Goal: Task Accomplishment & Management: Manage account settings

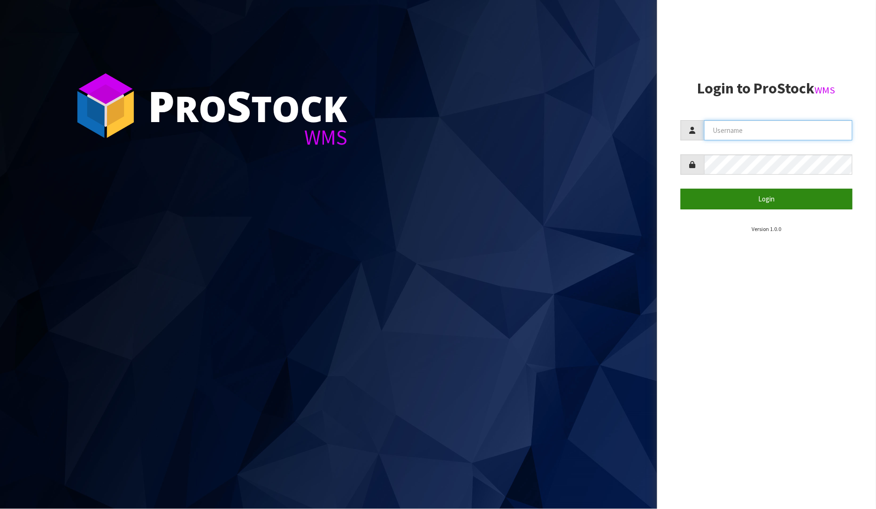
type input "[PERSON_NAME]"
click at [808, 199] on button "Login" at bounding box center [767, 199] width 172 height 20
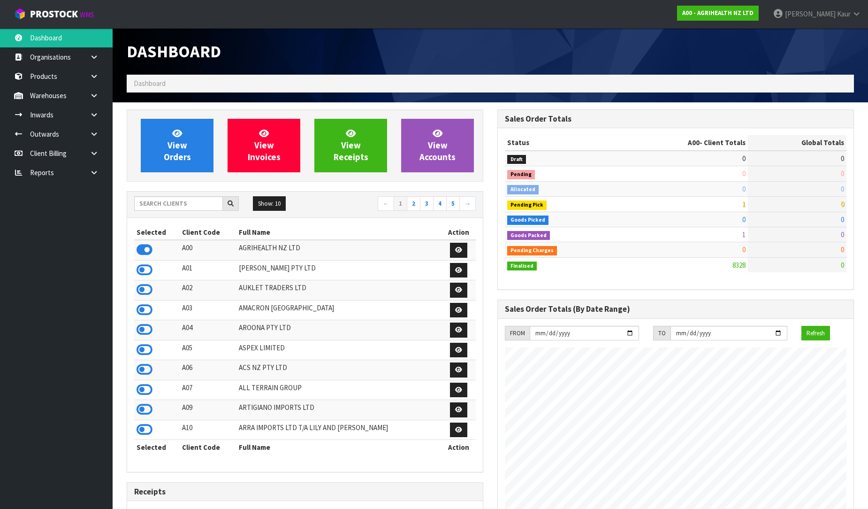
scroll to position [711, 371]
click at [90, 175] on icon at bounding box center [94, 172] width 9 height 7
click at [74, 212] on link "CWL" at bounding box center [56, 211] width 113 height 19
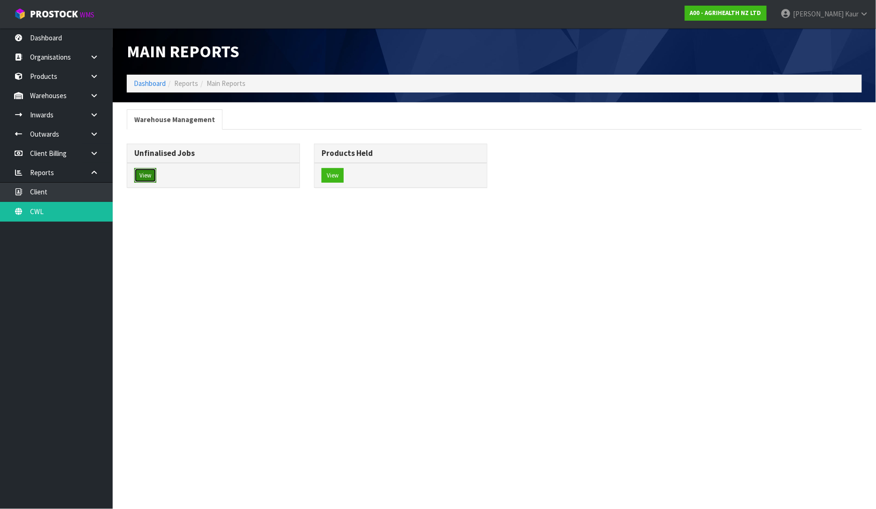
click at [149, 170] on button "View" at bounding box center [145, 175] width 22 height 15
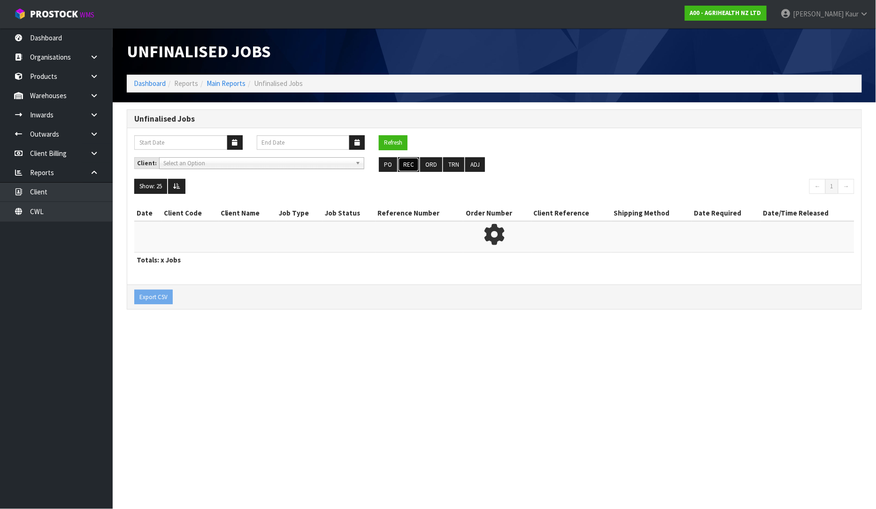
click at [406, 163] on button "REC" at bounding box center [408, 164] width 21 height 15
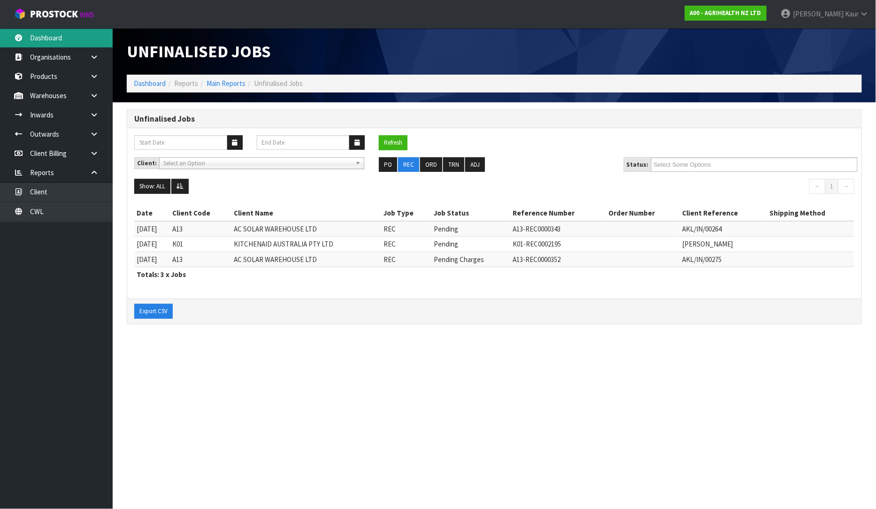
click at [73, 44] on link "Dashboard" at bounding box center [56, 37] width 113 height 19
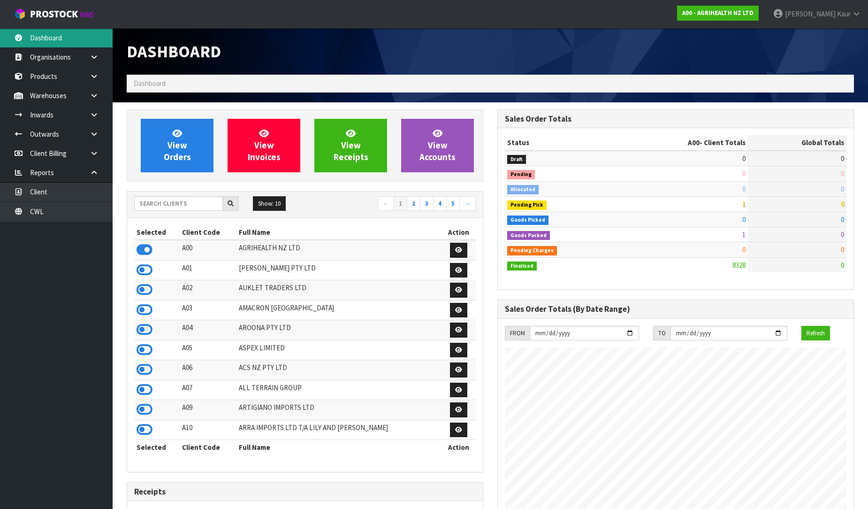
scroll to position [711, 371]
click at [45, 214] on link "CWL" at bounding box center [56, 211] width 113 height 19
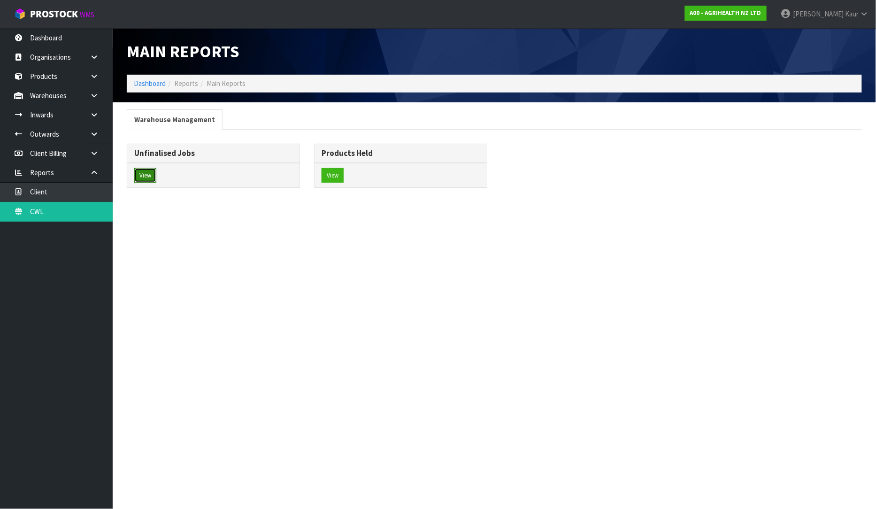
click at [151, 171] on button "View" at bounding box center [145, 175] width 22 height 15
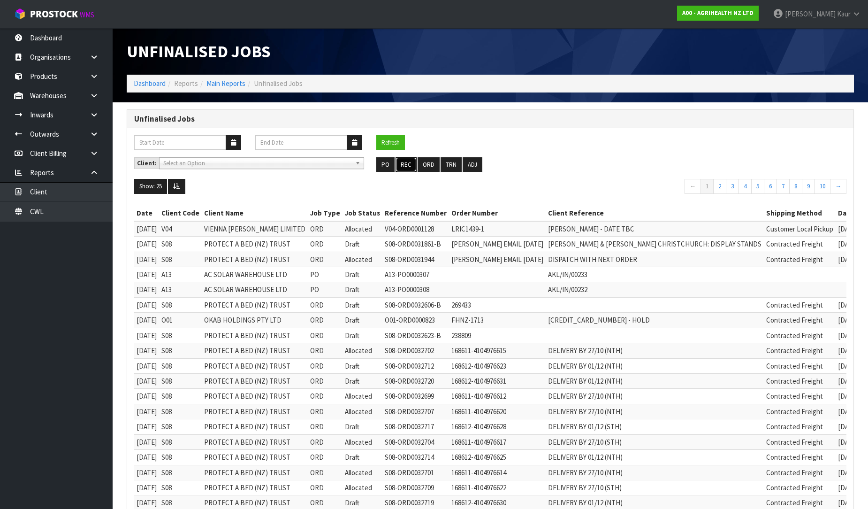
click at [409, 161] on button "REC" at bounding box center [406, 164] width 21 height 15
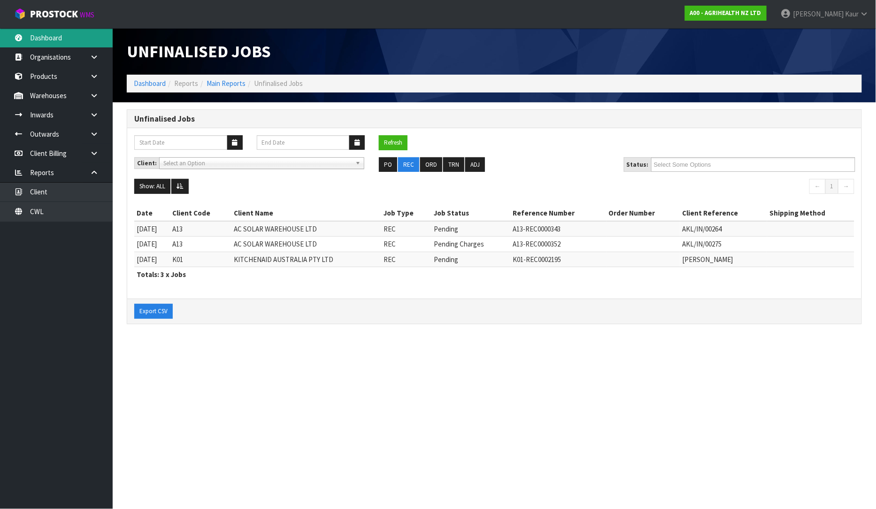
click at [52, 31] on link "Dashboard" at bounding box center [56, 37] width 113 height 19
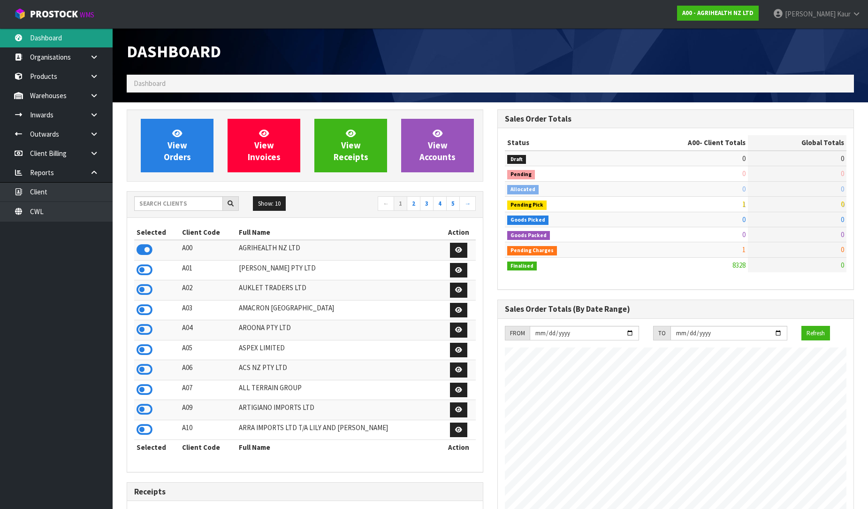
scroll to position [711, 371]
click at [164, 200] on input "text" at bounding box center [178, 203] width 89 height 15
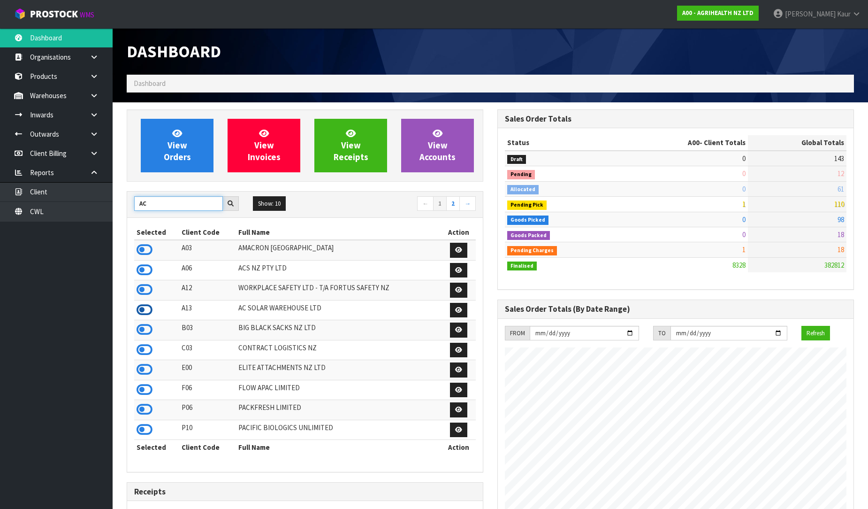
type input "AC"
click at [147, 309] on icon at bounding box center [145, 310] width 16 height 14
click at [96, 112] on icon at bounding box center [94, 114] width 9 height 7
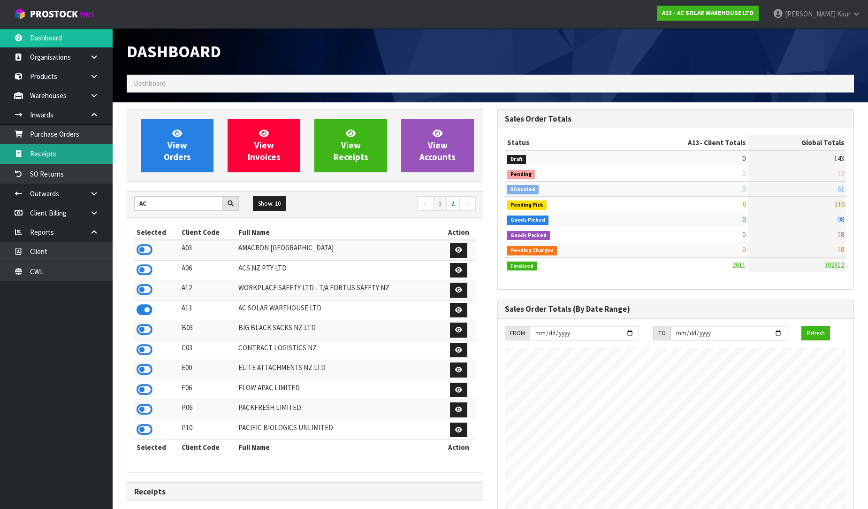
click at [69, 158] on link "Receipts" at bounding box center [56, 153] width 113 height 19
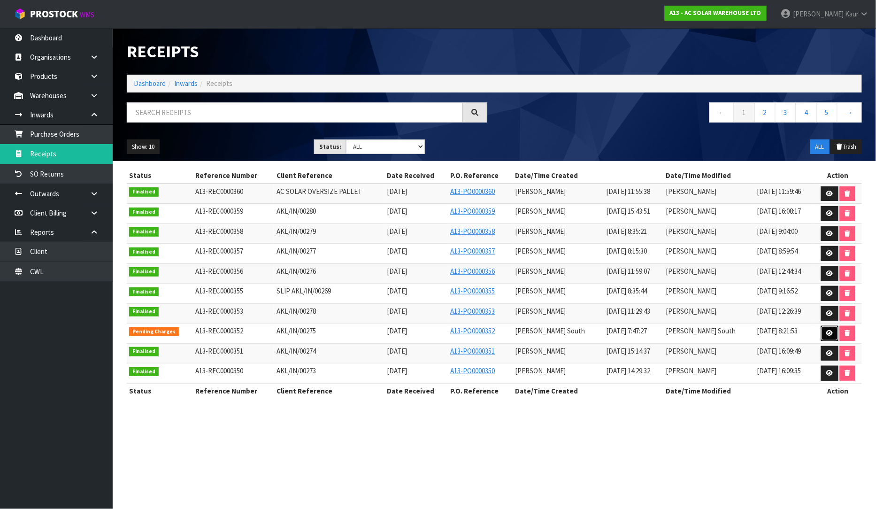
click at [830, 332] on icon at bounding box center [829, 333] width 7 height 6
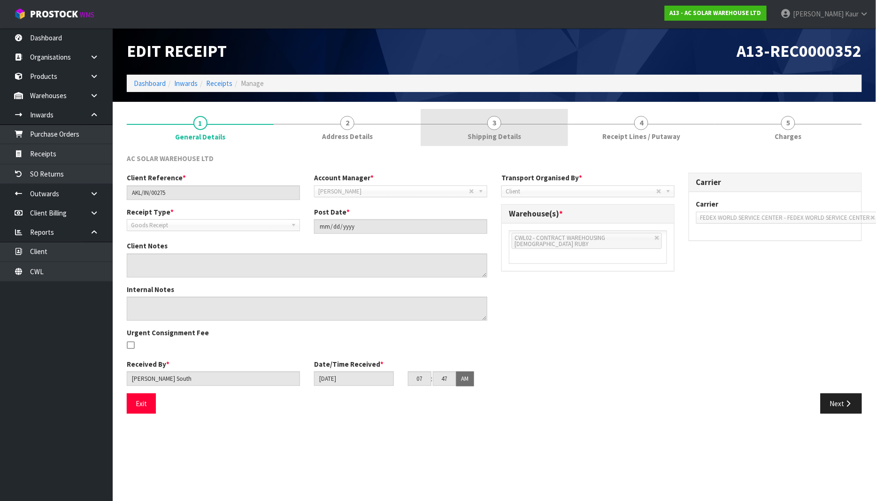
click at [490, 127] on span "3" at bounding box center [494, 123] width 14 height 14
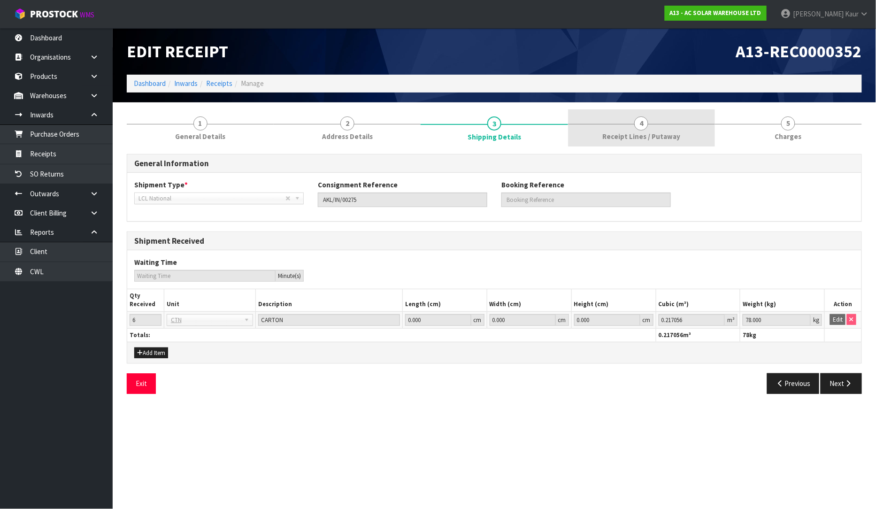
click at [613, 134] on span "Receipt Lines / Putaway" at bounding box center [641, 136] width 78 height 10
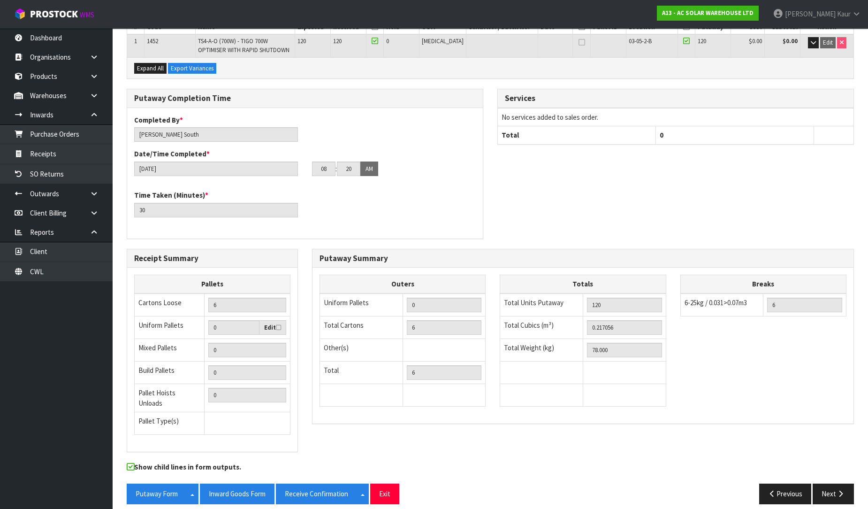
scroll to position [164, 0]
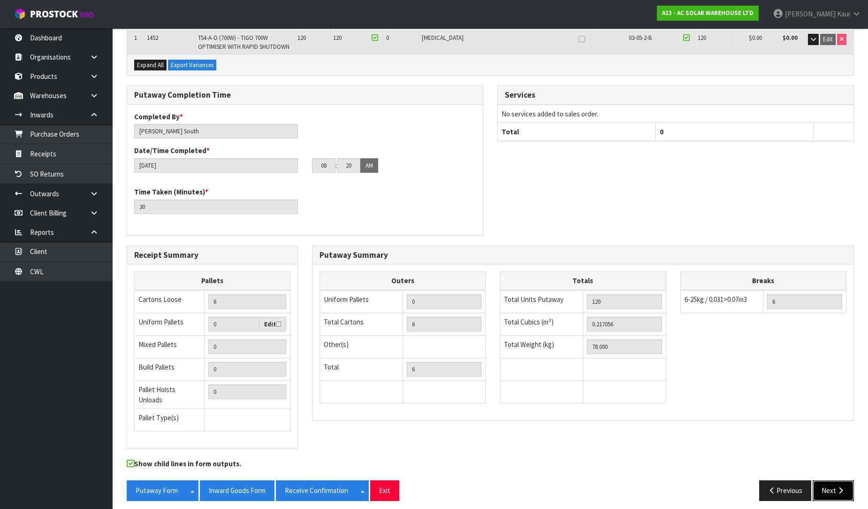
click at [830, 485] on button "Next" at bounding box center [833, 490] width 41 height 20
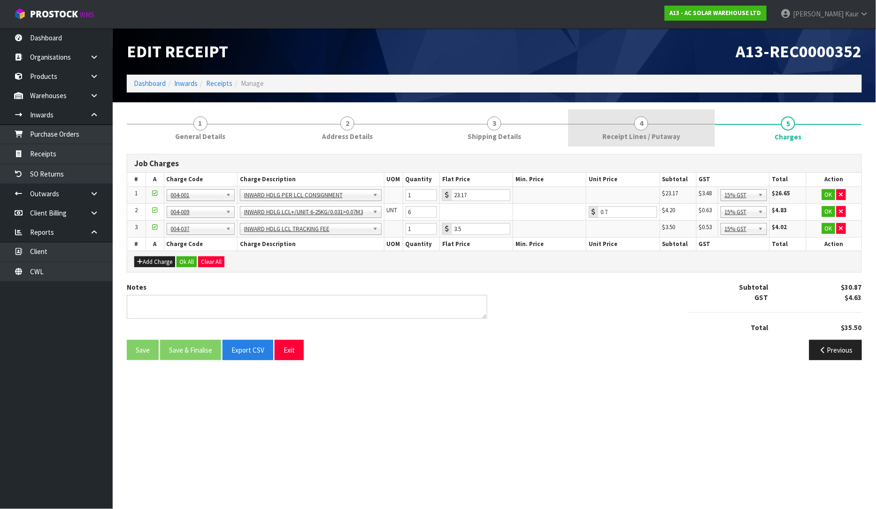
click at [642, 125] on span "4" at bounding box center [641, 123] width 14 height 14
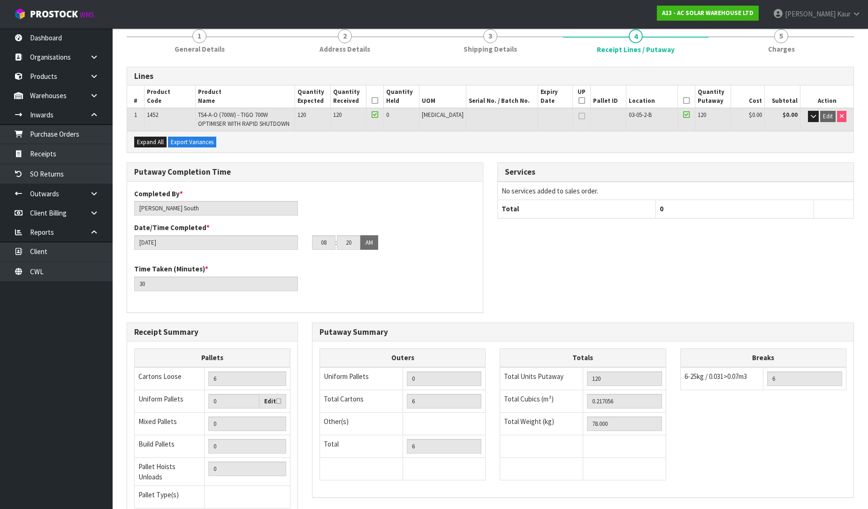
scroll to position [164, 0]
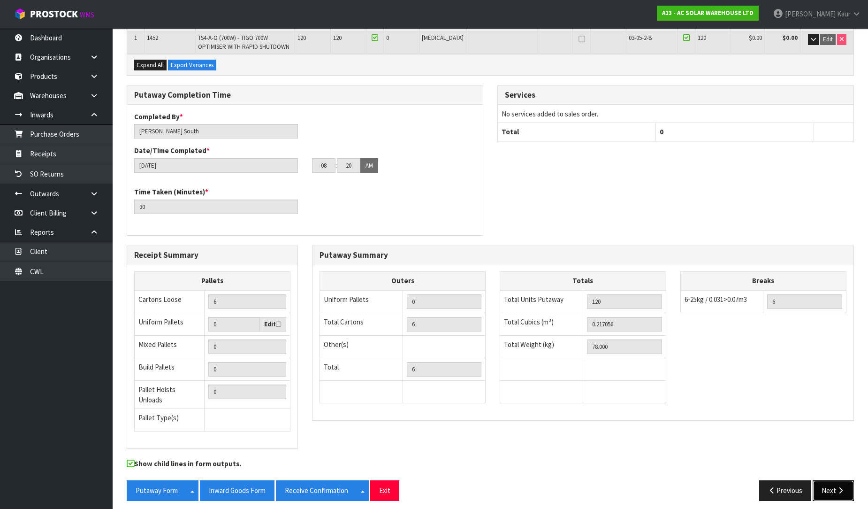
click at [832, 486] on button "Next" at bounding box center [833, 490] width 41 height 20
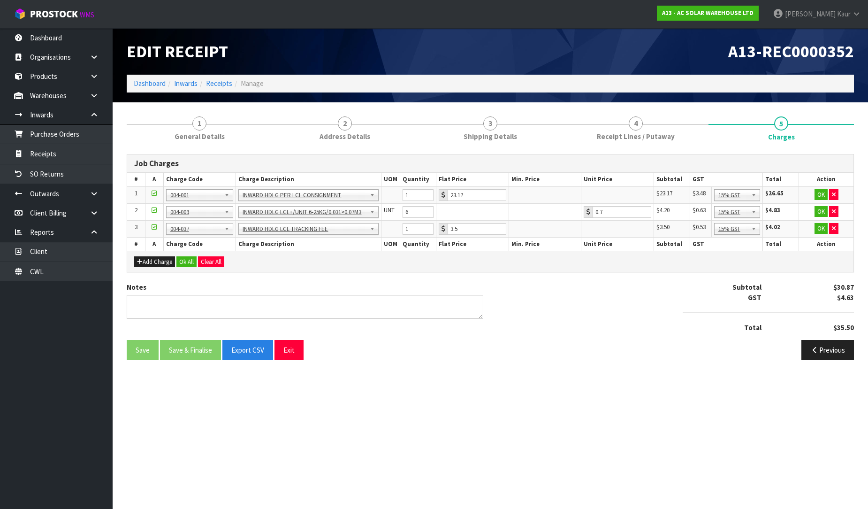
scroll to position [0, 0]
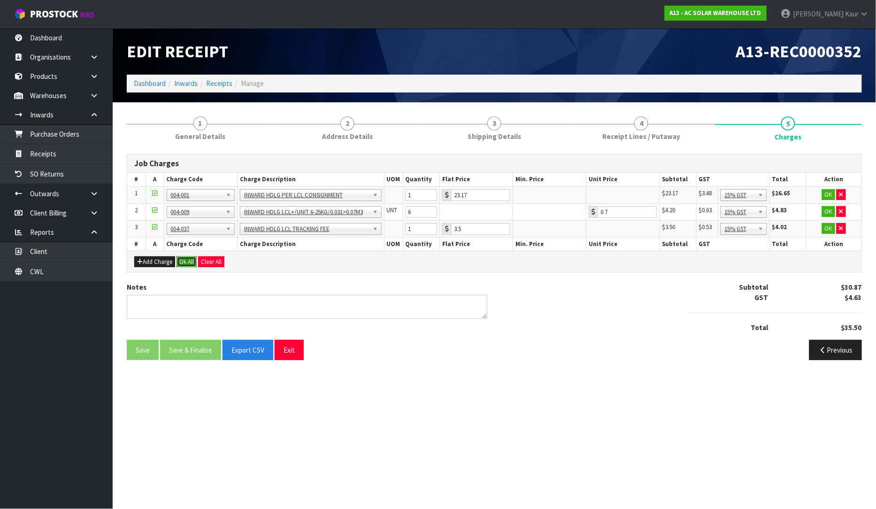
click at [186, 264] on button "Ok All" at bounding box center [186, 261] width 20 height 11
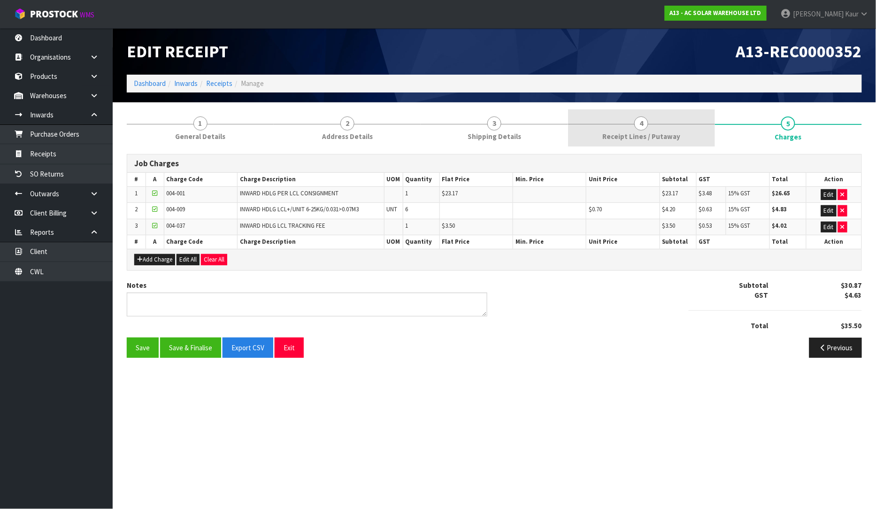
click at [608, 135] on span "Receipt Lines / Putaway" at bounding box center [641, 136] width 78 height 10
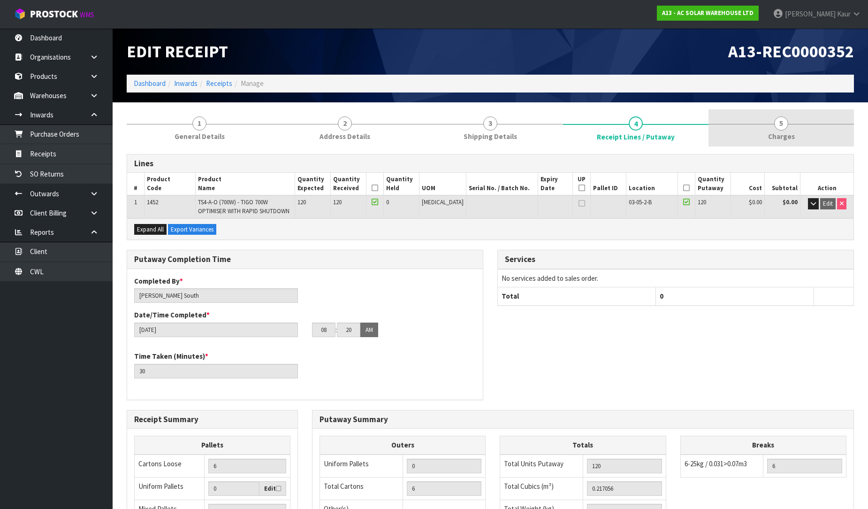
click at [783, 129] on span "5" at bounding box center [782, 123] width 14 height 14
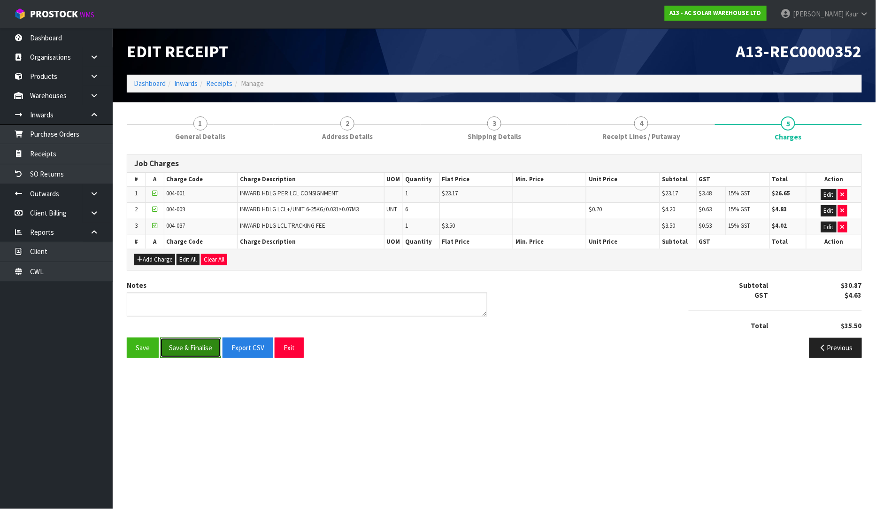
click at [183, 350] on button "Save & Finalise" at bounding box center [190, 348] width 61 height 20
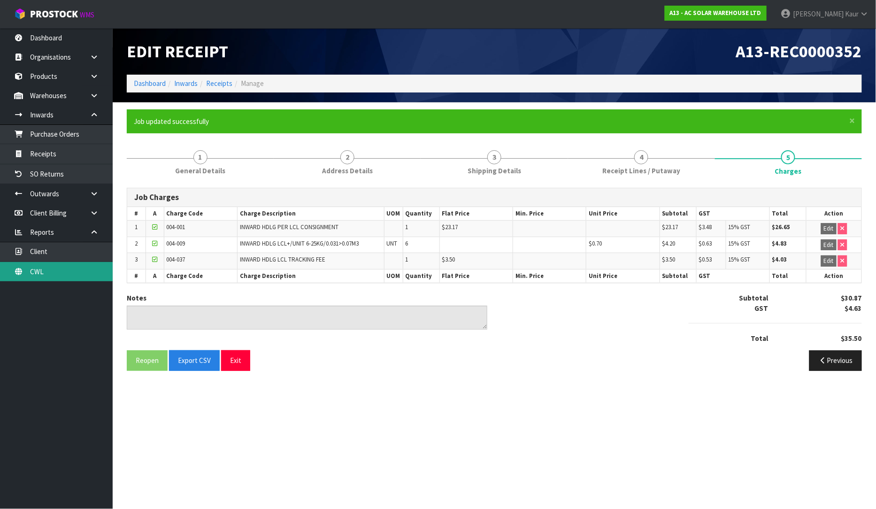
click at [63, 270] on link "CWL" at bounding box center [56, 271] width 113 height 19
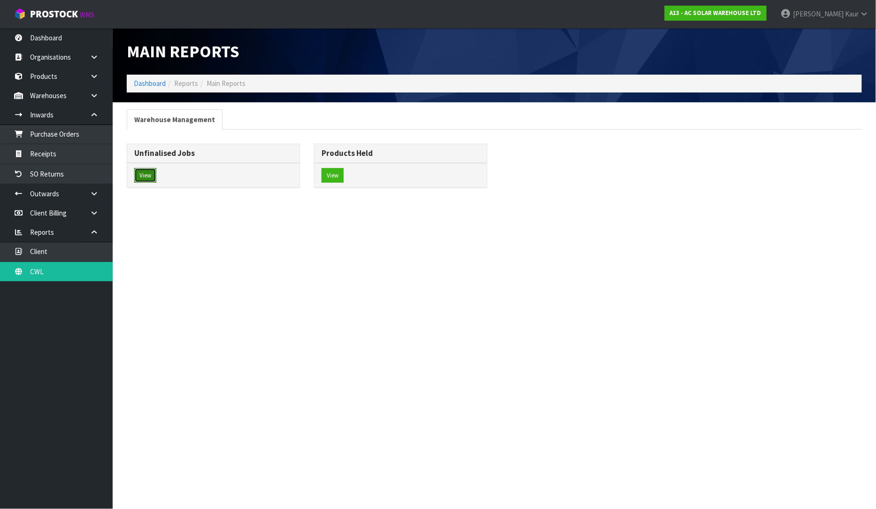
click at [145, 176] on button "View" at bounding box center [145, 175] width 22 height 15
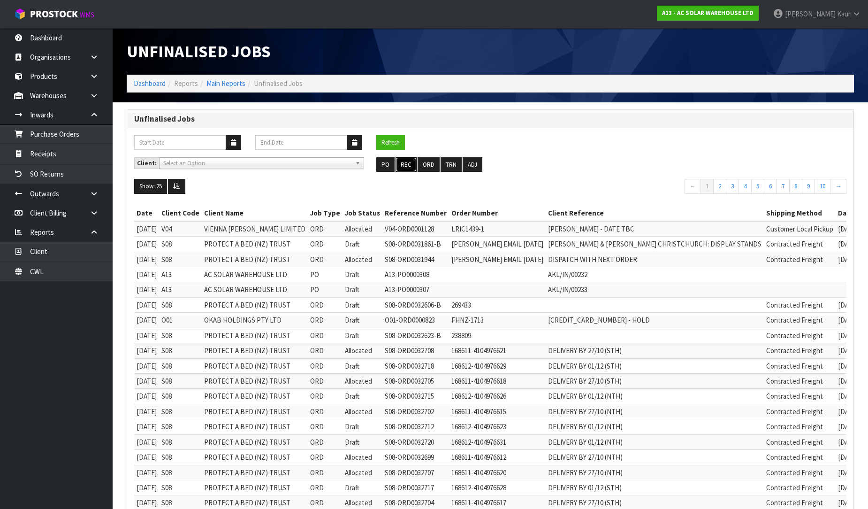
click at [404, 165] on button "REC" at bounding box center [406, 164] width 21 height 15
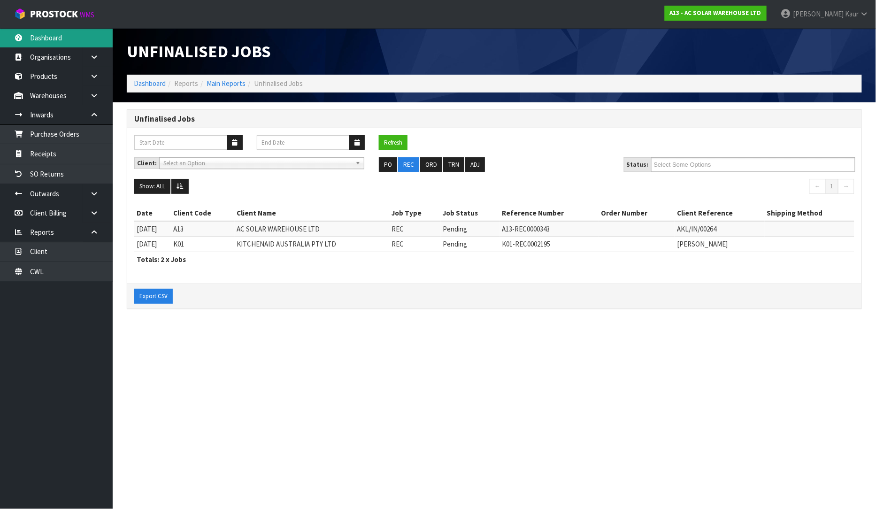
click at [29, 44] on link "Dashboard" at bounding box center [56, 37] width 113 height 19
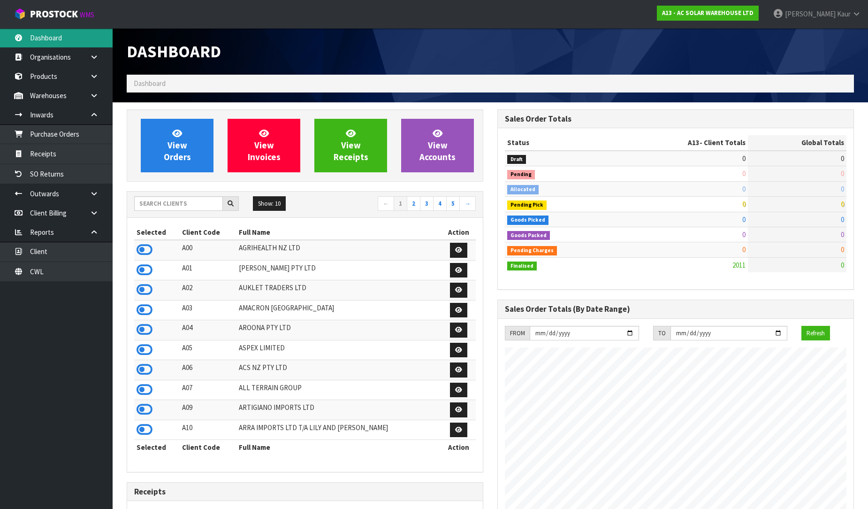
scroll to position [762, 371]
click at [151, 204] on input "text" at bounding box center [178, 203] width 89 height 15
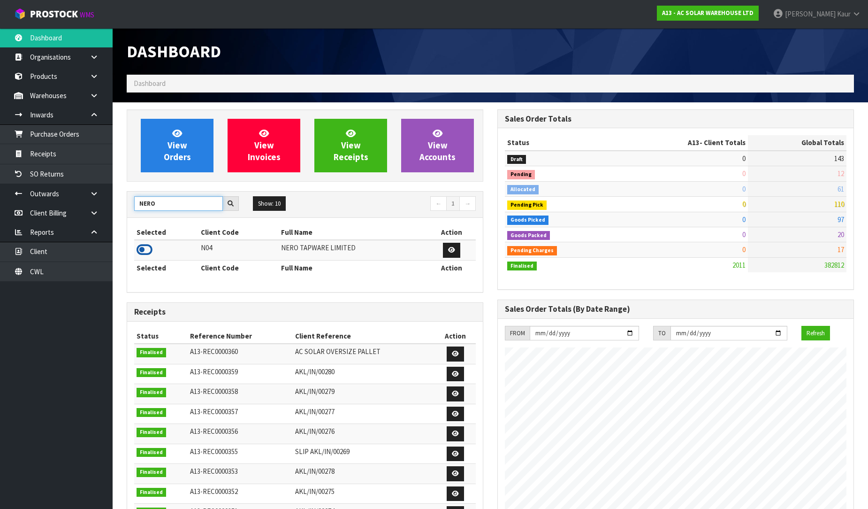
type input "NERO"
click at [140, 250] on icon at bounding box center [145, 250] width 16 height 14
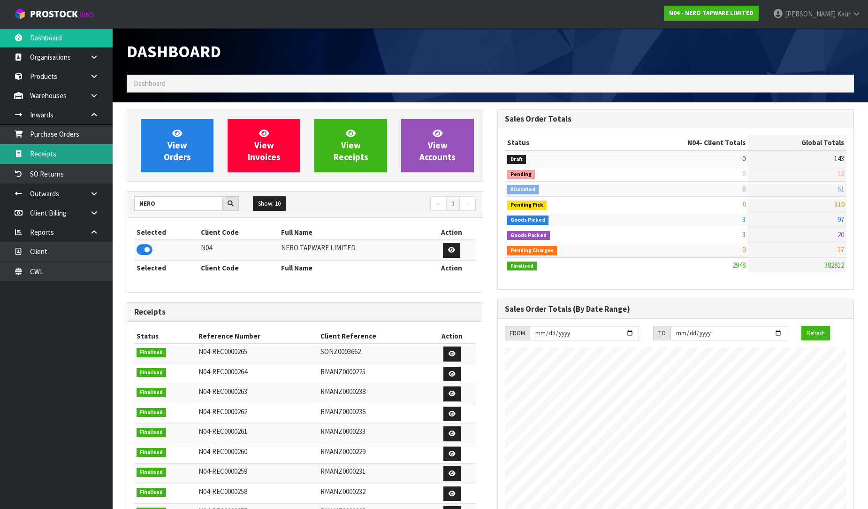
scroll to position [731, 371]
click at [78, 136] on link "Purchase Orders" at bounding box center [56, 133] width 113 height 19
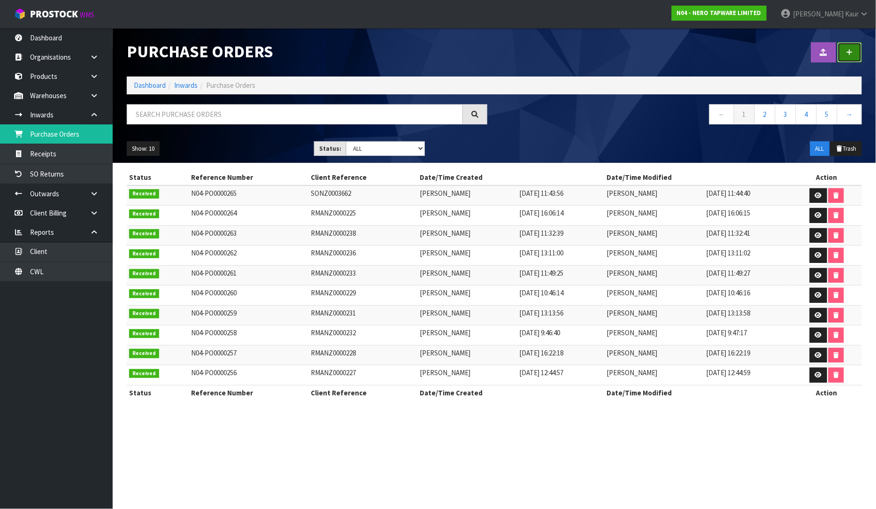
click at [850, 52] on icon at bounding box center [849, 52] width 7 height 7
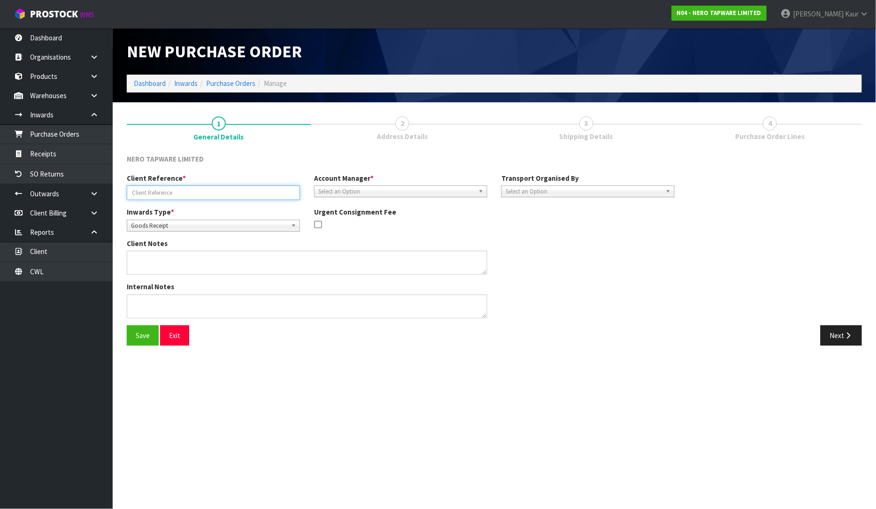
click at [194, 190] on input "text" at bounding box center [213, 192] width 173 height 15
paste input "TEMU8320881"
type input "TEMU8320881/LCL"
click at [402, 192] on span "Select an Option" at bounding box center [396, 191] width 156 height 11
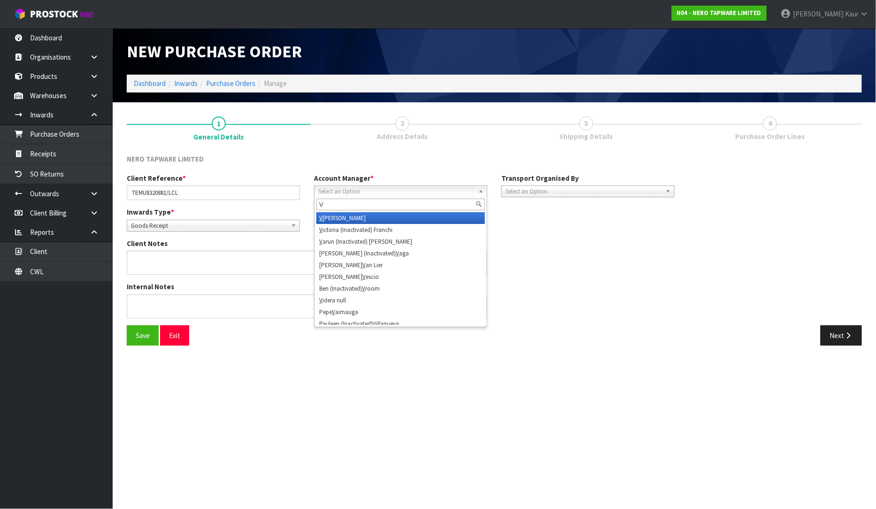
type input "V"
click at [399, 216] on li "V [PERSON_NAME]" at bounding box center [400, 218] width 169 height 12
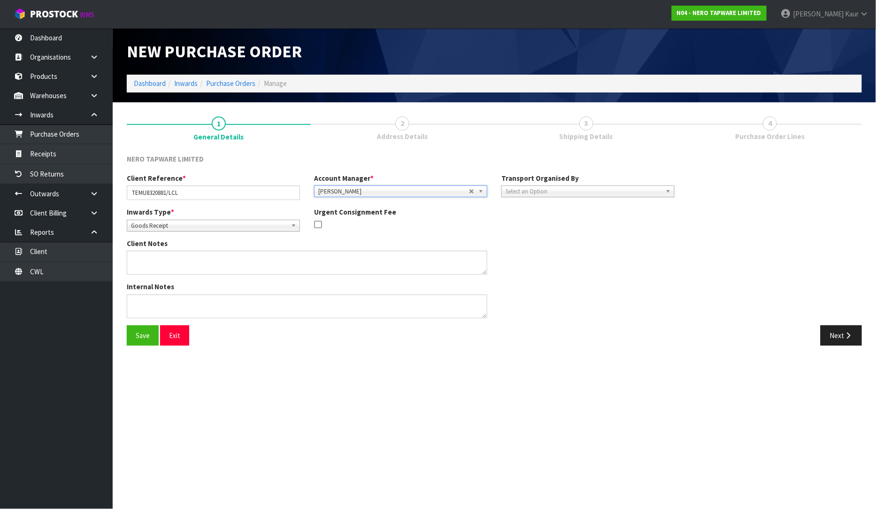
click at [583, 188] on span "Select an Option" at bounding box center [584, 191] width 156 height 11
click at [574, 241] on li "Client" at bounding box center [588, 242] width 169 height 12
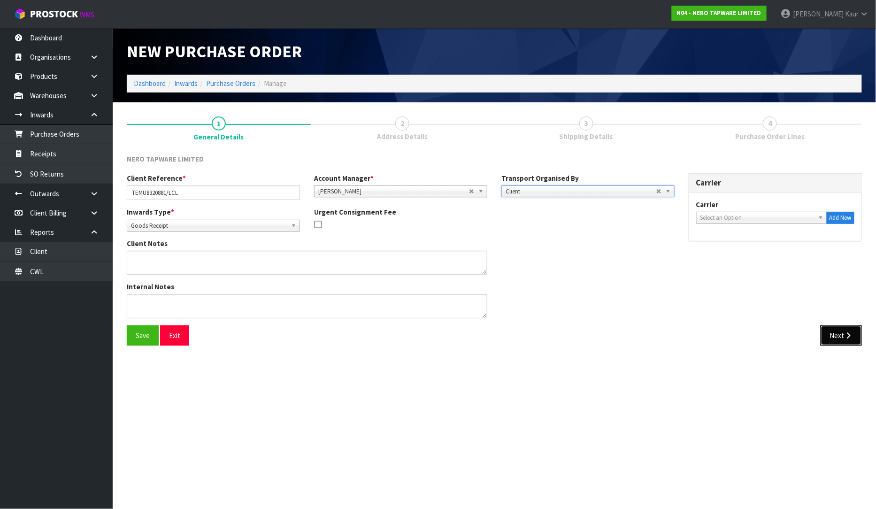
click at [838, 336] on button "Next" at bounding box center [841, 335] width 41 height 20
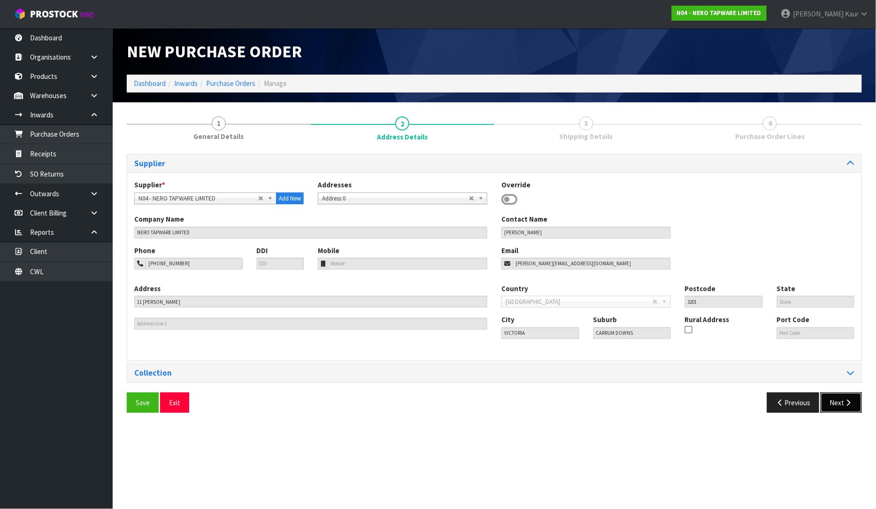
click at [845, 405] on icon "button" at bounding box center [848, 402] width 9 height 7
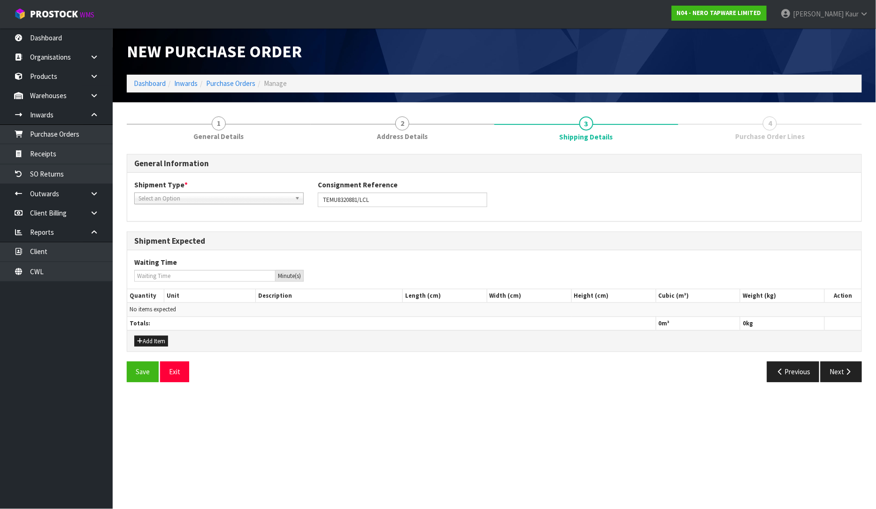
click at [168, 196] on span "Select an Option" at bounding box center [214, 198] width 153 height 11
click at [165, 236] on li "LCL International" at bounding box center [219, 237] width 165 height 12
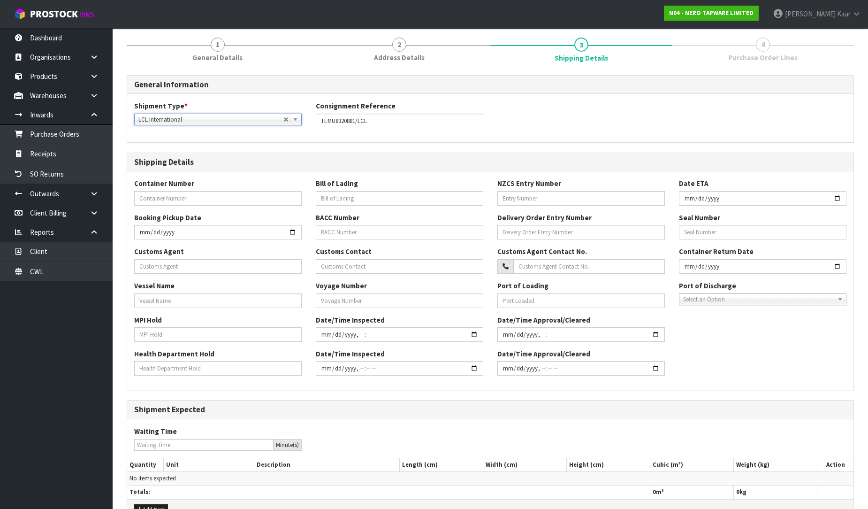
scroll to position [135, 0]
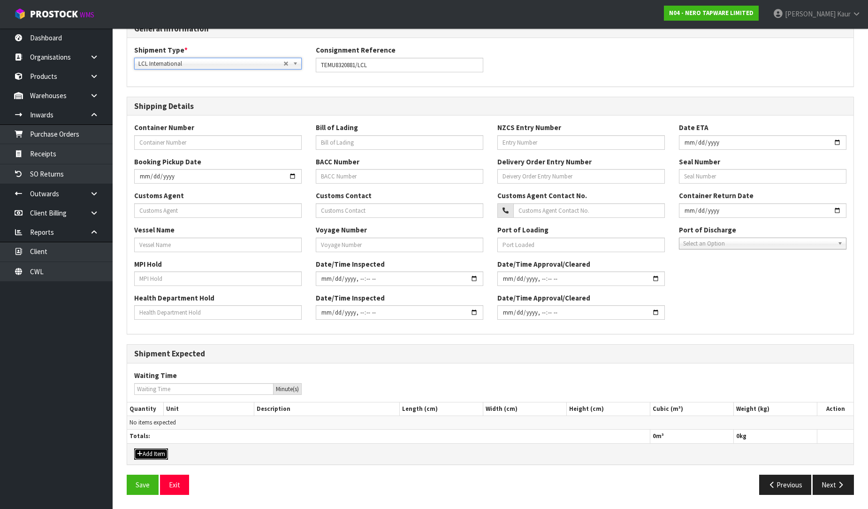
click at [157, 456] on button "Add Item" at bounding box center [151, 453] width 34 height 11
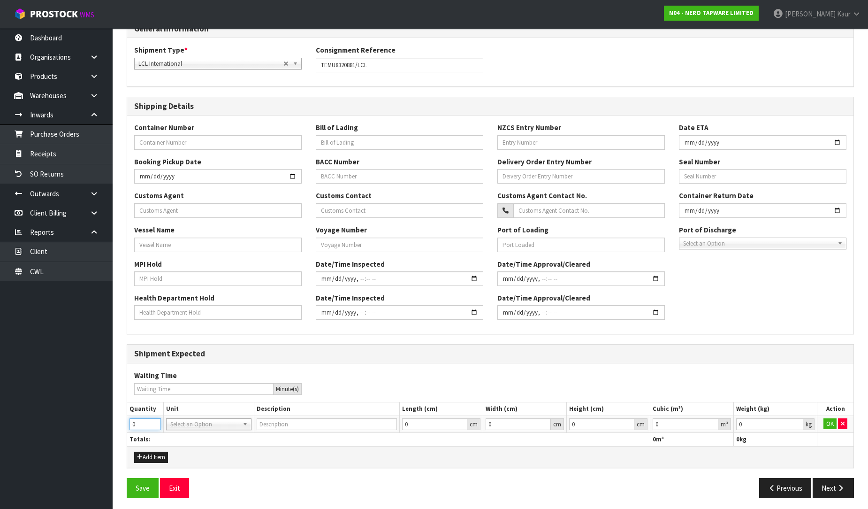
drag, startPoint x: 143, startPoint y: 420, endPoint x: 128, endPoint y: 428, distance: 17.6
click at [128, 428] on td "0" at bounding box center [145, 423] width 36 height 17
type input "6"
click at [195, 434] on input "text" at bounding box center [209, 437] width 81 height 12
type input "PLT"
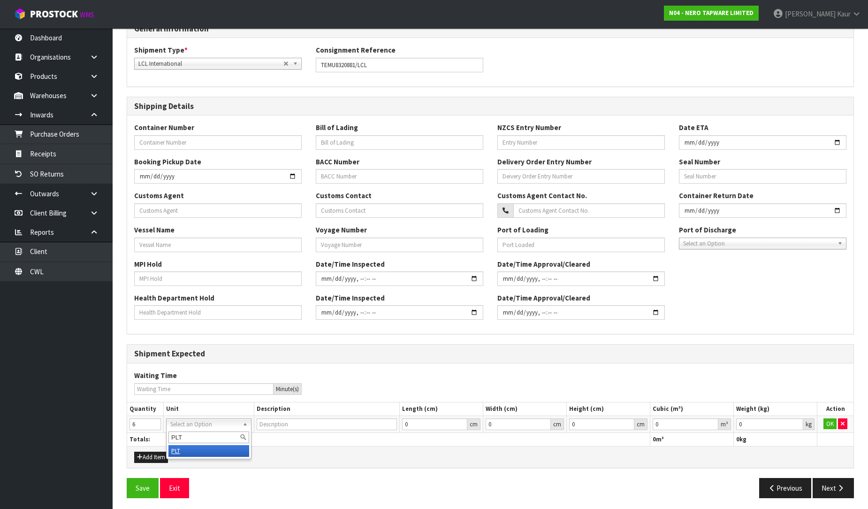
drag, startPoint x: 196, startPoint y: 449, endPoint x: 204, endPoint y: 451, distance: 8.7
type input "PALLET"
type input "0.000001"
click at [714, 422] on input "0.000001" at bounding box center [686, 424] width 66 height 12
type input "0.001"
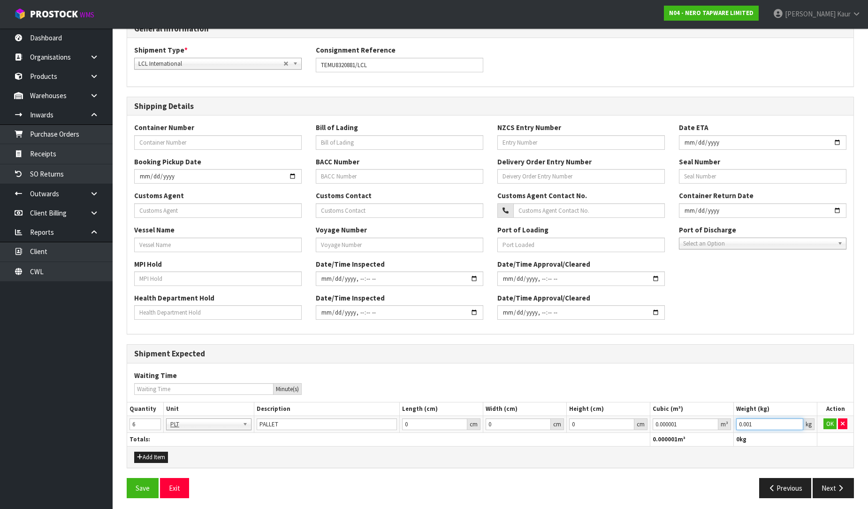
click at [794, 422] on input "0.001" at bounding box center [770, 424] width 67 height 12
click at [832, 424] on button "OK" at bounding box center [830, 423] width 13 height 11
click at [838, 488] on icon "button" at bounding box center [840, 487] width 9 height 7
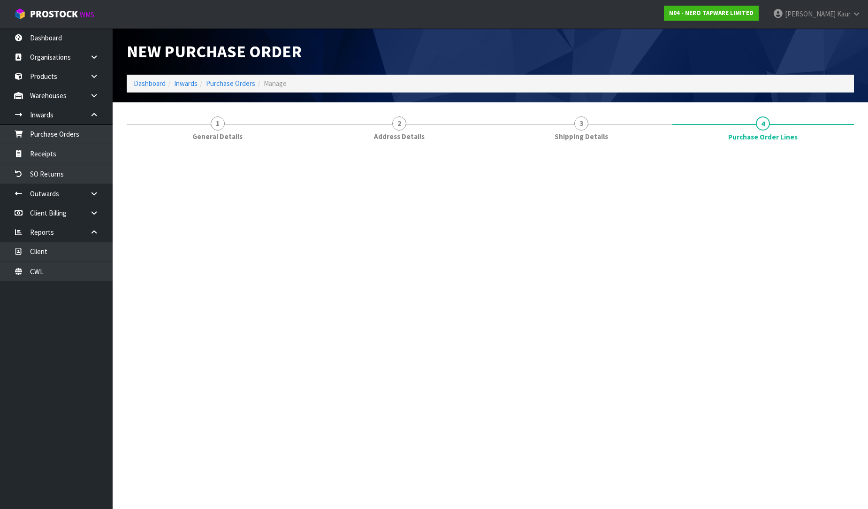
scroll to position [0, 0]
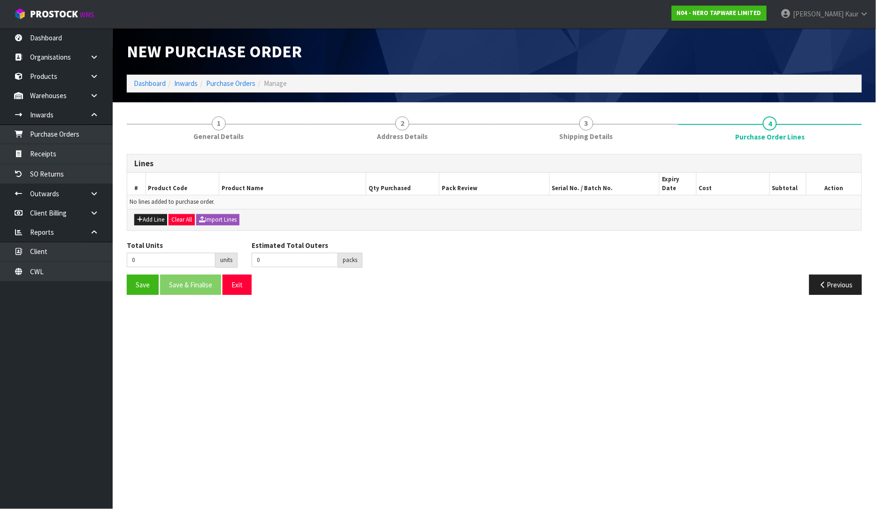
click at [223, 216] on div "Add Line Clear All Import Lines" at bounding box center [494, 219] width 734 height 21
click at [213, 214] on button "Import Lines" at bounding box center [217, 219] width 43 height 11
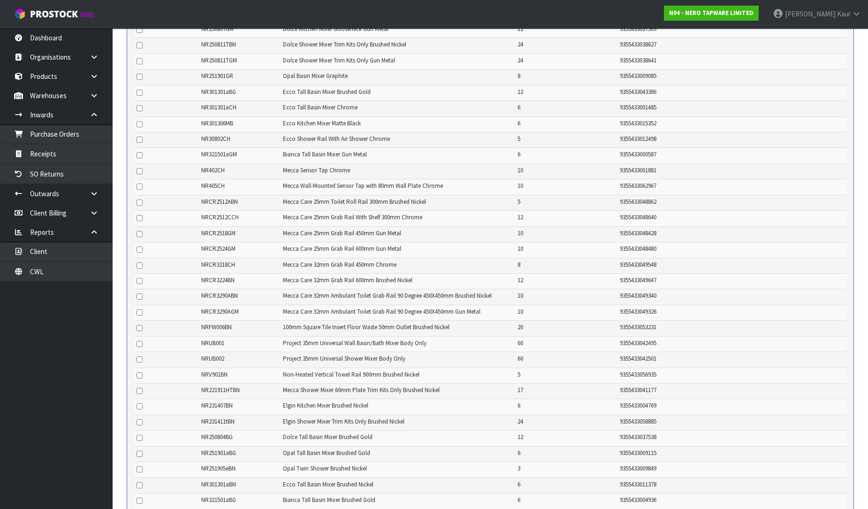
scroll to position [706, 0]
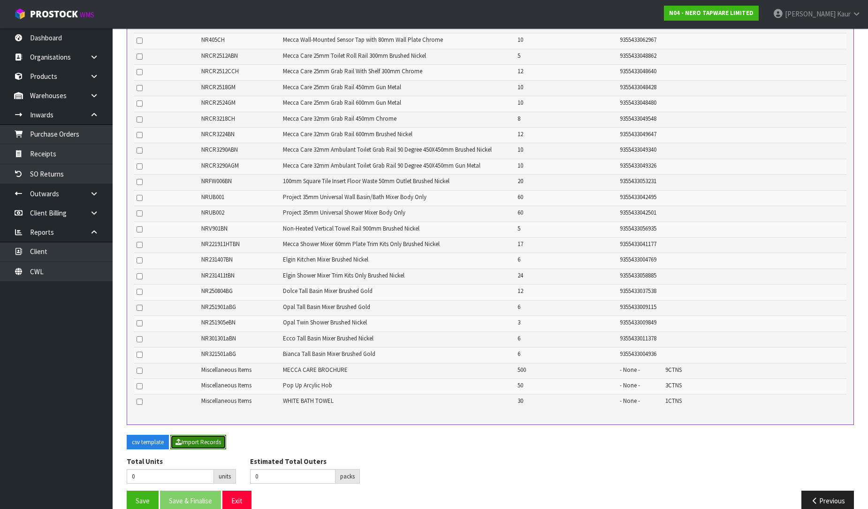
click at [203, 435] on button "Import Records" at bounding box center [198, 442] width 56 height 15
type input "1244"
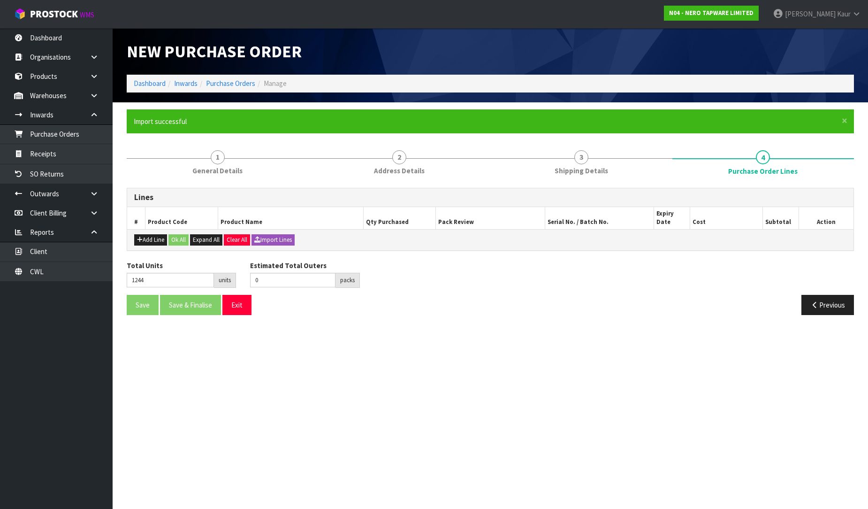
scroll to position [335, 0]
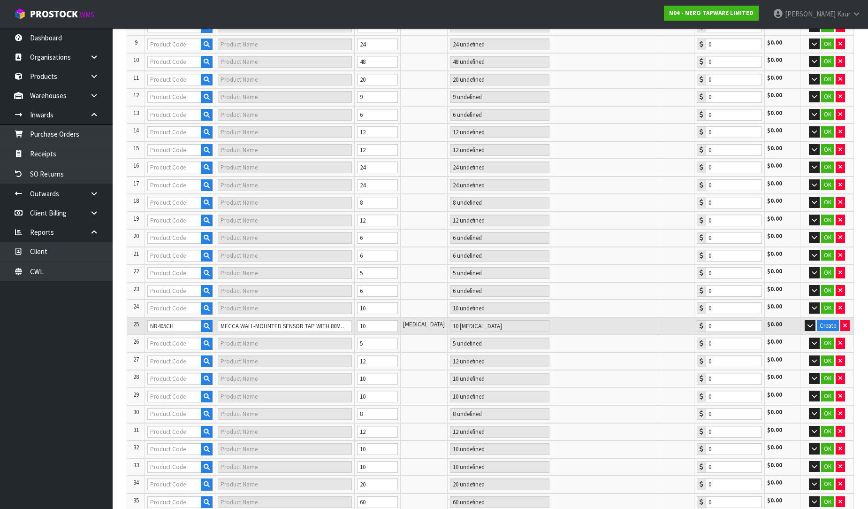
type input "3"
type input "NR110009CH"
type input "CLASSIC SHOWER MIXER CHROME"
type input "3 CTN"
type input "0.00"
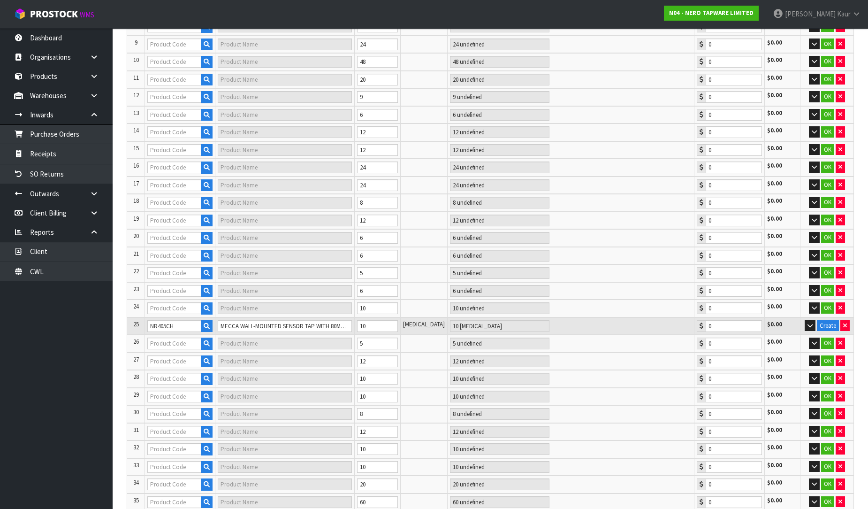
type input "NR231410ATCH"
type input "ELGIN WALL BASIN MIXER TRIM KITS ONLY CHROME"
type input "24 SCT"
type input "0.00"
type input "5"
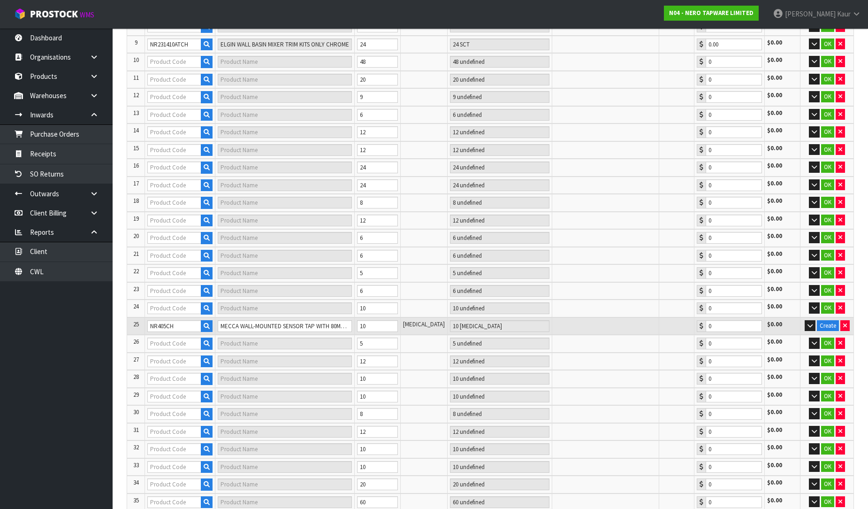
type input "NR1925HBG"
type input "MECCA 240V SINGLE HEATED TOWEL RAIL BRUSHED GOLD"
type input "20 [MEDICAL_DATA]"
type input "0.00"
type input "NR231411TCH"
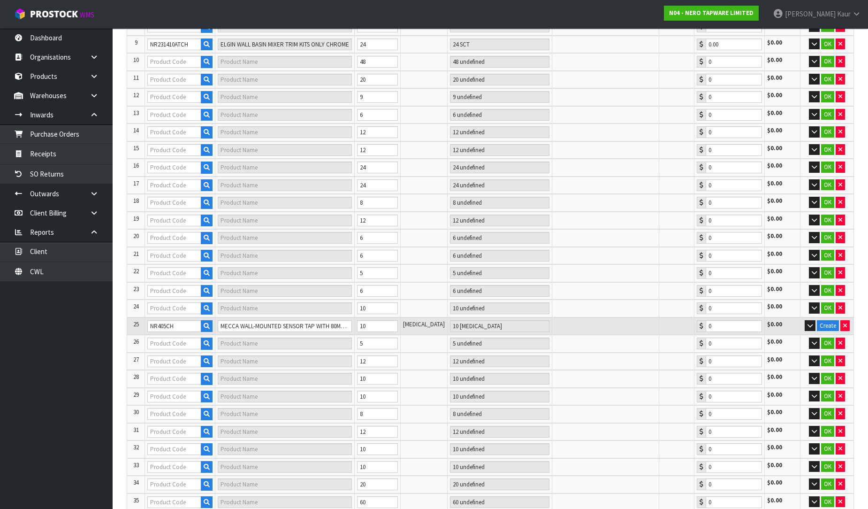
type input "ELGIN SHOWER MIXER TRIM KITS ONLY CHROME"
type input "2 CTN"
type input "0.00"
type input "7"
type input "NR210903ABN"
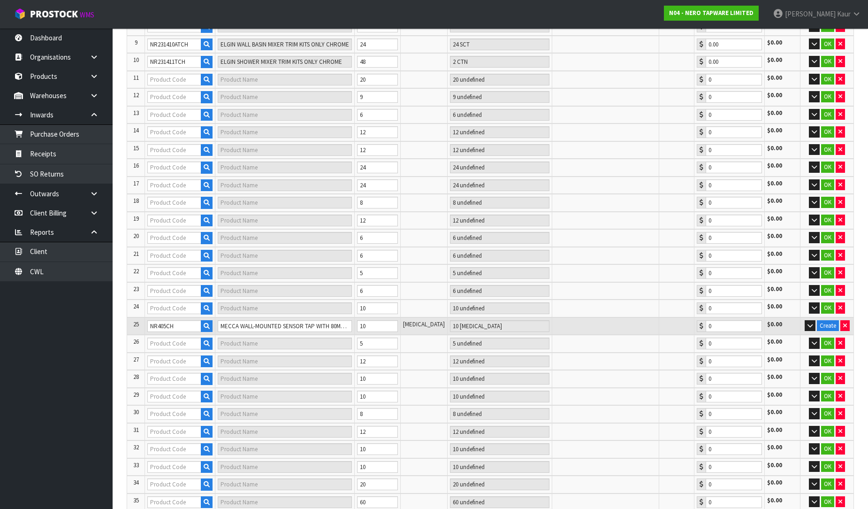
type input "MECCA ROUND FREESTANDING MIXER WITH HAND SHOWER BRUSHED NICKEL"
type input "2 CTN"
type input "0.00"
type input "9"
type input "NR110007100CH"
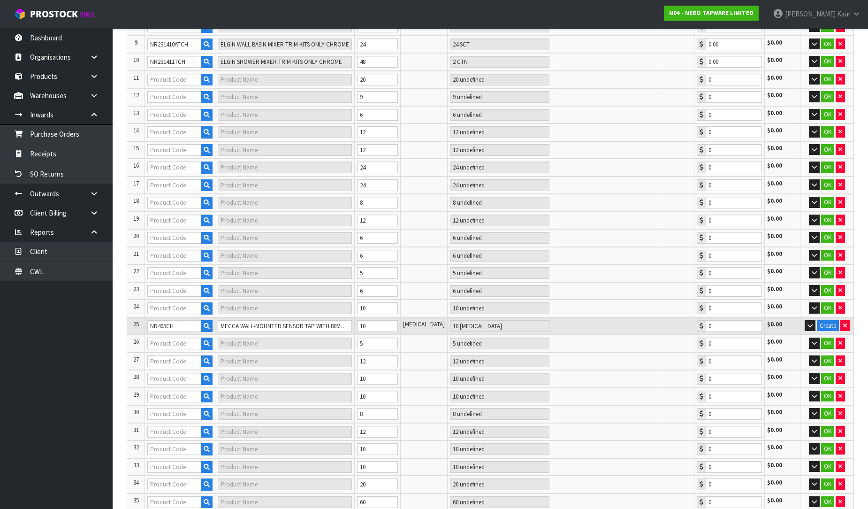
type input "CLASSIC SWIVEL BASIN MIXER (100MM SPOUT) CHROME"
type input "2 CTN"
type input "0.00"
type input "10"
type input "NR1988MB"
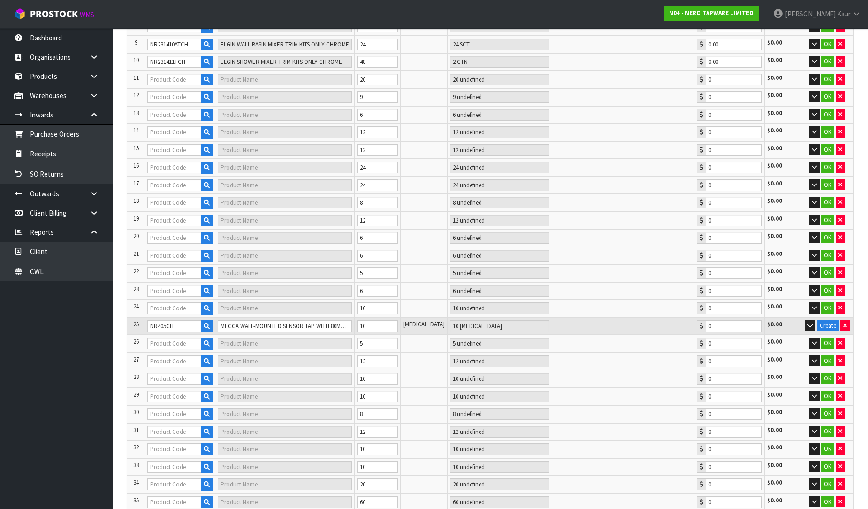
type input "MECCA TOILET BRUSH HOLDER [PERSON_NAME]"
type input "1 CTN"
type input "0.00"
type input "15"
type input "NR221907MB"
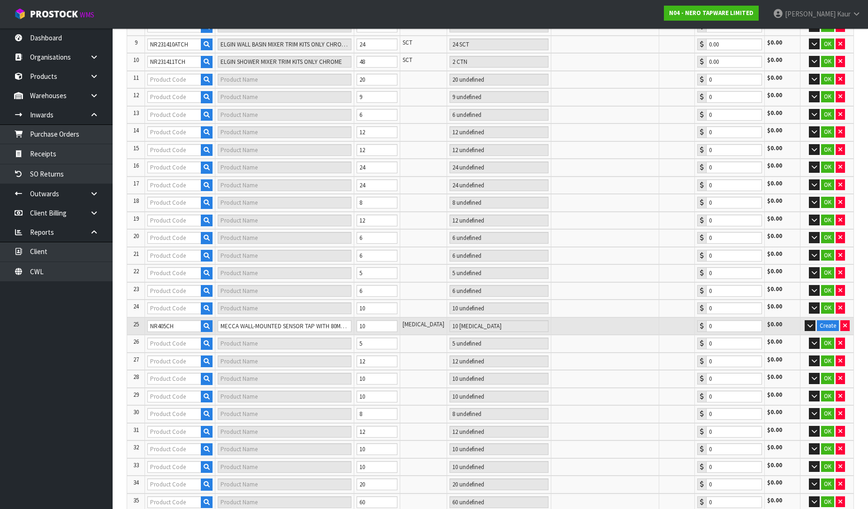
type input "MECCA KITCHEN MIXER [PERSON_NAME]"
type input "1 CTN"
type input "0.00"
type input "NR221908BZ"
type input "MECCA PULL OUT SINK MIXER WITH VEGIE SPRAY FUNCTION BRUSHED BRONZE"
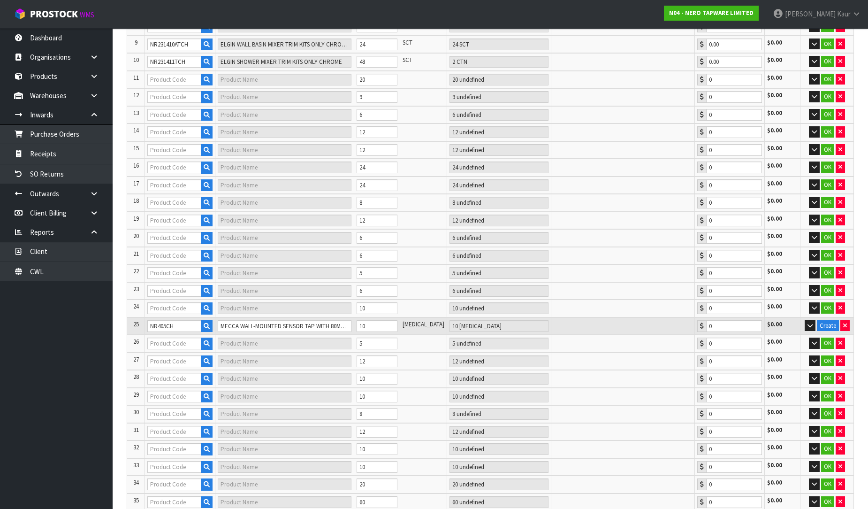
type input "2 CTN"
type input "0.00"
type input "NR250807BG"
type input "DOLCE KITCHEN MIXER GOOSENECK BRUSHED GOLD"
type input "2 CTN"
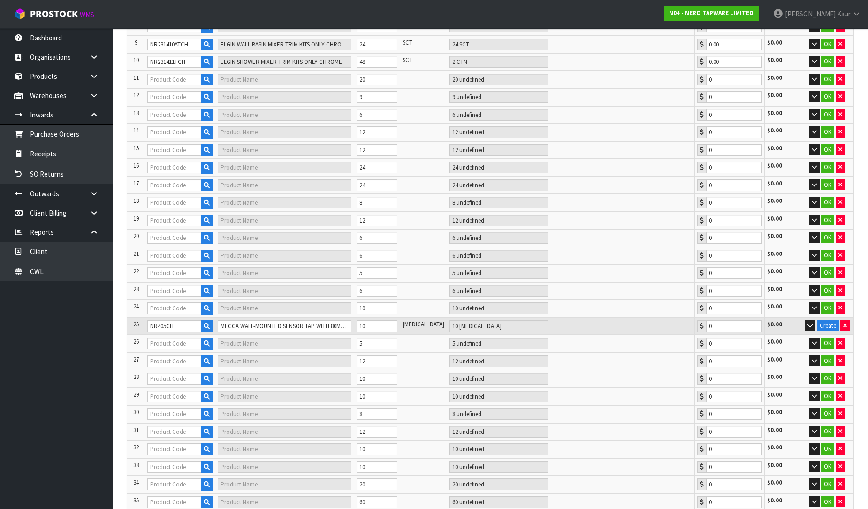
type input "0.00"
type input "18"
type input "NR221907BG"
type input "MECCA KITCHEN MIXER BRUSHED GOLD"
type input "1 CTN"
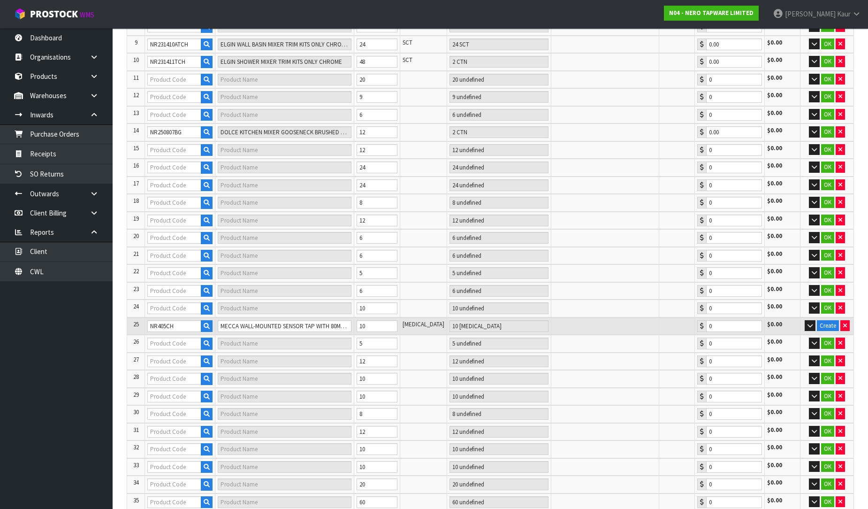
type input "0.00"
type input "NR232105ABN"
type input "BUILDER PROJECT RAIL SHOWER BRUSHED NICKEL"
type input "2 CTN + 4 SCT"
type input "0.00"
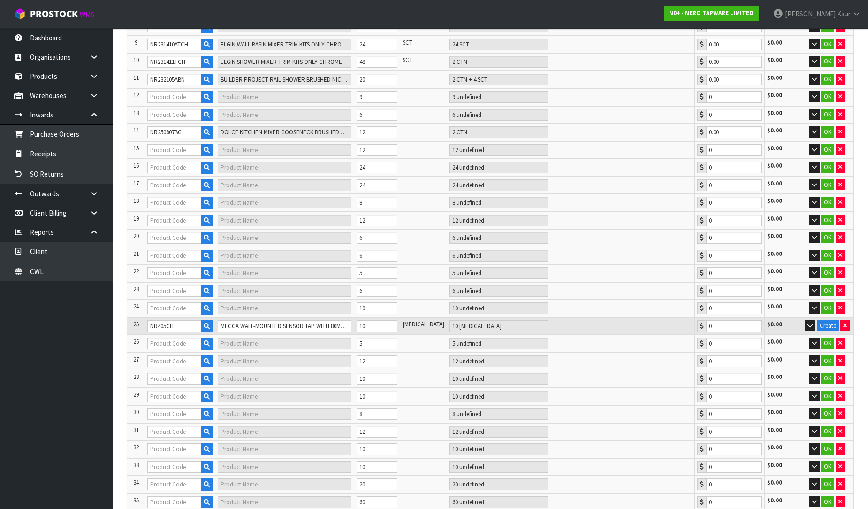
type input "21"
type input "NR232105DGM"
type input "ROUND PROJECT TWIN SHOWER GUN METAL"
type input "3 CTN"
type input "0.00"
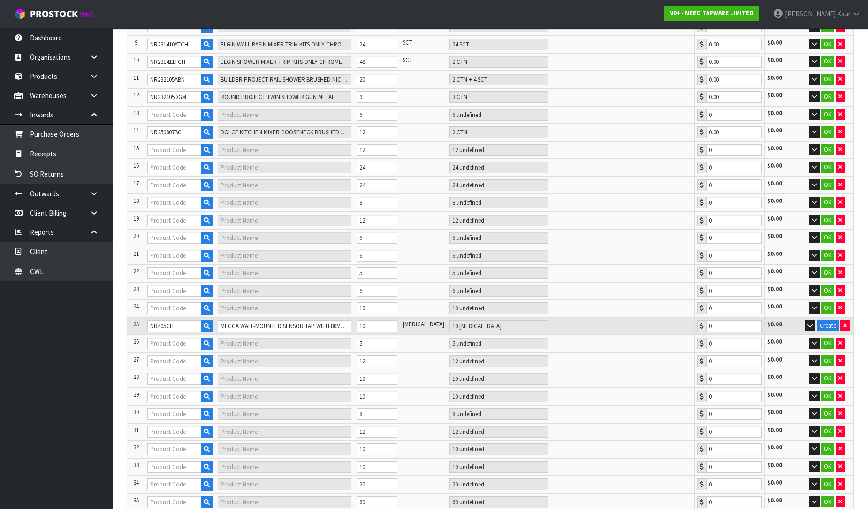
type input "NR232105FBN"
type input "ROUND PROJECT TWIN SHOWER 4 STAR RATING BRUSHED NICKEL"
type input "6 SCT"
type input "0.00"
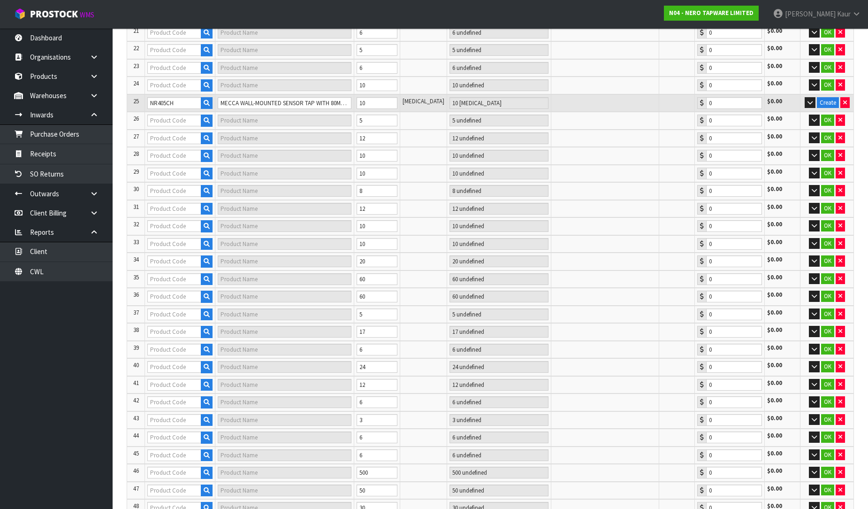
scroll to position [641, 0]
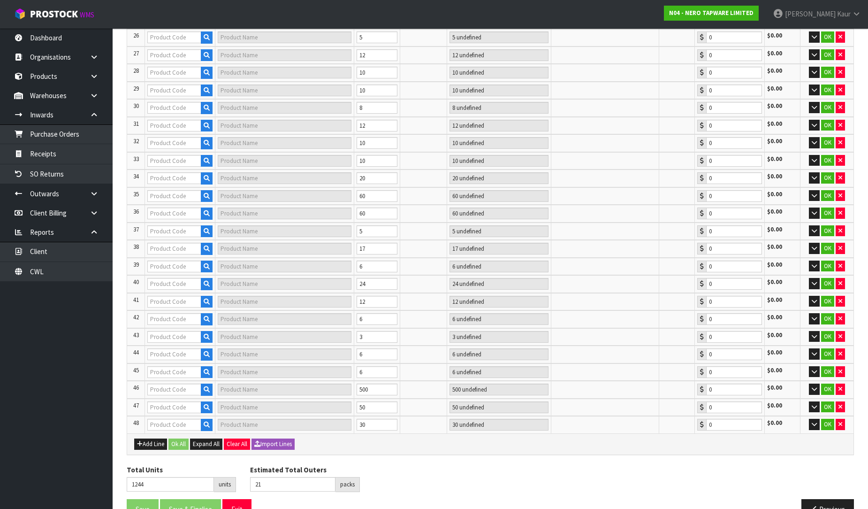
type input "22"
type input "NR251901GR"
type input "OPAL BASIN MIXER GRAPHITE"
type input "1 CTN"
type input "0.00"
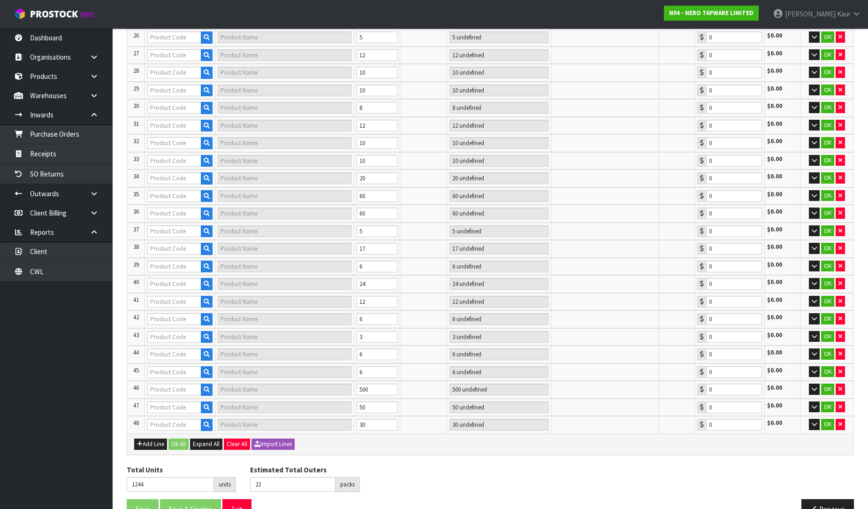
type input "23"
type input "NR250811TBN"
type input "DOLCE SHOWER MIXER TRIM KITS ONLY BRUSHED NICKEL"
type input "1 CTN"
type input "0.00"
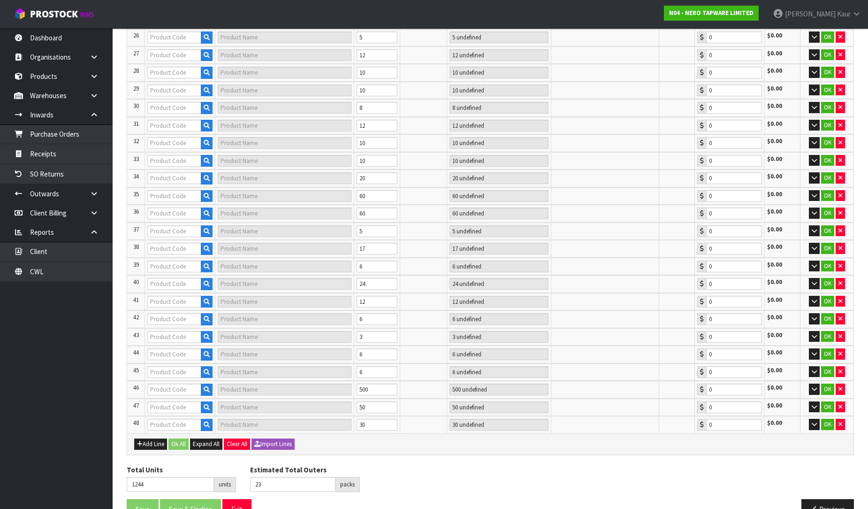
type input "24"
type input "NR250811TGM"
type input "DOLCE SHOWER MIXER TRIM KITS ONLY GUN METAL"
type input "1 CTN"
type input "0.00"
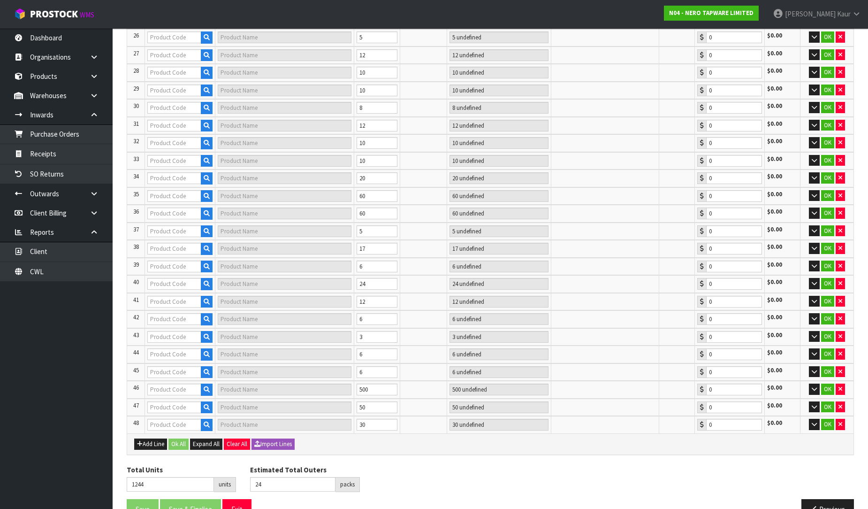
type input "26"
type input "NR250807GM"
type input "DOLCE KITCHEN MIXER GOOSENECK GUN METAL"
type input "2 CTN"
type input "0.00"
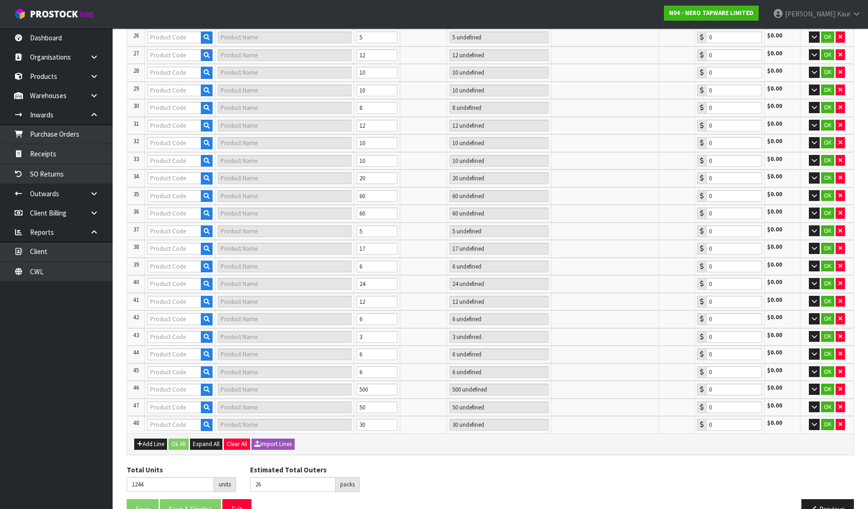
type input "28"
type input "NR301301ABG"
type input "ECCO TALL BASIN MIXER BRUSHED GOLD"
type input "2 CTN + 2 SCT"
type input "0.00"
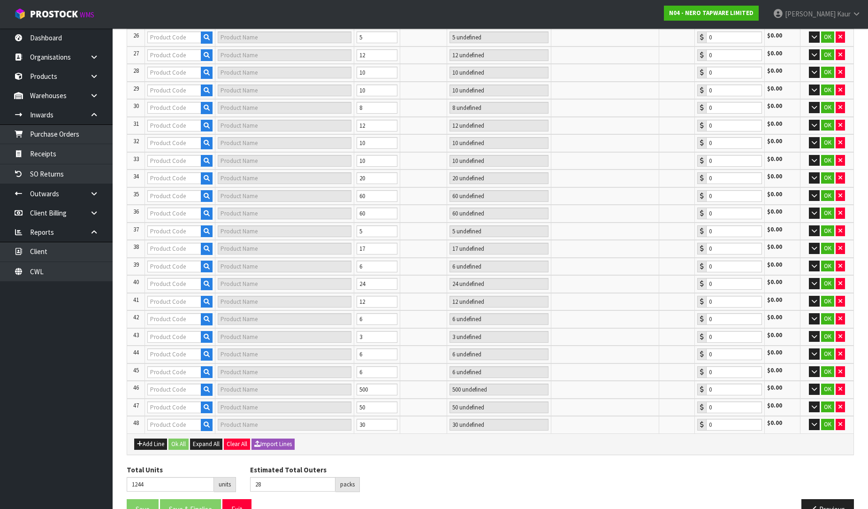
type input "29"
type input "NR301301ACH"
type input "ECCO TALL BASIN MIXER CHROME"
type input "1 CTN + 1 SCT"
type input "0.00"
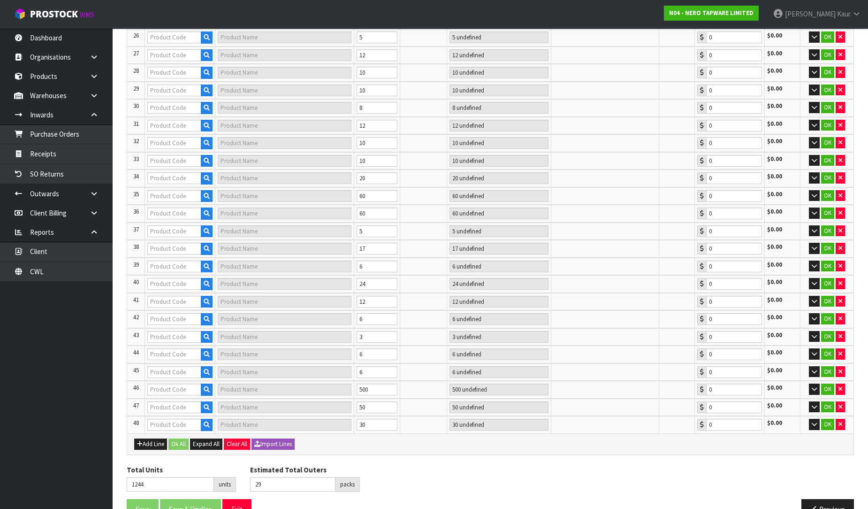
type input "30"
type input "NR301306MB"
type input "ECCO KITCHEN MIXER [PERSON_NAME]"
type input "1 CTN"
type input "0.00"
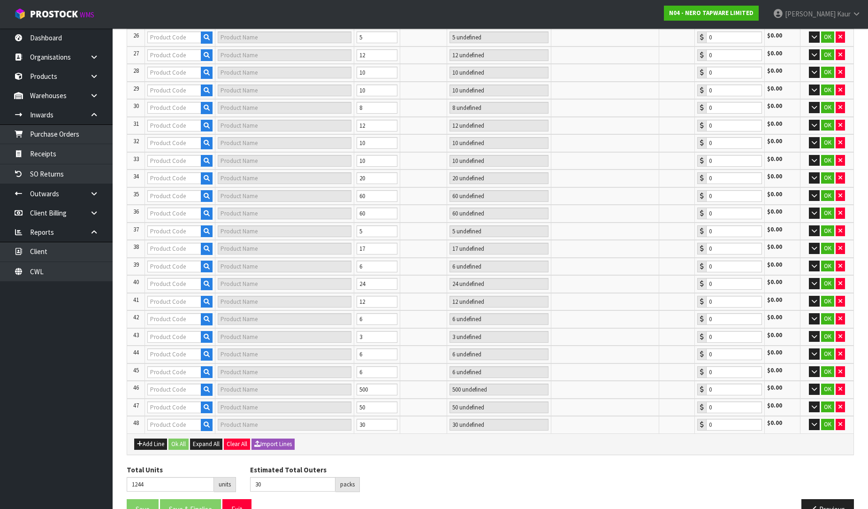
type input "31"
type input "NR321501AGM"
type input "BIANCA TALL BASIN MIXER GUN METAL"
type input "1 CTN + 1 SCT"
type input "0.00"
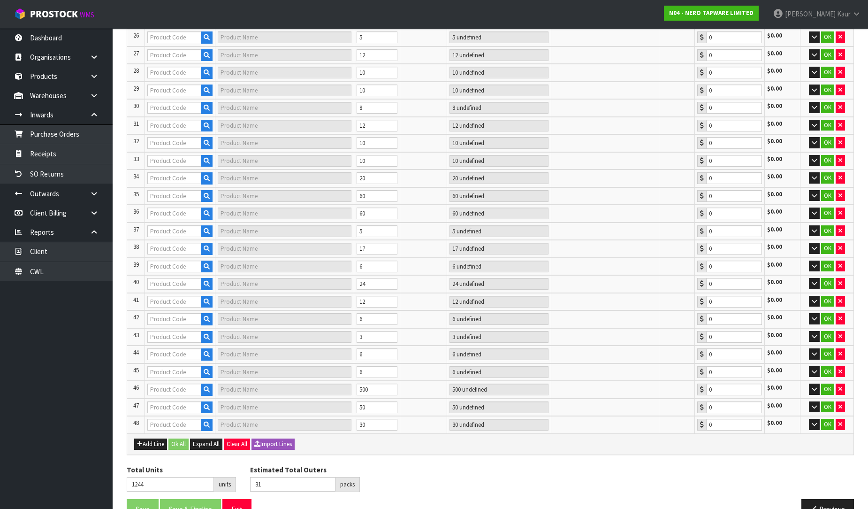
type input "32"
type input "NRCR2512CCH"
type input "MECCA CARE 25MM GRAB RAIL WITH SHELF 300MM CHROME"
type input "1 CTN + 4 SCT"
type input "0.00"
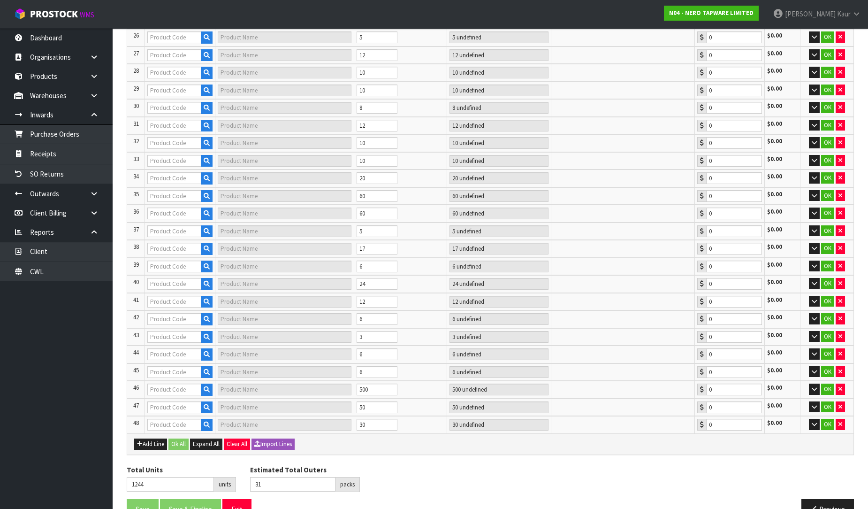
type input "NRCR2524GM"
type input "MECCA CARE 25MM GRAB RAIL 600MM GUN METAL"
type input "10 SCT"
type input "0.00"
type input "NR30802CH"
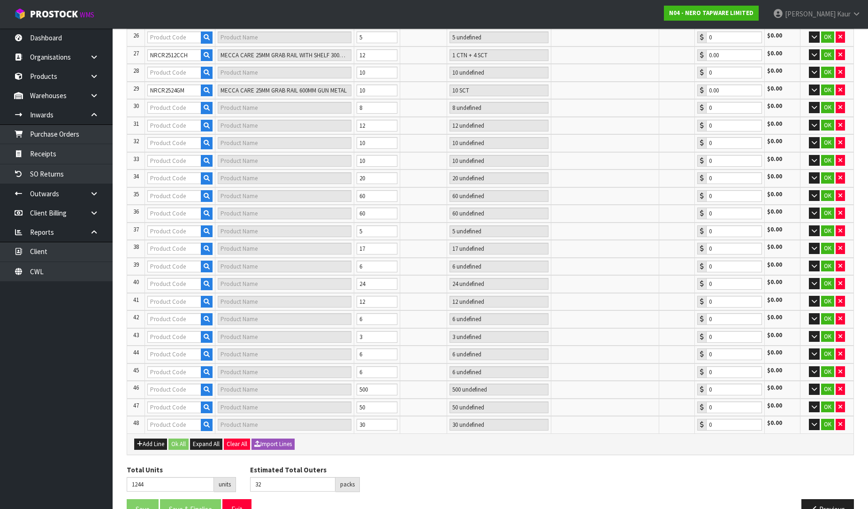
type input "ECCO SHOWER RAIL WITH AIR SHOWER CHROME"
type input "5 SCT"
type input "0.00"
type input "NRCR2512ABN"
type input "MECCA CARE 25MM TOILET ROLL RAIL 300MM BRUSHED NICKEL"
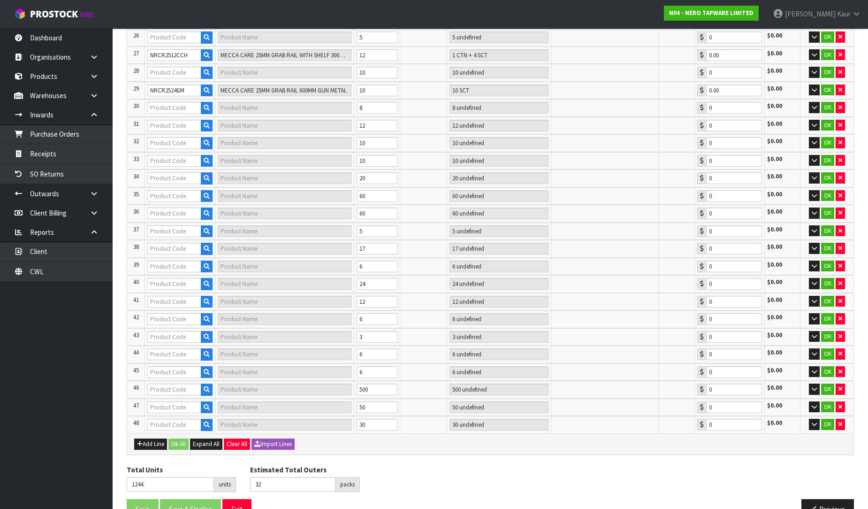
type input "5 SCT"
type input "0.00"
type input "34"
type input "NR402CH"
type input "MECCA SENSOR TAP CHROME"
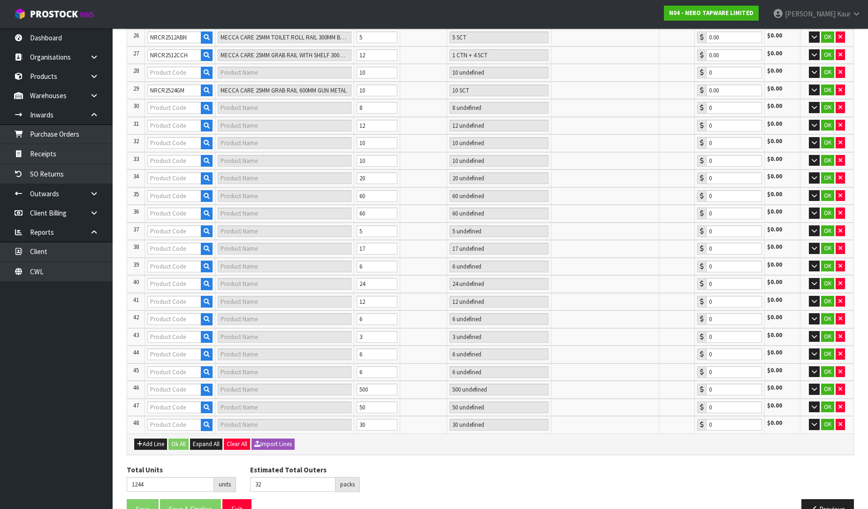
type input "2 CTN"
type input "0.00"
type input "NRCR2518GM"
type input "MECCA CARE 25MM GRAB RAIL 450MM GUN METAL"
type input "10 SCT"
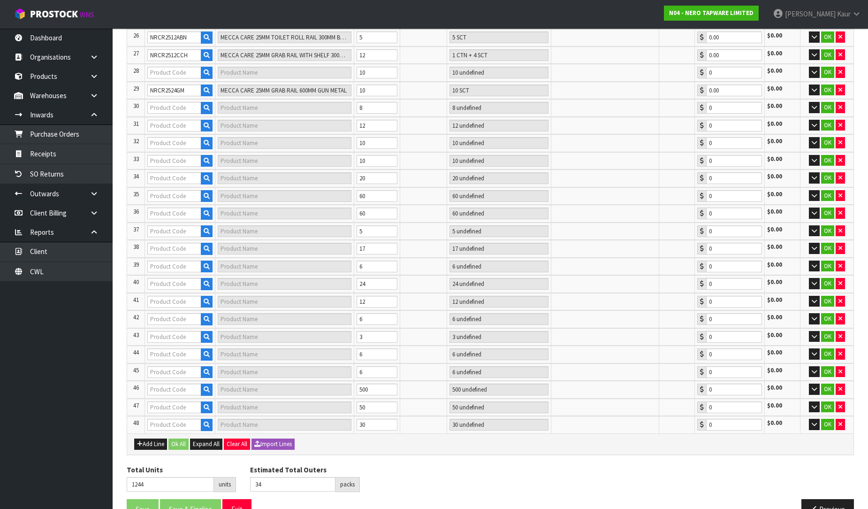
type input "0.00"
type input "36"
type input "NRCR3224BN"
type input "MECCA CARE 32MM GRAB RAIL 600MM BRUSHED NICKEL"
type input "2 CTN"
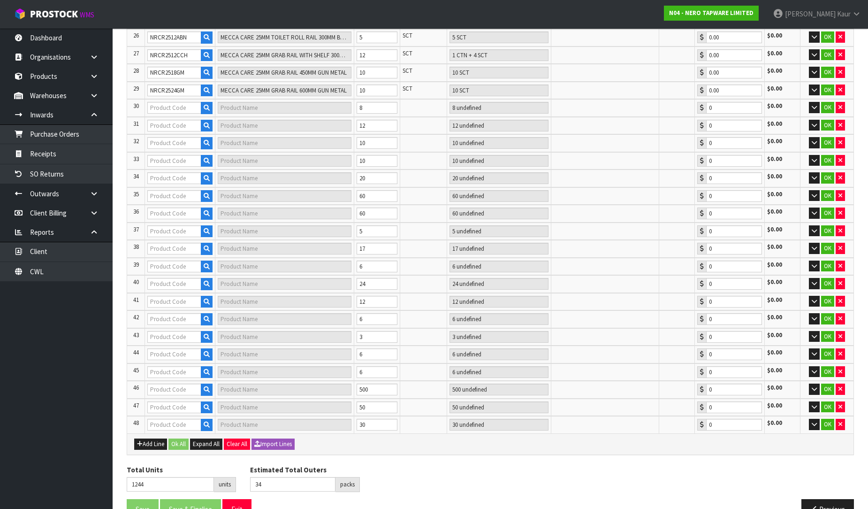
type input "0.00"
type input "38"
type input "NRCR3290AGM"
type input "MECCA CARE 32MM AMBULANT TOILET GRAB RAIL 90 DEGREE 450X450MM GUN METAL"
type input "2 CTN"
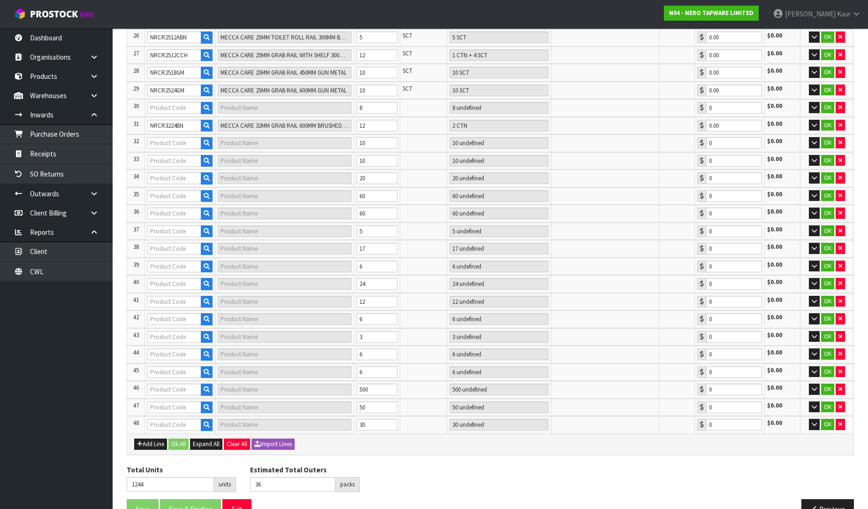
type input "0.00"
type input "43"
type input "NRUB001"
type input "PROJECT 35MM UNIVERSAL WALL BASIN/BATH MIXER BODY ONLY"
type input "5 CTN"
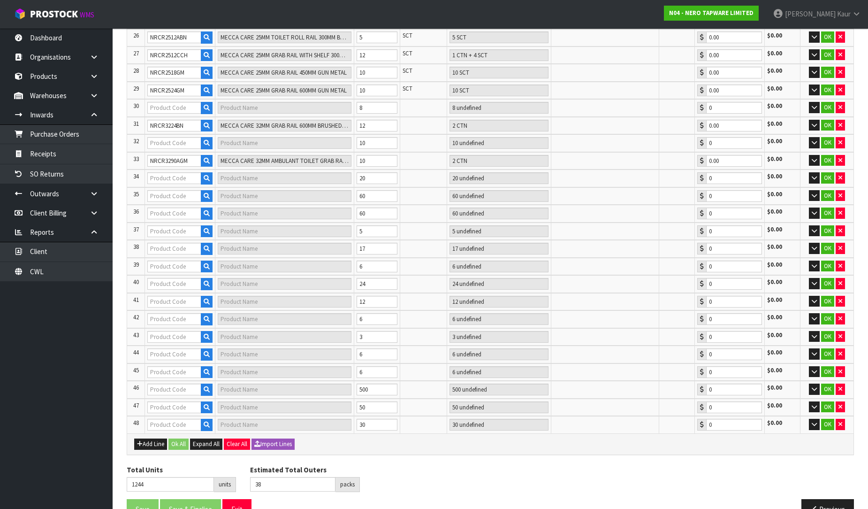
type input "0.00"
type input "45"
type input "NRCR3290ABN"
type input "MECCA CARE 32MM AMBULANT TOILET GRAB RAIL 90 DEGREE 450X450MM BRUSHED NICKEL"
type input "2 CTN"
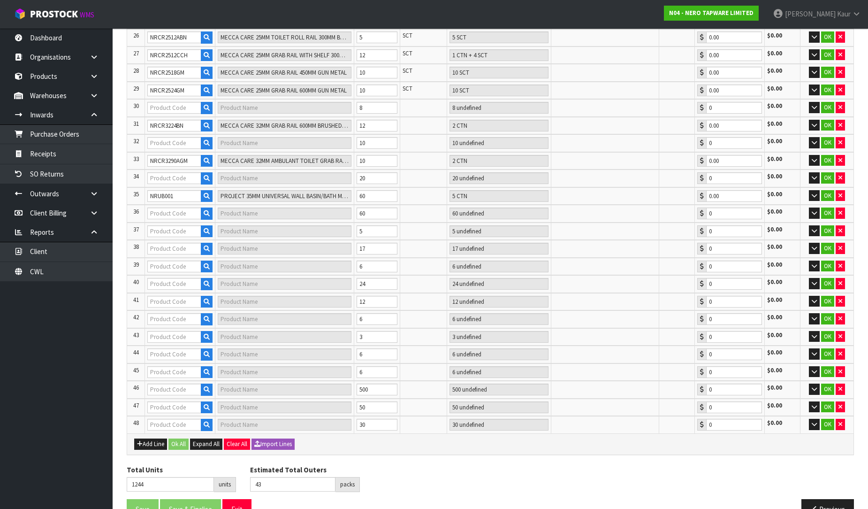
type input "0.00"
type input "50"
type input "NRUB002"
type input "PROJECT 35MM UNIVERSAL SHOWER MIXER BODY ONLY"
type input "5 CTN"
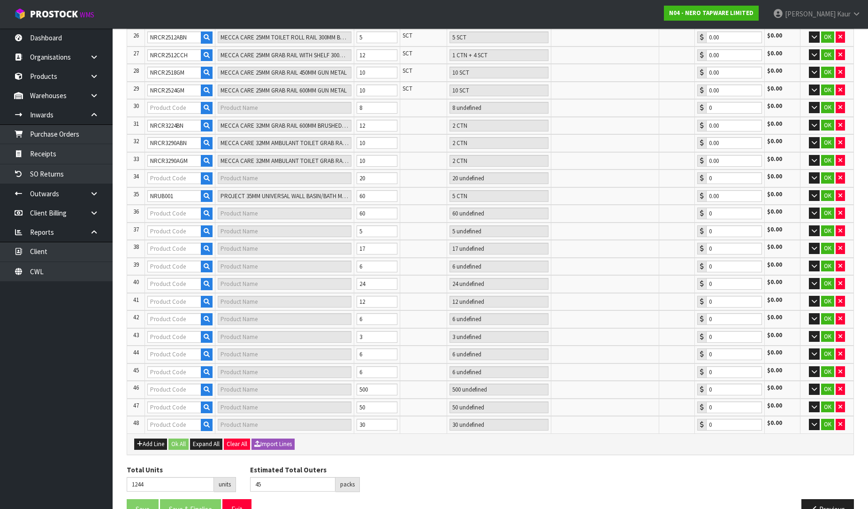
type input "0.00"
type input "51"
type input "NRCR3218CH"
type input "MECCA CARE 32MM GRAB RAIL 450MM CHROME"
type input "1 CTN"
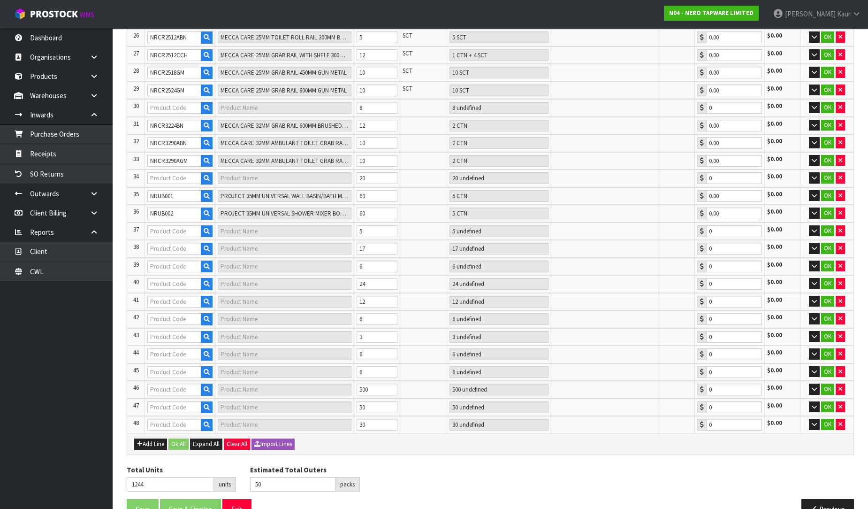
type input "0.00"
type input "NR221911HTBN"
type input "MECCA SHOWER MIXER 60MM PLATE TRIM KITS ONLY BRUSHED NICKEL"
type input "17 SCT"
type input "0.00"
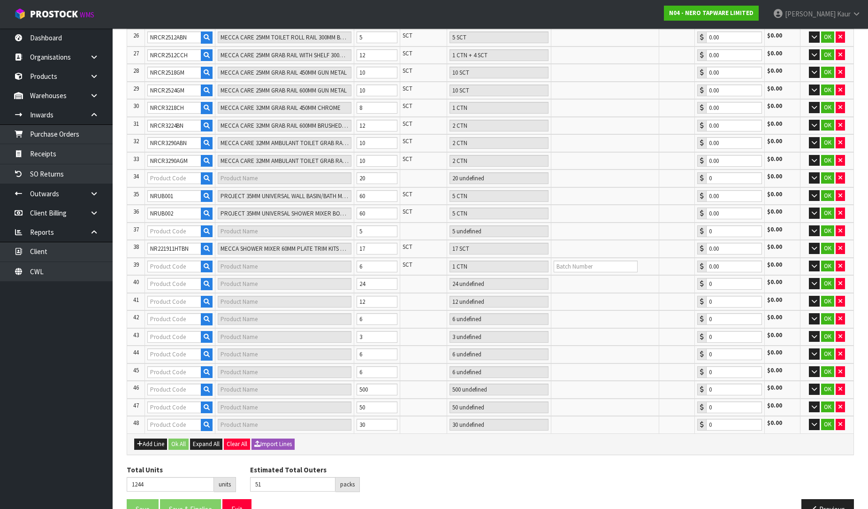
type input "52"
type input "NR231407BN"
type input "ELGIN KITCHEN MIXER BRUSHED NICKEL"
type input "1 CTN"
type input "0.00"
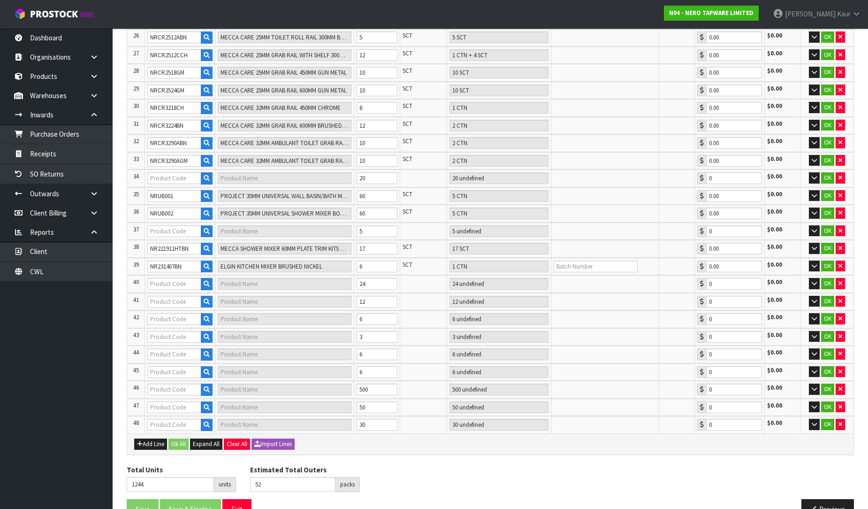
type input "NR231411TBN"
type input "ELGIN SHOWER MIXER TRIM KITS ONLY BRUSHED NICKEL"
type input "24 [MEDICAL_DATA]"
type input "0.00"
type input "54"
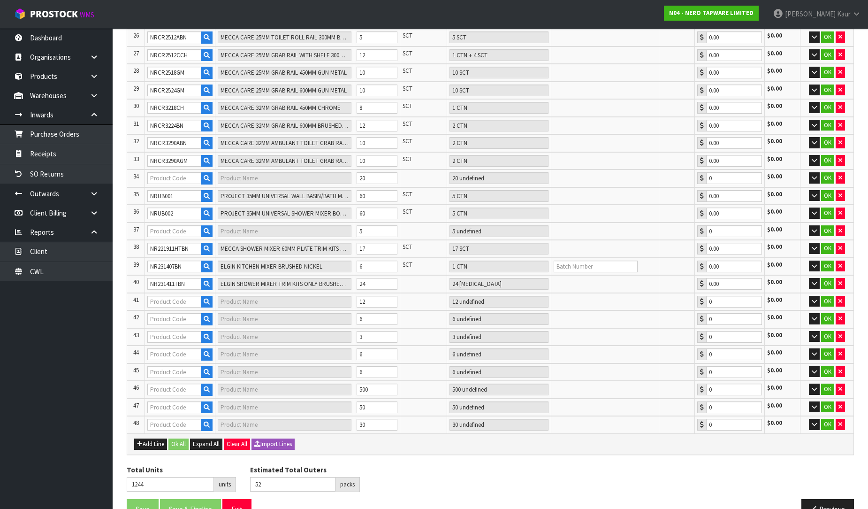
type input "NRV901BN"
type input "NON-HEATED VERTICAL TOWEL RAIL 900MM BRUSHED NICKEL"
type input "5 SCT"
type input "0.00"
type input "NR250804BG"
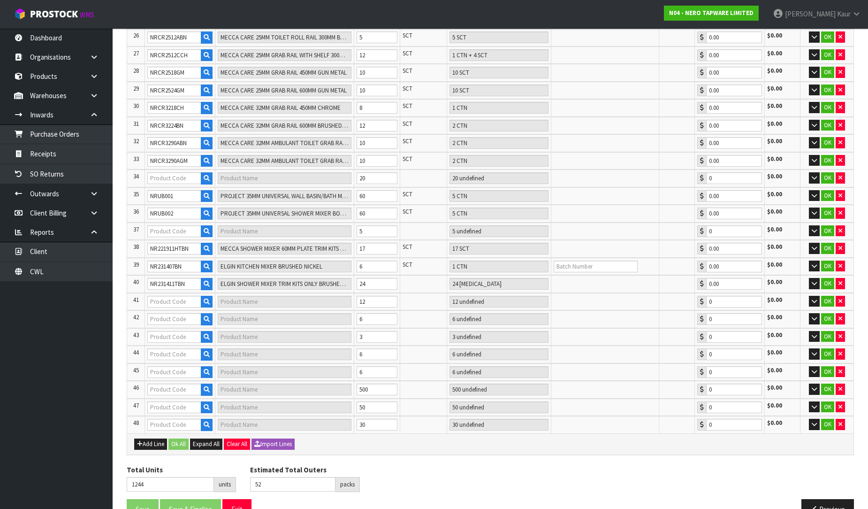
type input "DOLCE TALL BASIN MIXER BRUSHED GOLD"
type input "2 CTN"
type input "0.00"
type input "56"
type input "NR251901ABG"
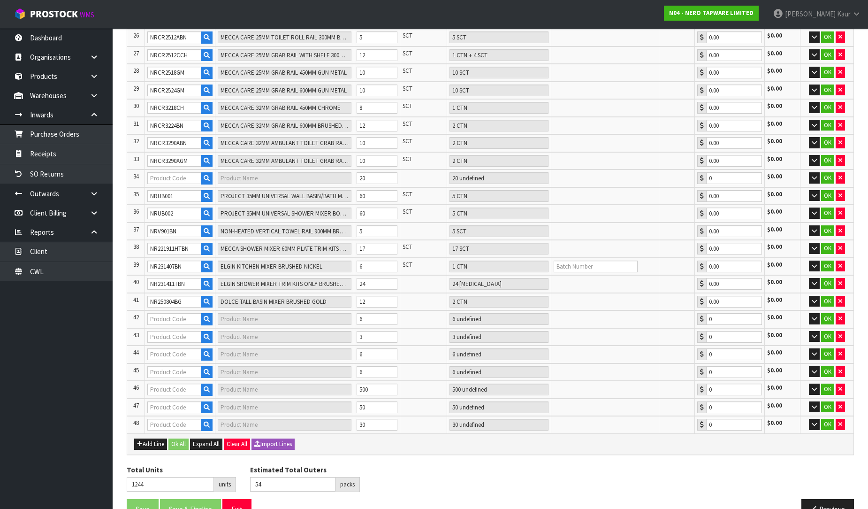
type input "OPAL TALL BASIN MIXER BRUSHED GOLD"
type input "1 CTN"
type input "0.00"
type input "NR251905EBN"
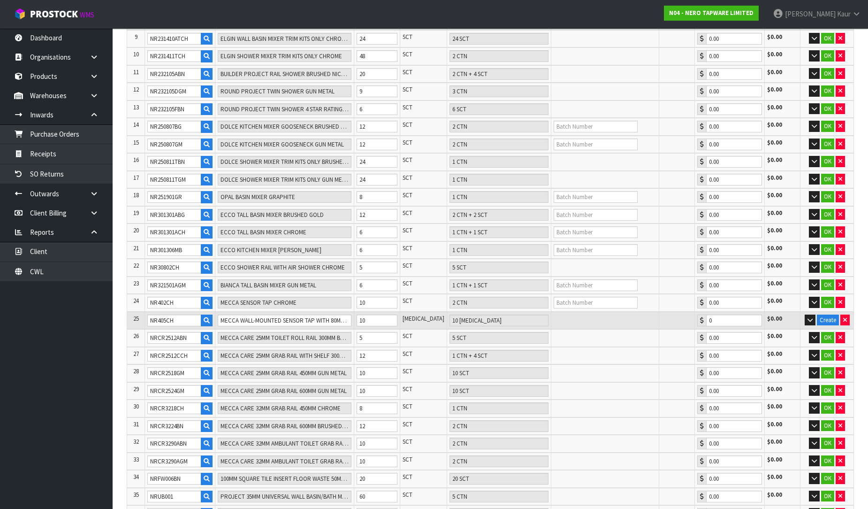
scroll to position [328, 0]
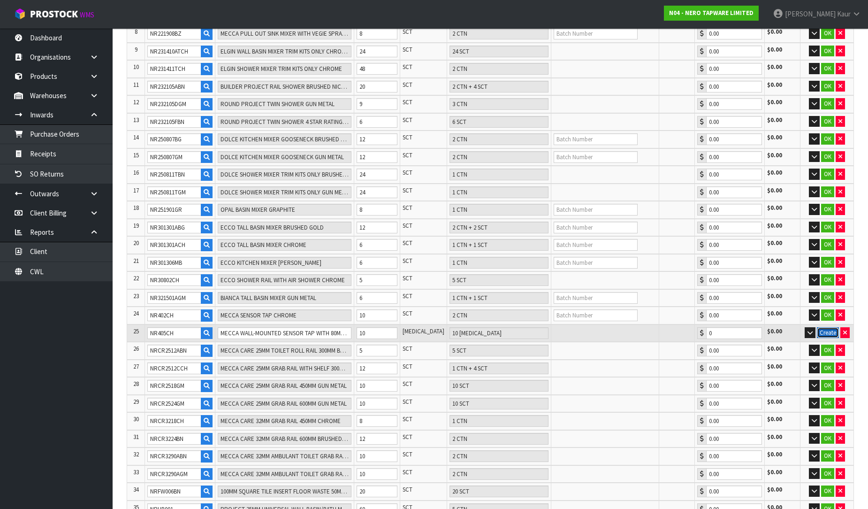
click at [822, 327] on button "Create" at bounding box center [828, 332] width 22 height 11
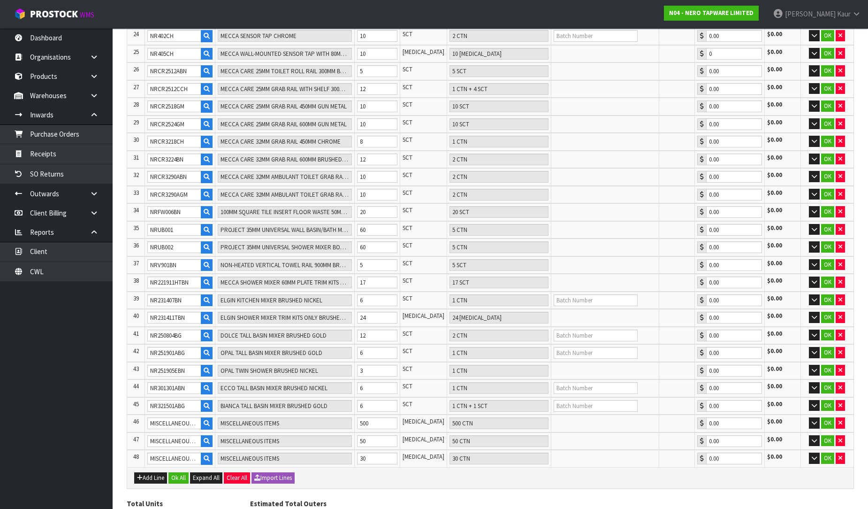
scroll to position [641, 0]
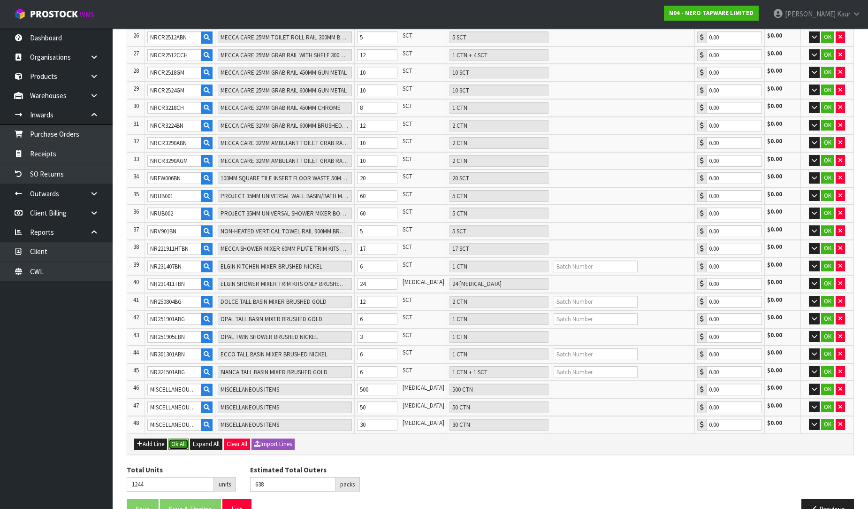
click at [184, 438] on button "Ok All" at bounding box center [179, 443] width 20 height 11
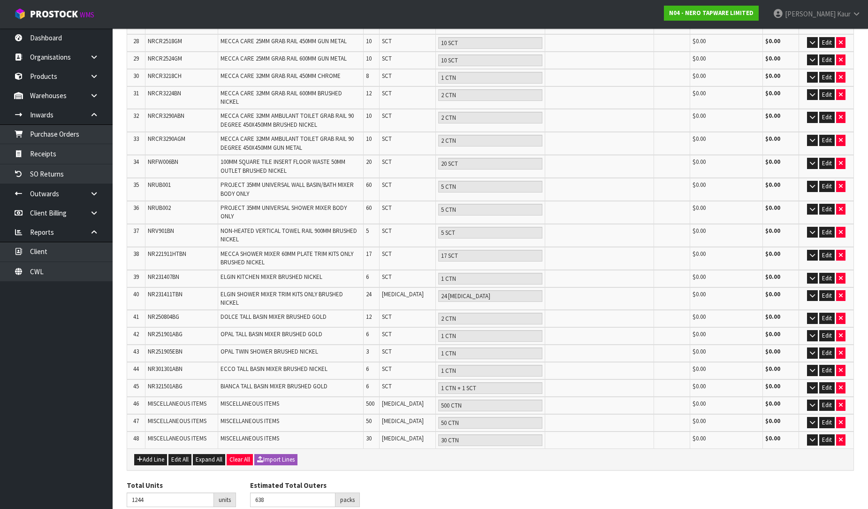
scroll to position [719, 0]
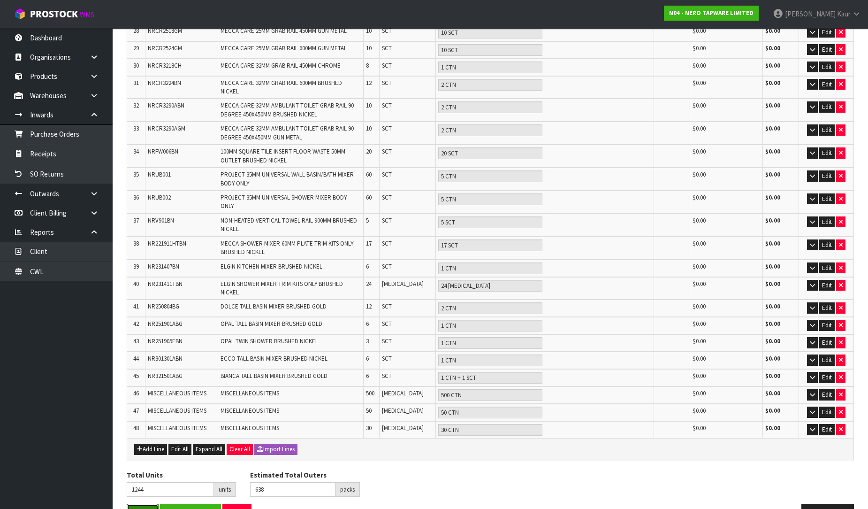
click at [137, 504] on button "Save" at bounding box center [143, 514] width 32 height 20
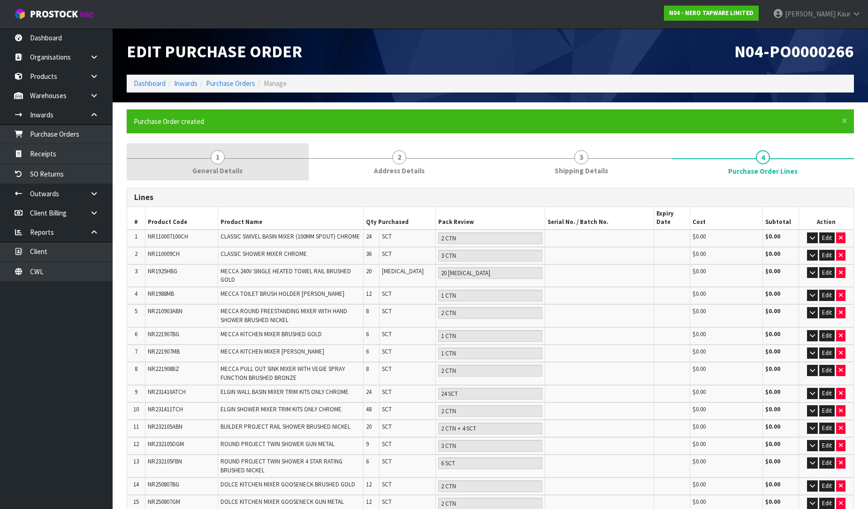
click at [214, 170] on span "General Details" at bounding box center [217, 171] width 50 height 10
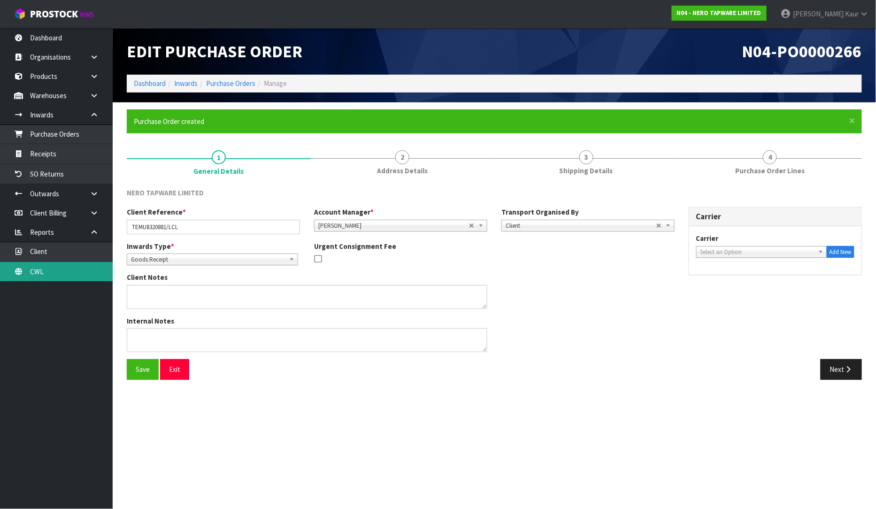
click at [56, 272] on link "CWL" at bounding box center [56, 271] width 113 height 19
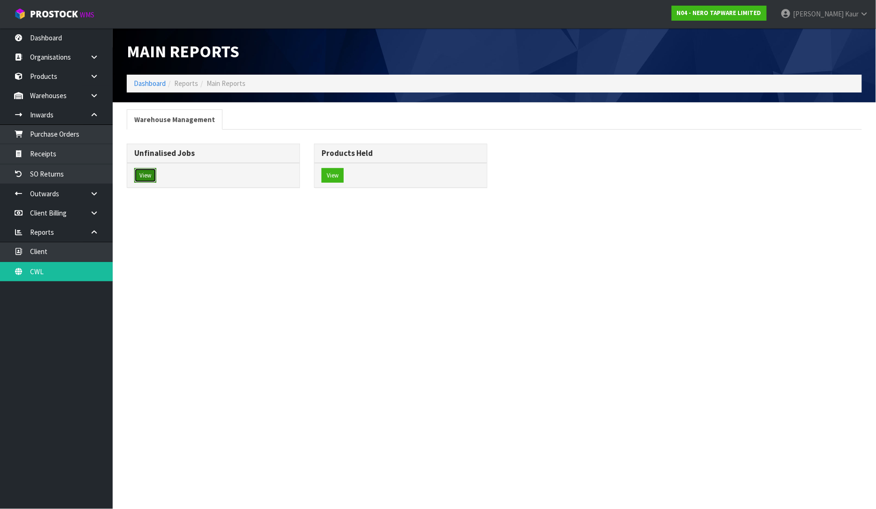
click at [153, 168] on button "View" at bounding box center [145, 175] width 22 height 15
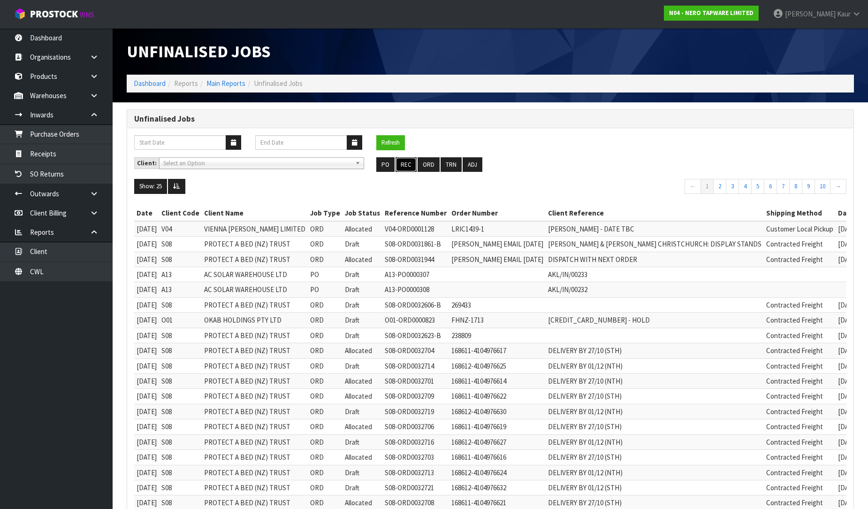
click at [412, 166] on button "REC" at bounding box center [406, 164] width 21 height 15
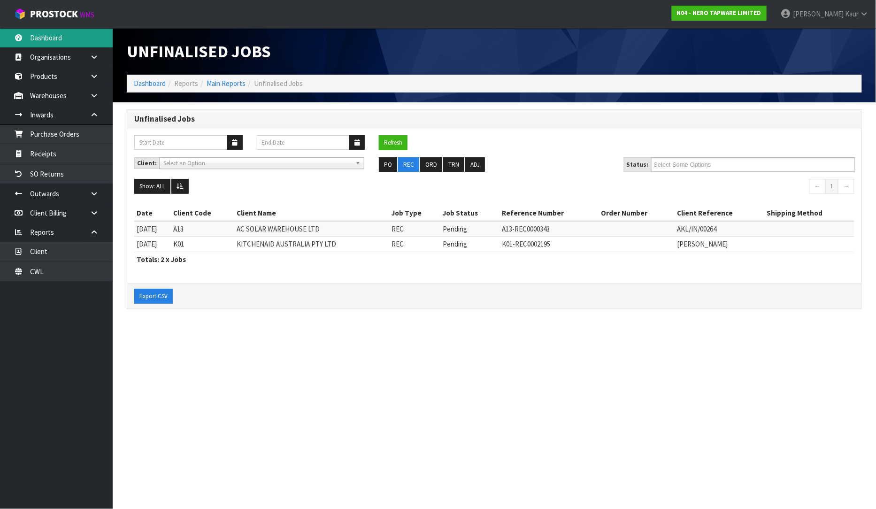
click at [42, 38] on link "Dashboard" at bounding box center [56, 37] width 113 height 19
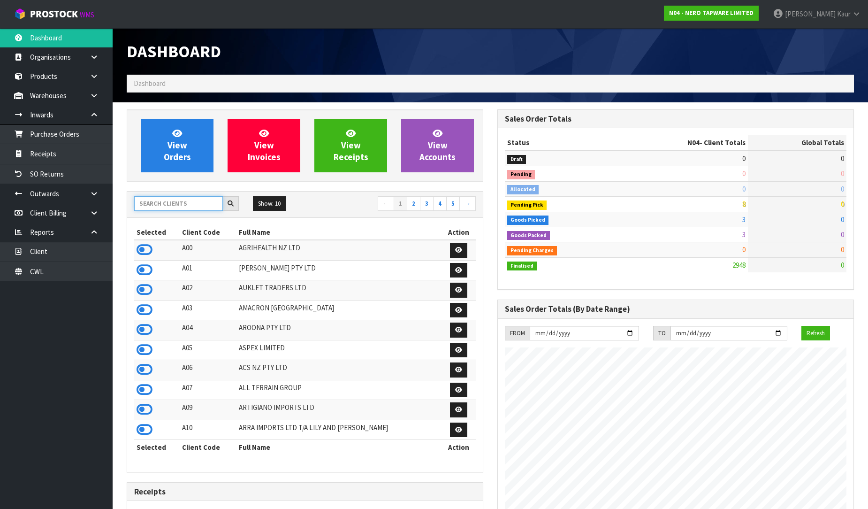
scroll to position [585, 371]
click at [156, 203] on input "text" at bounding box center [178, 203] width 89 height 15
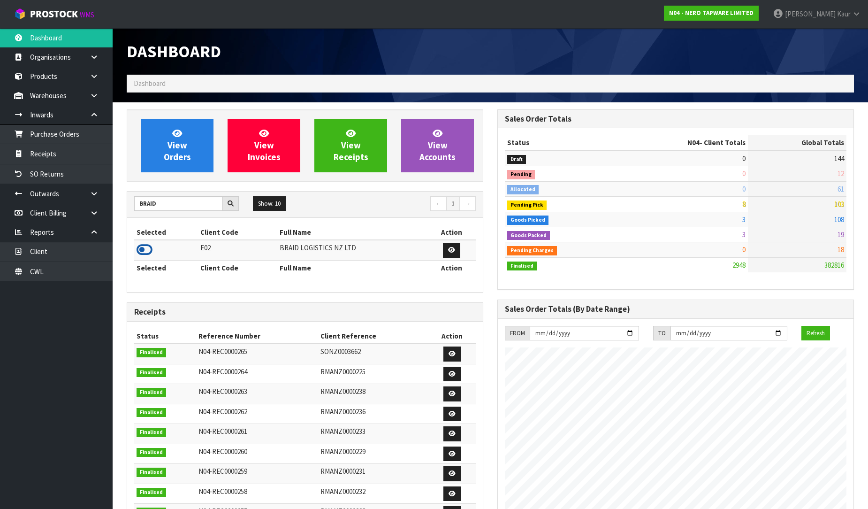
click at [149, 252] on icon at bounding box center [145, 250] width 16 height 14
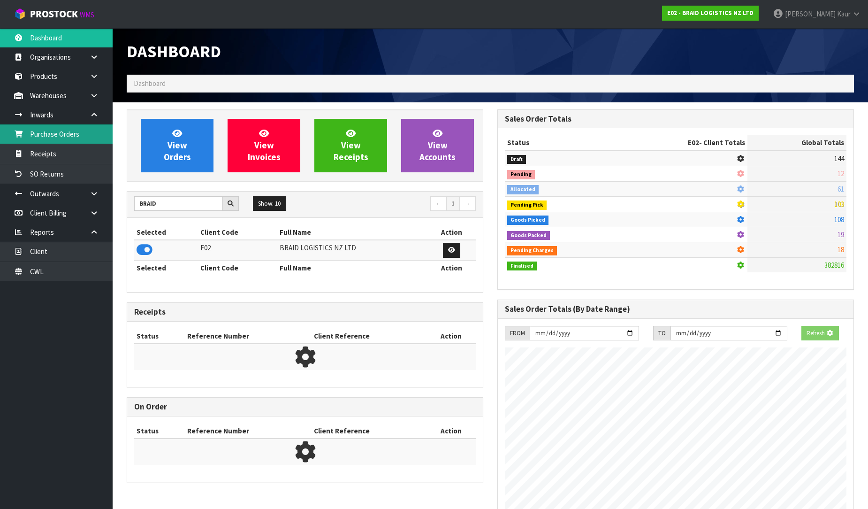
scroll to position [604, 371]
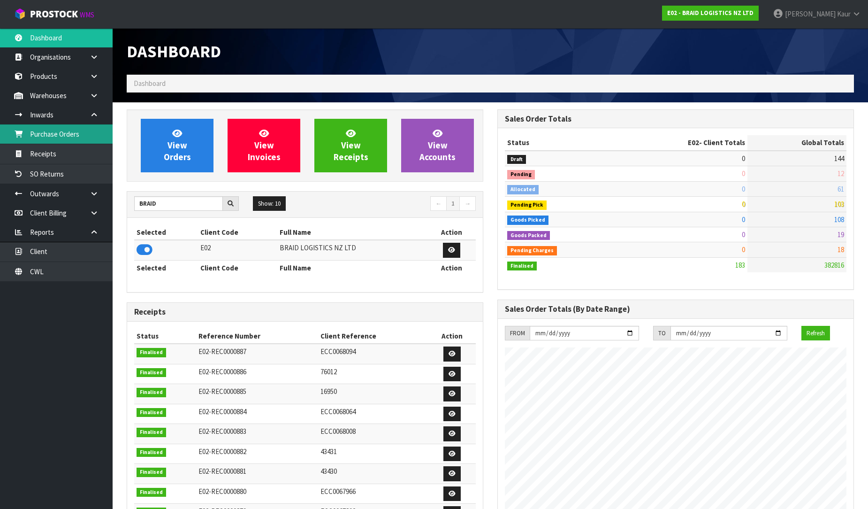
click at [87, 133] on link "Purchase Orders" at bounding box center [56, 133] width 113 height 19
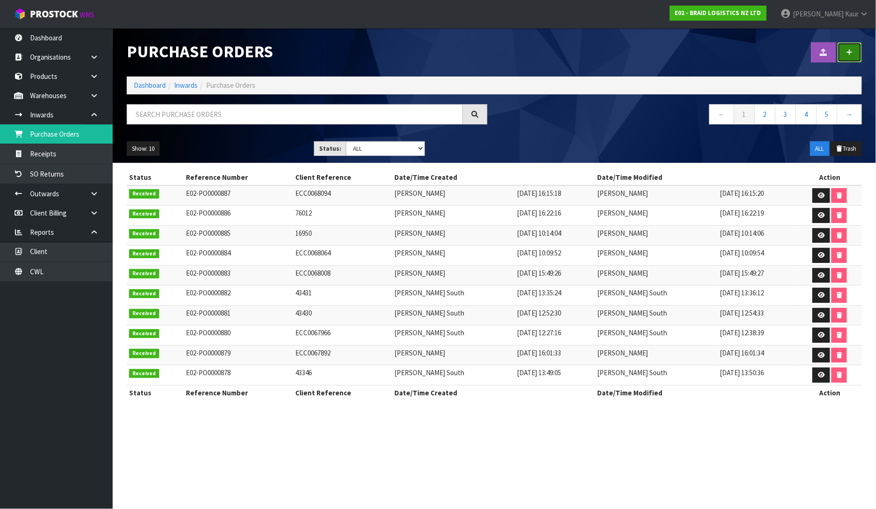
click at [852, 48] on link at bounding box center [849, 52] width 24 height 20
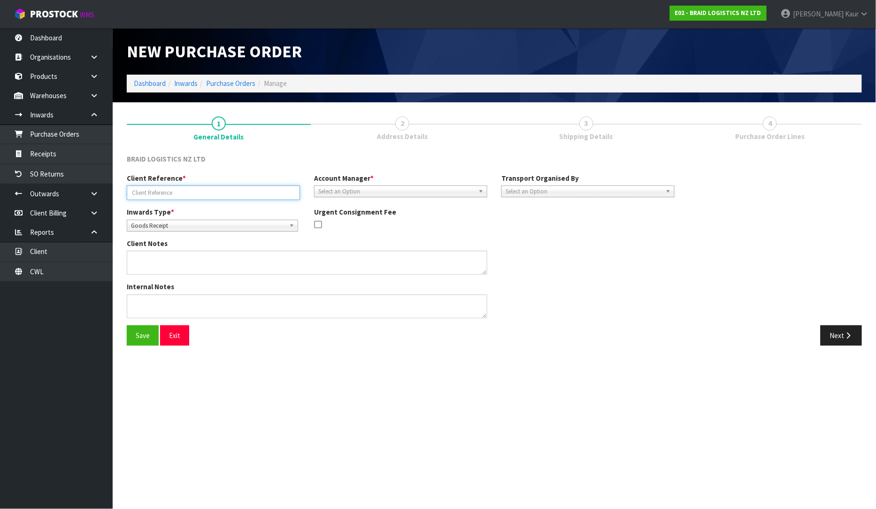
click at [202, 196] on input "text" at bounding box center [213, 192] width 173 height 15
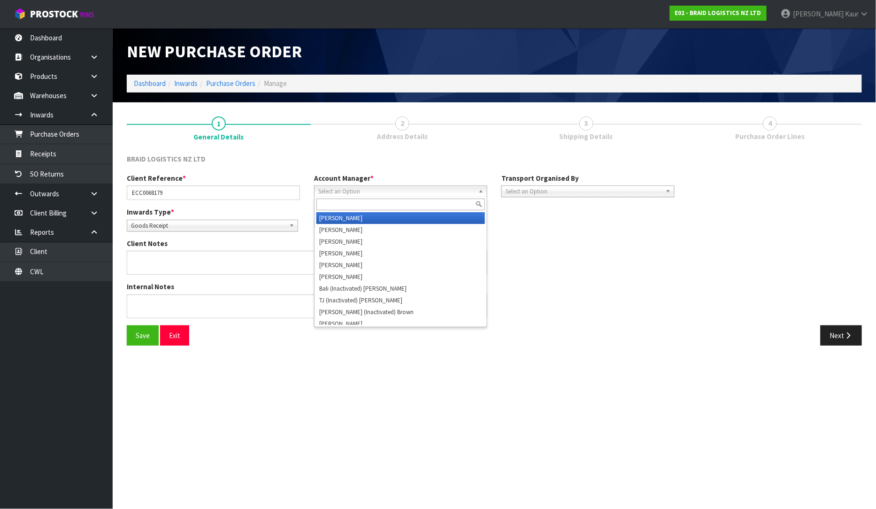
click at [332, 188] on span "Select an Option" at bounding box center [396, 191] width 156 height 11
click at [338, 216] on li "D [PERSON_NAME]" at bounding box center [400, 218] width 169 height 12
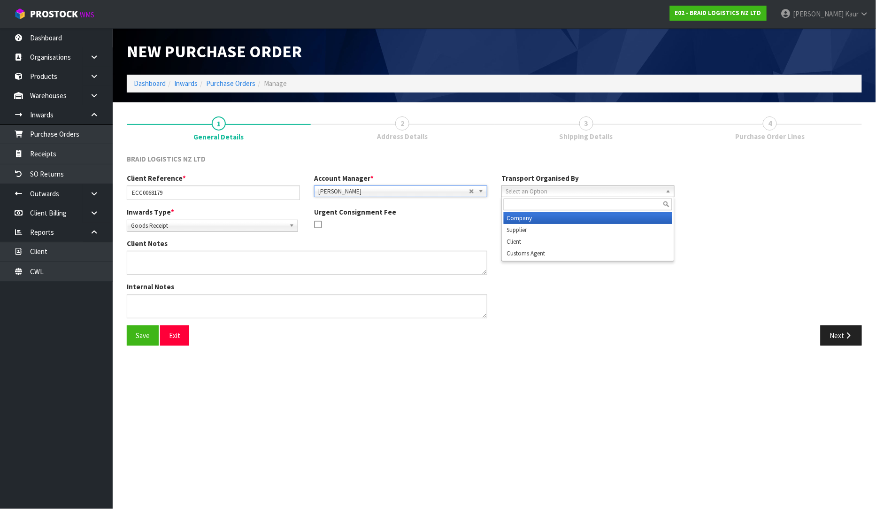
click at [532, 187] on span "Select an Option" at bounding box center [584, 191] width 156 height 11
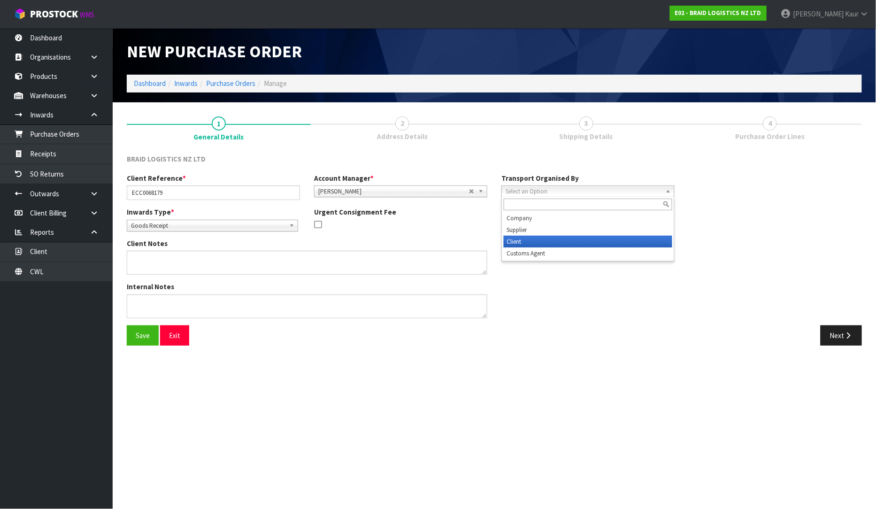
click at [529, 242] on li "Client" at bounding box center [588, 242] width 169 height 12
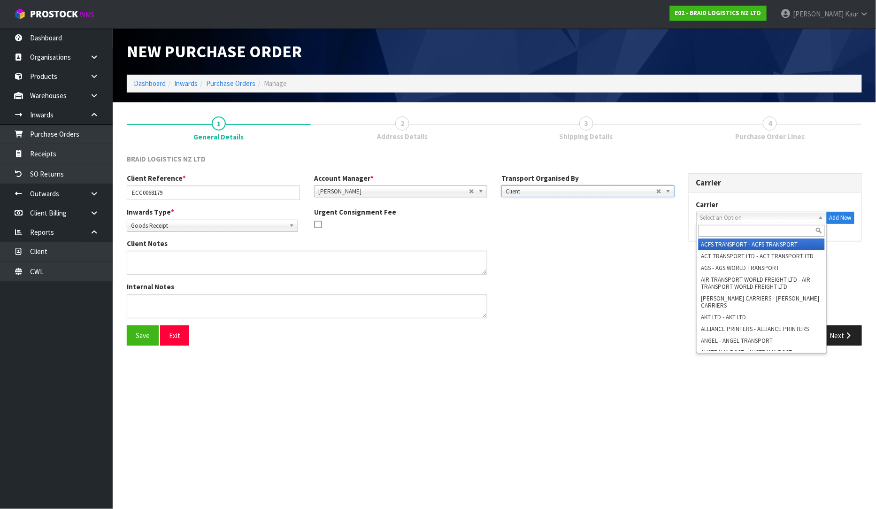
click at [775, 215] on span "Select an Option" at bounding box center [757, 217] width 114 height 11
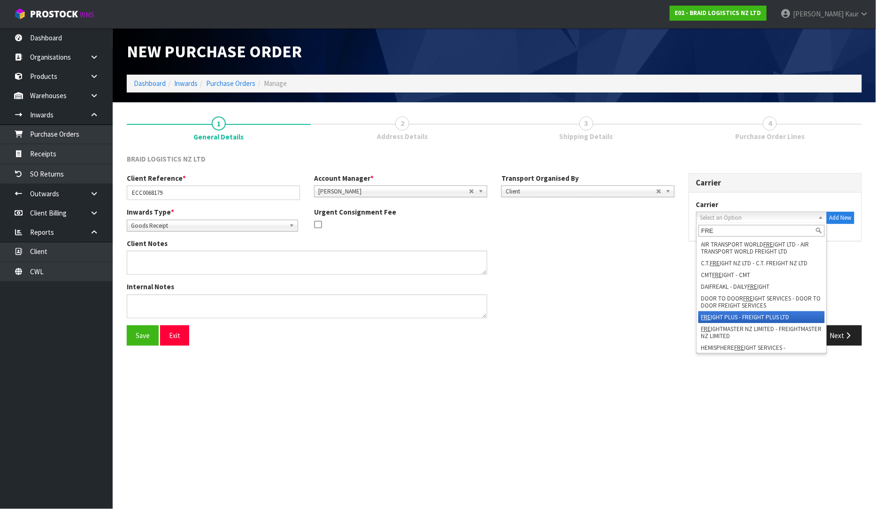
click at [771, 317] on li "FRE IGHT PLUS - FREIGHT PLUS LTD" at bounding box center [761, 317] width 126 height 12
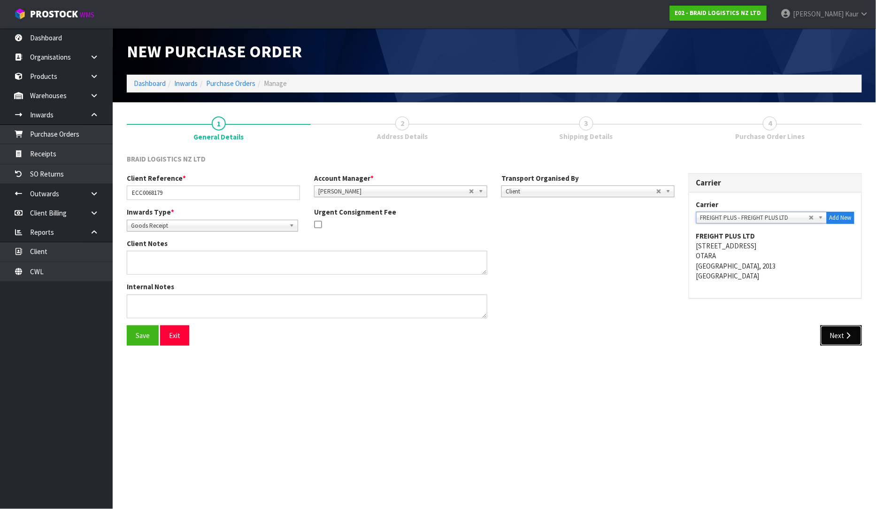
click at [844, 335] on icon "button" at bounding box center [848, 335] width 9 height 7
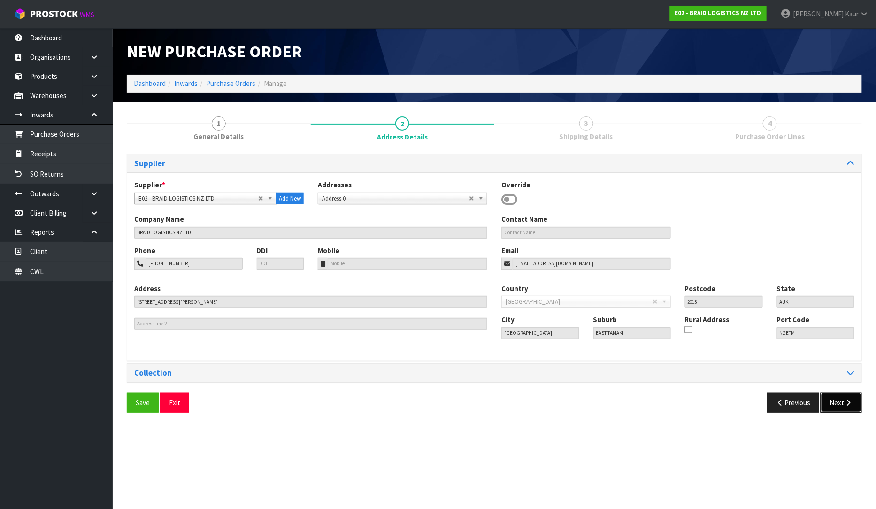
click at [843, 406] on button "Next" at bounding box center [841, 402] width 41 height 20
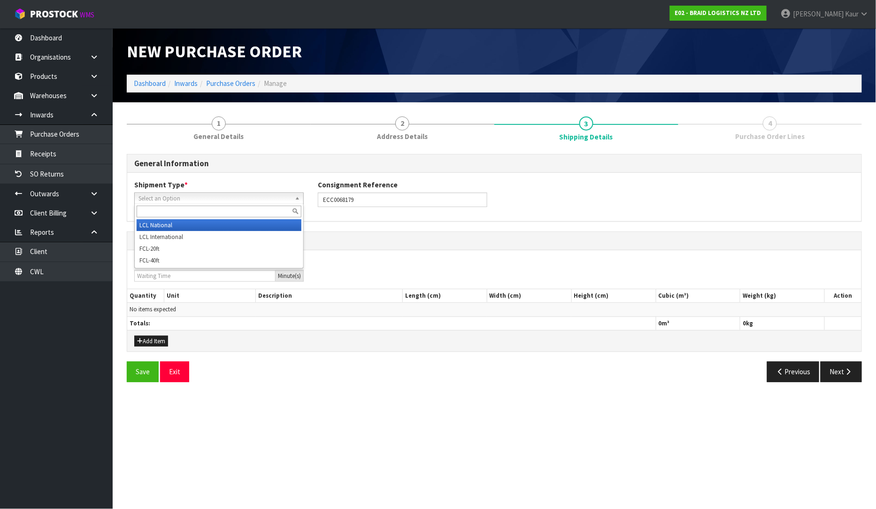
click at [151, 196] on span "Select an Option" at bounding box center [214, 198] width 153 height 11
click at [157, 223] on li "LCL National" at bounding box center [219, 225] width 165 height 12
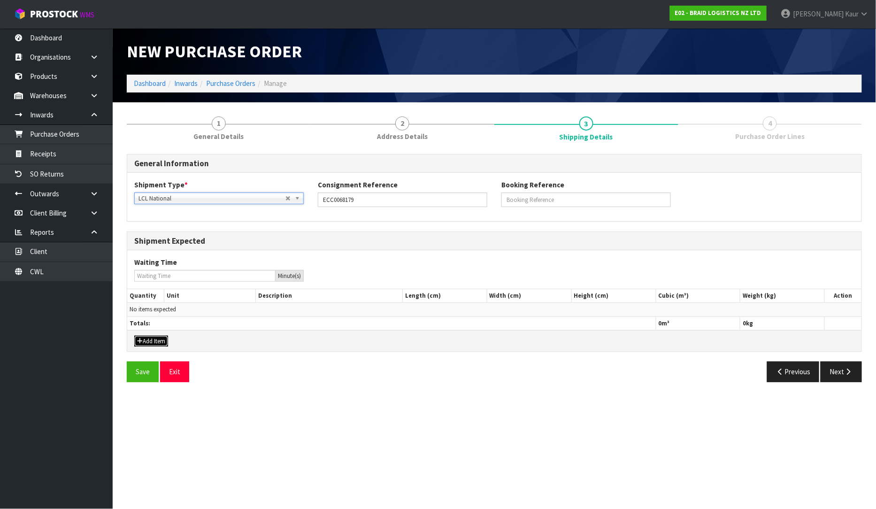
click at [155, 340] on button "Add Item" at bounding box center [151, 341] width 34 height 11
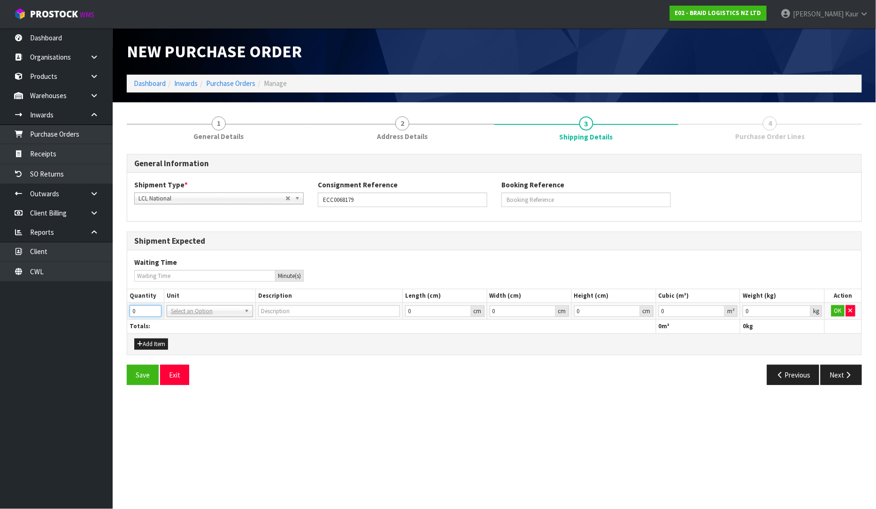
drag, startPoint x: 134, startPoint y: 313, endPoint x: 127, endPoint y: 314, distance: 7.1
click at [127, 314] on td "0" at bounding box center [145, 311] width 37 height 17
click at [720, 309] on input "0.000001" at bounding box center [692, 311] width 67 height 12
click at [803, 311] on input "0.001" at bounding box center [777, 311] width 68 height 12
click at [833, 312] on button "OK" at bounding box center [837, 310] width 13 height 11
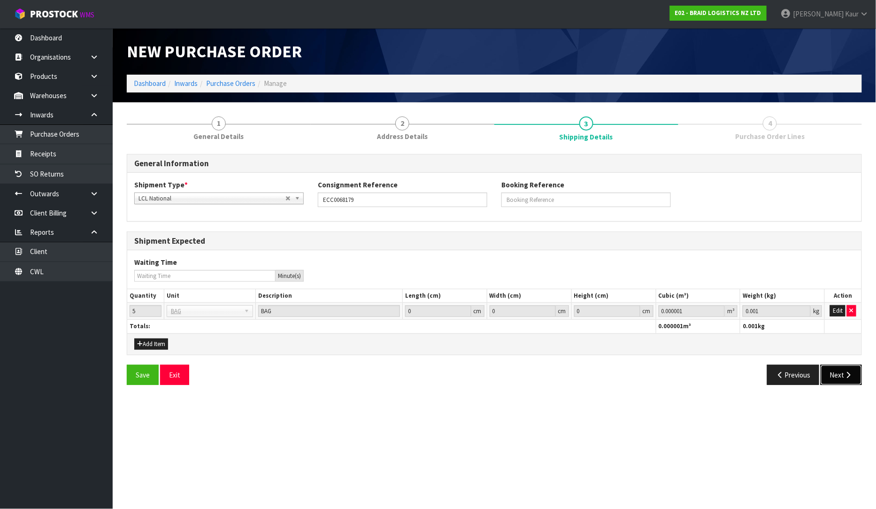
click at [830, 379] on button "Next" at bounding box center [841, 375] width 41 height 20
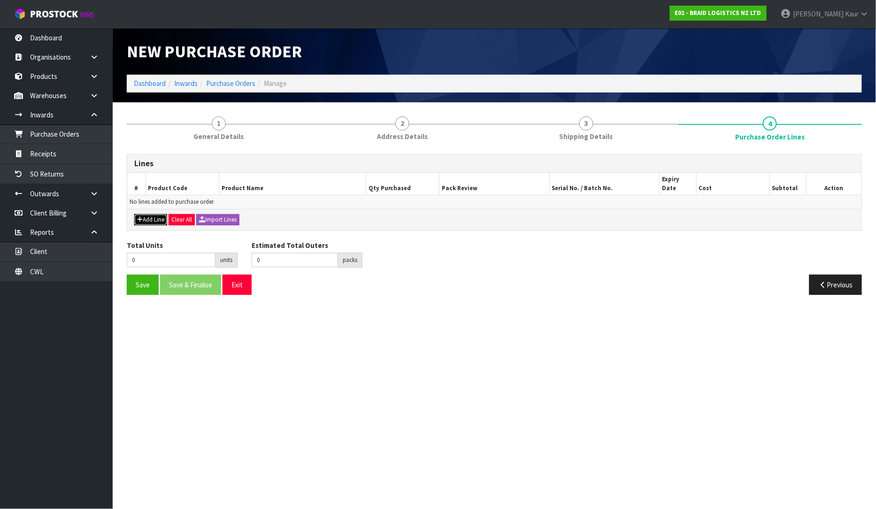
click at [141, 216] on icon "button" at bounding box center [140, 219] width 6 height 6
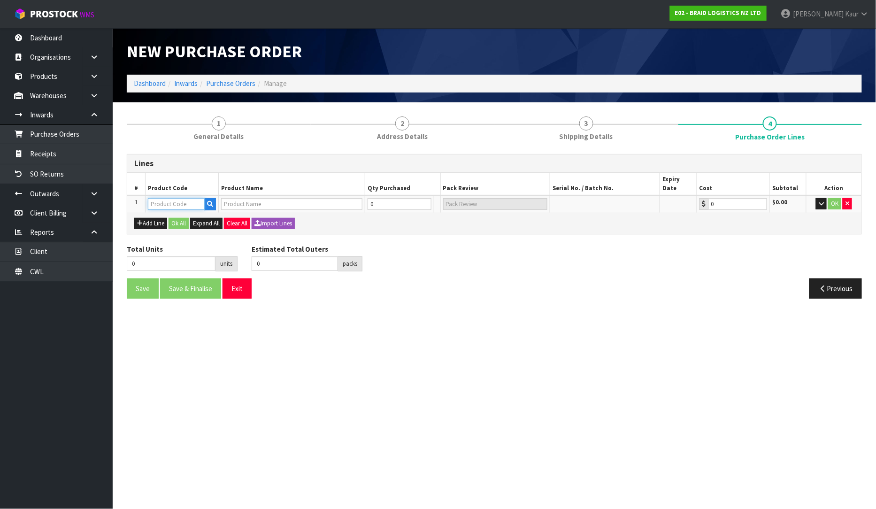
click at [154, 198] on input "text" at bounding box center [176, 204] width 57 height 12
click at [184, 232] on link "BR -ROT-BAG" at bounding box center [186, 236] width 74 height 13
click at [384, 198] on input "0" at bounding box center [394, 204] width 57 height 12
click at [832, 198] on button "OK" at bounding box center [835, 203] width 13 height 11
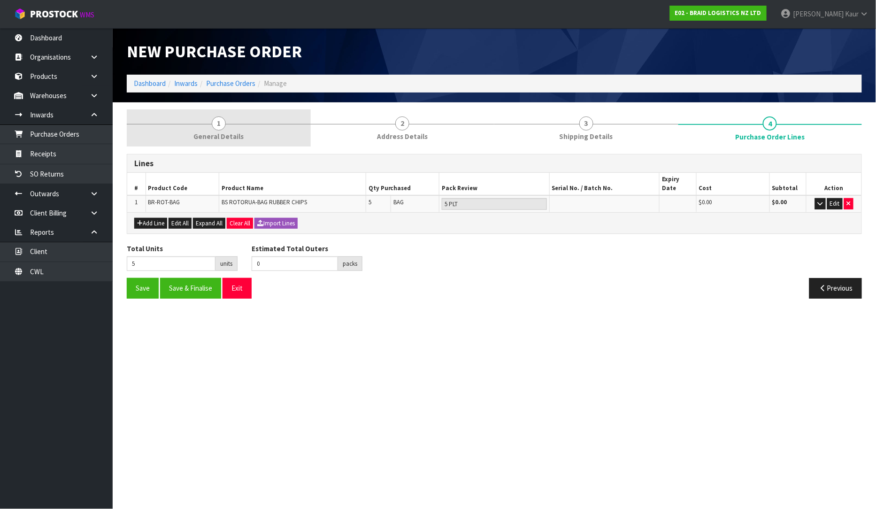
click at [212, 132] on span "General Details" at bounding box center [218, 136] width 50 height 10
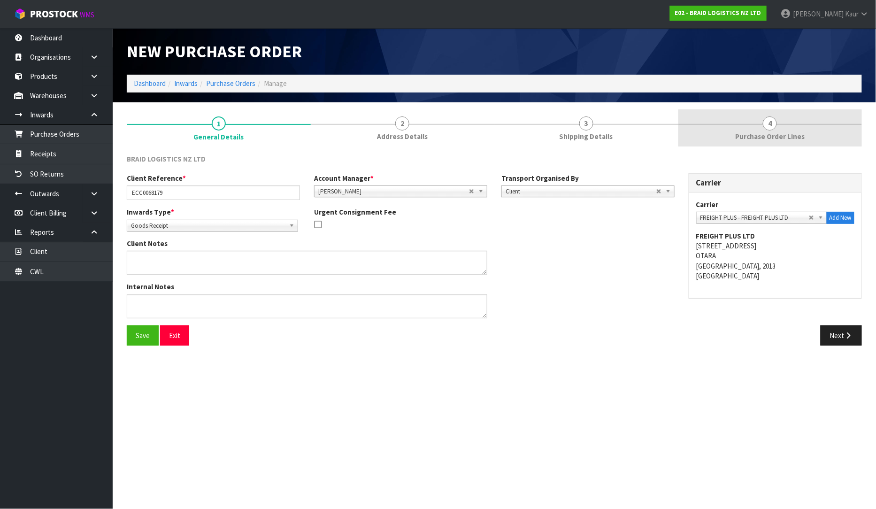
click at [739, 137] on span "Purchase Order Lines" at bounding box center [769, 136] width 69 height 10
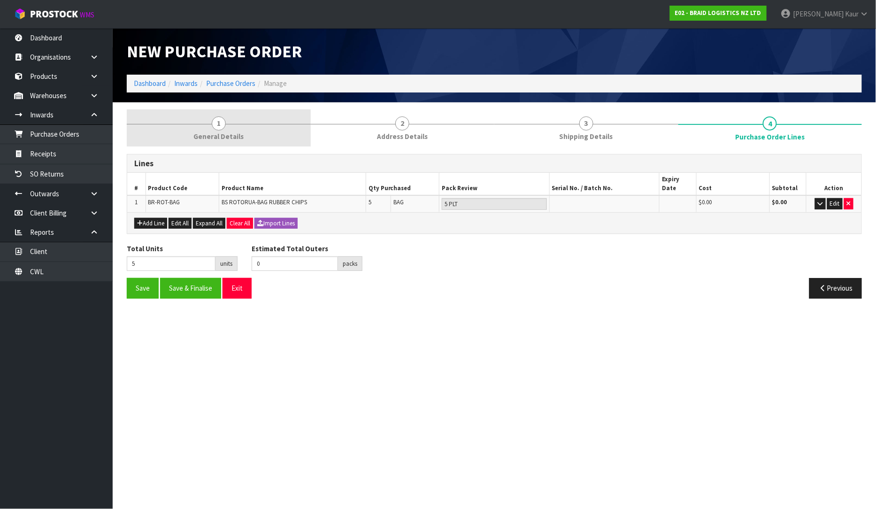
click at [217, 135] on span "General Details" at bounding box center [218, 136] width 50 height 10
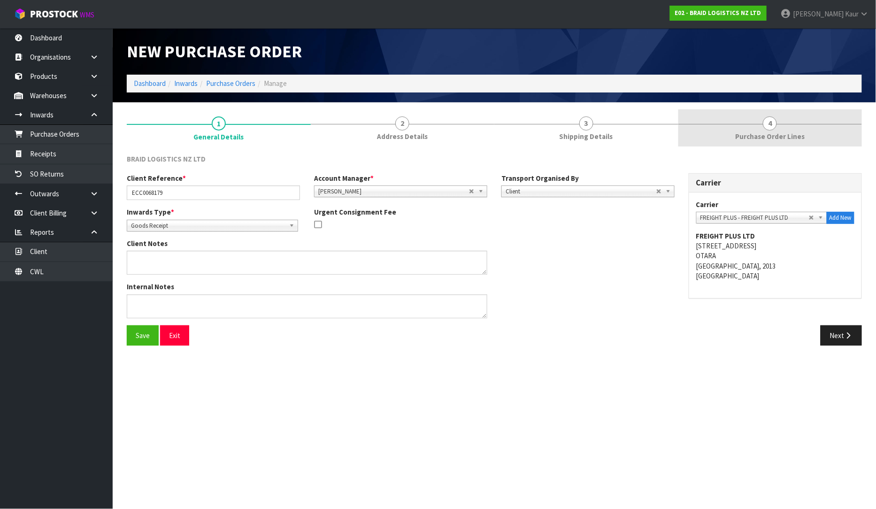
click at [774, 135] on span "Purchase Order Lines" at bounding box center [769, 136] width 69 height 10
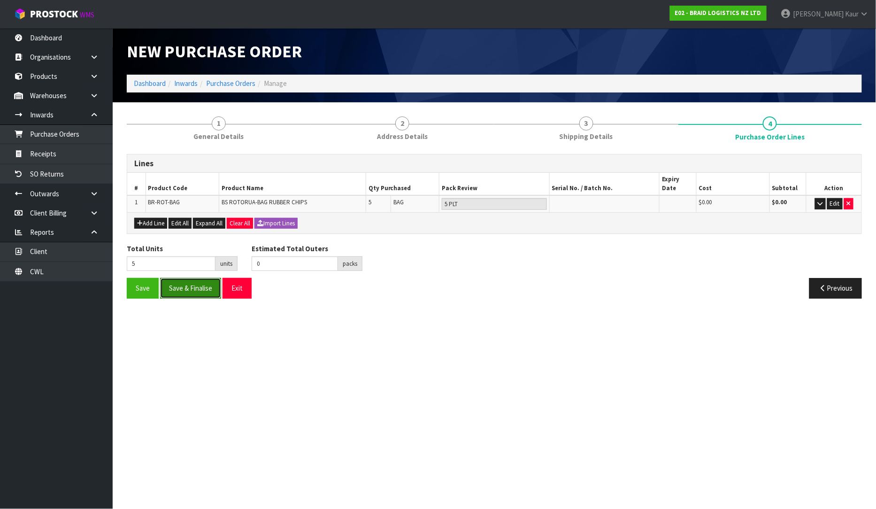
click at [194, 285] on button "Save & Finalise" at bounding box center [190, 288] width 61 height 20
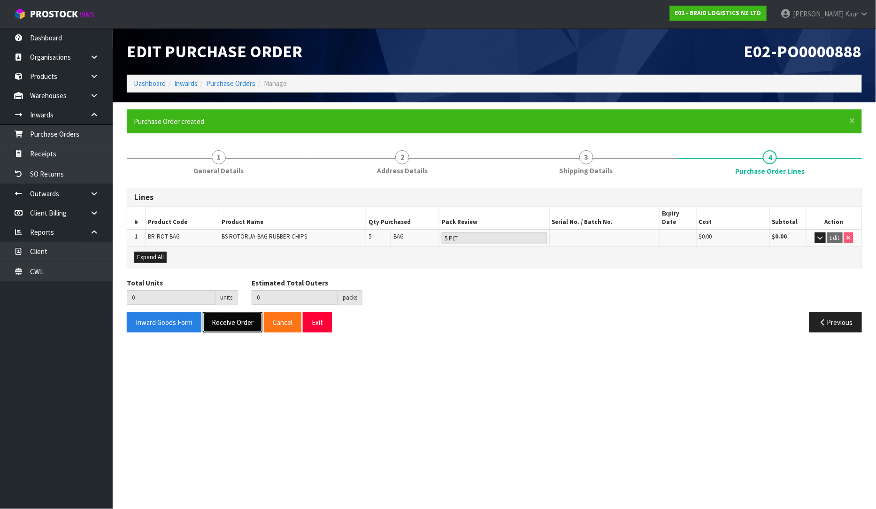
click at [230, 315] on button "Receive Order" at bounding box center [233, 322] width 60 height 20
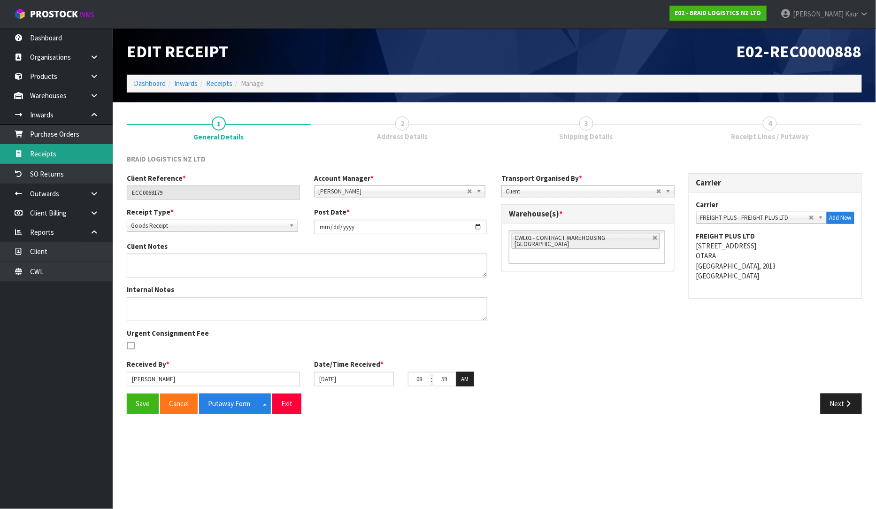
click at [59, 152] on link "Receipts" at bounding box center [56, 153] width 113 height 19
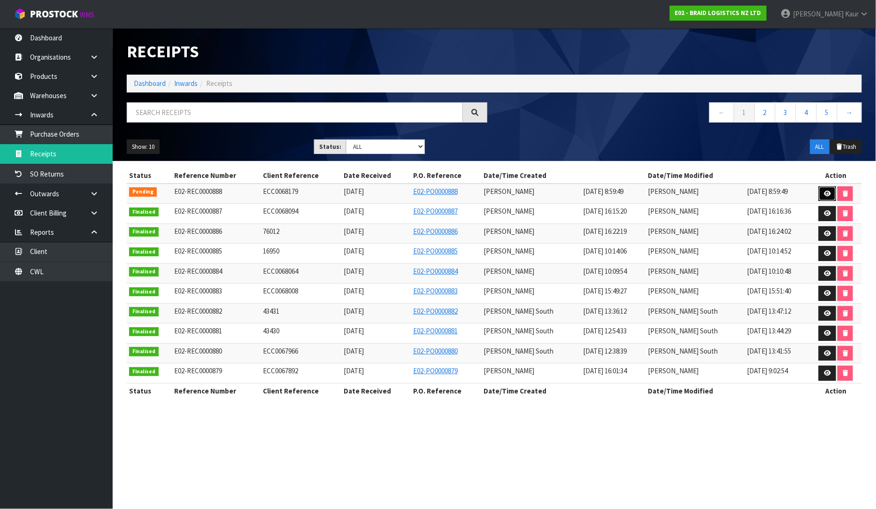
click at [825, 192] on icon at bounding box center [827, 194] width 7 height 6
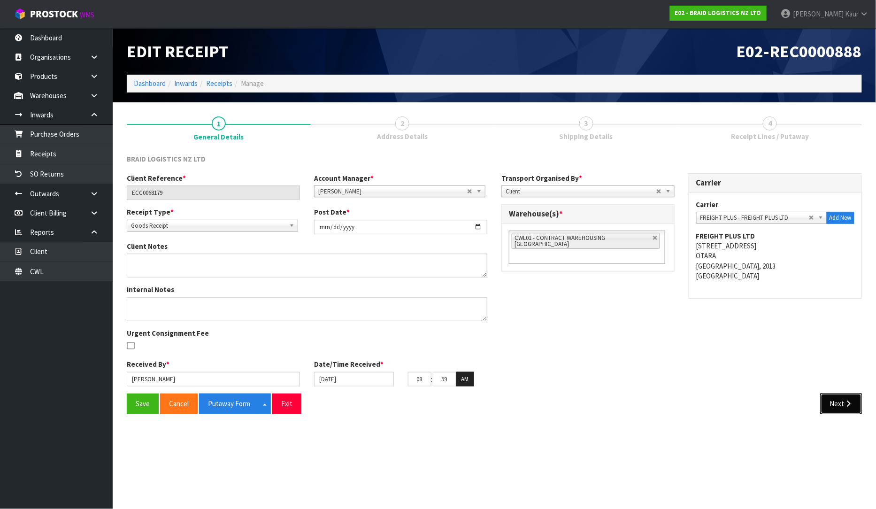
click at [842, 407] on button "Next" at bounding box center [841, 403] width 41 height 20
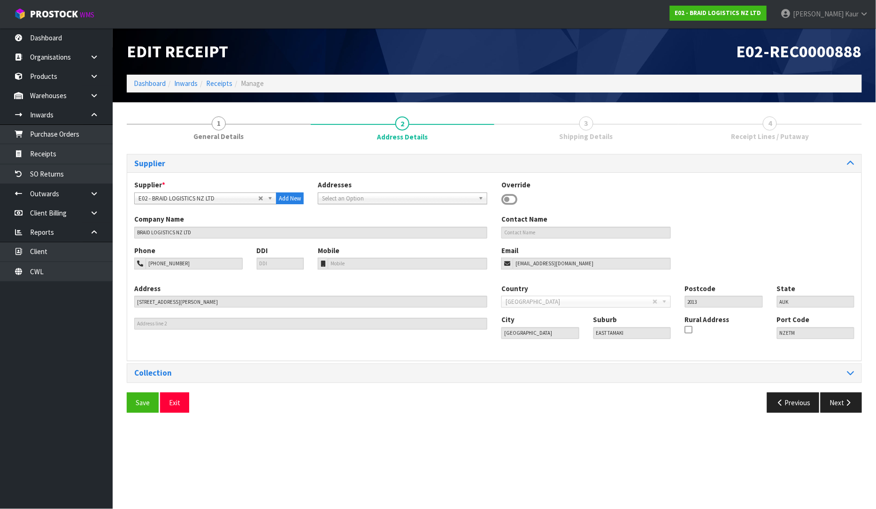
click at [850, 391] on div "Supplier Supplier * A00 - AGRIHEALTH NZ LTD A01 - [PERSON_NAME] PTY LTD A02 - A…" at bounding box center [494, 287] width 735 height 266
click at [847, 405] on icon "button" at bounding box center [848, 402] width 9 height 7
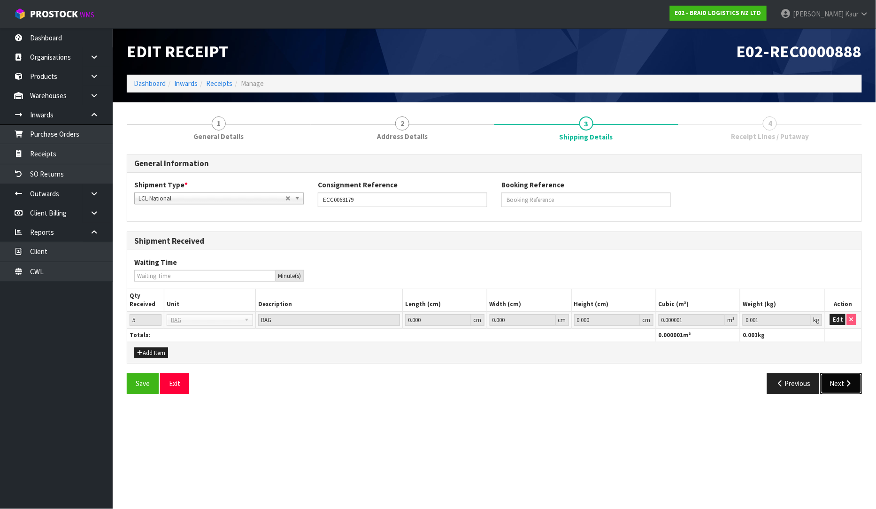
click at [850, 380] on icon "button" at bounding box center [848, 383] width 9 height 7
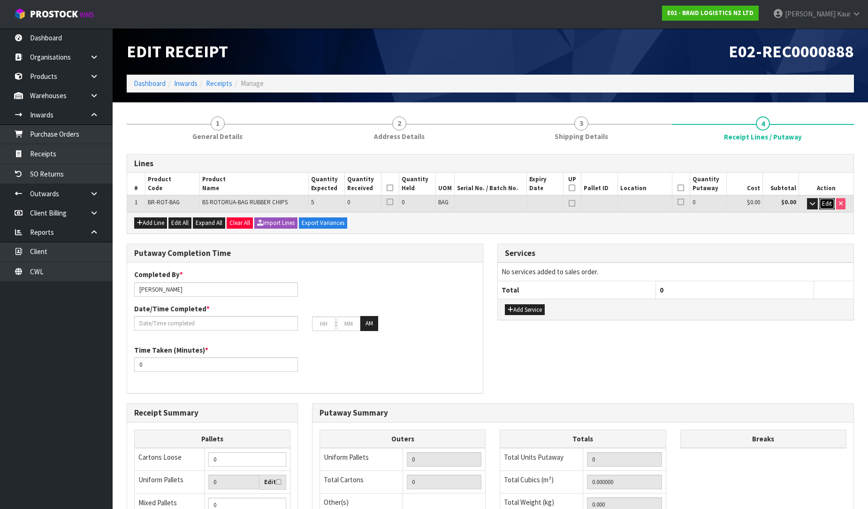
click at [830, 198] on button "Edit" at bounding box center [827, 203] width 15 height 11
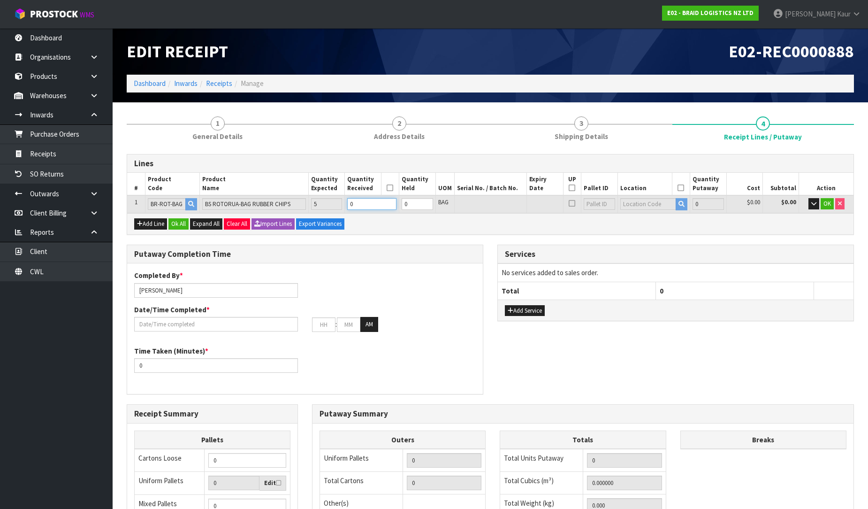
click at [355, 200] on input "0" at bounding box center [371, 204] width 49 height 12
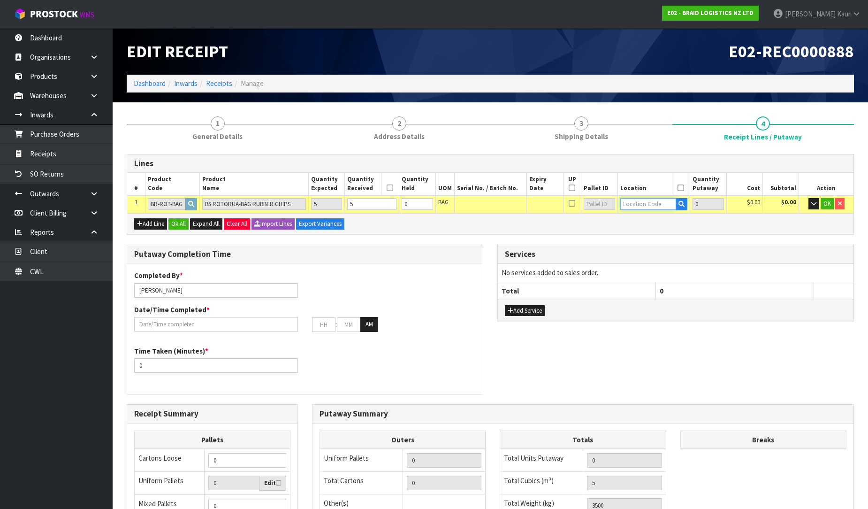
click at [632, 205] on input "text" at bounding box center [649, 204] width 56 height 12
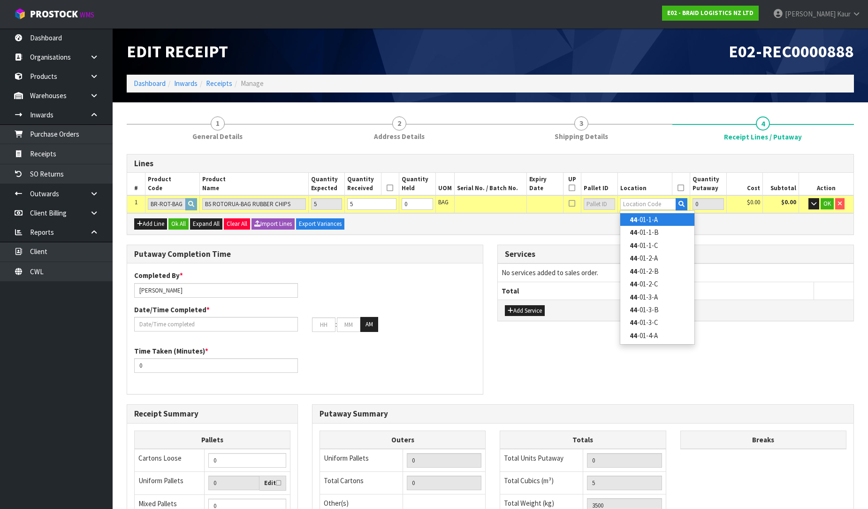
click at [637, 215] on link "44 -01-1-A" at bounding box center [658, 219] width 74 height 13
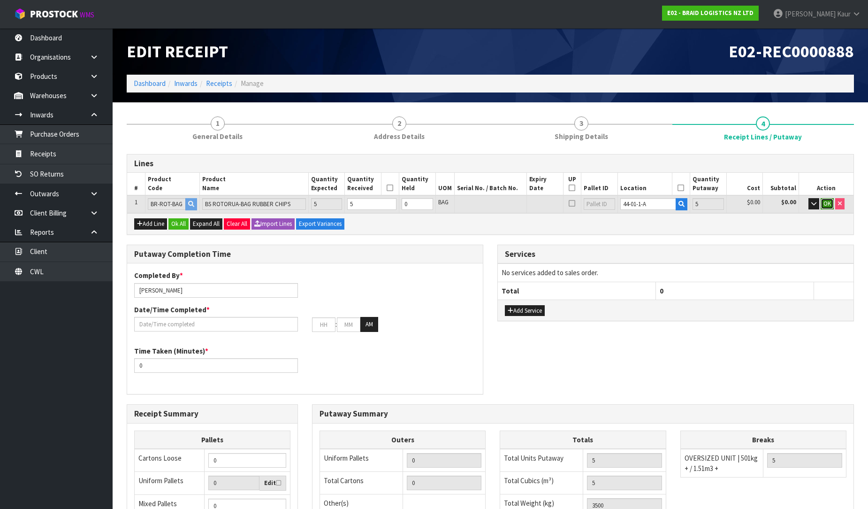
click at [825, 202] on span "OK" at bounding box center [828, 204] width 8 height 8
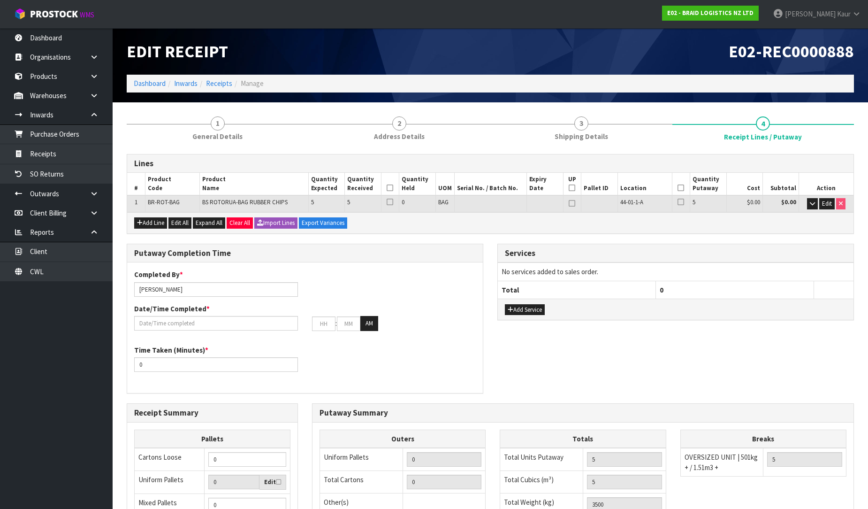
click at [391, 188] on icon at bounding box center [390, 188] width 7 height 0
click at [683, 188] on icon at bounding box center [681, 188] width 7 height 0
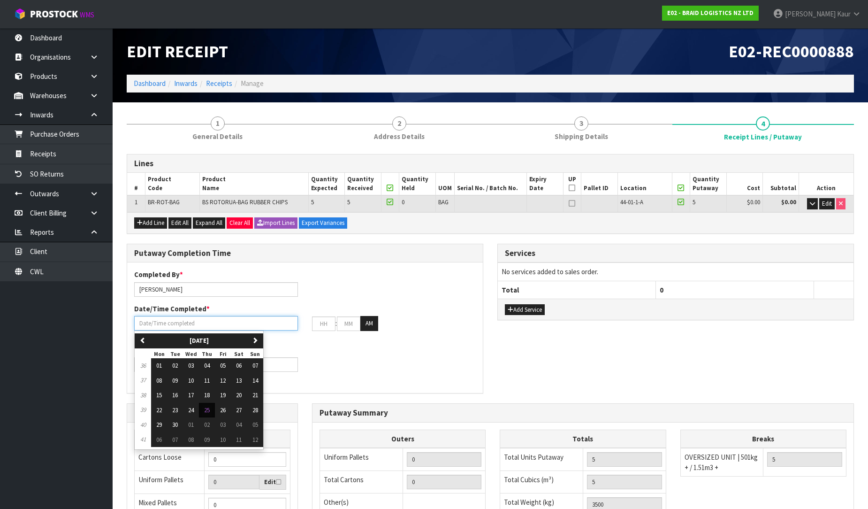
click at [157, 320] on input "text" at bounding box center [216, 323] width 164 height 15
click at [206, 404] on button "25" at bounding box center [207, 410] width 16 height 15
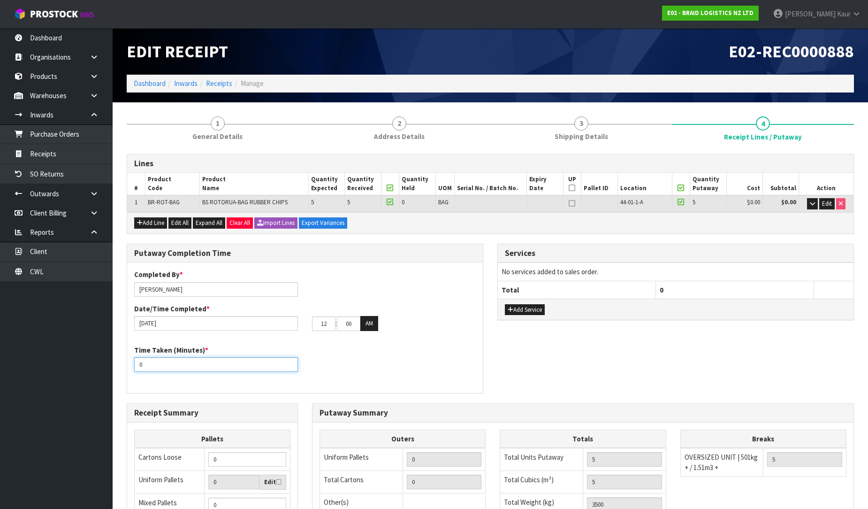
drag, startPoint x: 161, startPoint y: 363, endPoint x: 120, endPoint y: 373, distance: 42.8
click at [120, 373] on div "Putaway Completion Time Completed By * [PERSON_NAME] Date/Time Completed * [DAT…" at bounding box center [305, 324] width 371 height 160
drag, startPoint x: 330, startPoint y: 320, endPoint x: 317, endPoint y: 324, distance: 13.8
click at [317, 324] on input "12" at bounding box center [323, 323] width 23 height 15
click at [352, 344] on div "Completed By * [PERSON_NAME] Date/Time Completed * [DATE] 09 : 00 : 00 AM Time …" at bounding box center [305, 327] width 356 height 116
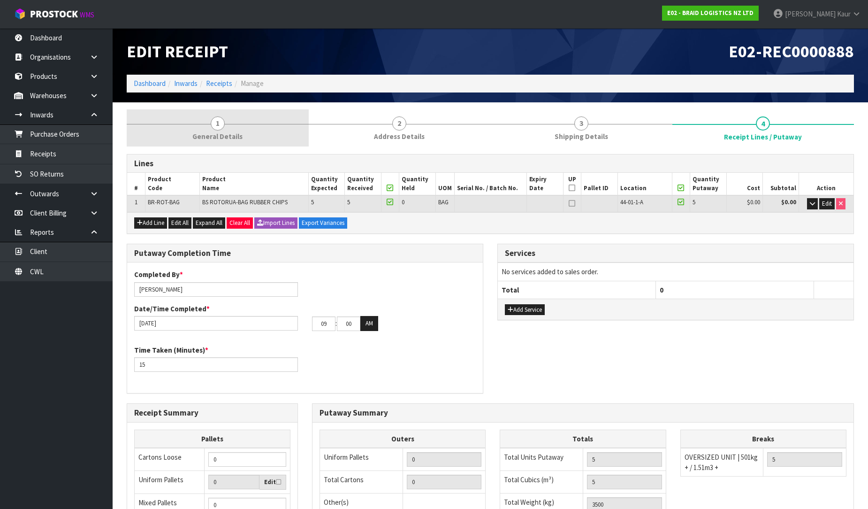
click at [224, 128] on link "1 General Details" at bounding box center [218, 127] width 182 height 37
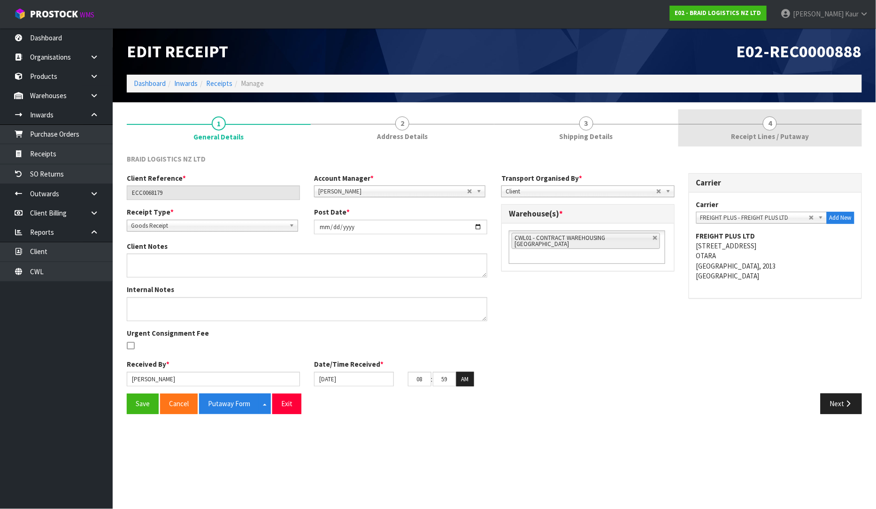
click at [761, 129] on link "4 Receipt Lines / Putaway" at bounding box center [770, 127] width 184 height 37
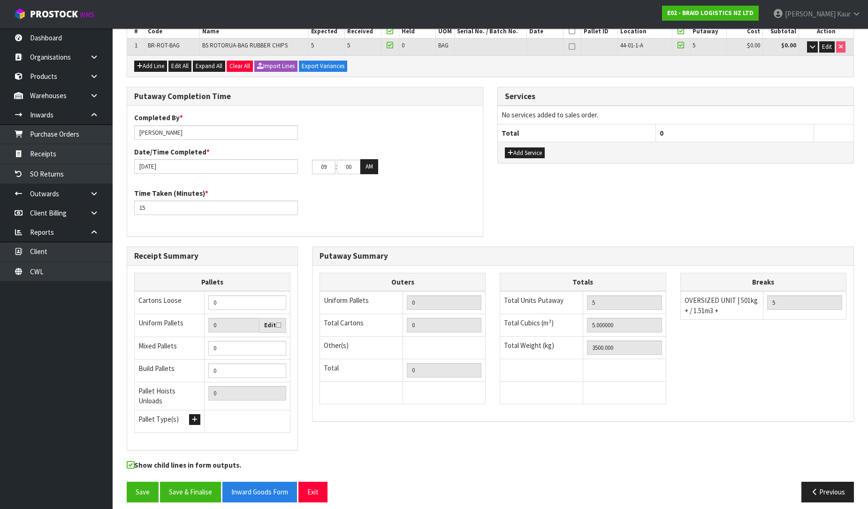
scroll to position [158, 0]
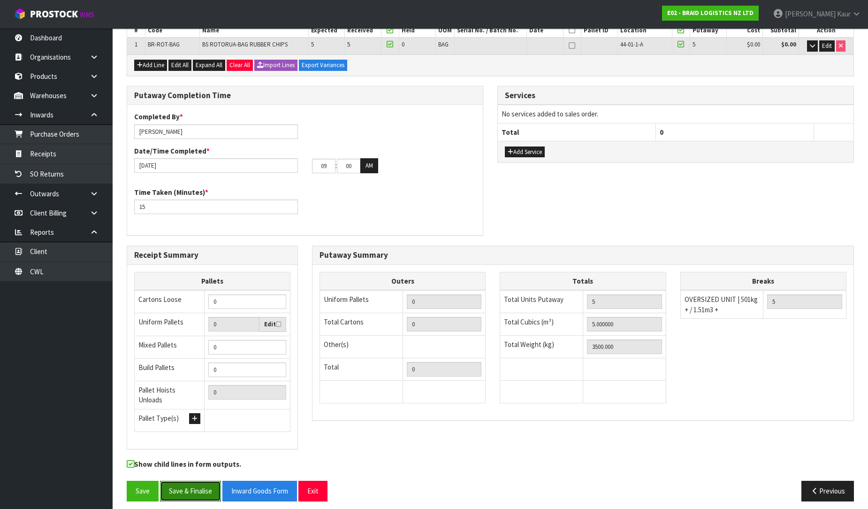
click at [199, 481] on button "Save & Finalise" at bounding box center [190, 491] width 61 height 20
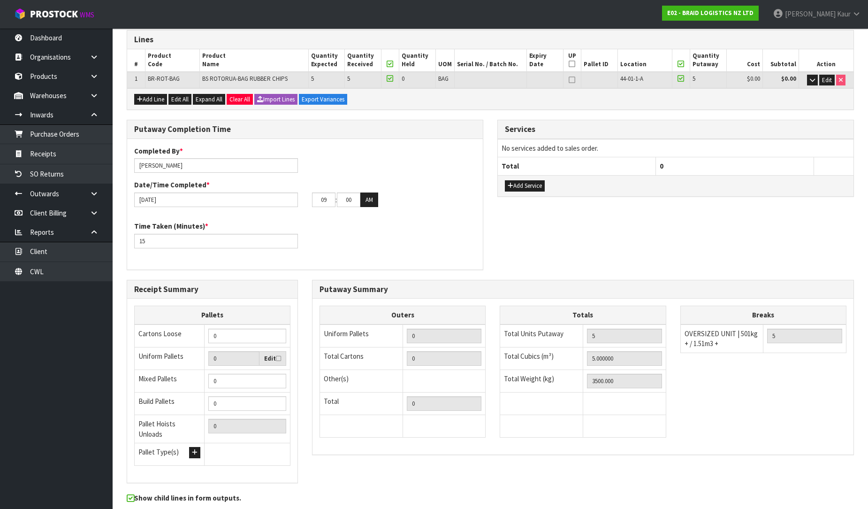
scroll to position [0, 0]
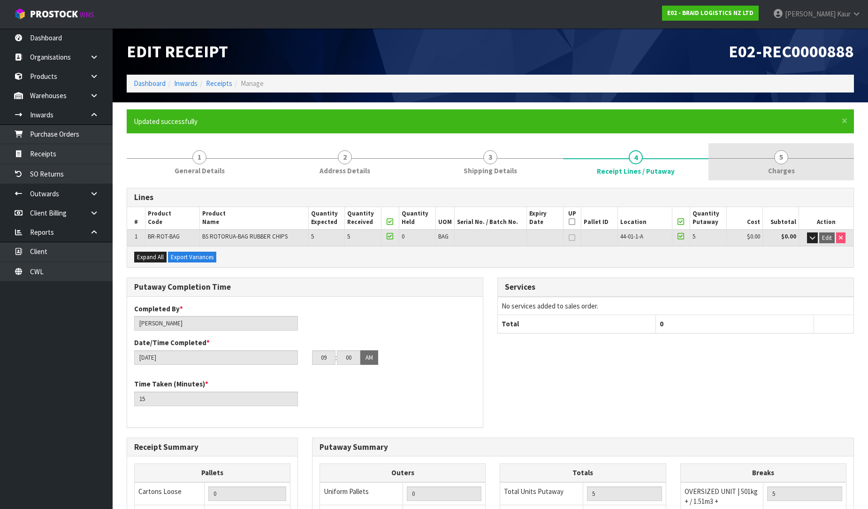
click at [772, 167] on span "Charges" at bounding box center [781, 171] width 27 height 10
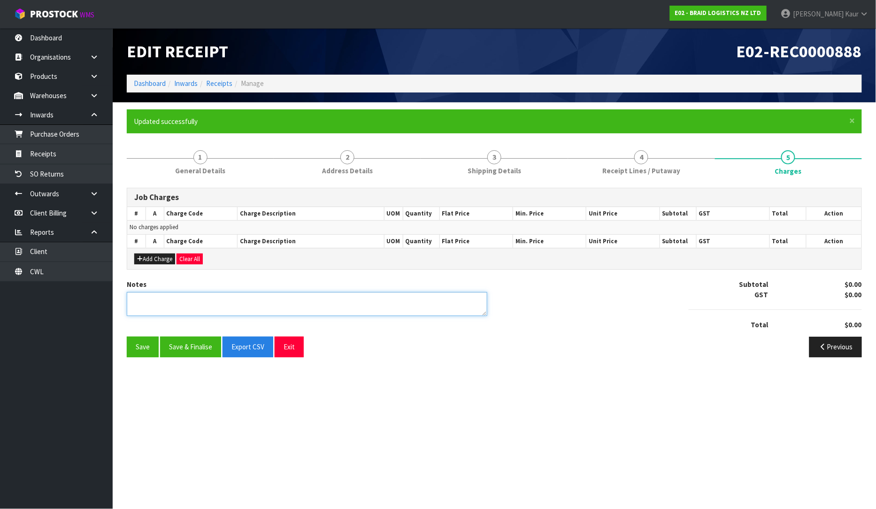
click at [157, 310] on textarea at bounding box center [307, 304] width 361 height 24
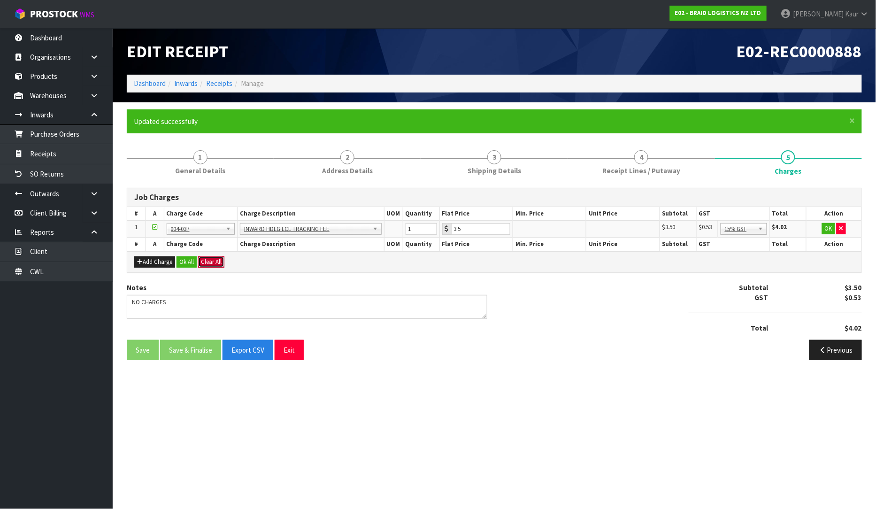
click at [214, 262] on button "Clear All" at bounding box center [211, 261] width 26 height 11
click at [219, 262] on span "Confirm" at bounding box center [211, 262] width 21 height 8
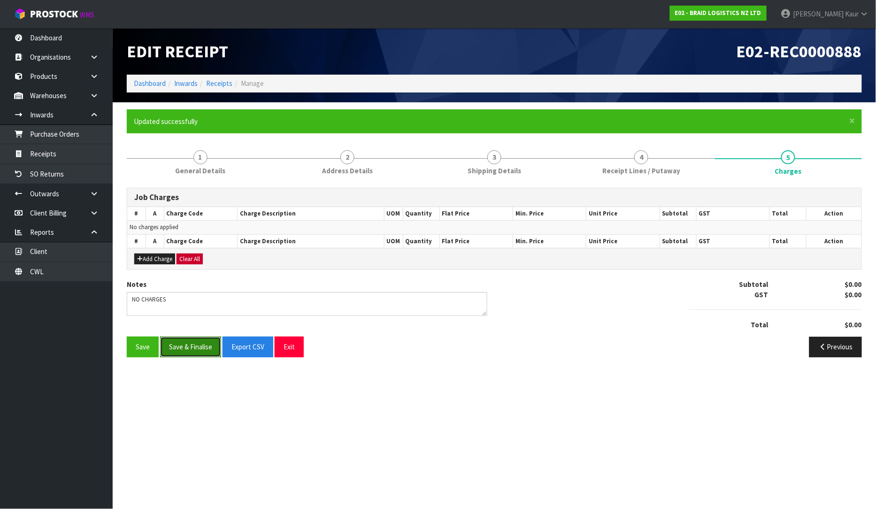
click at [199, 344] on button "Save & Finalise" at bounding box center [190, 347] width 61 height 20
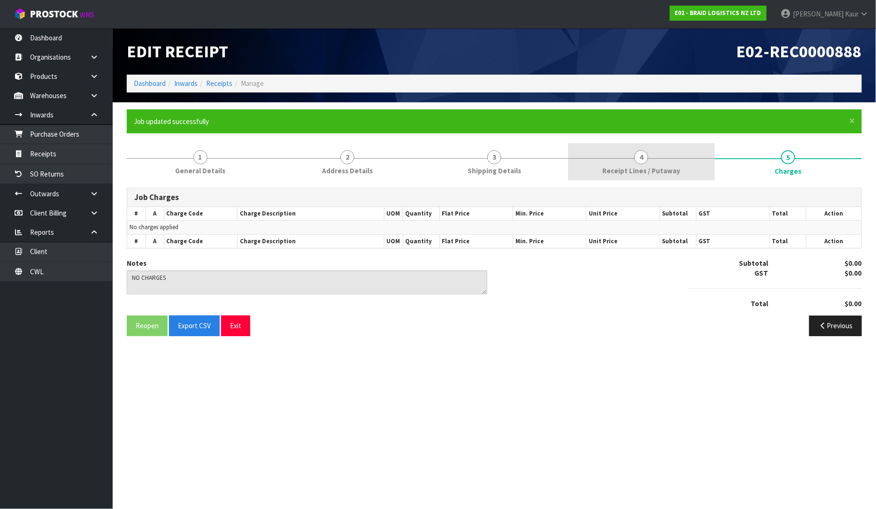
click at [599, 175] on link "4 Receipt Lines / Putaway" at bounding box center [641, 161] width 147 height 37
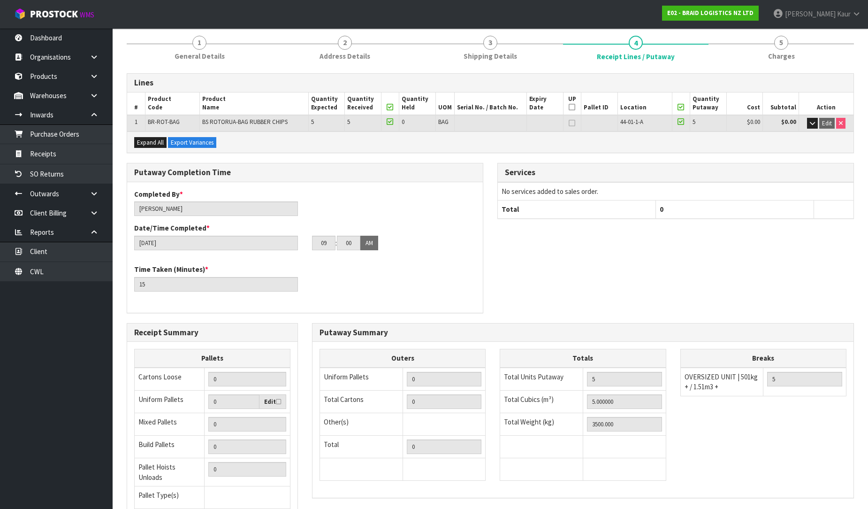
scroll to position [192, 0]
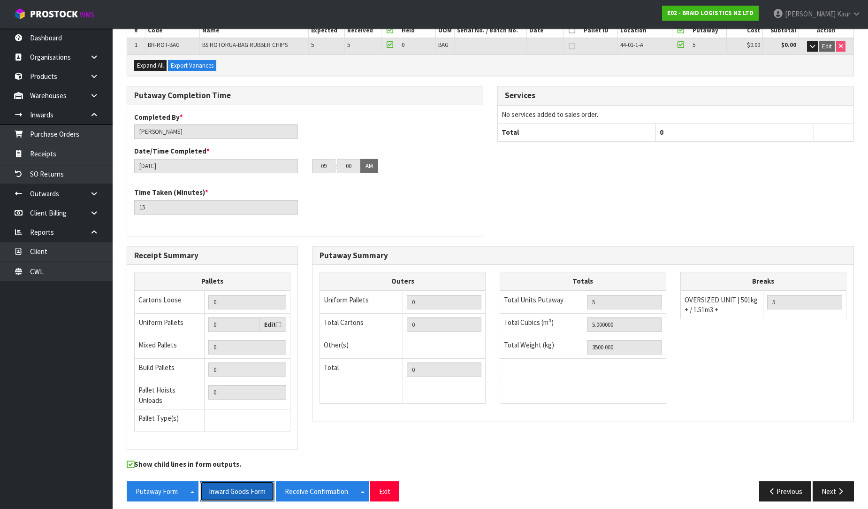
click at [241, 481] on button "Inward Goods Form" at bounding box center [237, 491] width 75 height 20
click at [52, 46] on link "Dashboard" at bounding box center [56, 37] width 113 height 19
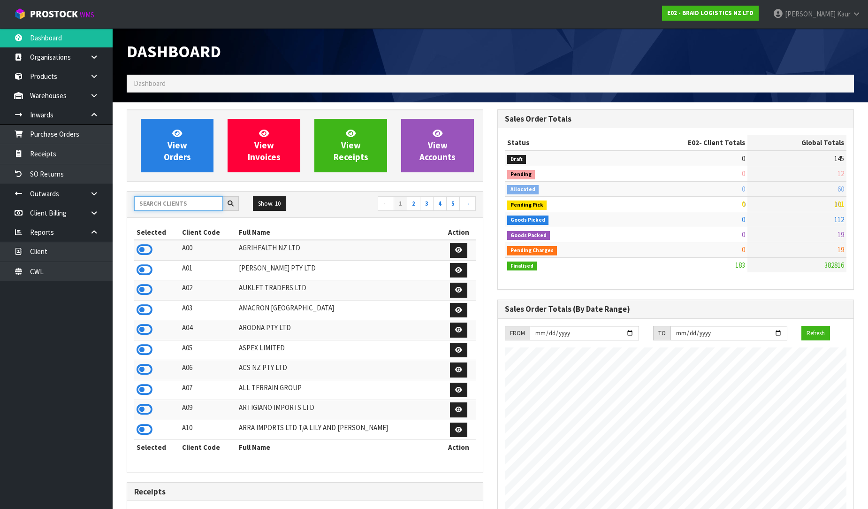
click at [159, 207] on input "text" at bounding box center [178, 203] width 89 height 15
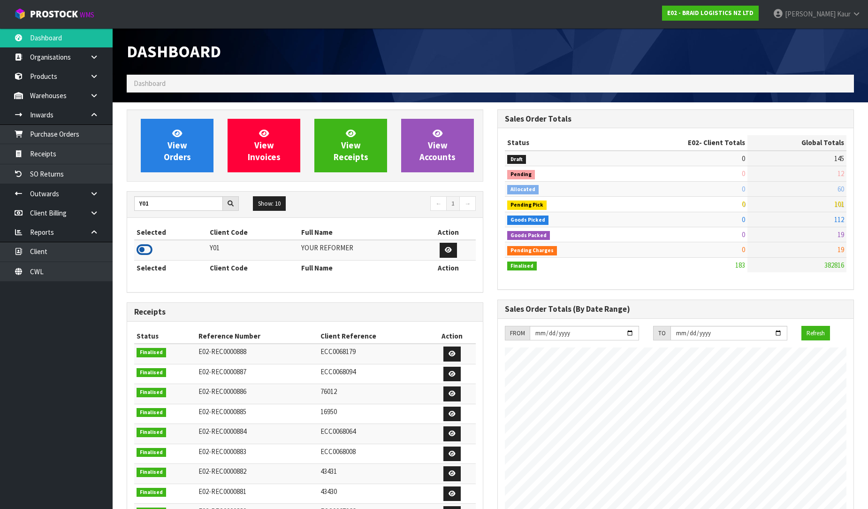
click at [142, 255] on icon at bounding box center [145, 250] width 16 height 14
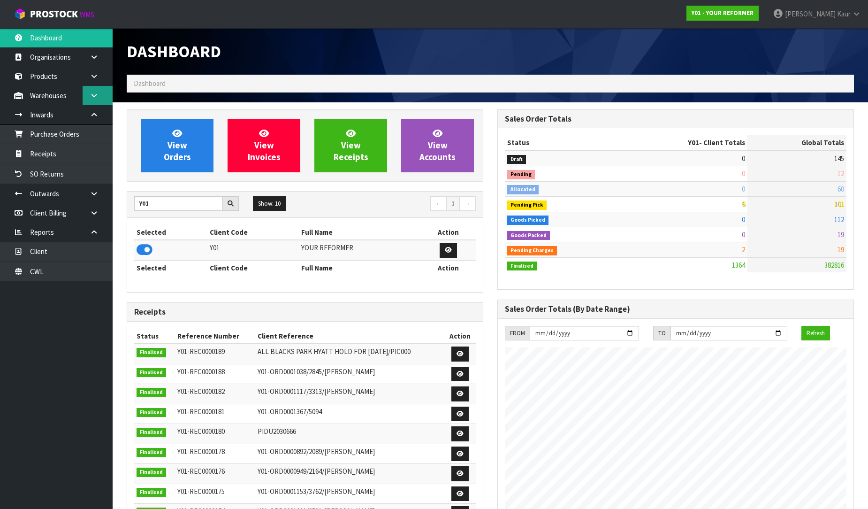
scroll to position [620, 371]
click at [94, 92] on icon at bounding box center [94, 95] width 9 height 7
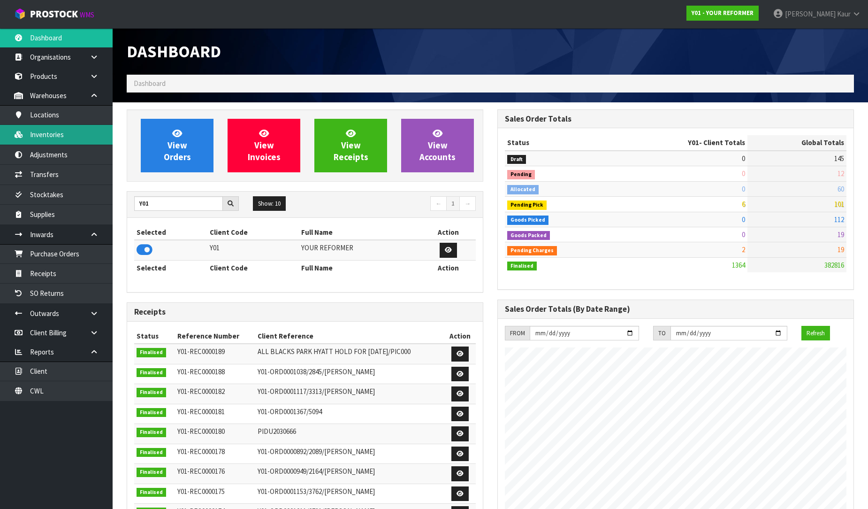
click at [63, 130] on link "Inventories" at bounding box center [56, 134] width 113 height 19
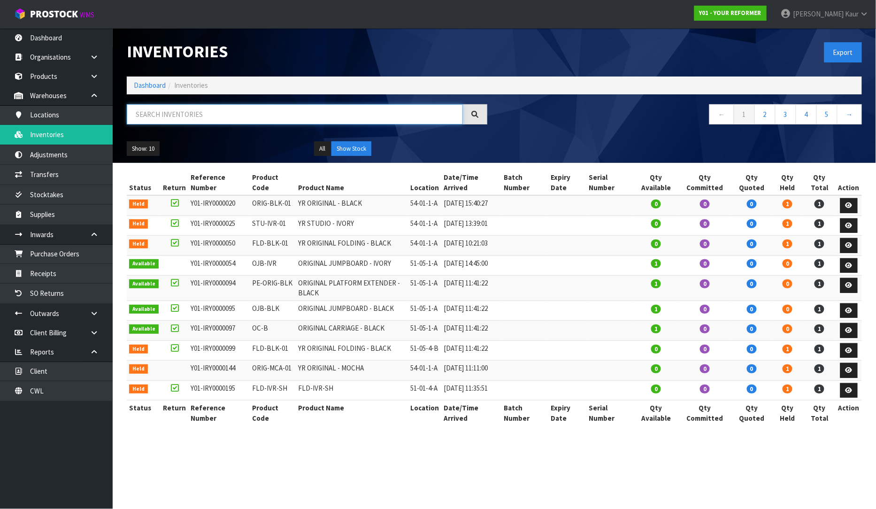
click at [189, 110] on input "text" at bounding box center [295, 114] width 336 height 20
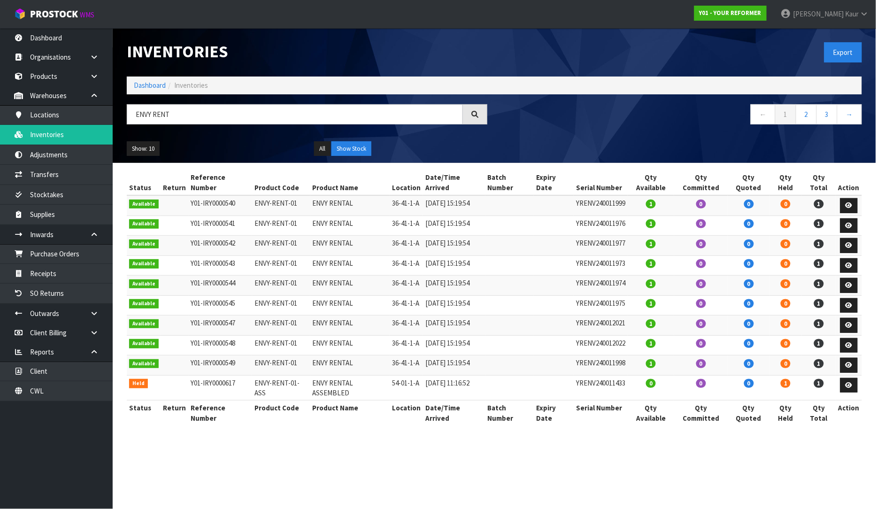
drag, startPoint x: 304, startPoint y: 373, endPoint x: 245, endPoint y: 373, distance: 59.6
click at [245, 375] on tr "Held Y01-IRY0000617 ENVY-RENT-01-ASS ENVY RENTAL ASSEMBLED 54-01-1-A [DATE] 11:…" at bounding box center [494, 387] width 735 height 25
copy tr "ENVY-RENT-01-ASS"
click at [175, 118] on input "ENVY RENT" at bounding box center [295, 114] width 336 height 20
paste input "ENVY-RENT-01-ASS"
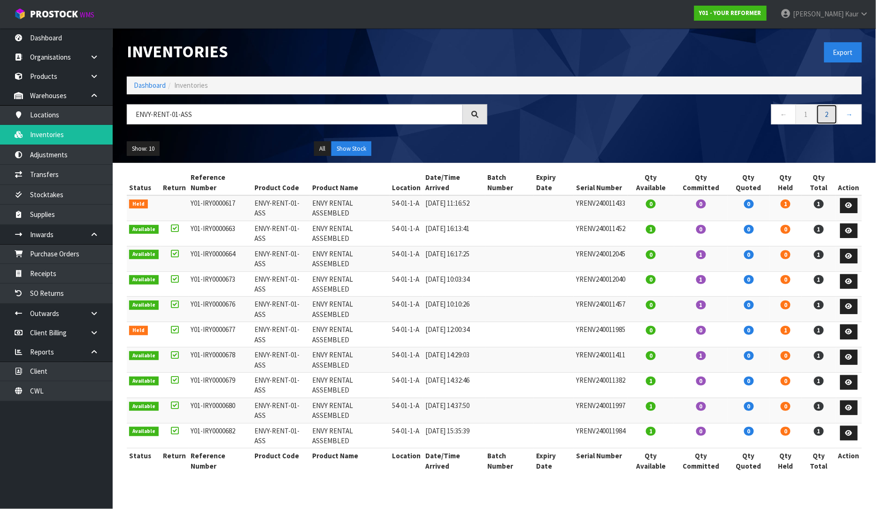
click at [824, 118] on link "2" at bounding box center [826, 114] width 21 height 20
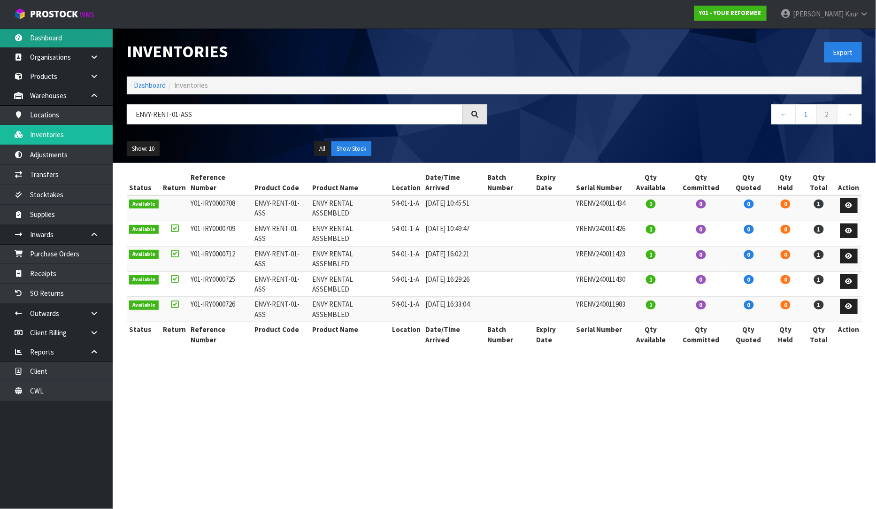
click at [77, 36] on link "Dashboard" at bounding box center [56, 37] width 113 height 19
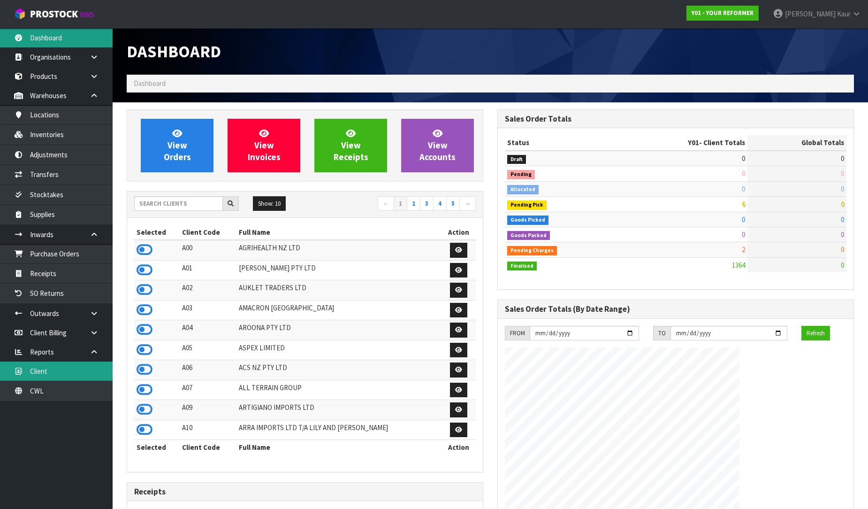
scroll to position [620, 371]
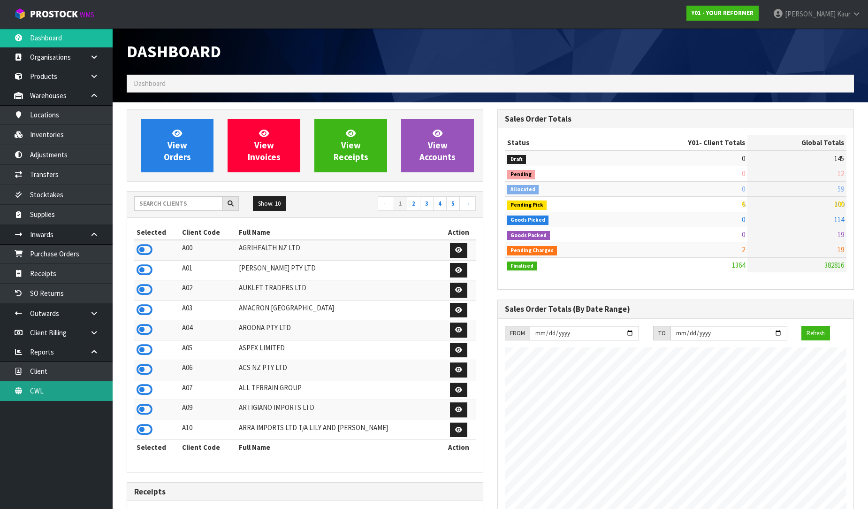
click at [39, 393] on link "CWL" at bounding box center [56, 390] width 113 height 19
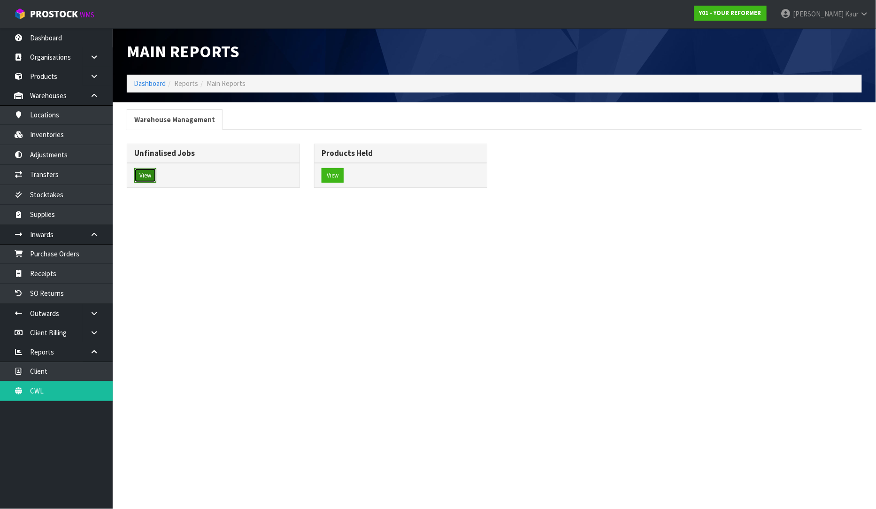
click at [143, 173] on button "View" at bounding box center [145, 175] width 22 height 15
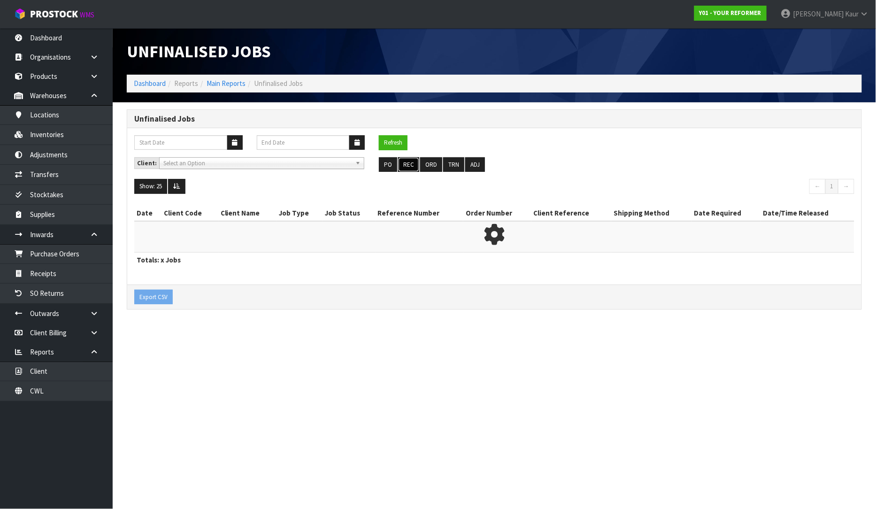
click at [409, 165] on button "REC" at bounding box center [408, 164] width 21 height 15
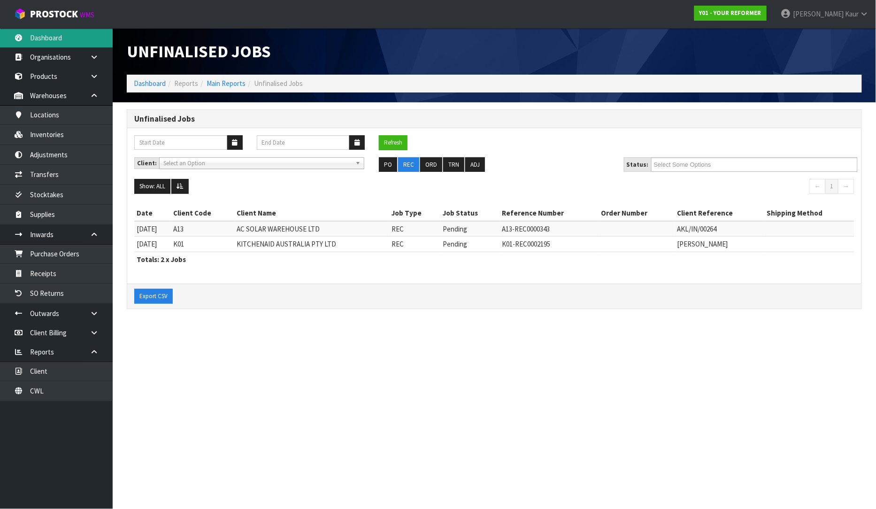
click at [77, 39] on link "Dashboard" at bounding box center [56, 37] width 113 height 19
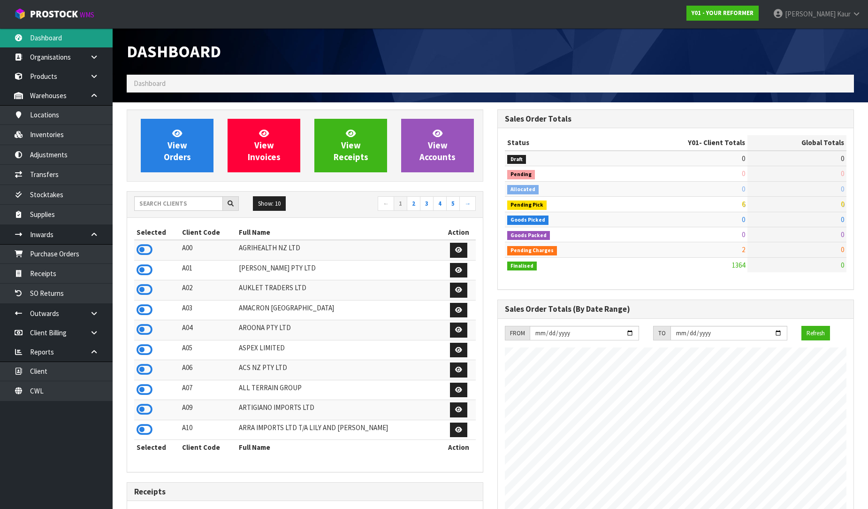
scroll to position [620, 371]
click at [187, 207] on input "text" at bounding box center [178, 203] width 89 height 15
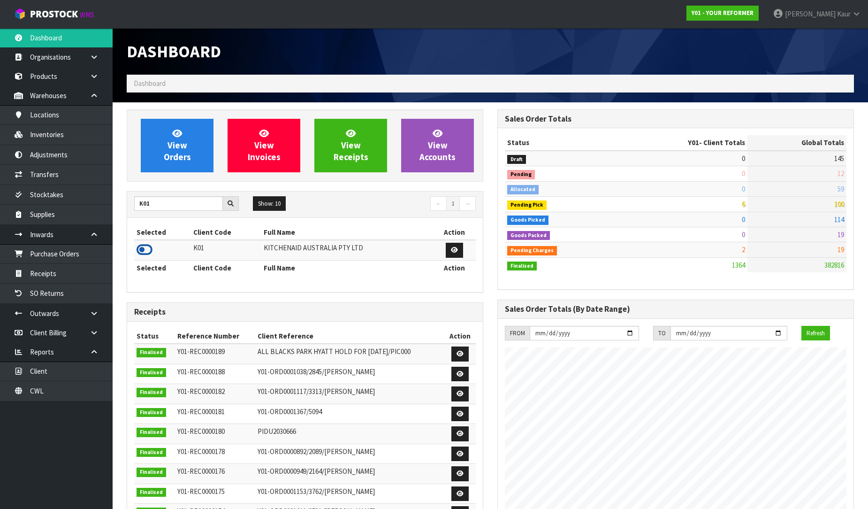
click at [143, 246] on icon at bounding box center [145, 250] width 16 height 14
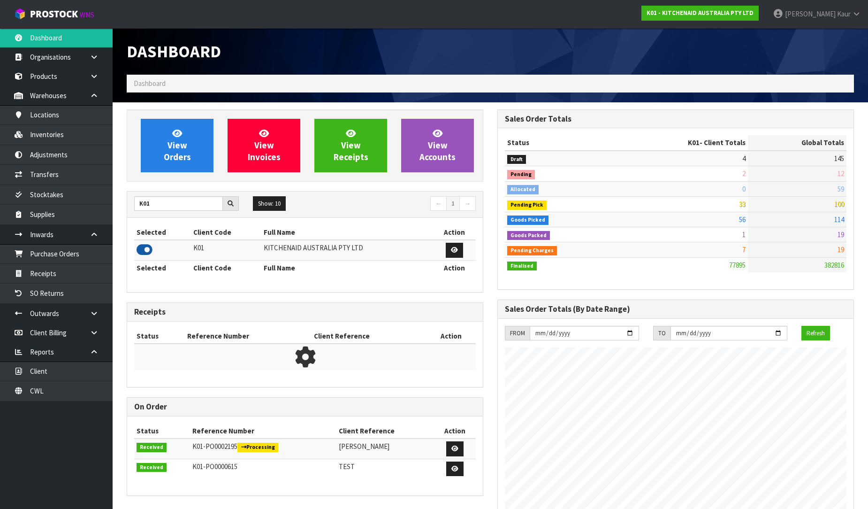
scroll to position [711, 371]
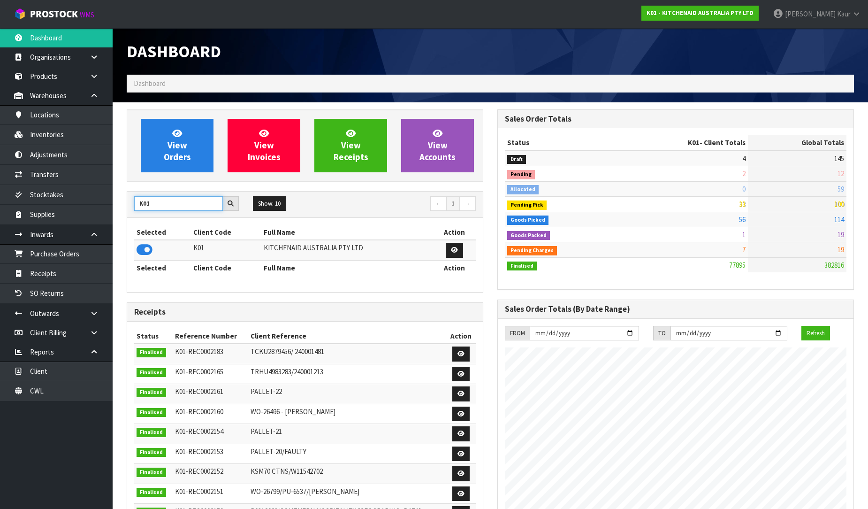
drag, startPoint x: 147, startPoint y: 203, endPoint x: 135, endPoint y: 204, distance: 12.2
click at [135, 204] on input "K01" at bounding box center [178, 203] width 89 height 15
click at [148, 253] on icon at bounding box center [145, 250] width 16 height 14
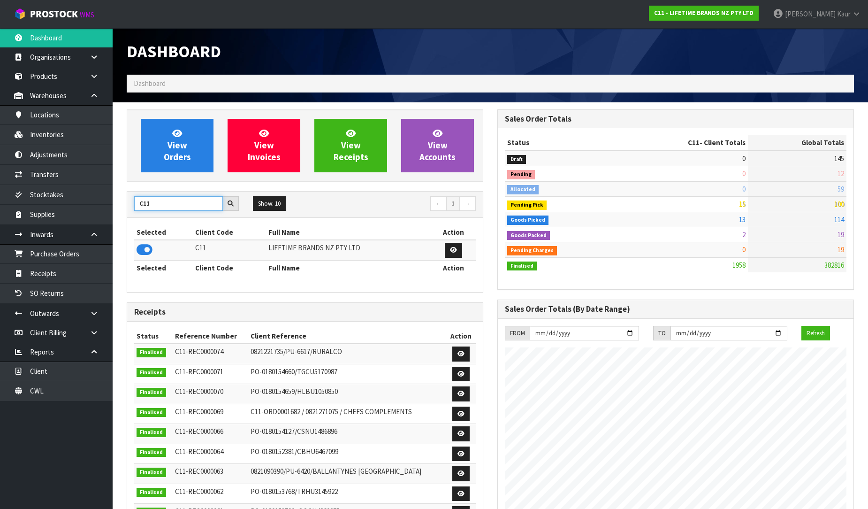
drag, startPoint x: 157, startPoint y: 204, endPoint x: 121, endPoint y: 200, distance: 36.4
click at [121, 200] on div "View Orders View Invoices View Receipts View Accounts C11 Show: 10 5 10 25 50 ←…" at bounding box center [305, 381] width 371 height 545
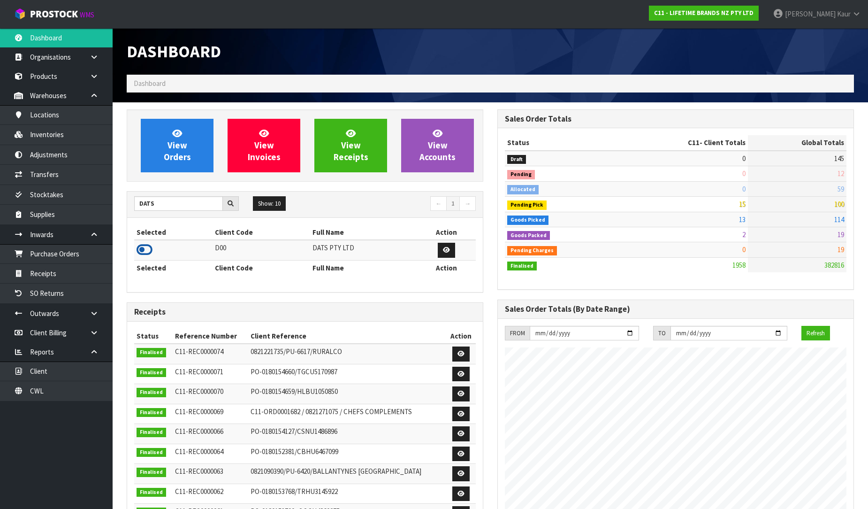
click at [138, 249] on icon at bounding box center [145, 250] width 16 height 14
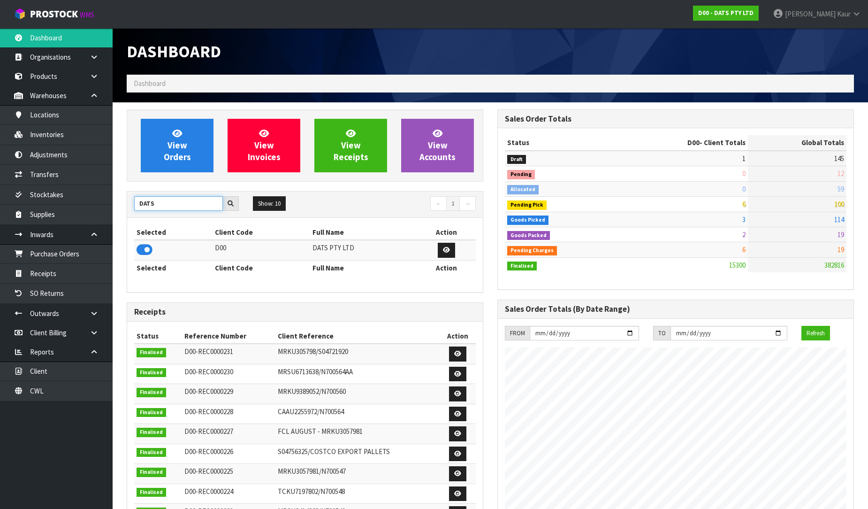
drag, startPoint x: 158, startPoint y: 203, endPoint x: 119, endPoint y: 193, distance: 39.6
click at [120, 193] on div "View Orders View Invoices View Receipts View Accounts DATS Show: 10 5 10 25 50 ←" at bounding box center [305, 381] width 371 height 545
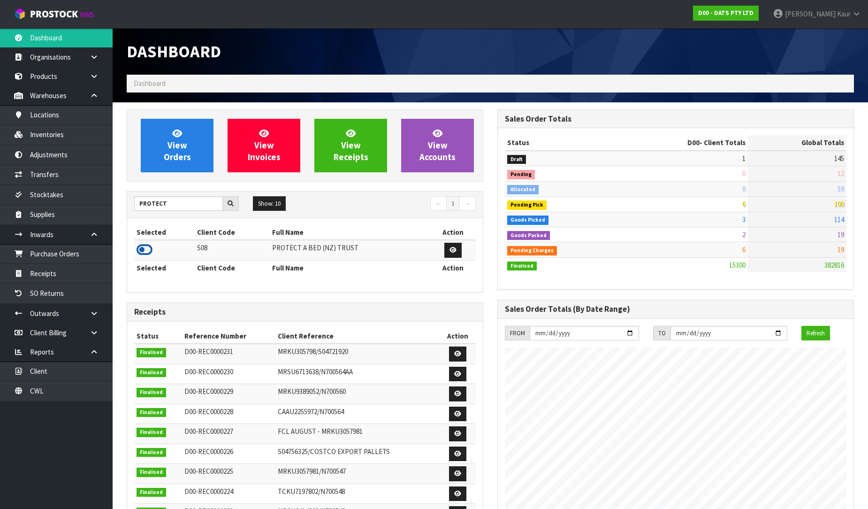
click at [141, 250] on icon at bounding box center [145, 250] width 16 height 14
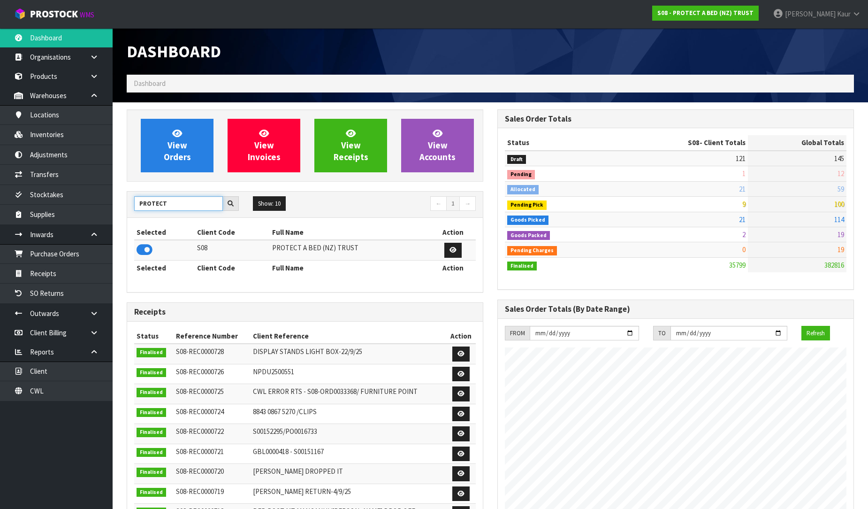
drag, startPoint x: 175, startPoint y: 205, endPoint x: 134, endPoint y: 205, distance: 40.8
click at [134, 205] on input "PROTECT" at bounding box center [178, 203] width 89 height 15
click at [146, 250] on icon at bounding box center [145, 250] width 16 height 14
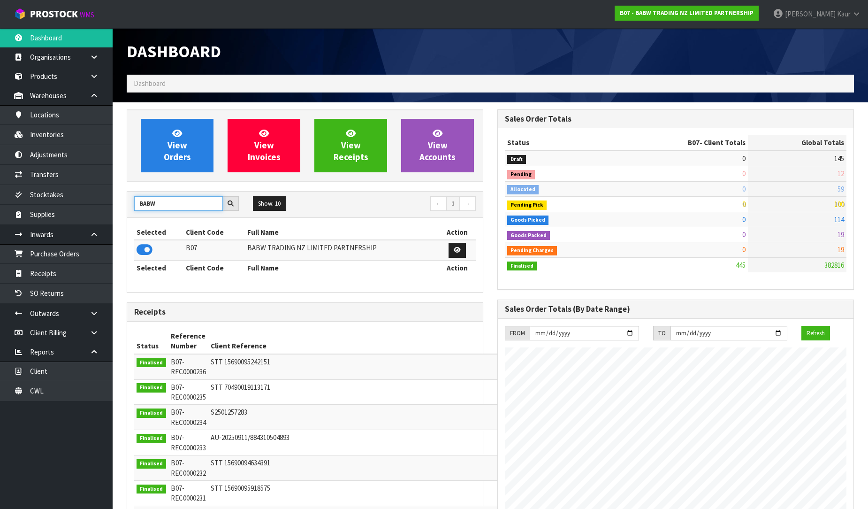
drag, startPoint x: 170, startPoint y: 207, endPoint x: 127, endPoint y: 203, distance: 43.4
click at [127, 203] on div "BABW Show: 10 5 10 25 50 ← 1 → Selected Client Code Full Name Action B07 BABW T…" at bounding box center [305, 242] width 357 height 102
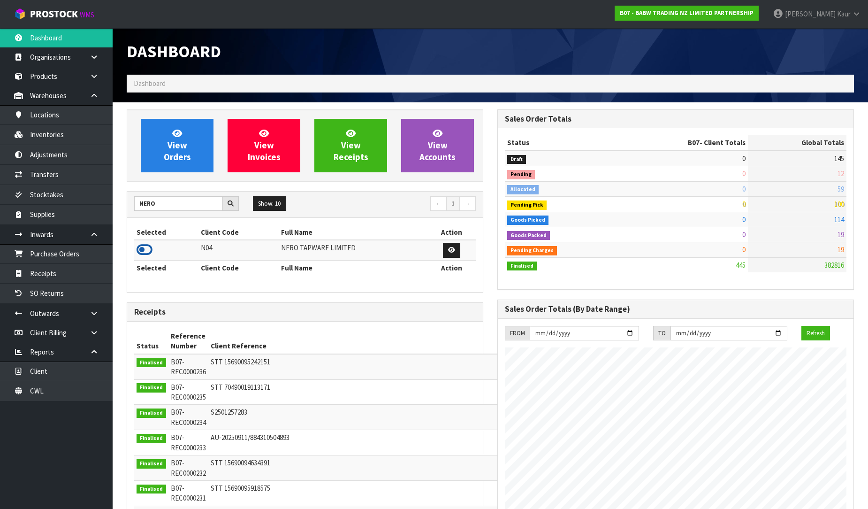
click at [148, 249] on icon at bounding box center [145, 250] width 16 height 14
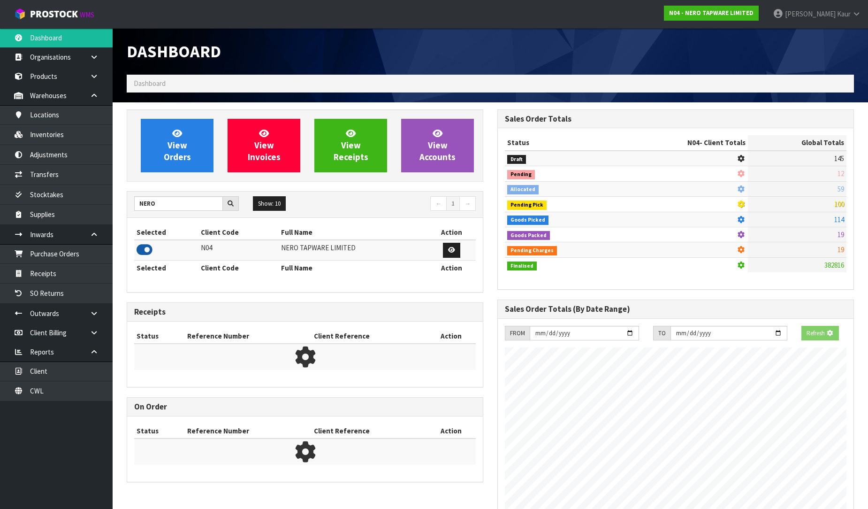
scroll to position [731, 371]
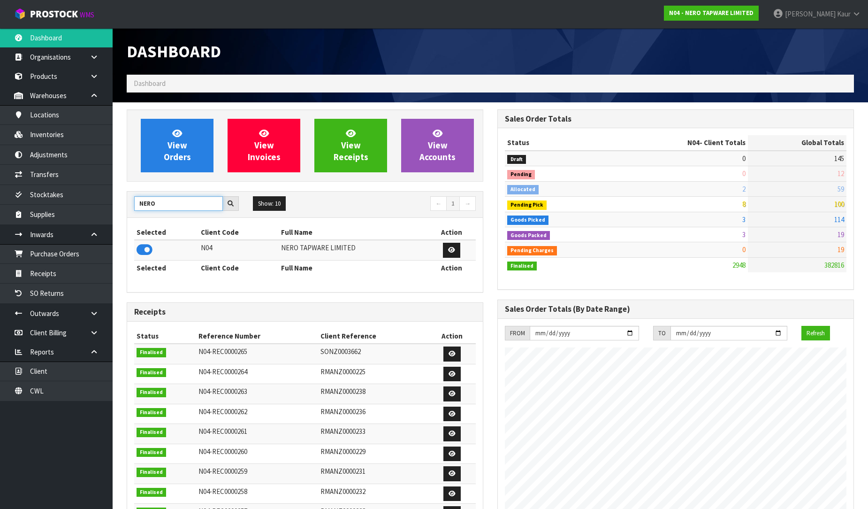
drag, startPoint x: 167, startPoint y: 203, endPoint x: 114, endPoint y: 207, distance: 53.2
click at [114, 207] on section "View Orders View Invoices View Receipts View Accounts NERO Show: 10 5 10 25 50 ←" at bounding box center [491, 475] width 756 height 746
click at [139, 246] on icon at bounding box center [145, 250] width 16 height 14
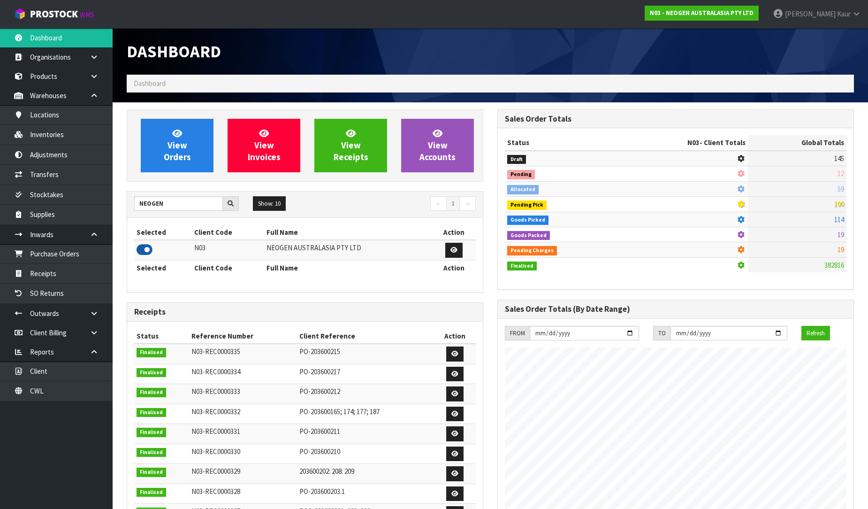
scroll to position [711, 371]
drag, startPoint x: 165, startPoint y: 205, endPoint x: 120, endPoint y: 203, distance: 45.1
click at [120, 203] on div "View Orders View Invoices View Receipts View Accounts NEOGEN Show: 10 5 10 25 5…" at bounding box center [305, 381] width 371 height 545
click at [146, 252] on icon at bounding box center [145, 250] width 16 height 14
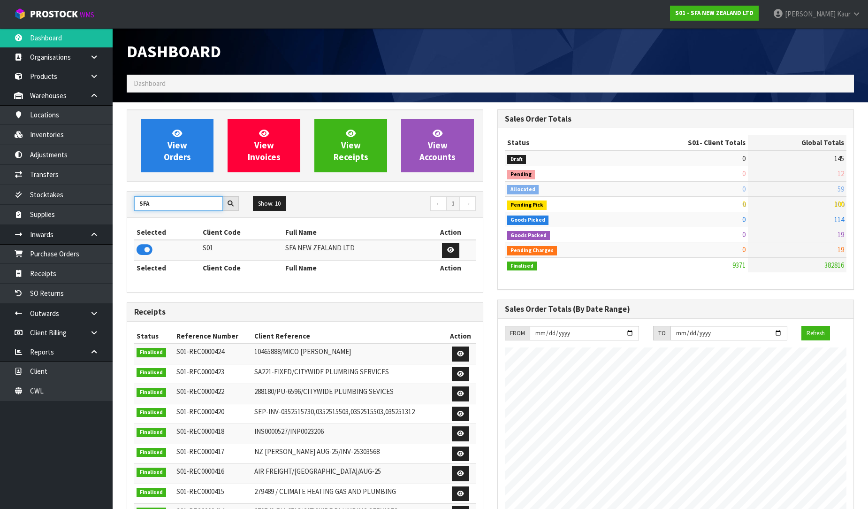
drag, startPoint x: 160, startPoint y: 200, endPoint x: 116, endPoint y: 192, distance: 44.0
click at [116, 192] on section "View Orders View Invoices View Receipts View Accounts SFA Show: 10 5 10 25 50 ←…" at bounding box center [491, 465] width 756 height 726
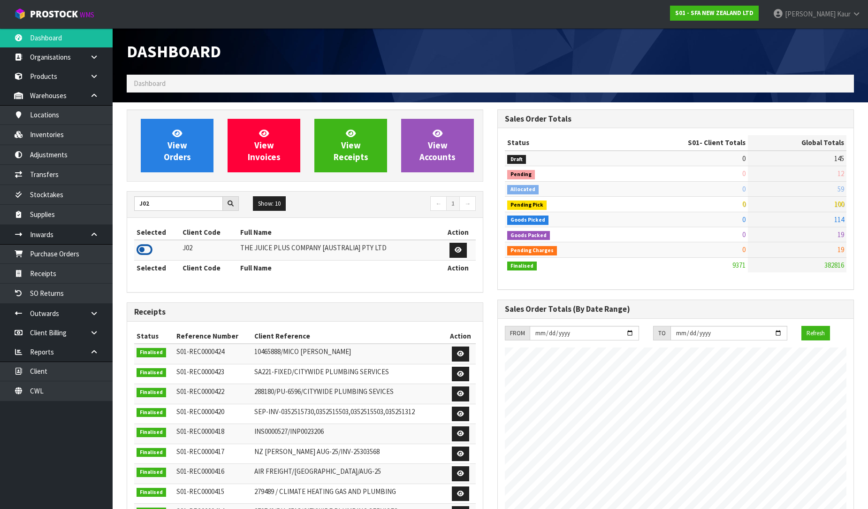
click at [143, 250] on icon at bounding box center [145, 250] width 16 height 14
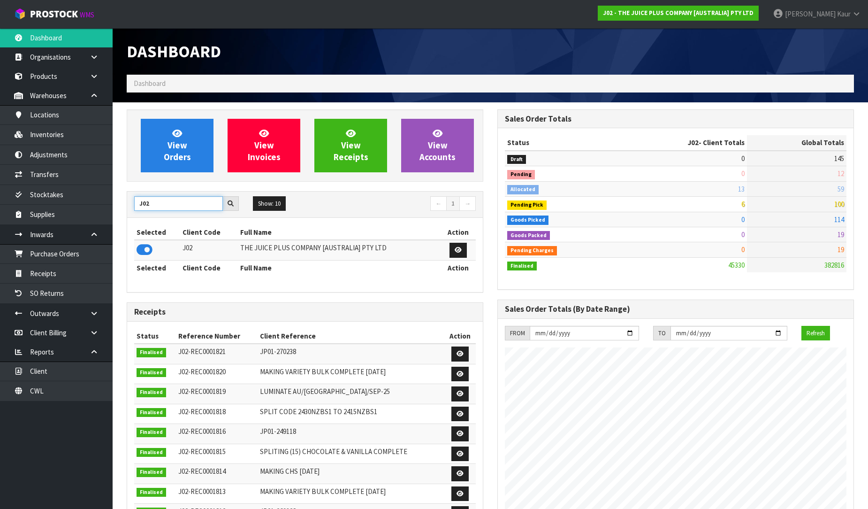
drag, startPoint x: 167, startPoint y: 208, endPoint x: 132, endPoint y: 208, distance: 34.7
click at [132, 208] on div "J02" at bounding box center [186, 203] width 119 height 15
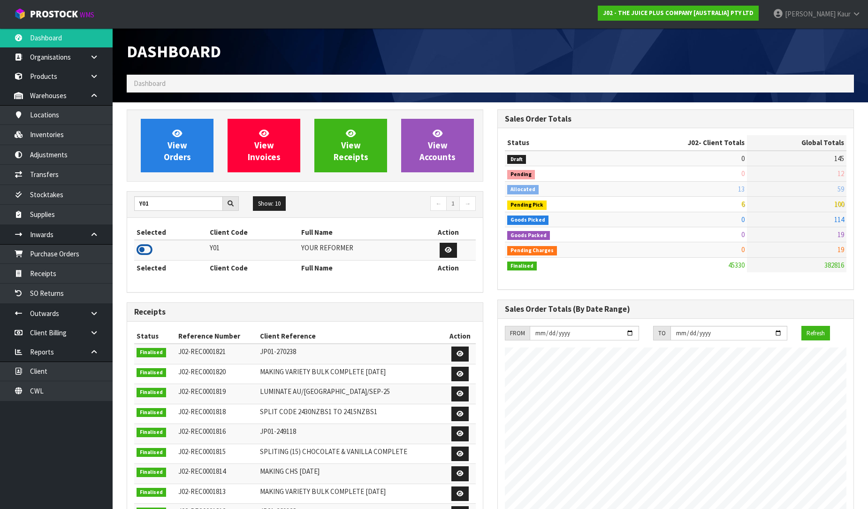
click at [148, 251] on icon at bounding box center [145, 250] width 16 height 14
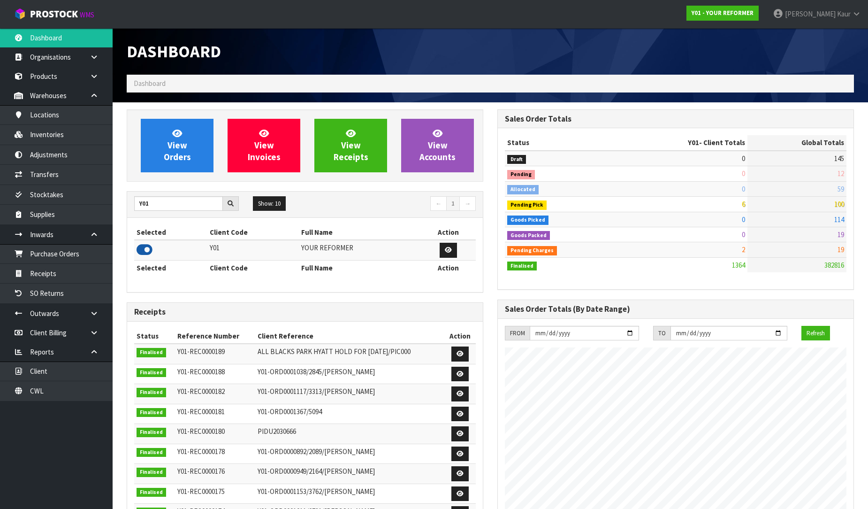
scroll to position [620, 371]
drag, startPoint x: 167, startPoint y: 202, endPoint x: 121, endPoint y: 200, distance: 45.6
click at [121, 200] on div "View Orders View Invoices View Receipts View Accounts Y01 Show: 10 5 10 25 50 ←…" at bounding box center [305, 381] width 371 height 545
click at [137, 252] on icon at bounding box center [145, 250] width 16 height 14
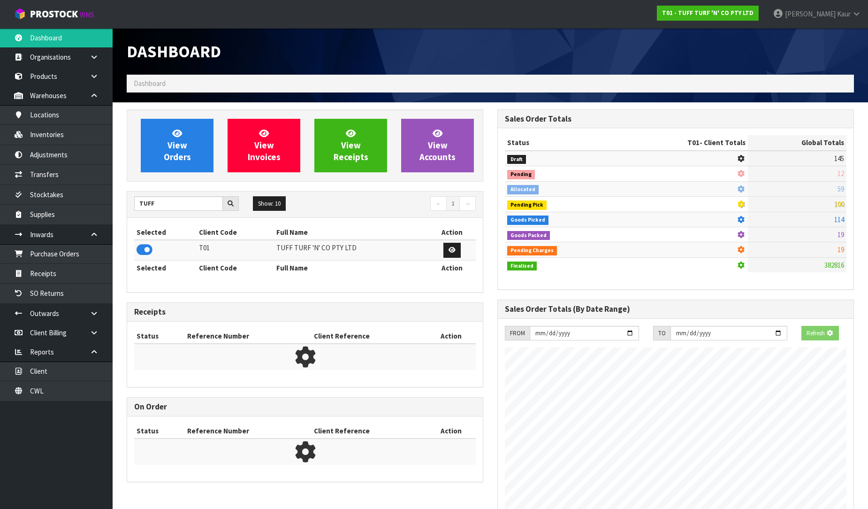
scroll to position [711, 371]
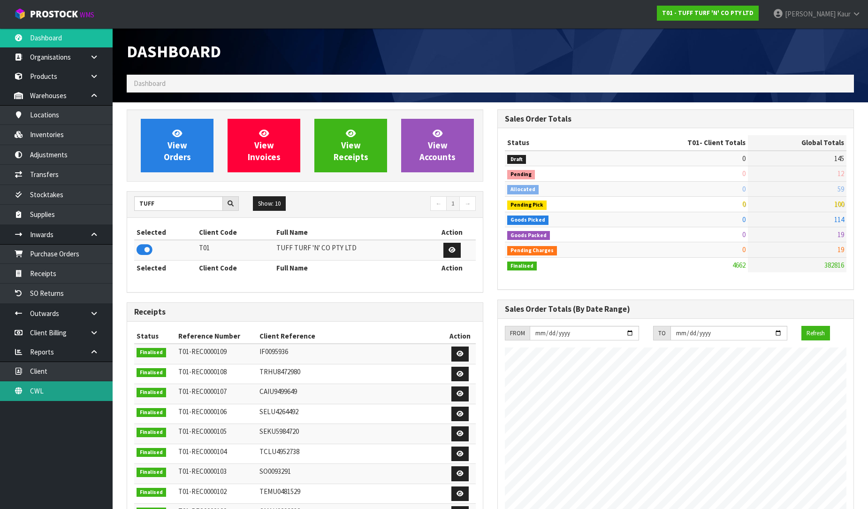
click at [31, 391] on link "CWL" at bounding box center [56, 390] width 113 height 19
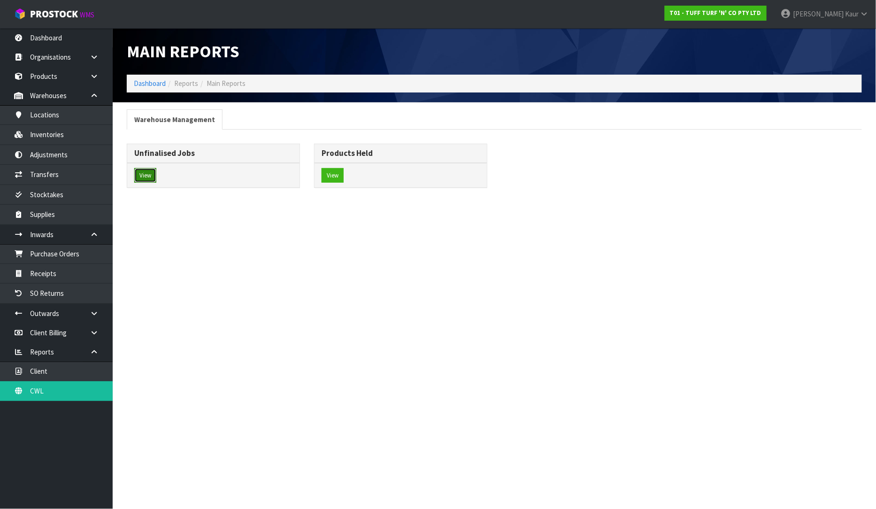
click at [143, 178] on button "View" at bounding box center [145, 175] width 22 height 15
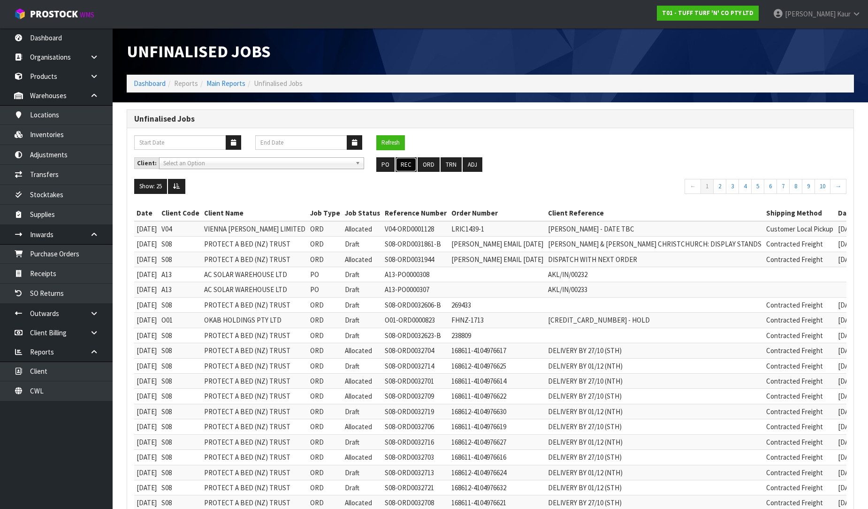
click at [404, 163] on button "REC" at bounding box center [406, 164] width 21 height 15
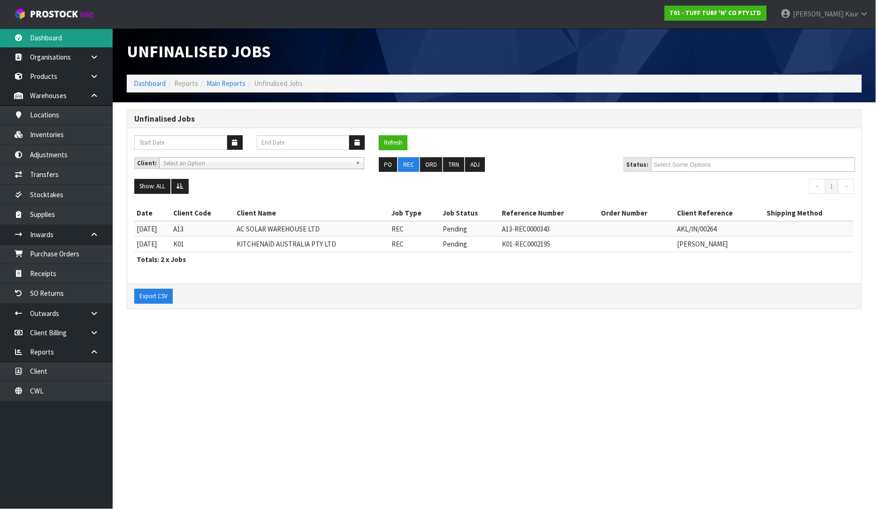
click at [85, 46] on link "Dashboard" at bounding box center [56, 37] width 113 height 19
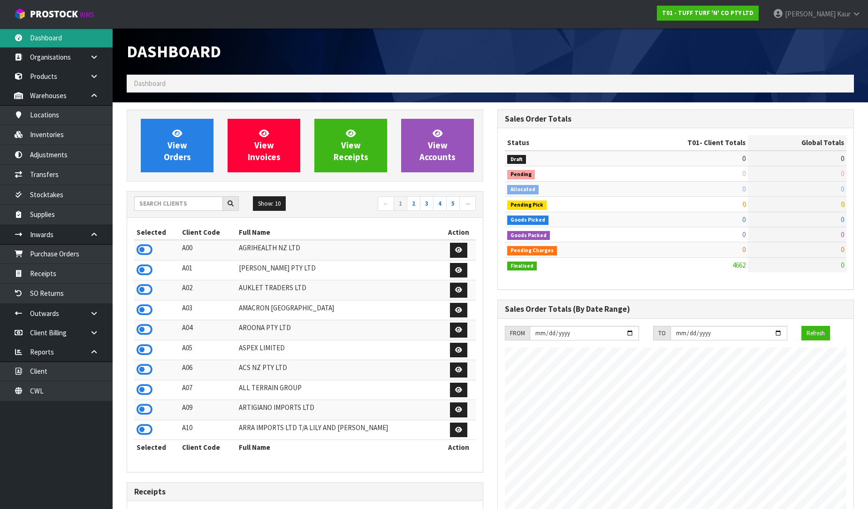
scroll to position [711, 371]
click at [137, 201] on input "text" at bounding box center [178, 203] width 89 height 15
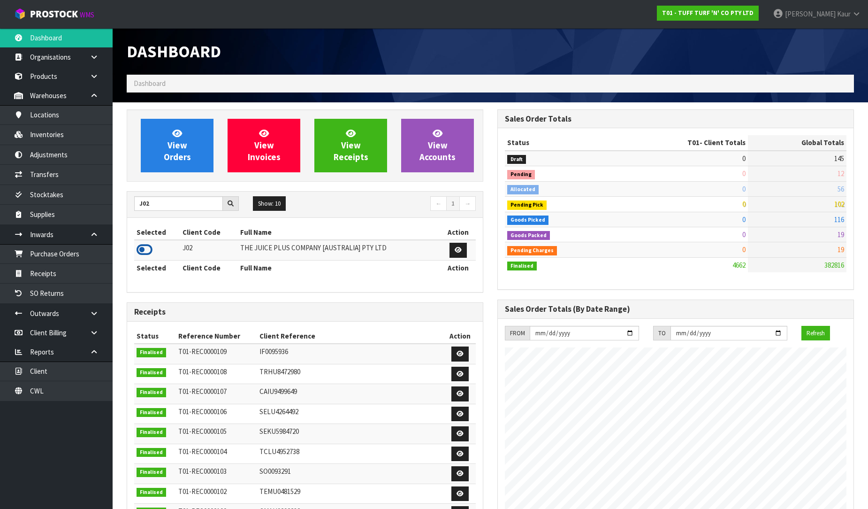
click at [146, 249] on icon at bounding box center [145, 250] width 16 height 14
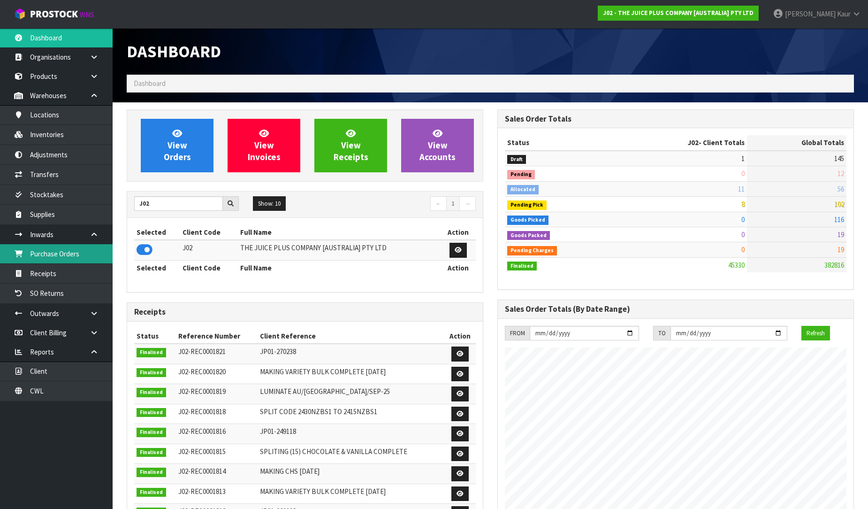
click at [67, 261] on link "Purchase Orders" at bounding box center [56, 253] width 113 height 19
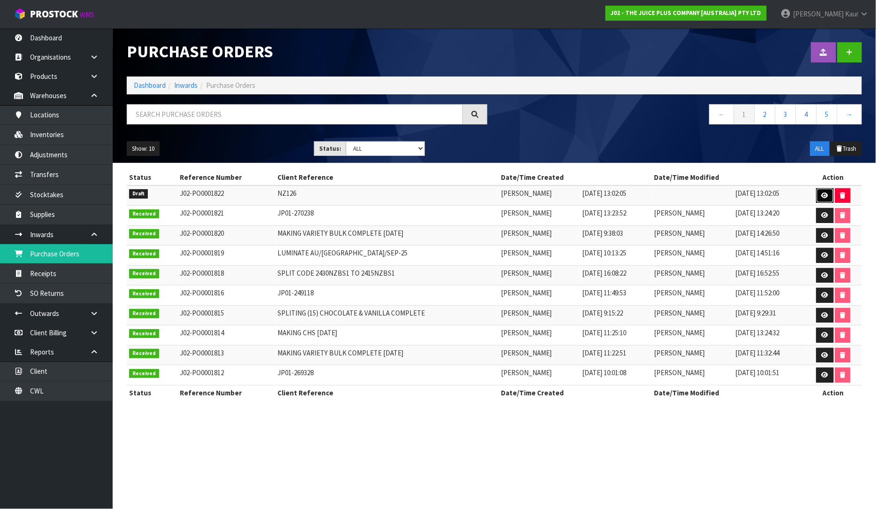
click at [825, 198] on icon at bounding box center [824, 195] width 7 height 6
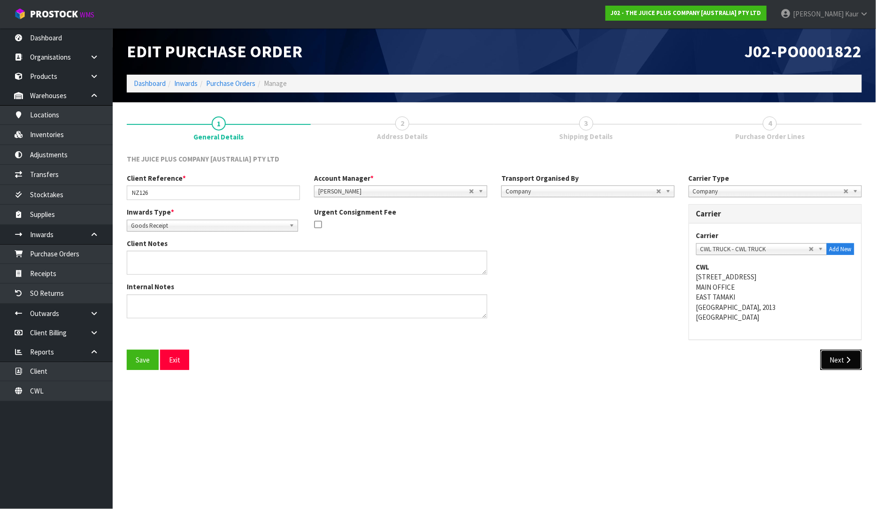
click at [828, 361] on button "Next" at bounding box center [841, 360] width 41 height 20
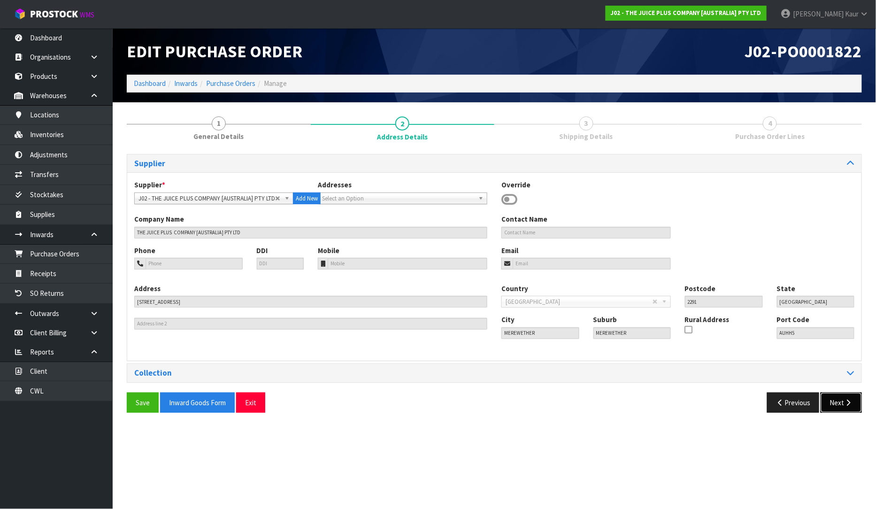
click at [839, 403] on button "Next" at bounding box center [841, 402] width 41 height 20
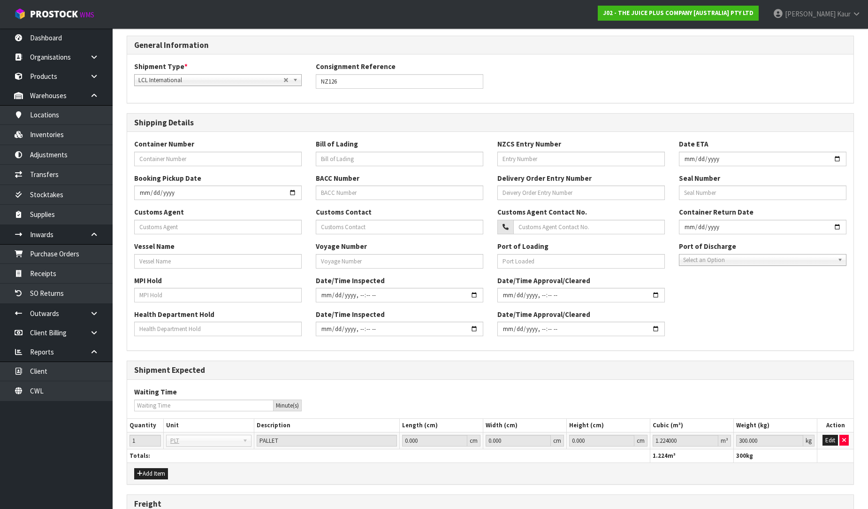
scroll to position [216, 0]
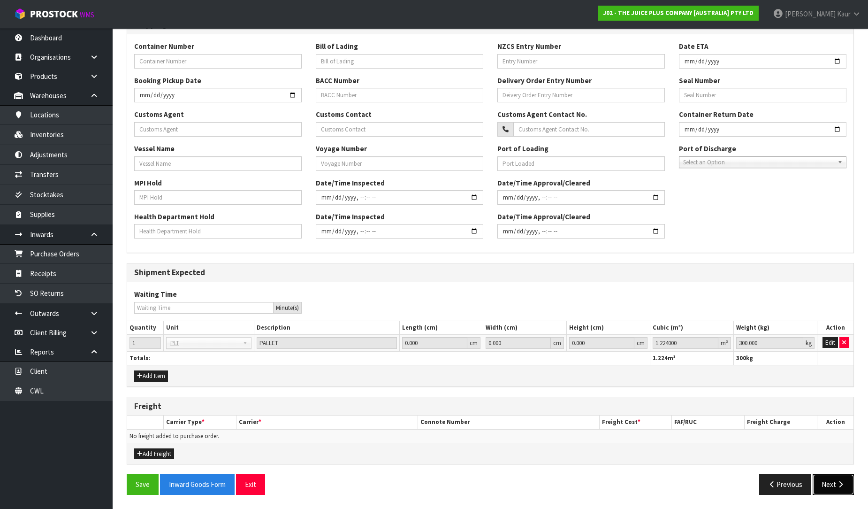
click at [825, 490] on button "Next" at bounding box center [833, 484] width 41 height 20
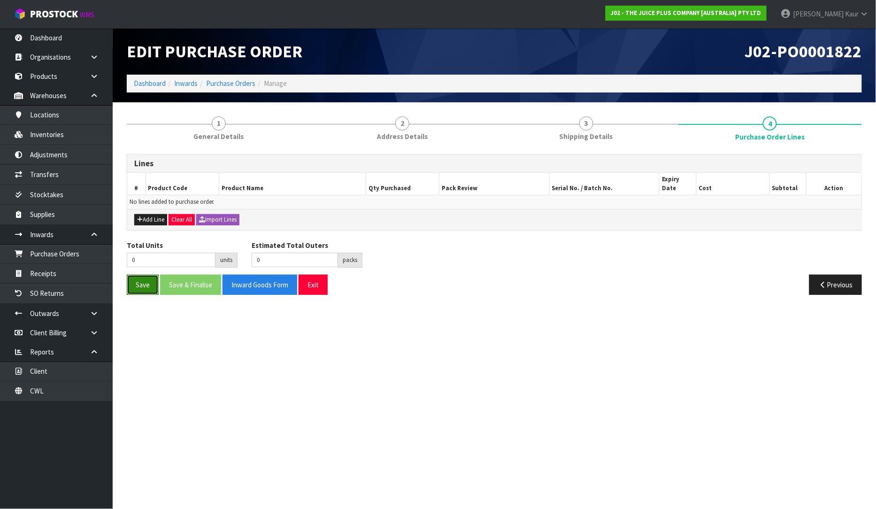
click at [148, 276] on button "Save" at bounding box center [143, 285] width 32 height 20
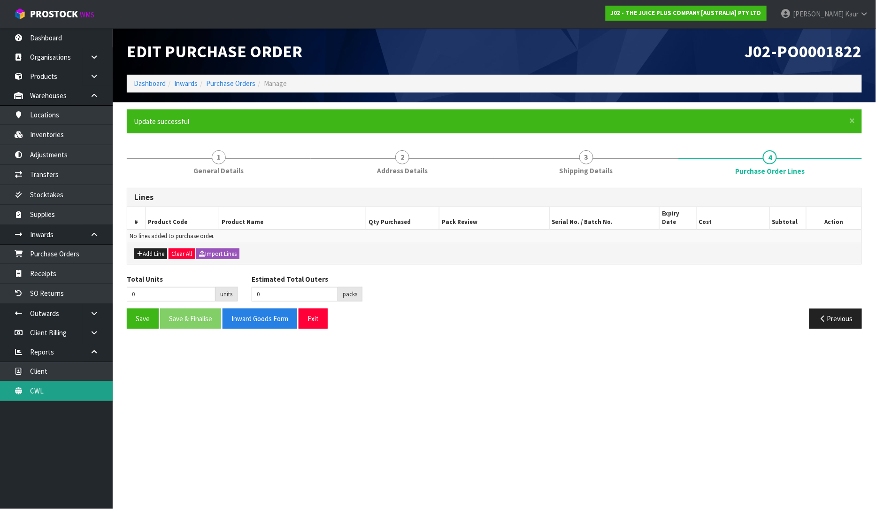
click at [59, 398] on link "CWL" at bounding box center [56, 390] width 113 height 19
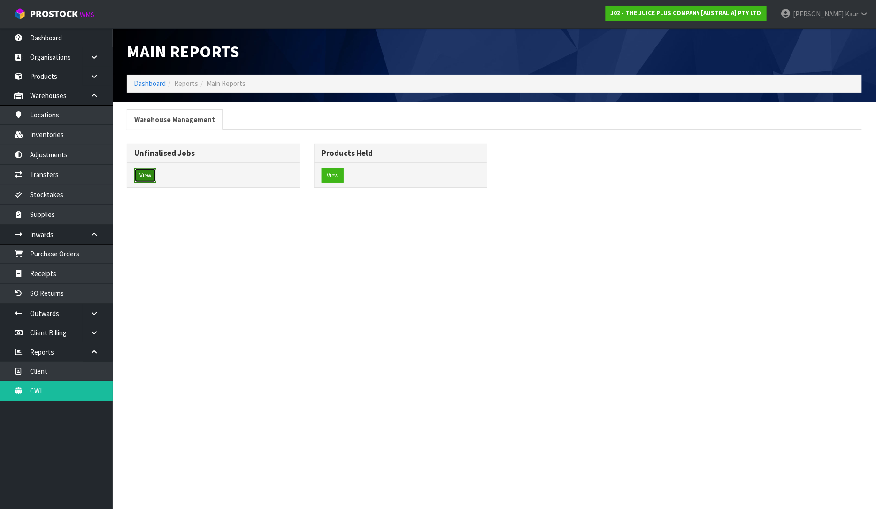
click at [147, 181] on button "View" at bounding box center [145, 175] width 22 height 15
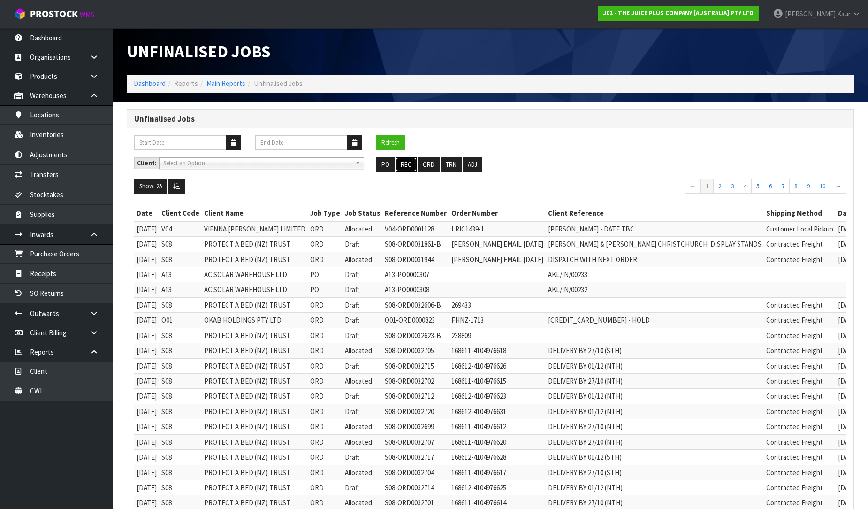
click at [402, 167] on button "REC" at bounding box center [406, 164] width 21 height 15
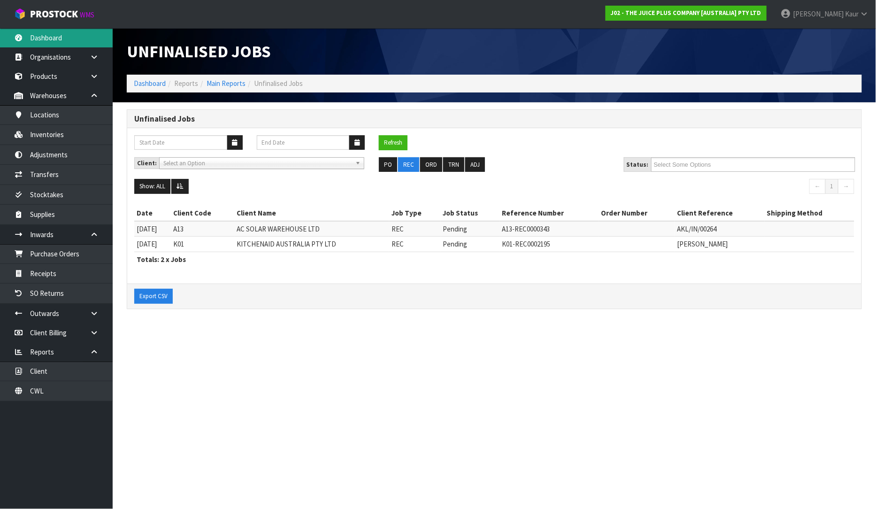
click at [57, 37] on link "Dashboard" at bounding box center [56, 37] width 113 height 19
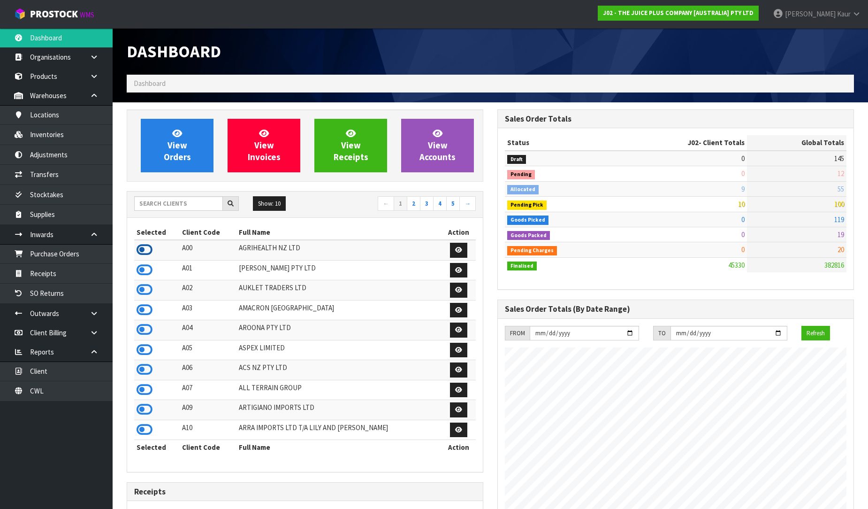
click at [146, 247] on icon at bounding box center [145, 250] width 16 height 14
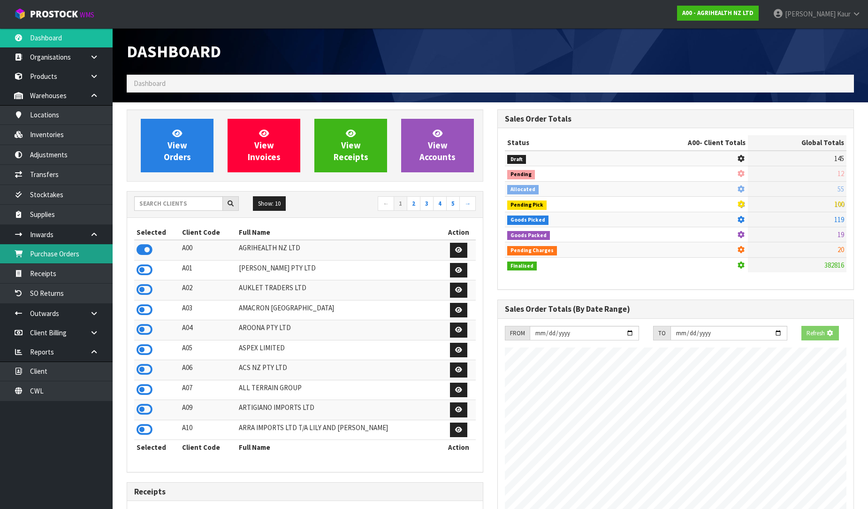
scroll to position [585, 371]
click at [84, 257] on link "Purchase Orders" at bounding box center [56, 253] width 113 height 19
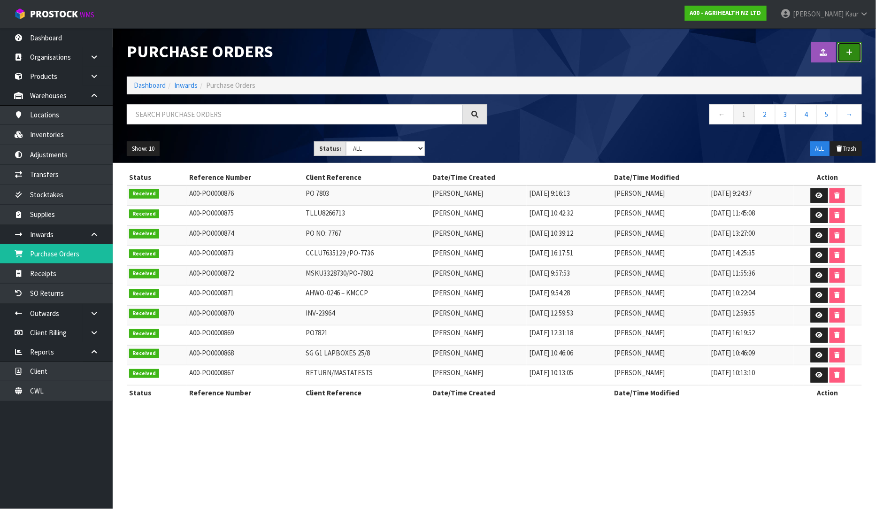
click at [853, 60] on link at bounding box center [849, 52] width 24 height 20
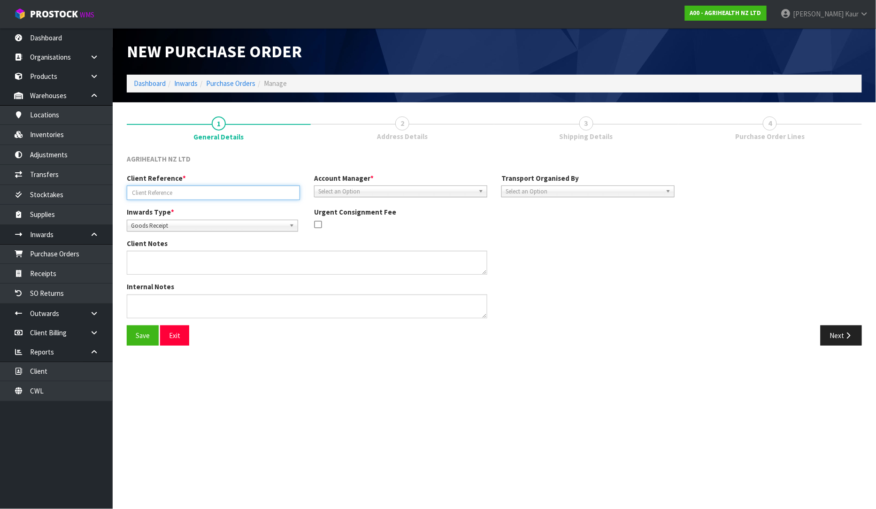
click at [186, 196] on input "text" at bounding box center [213, 192] width 173 height 15
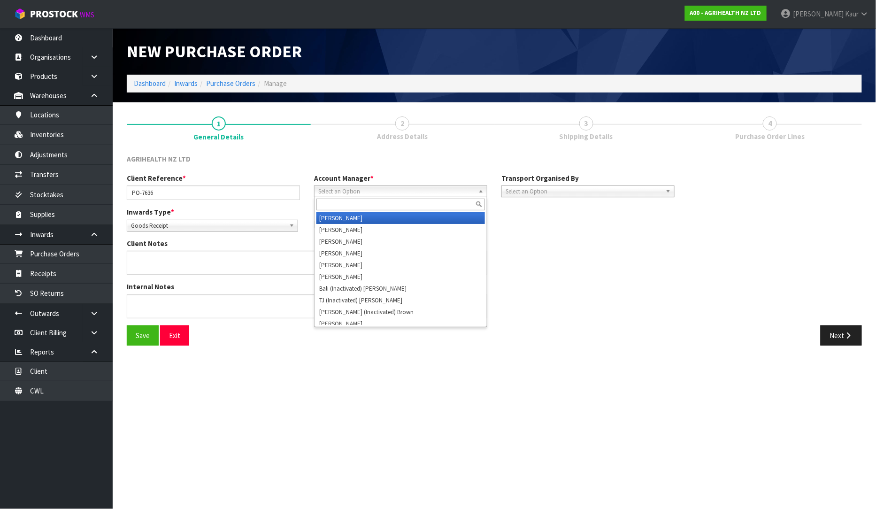
click at [332, 193] on span "Select an Option" at bounding box center [396, 191] width 156 height 11
click at [330, 219] on li "V [PERSON_NAME]" at bounding box center [400, 218] width 169 height 12
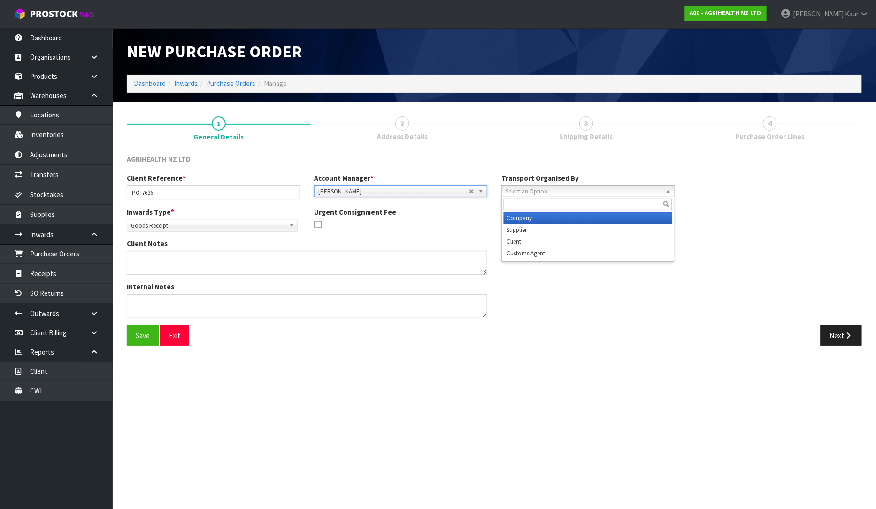
click at [580, 186] on span "Select an Option" at bounding box center [584, 191] width 156 height 11
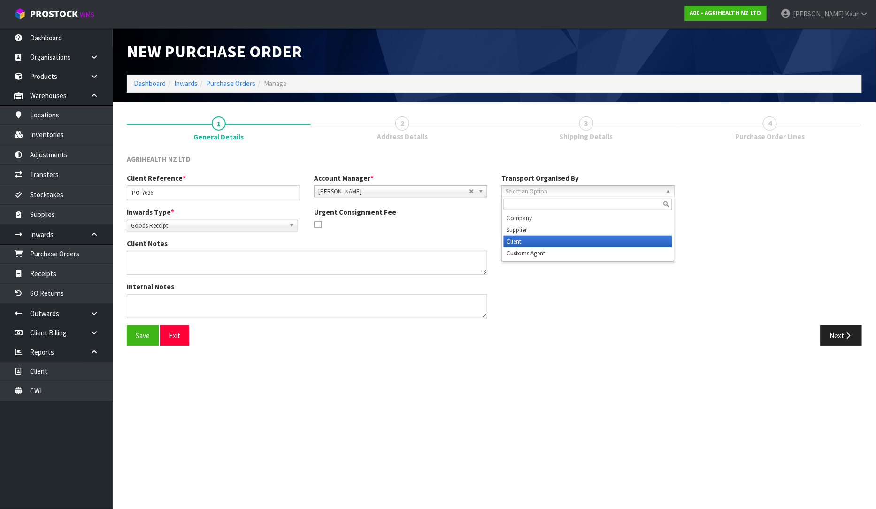
drag, startPoint x: 546, startPoint y: 244, endPoint x: 613, endPoint y: 256, distance: 68.1
click at [546, 245] on li "Client" at bounding box center [588, 242] width 169 height 12
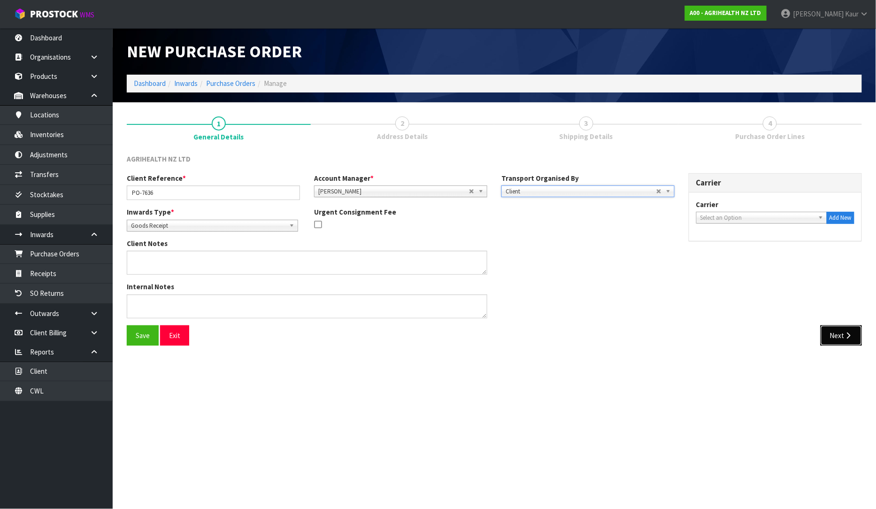
click at [848, 332] on icon "button" at bounding box center [848, 335] width 9 height 7
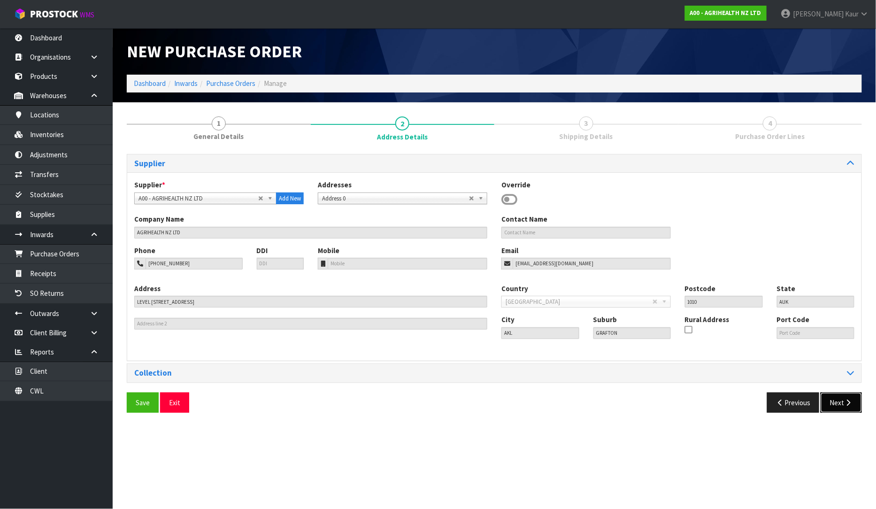
click at [842, 400] on button "Next" at bounding box center [841, 402] width 41 height 20
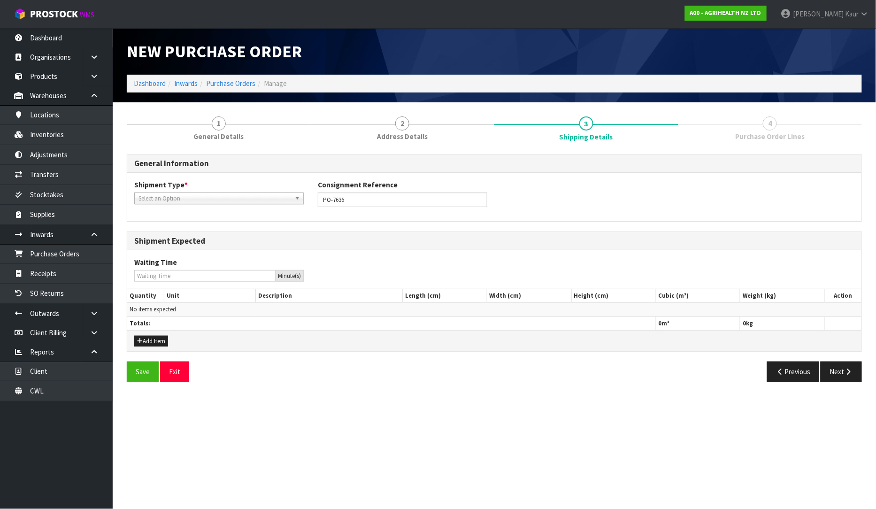
click at [174, 194] on span "Select an Option" at bounding box center [214, 198] width 153 height 11
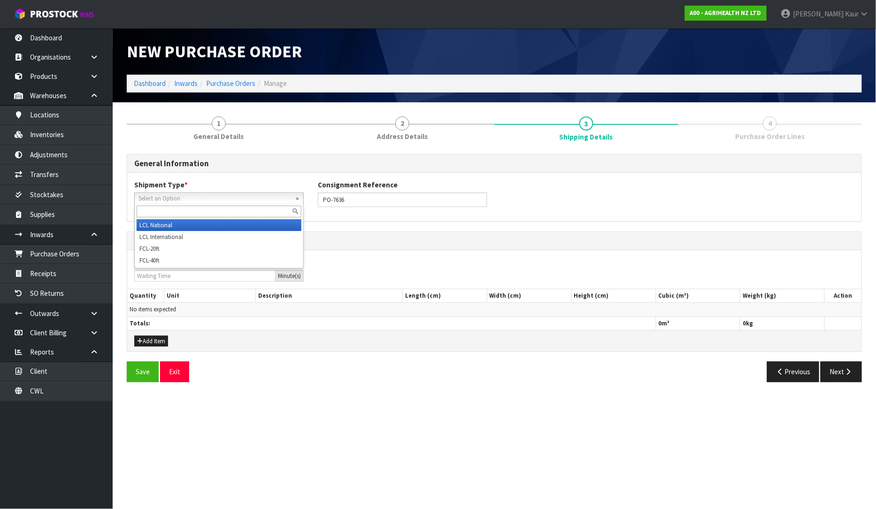
click at [170, 227] on li "LCL National" at bounding box center [219, 225] width 165 height 12
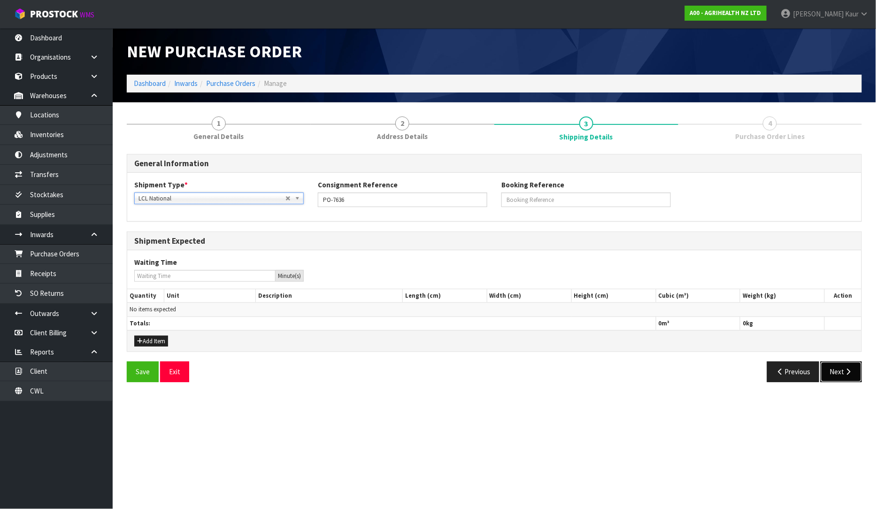
click at [842, 376] on button "Next" at bounding box center [841, 371] width 41 height 20
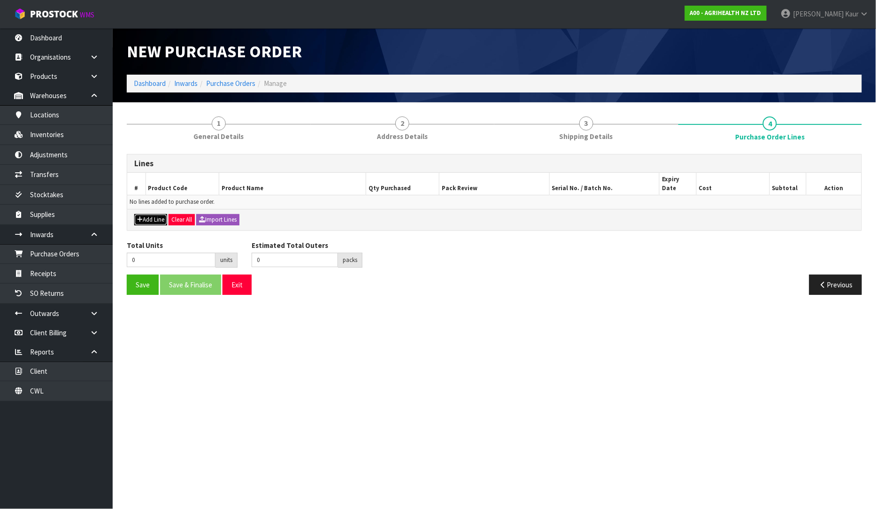
click at [157, 214] on button "Add Line" at bounding box center [150, 219] width 33 height 11
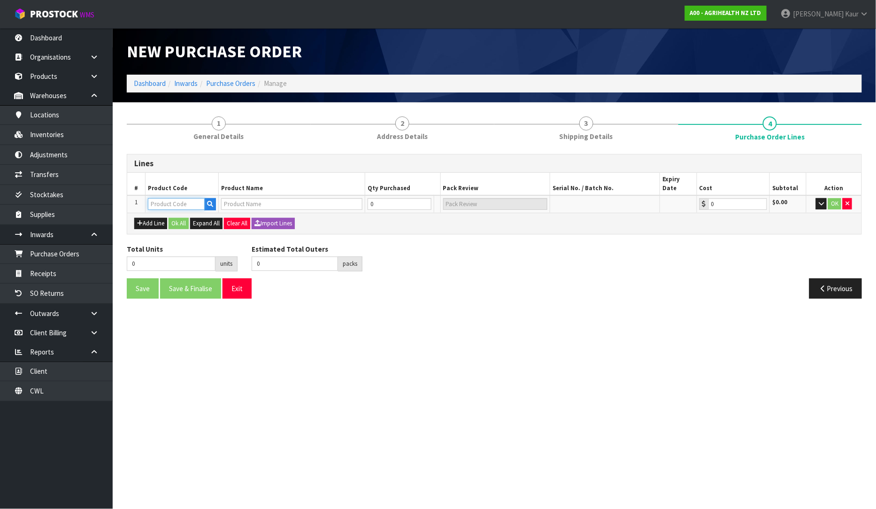
click at [169, 198] on input "text" at bounding box center [176, 204] width 57 height 12
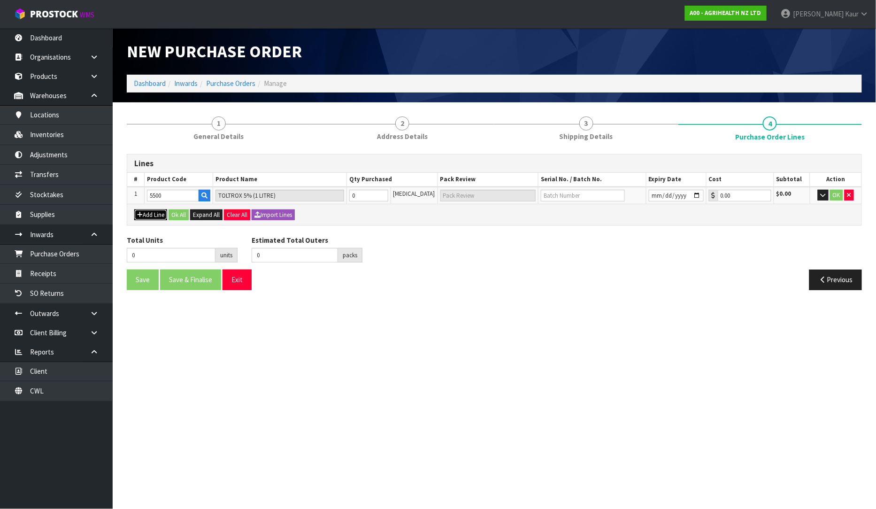
click at [158, 216] on button "Add Line" at bounding box center [150, 214] width 33 height 11
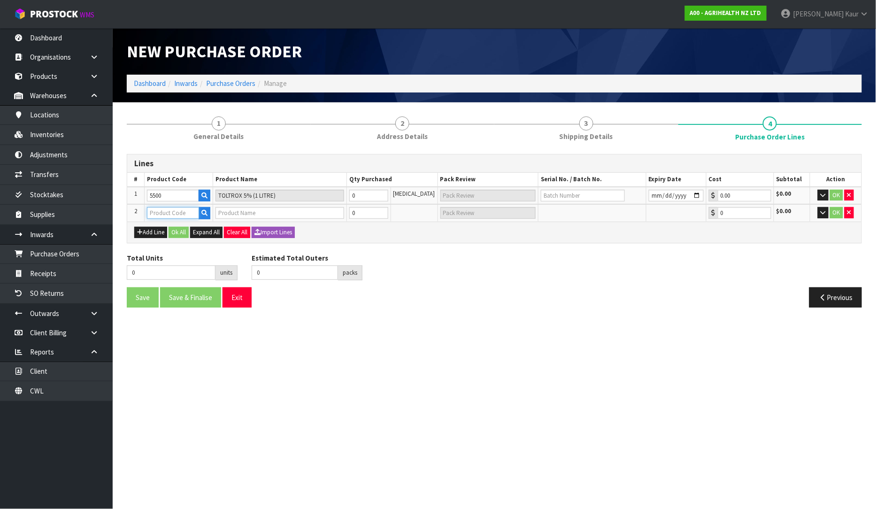
click at [165, 214] on input "text" at bounding box center [173, 213] width 52 height 12
click at [381, 197] on input "0" at bounding box center [368, 196] width 39 height 12
click at [375, 213] on input "0" at bounding box center [368, 213] width 39 height 12
click at [182, 227] on button "Ok All" at bounding box center [179, 232] width 20 height 11
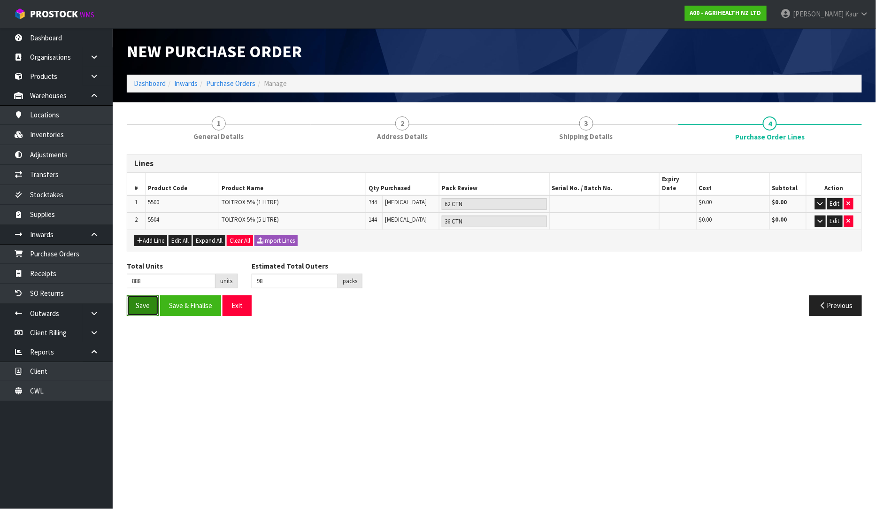
click at [148, 295] on button "Save" at bounding box center [143, 305] width 32 height 20
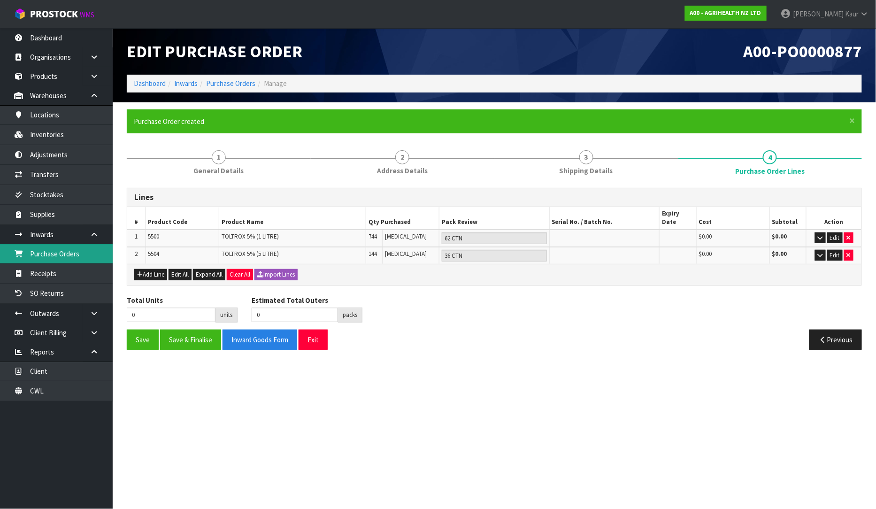
click at [78, 251] on link "Purchase Orders" at bounding box center [56, 253] width 113 height 19
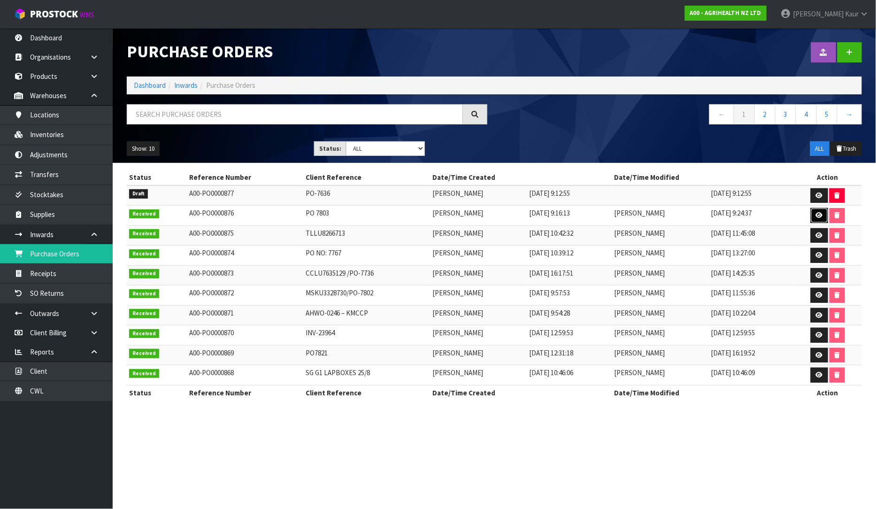
click at [824, 217] on link at bounding box center [819, 215] width 17 height 15
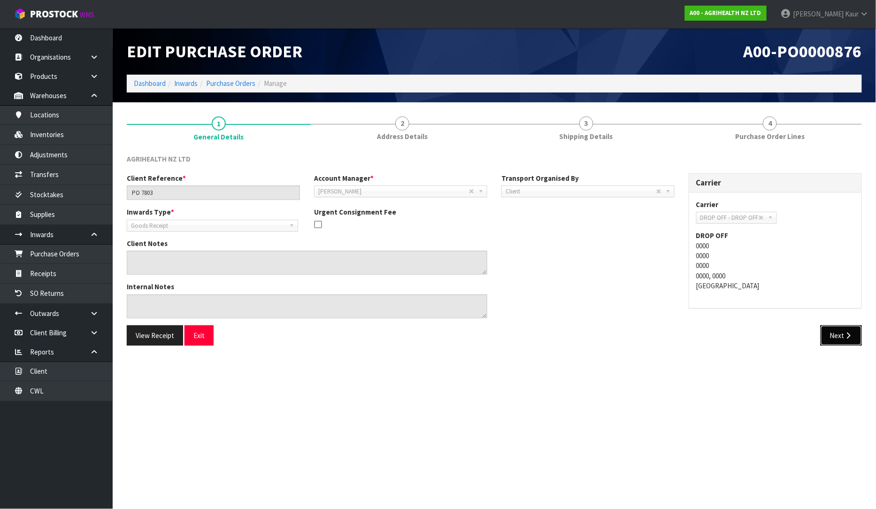
click at [833, 326] on button "Next" at bounding box center [841, 335] width 41 height 20
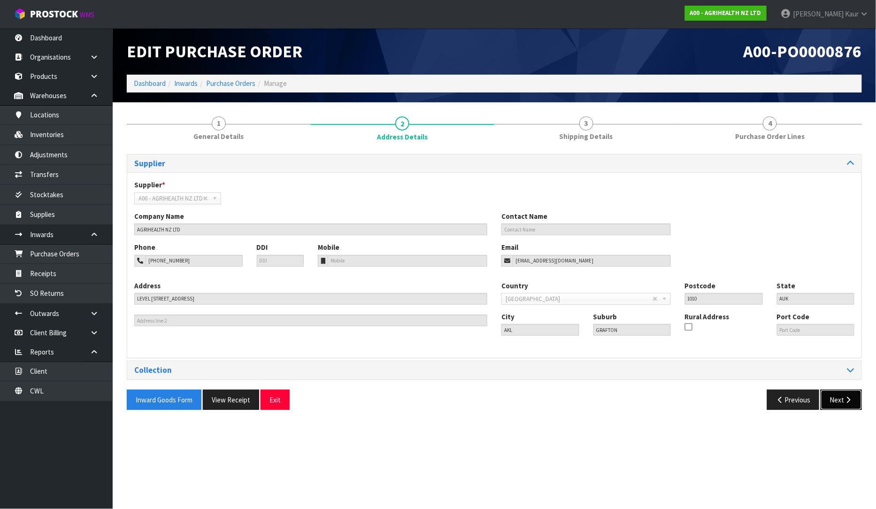
click at [835, 397] on button "Next" at bounding box center [841, 400] width 41 height 20
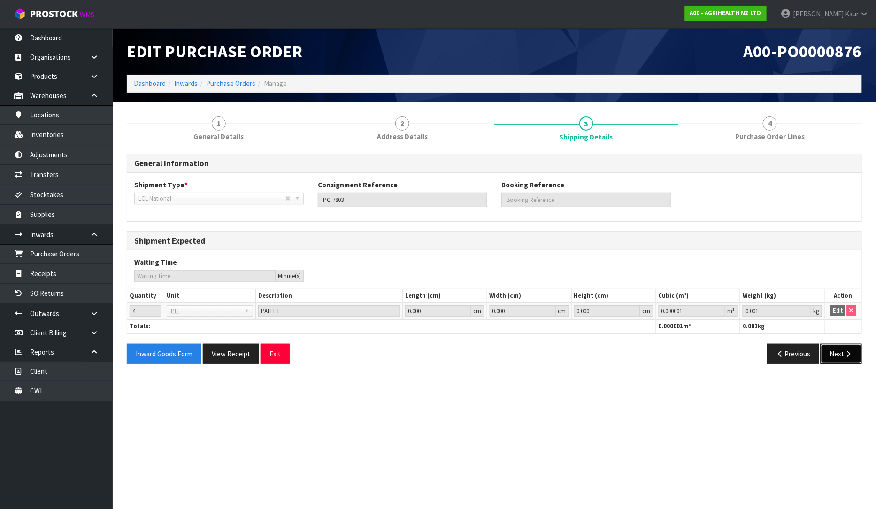
click at [853, 355] on button "Next" at bounding box center [841, 354] width 41 height 20
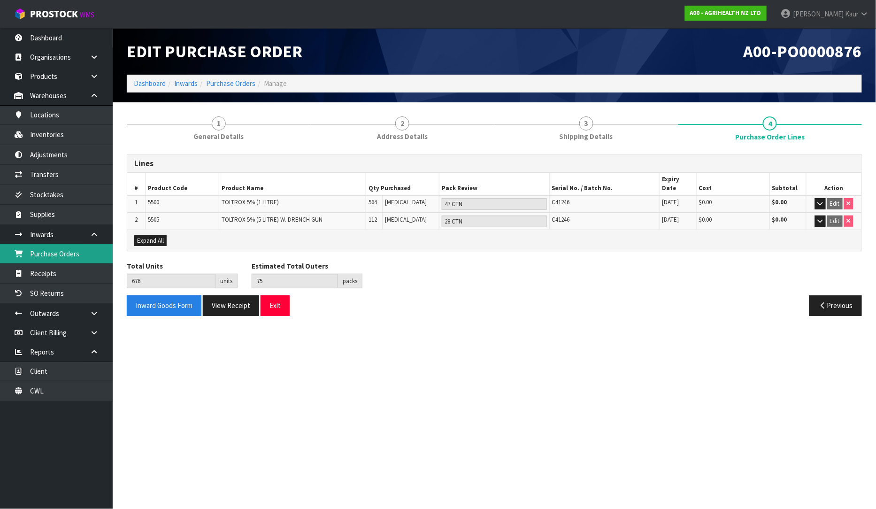
click at [78, 261] on link "Purchase Orders" at bounding box center [56, 253] width 113 height 19
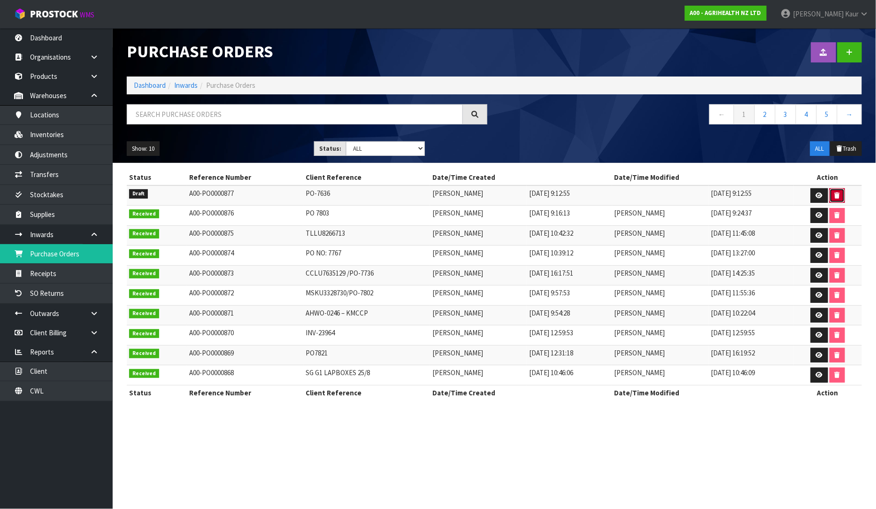
click at [838, 191] on button "button" at bounding box center [836, 195] width 15 height 15
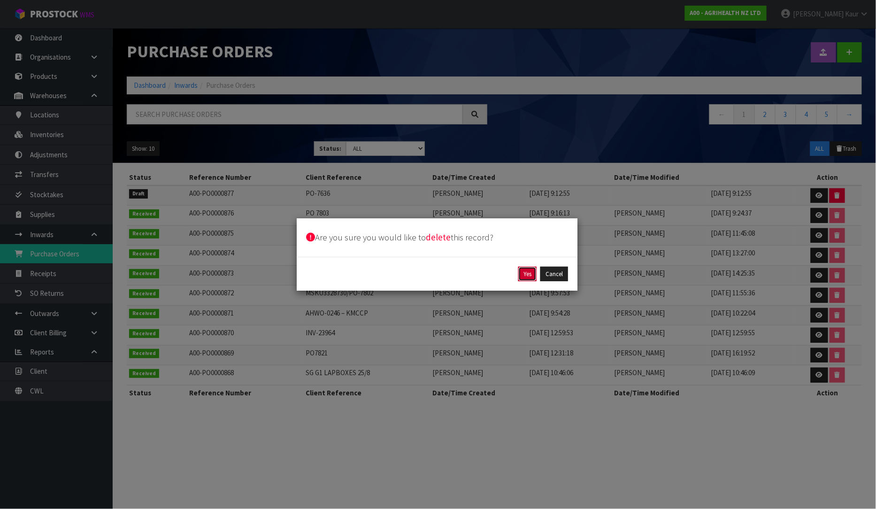
click at [524, 274] on button "Yes" at bounding box center [527, 274] width 18 height 15
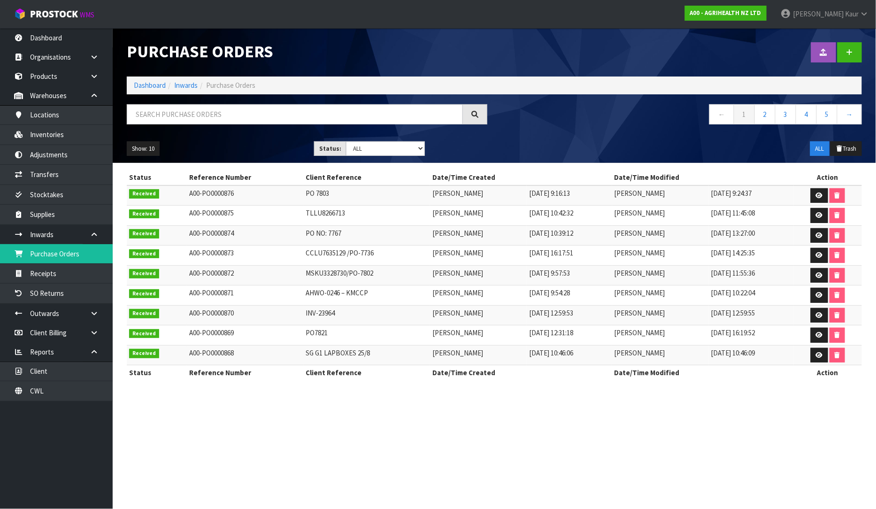
click at [625, 400] on section "Purchase Orders Import Purchase Orders Drop file here to import csv template Da…" at bounding box center [438, 254] width 876 height 509
click at [52, 266] on link "Receipts" at bounding box center [56, 273] width 113 height 19
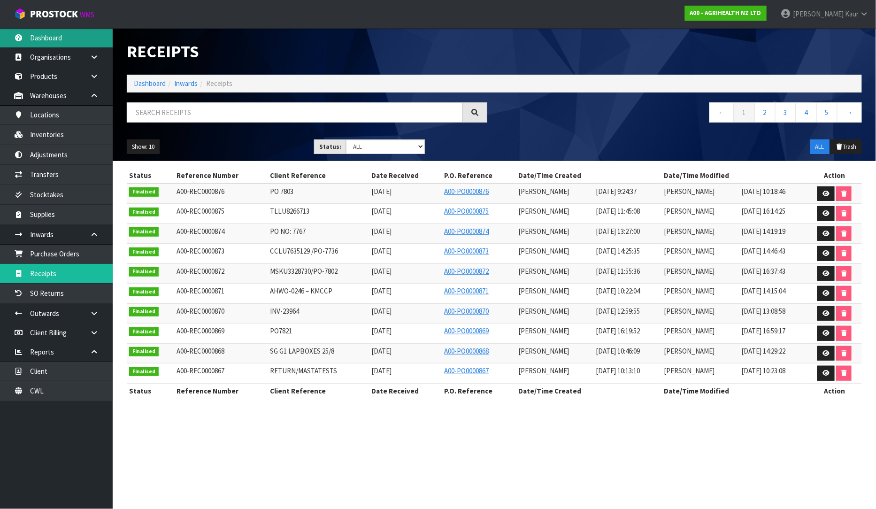
click at [41, 38] on link "Dashboard" at bounding box center [56, 37] width 113 height 19
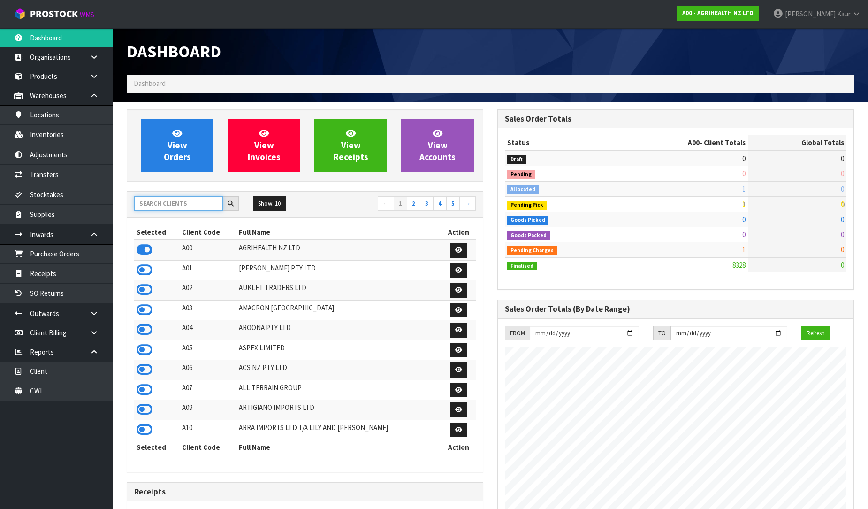
scroll to position [711, 371]
click at [182, 202] on input "text" at bounding box center [178, 203] width 89 height 15
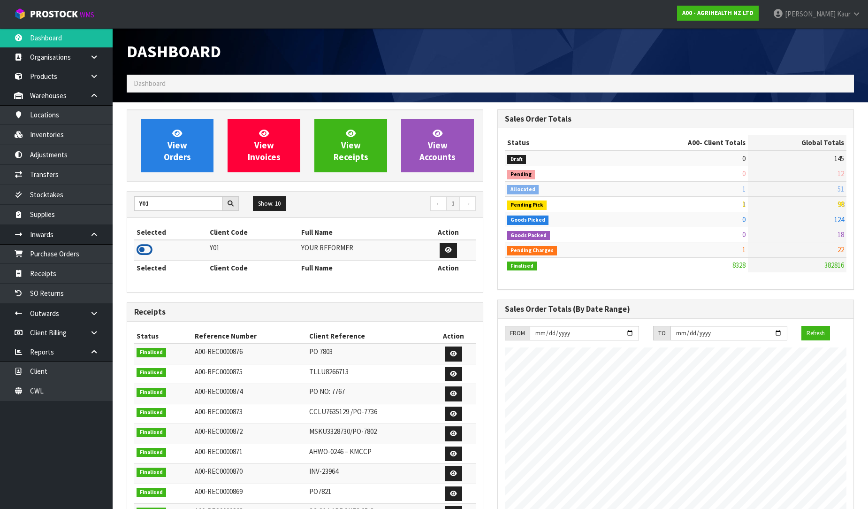
click at [146, 253] on icon at bounding box center [145, 250] width 16 height 14
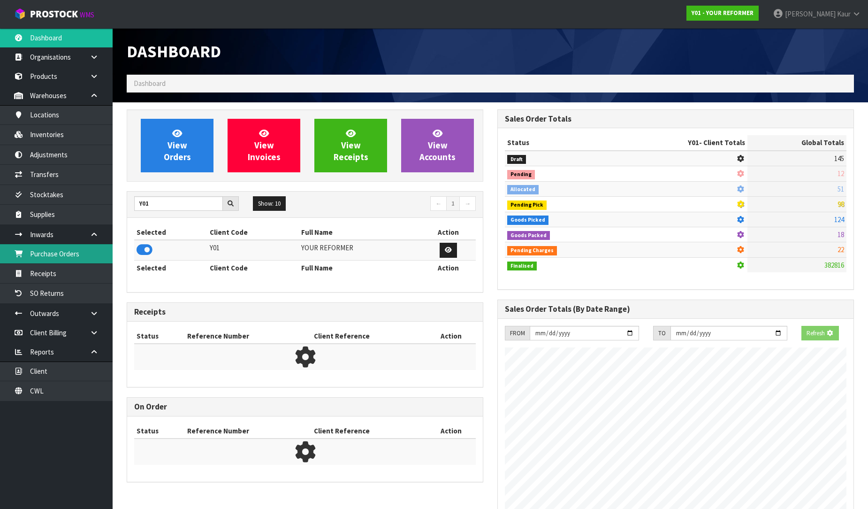
scroll to position [620, 371]
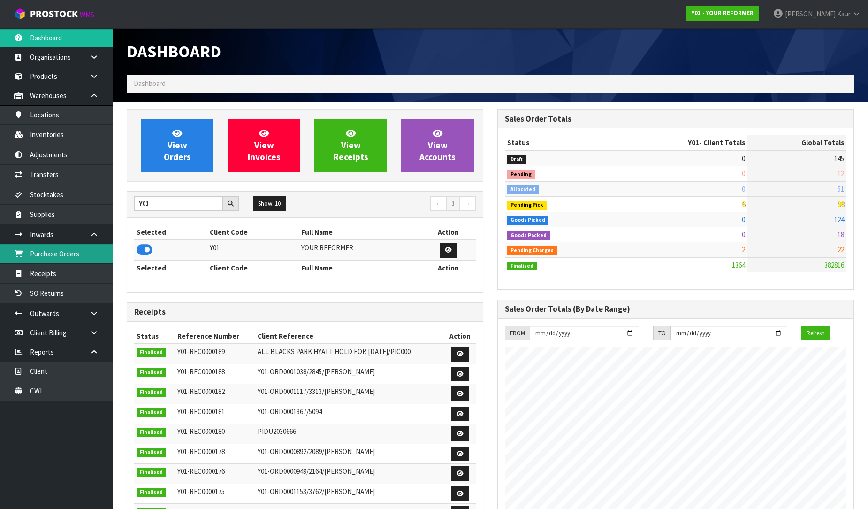
click at [78, 251] on link "Purchase Orders" at bounding box center [56, 253] width 113 height 19
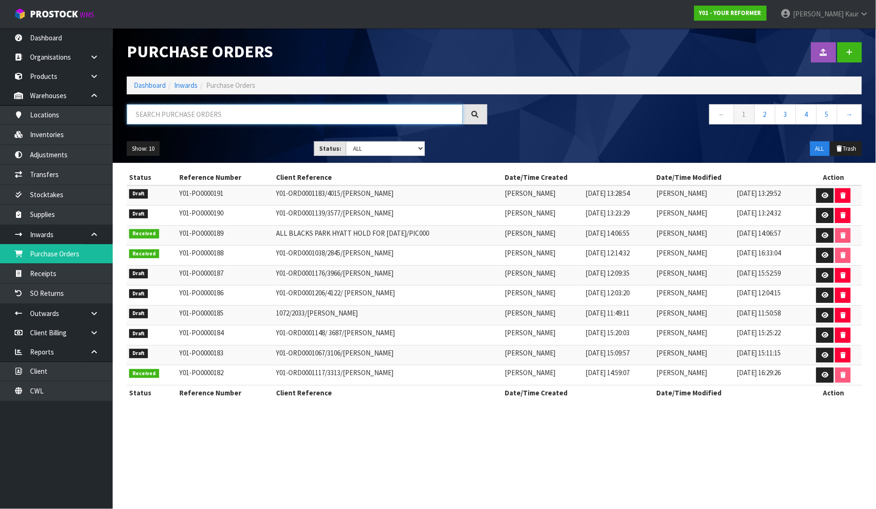
click at [196, 114] on input "text" at bounding box center [295, 114] width 336 height 20
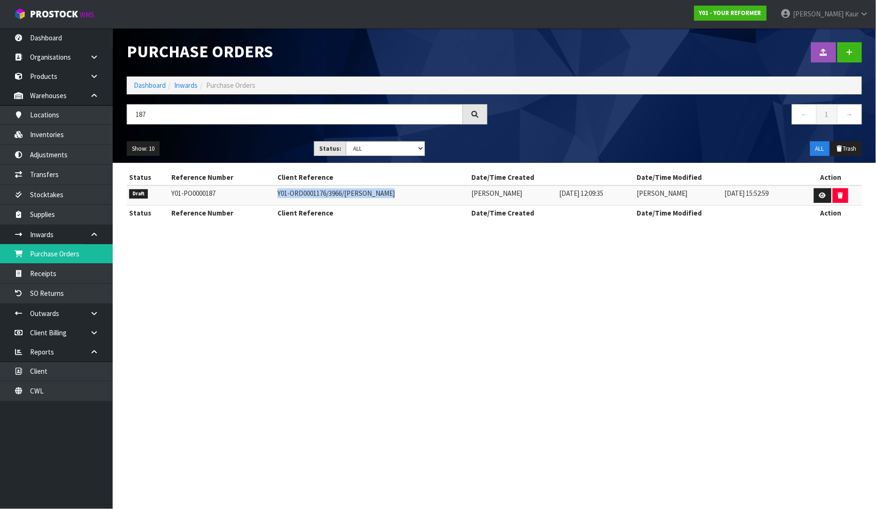
drag, startPoint x: 391, startPoint y: 190, endPoint x: 264, endPoint y: 190, distance: 126.3
click at [275, 190] on td "Y01-ORD0001176/3966/[PERSON_NAME]" at bounding box center [372, 195] width 194 height 20
copy td "Y01-ORD0001176/3966/[PERSON_NAME]"
click at [821, 191] on link at bounding box center [822, 195] width 17 height 15
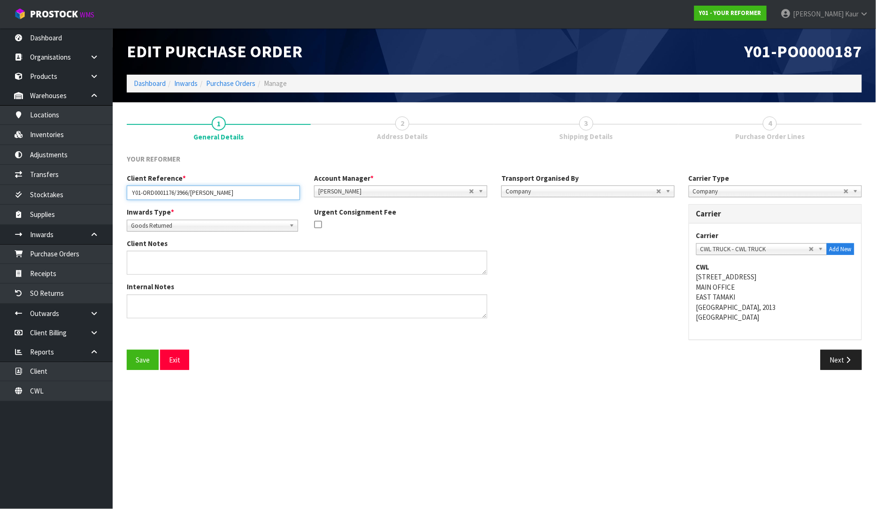
drag, startPoint x: 246, startPoint y: 189, endPoint x: 191, endPoint y: 193, distance: 54.6
click at [191, 193] on input "Y01-ORD0001176/3966/[PERSON_NAME]" at bounding box center [213, 192] width 173 height 15
click at [839, 354] on button "Next" at bounding box center [841, 360] width 41 height 20
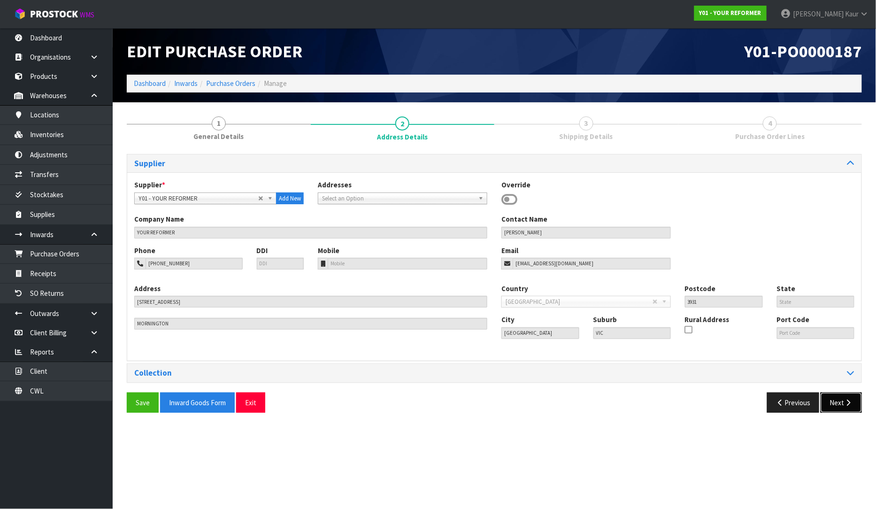
click at [835, 407] on button "Next" at bounding box center [841, 402] width 41 height 20
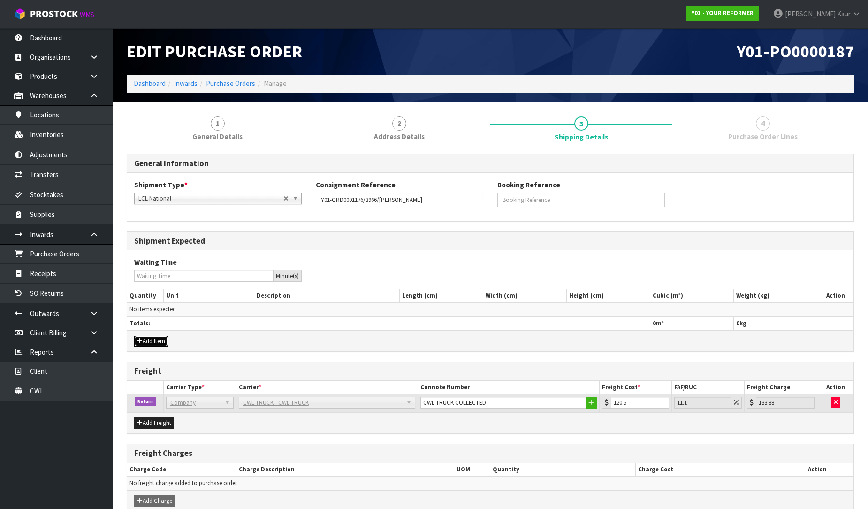
click at [157, 341] on button "Add Item" at bounding box center [151, 341] width 34 height 11
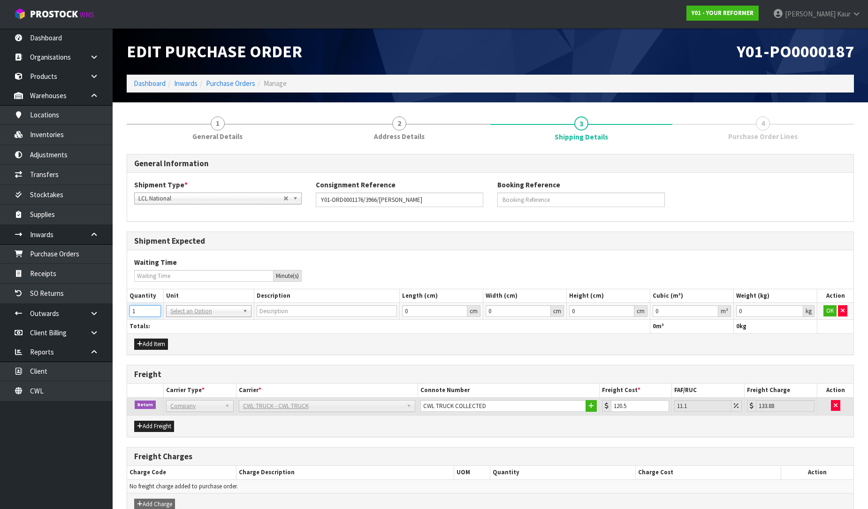
click at [153, 310] on input "1" at bounding box center [145, 311] width 31 height 12
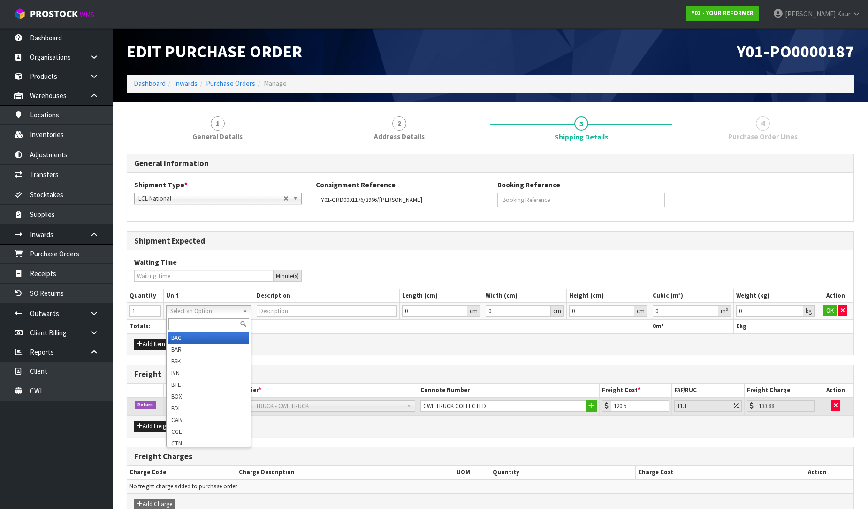
click at [186, 324] on input "text" at bounding box center [209, 324] width 81 height 12
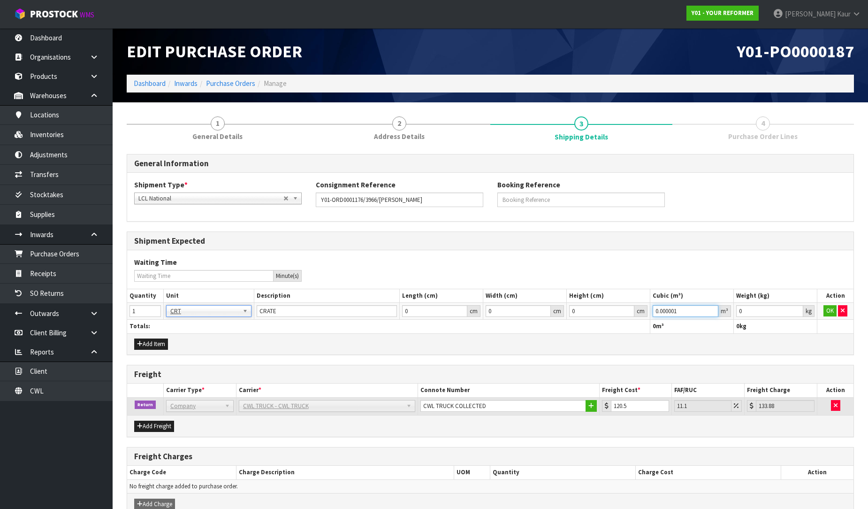
click at [712, 307] on input "0.000001" at bounding box center [686, 311] width 66 height 12
click at [797, 307] on input "0.001" at bounding box center [770, 311] width 67 height 12
click at [833, 308] on button "OK" at bounding box center [830, 310] width 13 height 11
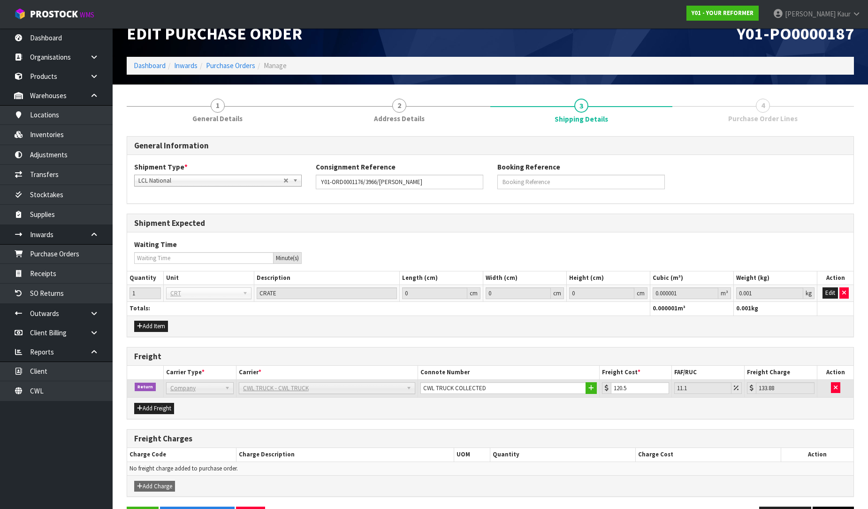
scroll to position [50, 0]
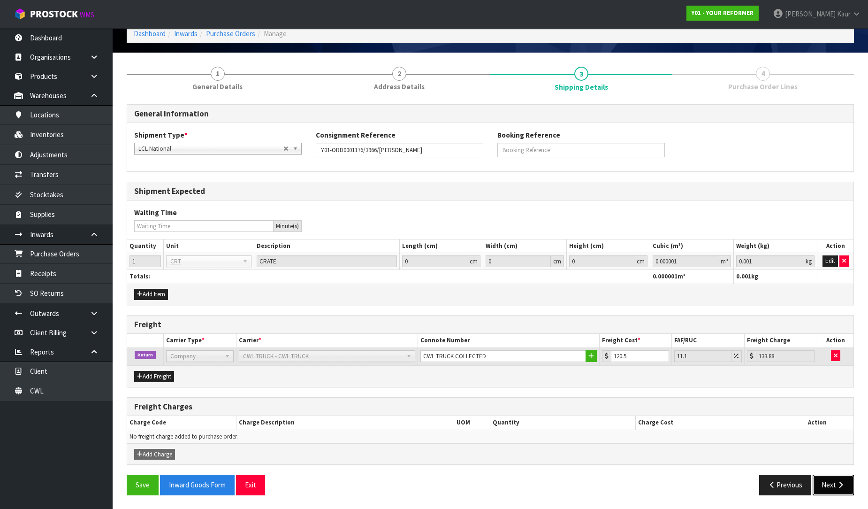
click at [840, 491] on button "Next" at bounding box center [833, 485] width 41 height 20
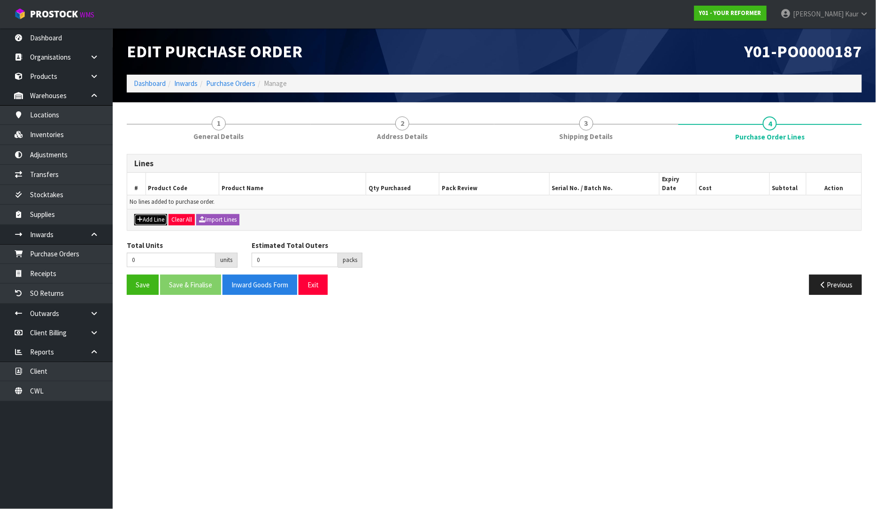
click at [151, 214] on button "Add Line" at bounding box center [150, 219] width 33 height 11
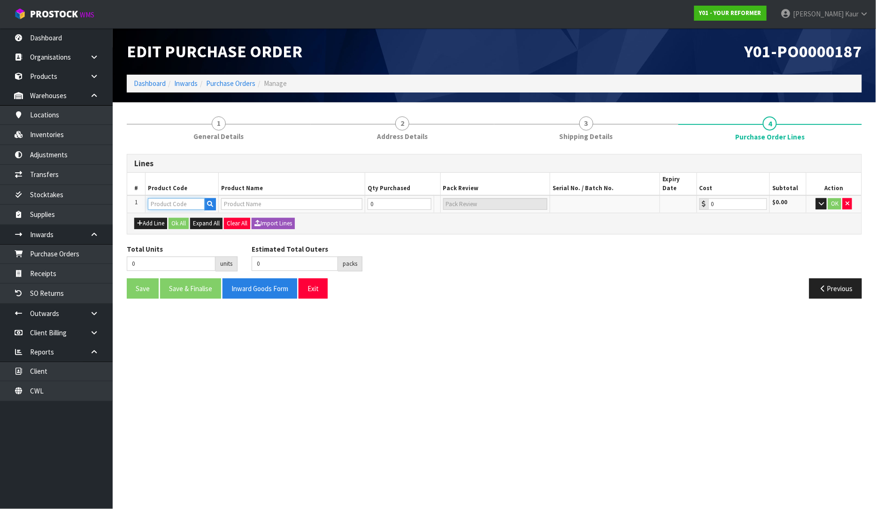
click at [160, 198] on input "text" at bounding box center [176, 204] width 57 height 12
click at [173, 242] on link "ENV Y-RENT-01-ASS" at bounding box center [186, 236] width 75 height 13
click at [382, 198] on input "0" at bounding box center [394, 204] width 56 height 12
click at [595, 198] on input "text" at bounding box center [596, 204] width 84 height 12
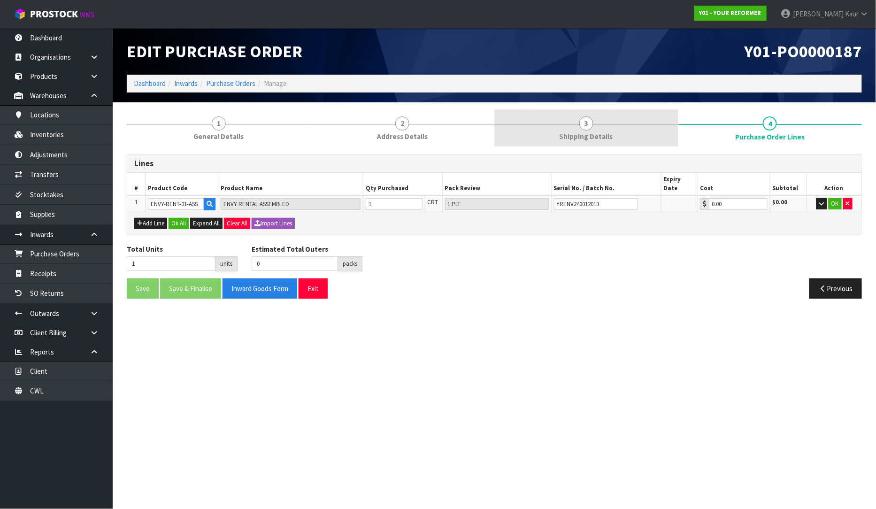
click at [581, 138] on span "Shipping Details" at bounding box center [587, 136] width 54 height 10
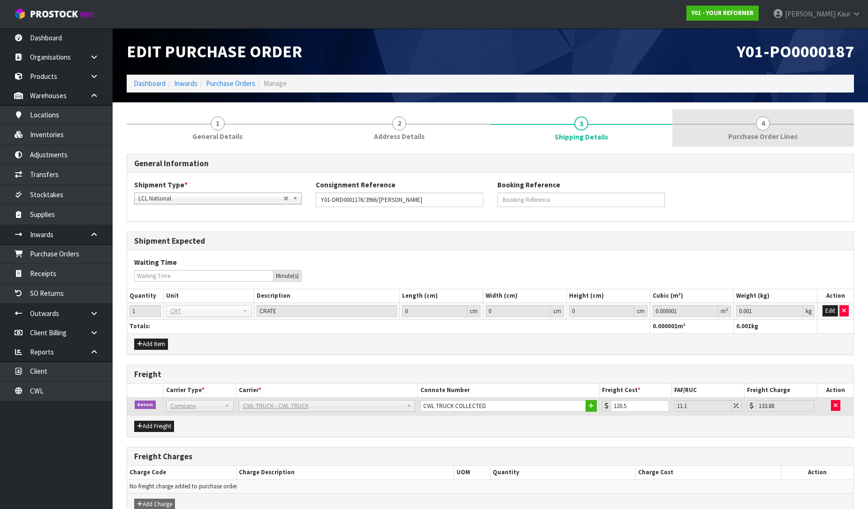
click at [754, 133] on span "Purchase Order Lines" at bounding box center [763, 136] width 69 height 10
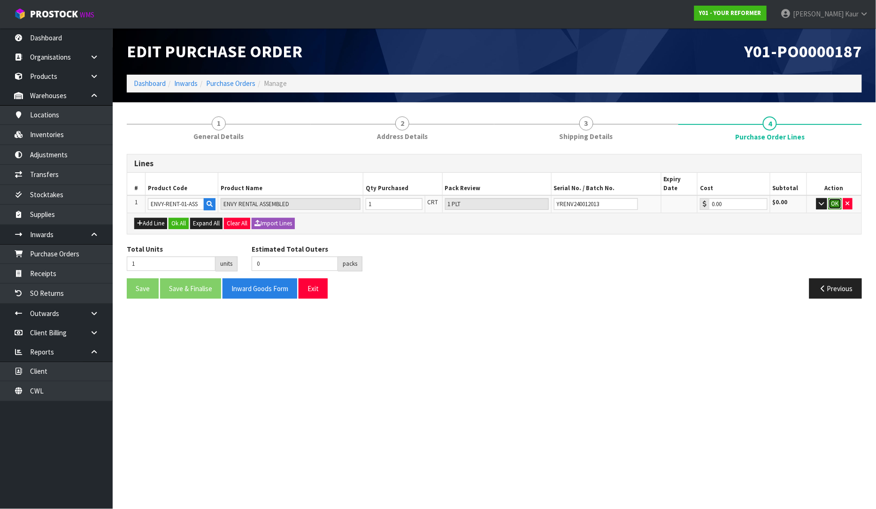
click at [831, 198] on button "OK" at bounding box center [835, 203] width 13 height 11
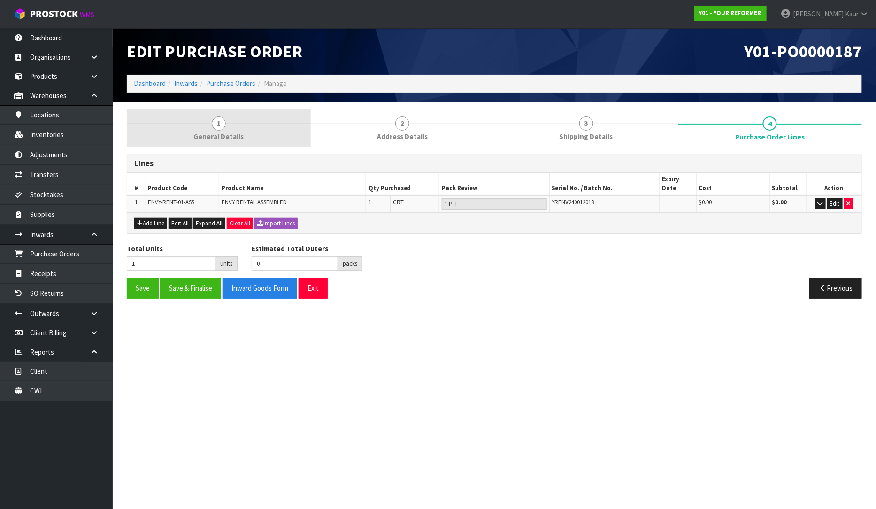
click at [235, 122] on link "1 General Details" at bounding box center [219, 127] width 184 height 37
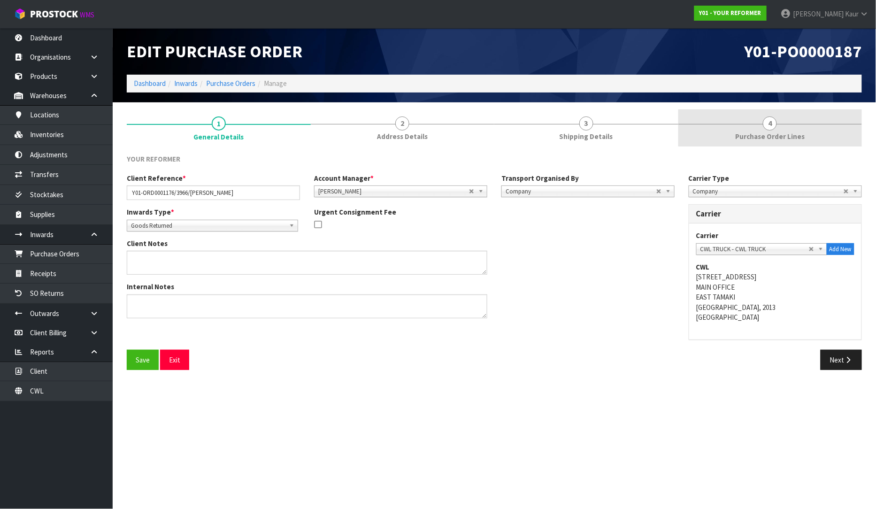
click at [757, 133] on span "Purchase Order Lines" at bounding box center [769, 136] width 69 height 10
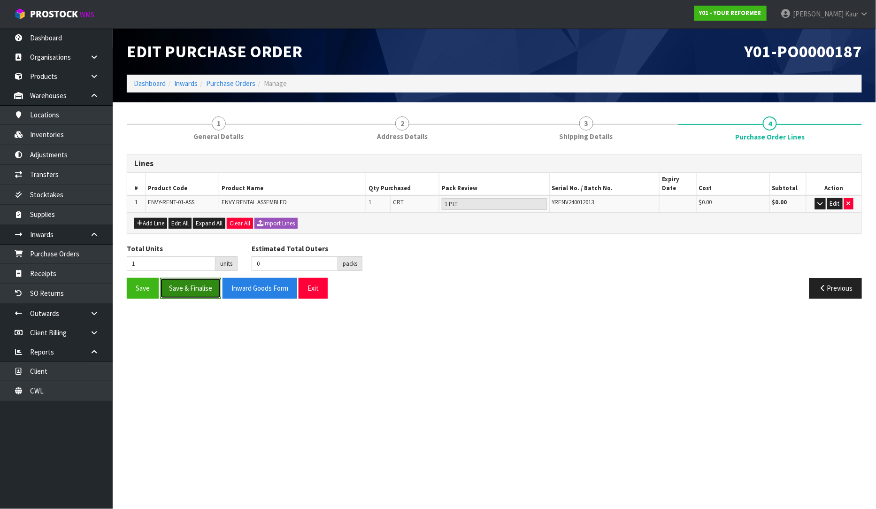
click at [207, 280] on button "Save & Finalise" at bounding box center [190, 288] width 61 height 20
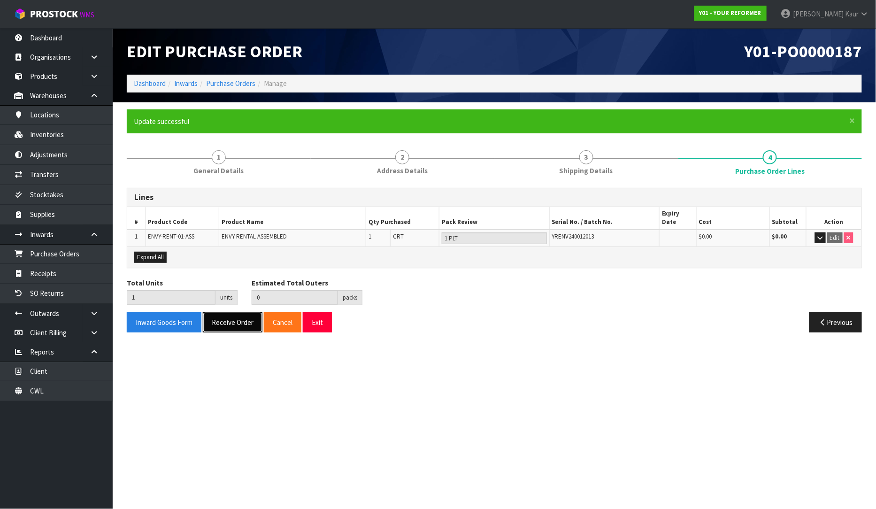
click at [243, 320] on button "Receive Order" at bounding box center [233, 322] width 60 height 20
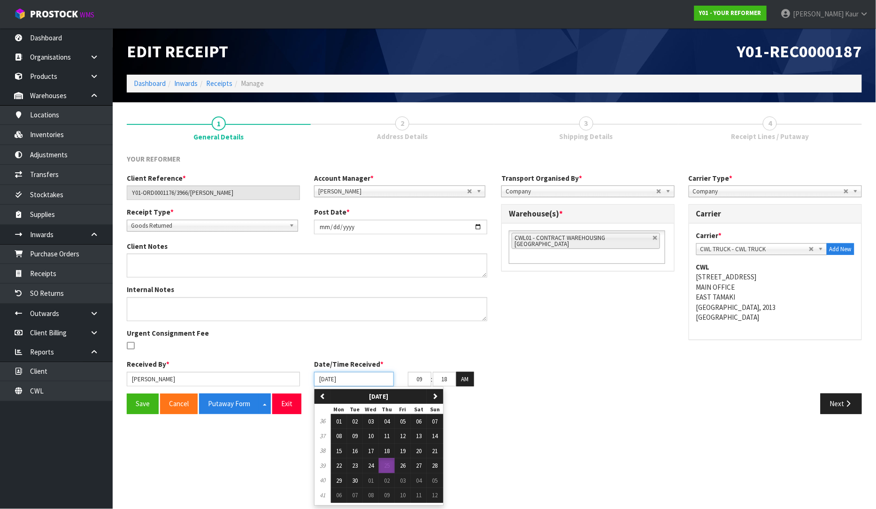
click at [321, 380] on input "[DATE]" at bounding box center [354, 379] width 80 height 15
click at [369, 468] on span "24" at bounding box center [371, 465] width 6 height 8
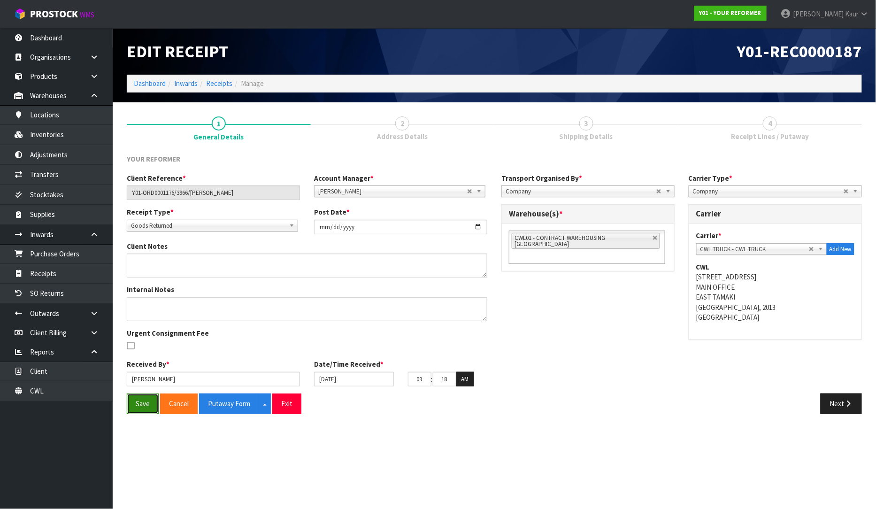
click at [147, 404] on button "Save" at bounding box center [143, 403] width 32 height 20
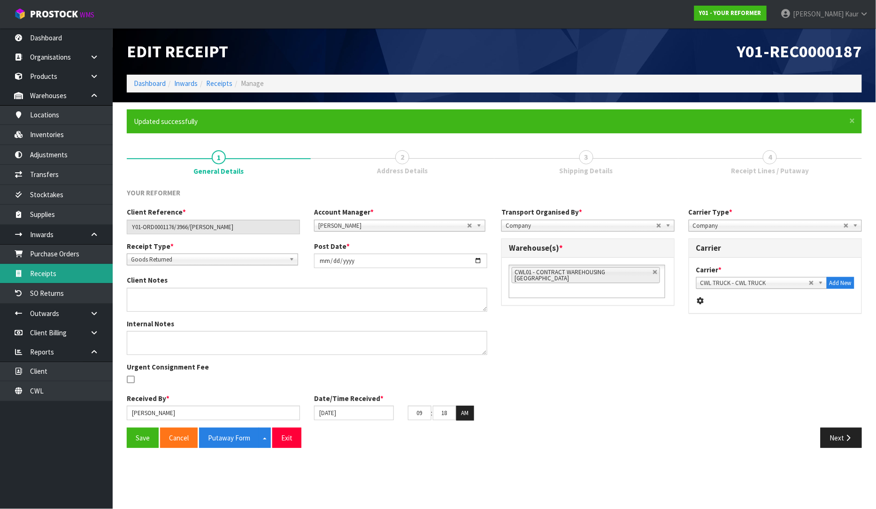
click at [60, 268] on link "Receipts" at bounding box center [56, 273] width 113 height 19
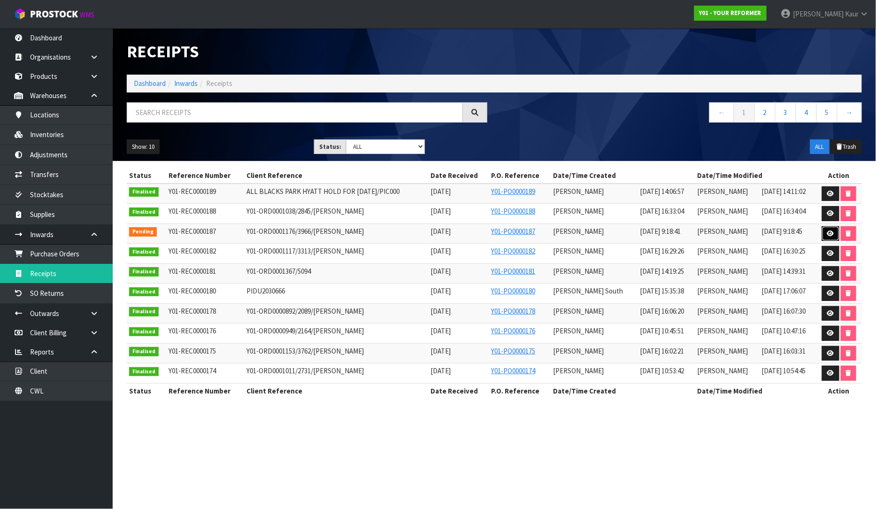
click at [829, 237] on link at bounding box center [830, 233] width 17 height 15
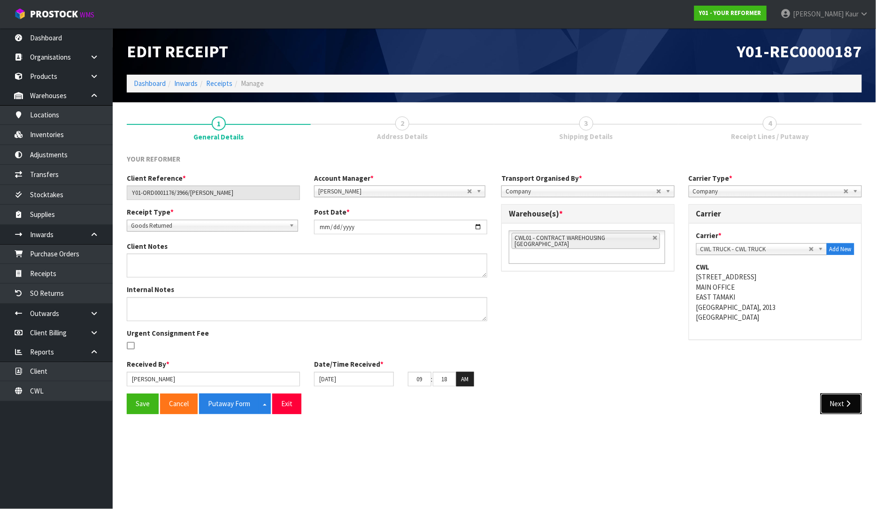
click at [841, 404] on button "Next" at bounding box center [841, 403] width 41 height 20
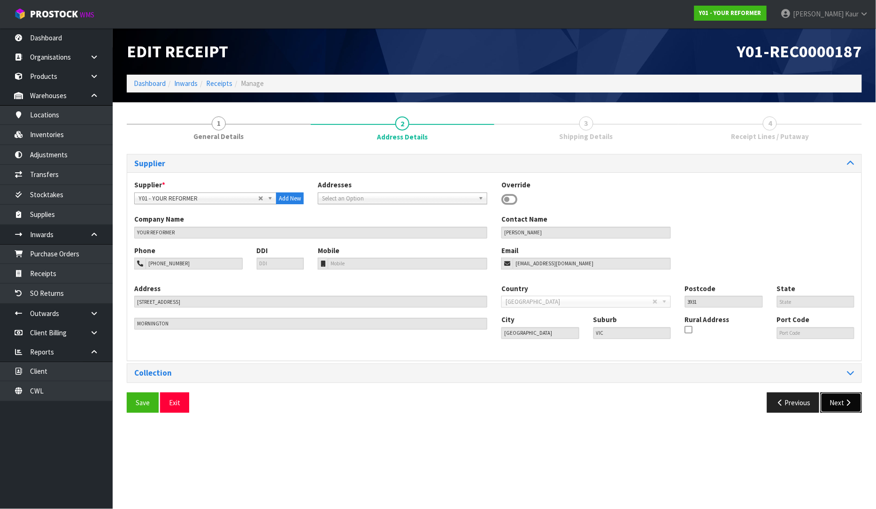
click at [841, 404] on button "Next" at bounding box center [841, 402] width 41 height 20
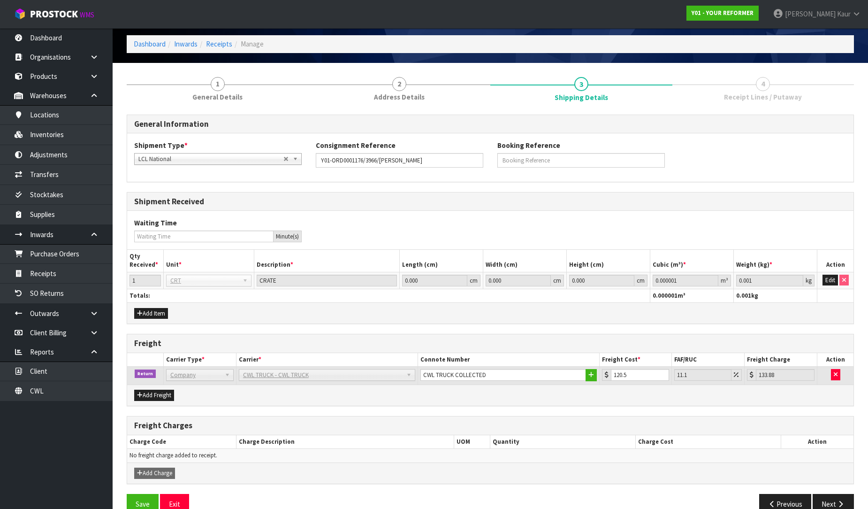
scroll to position [59, 0]
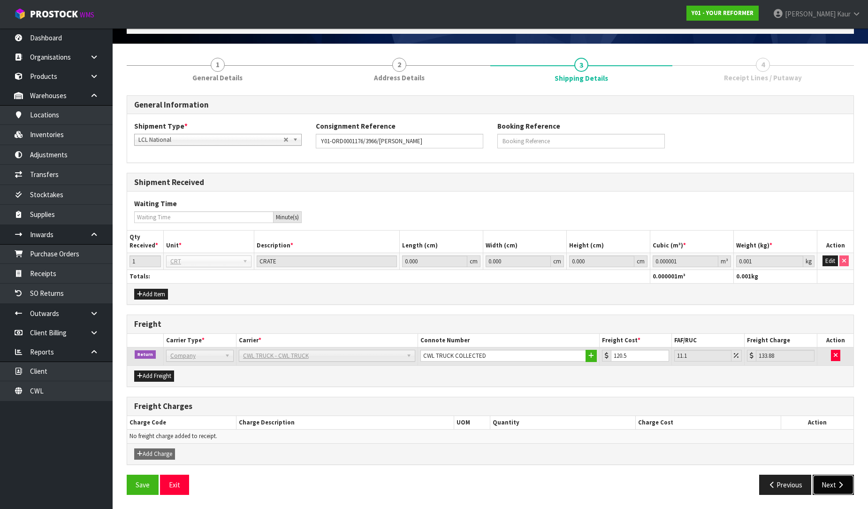
click at [832, 482] on button "Next" at bounding box center [833, 485] width 41 height 20
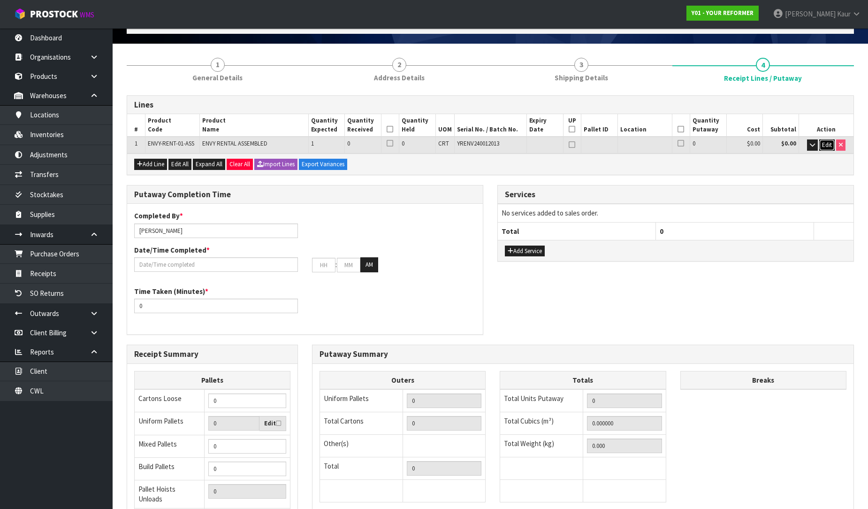
click at [829, 142] on span "Edit" at bounding box center [827, 145] width 10 height 8
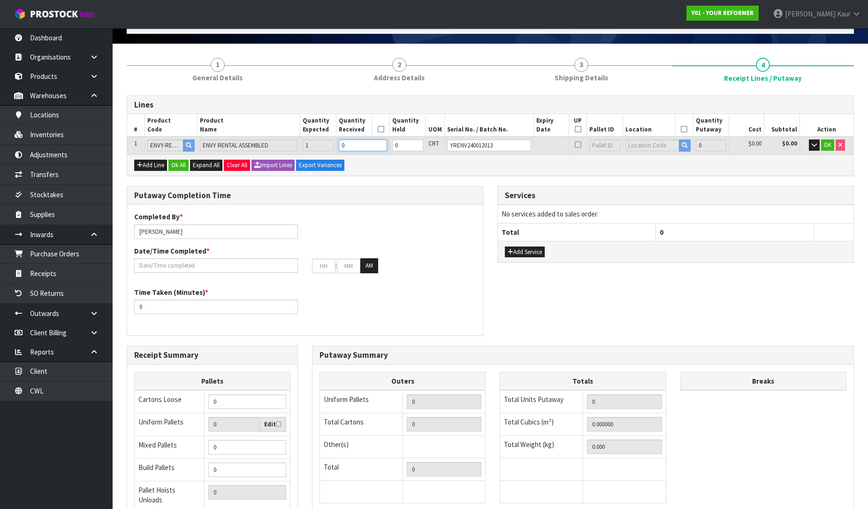
click at [354, 146] on input "0" at bounding box center [363, 145] width 48 height 12
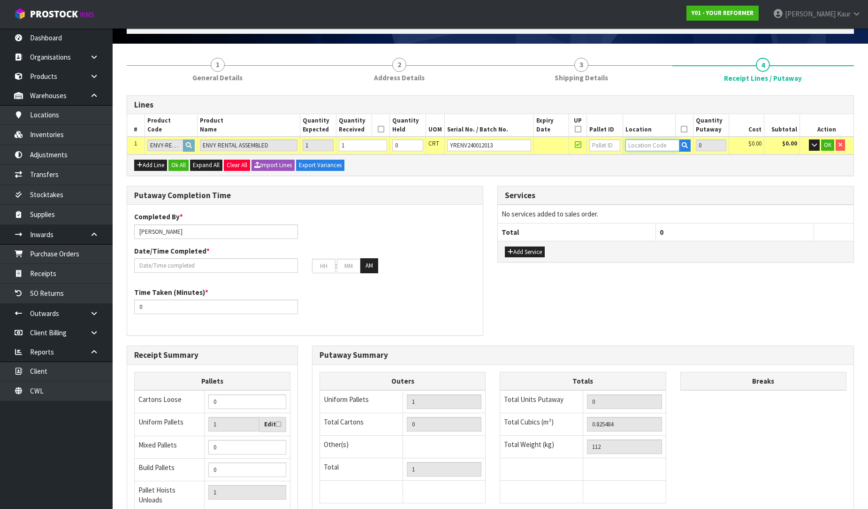
click at [644, 146] on input "text" at bounding box center [653, 145] width 54 height 12
click at [640, 166] on link "54 -01-1-A" at bounding box center [660, 160] width 74 height 13
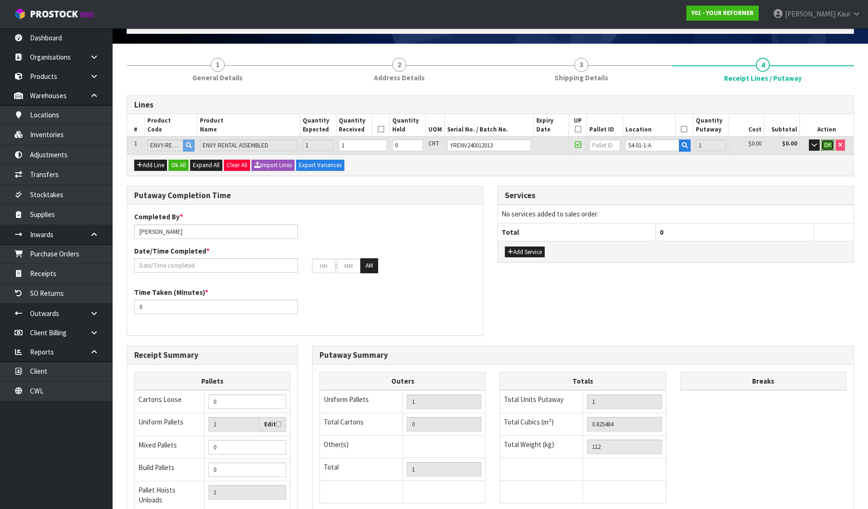
click at [827, 141] on span "OK" at bounding box center [828, 145] width 8 height 8
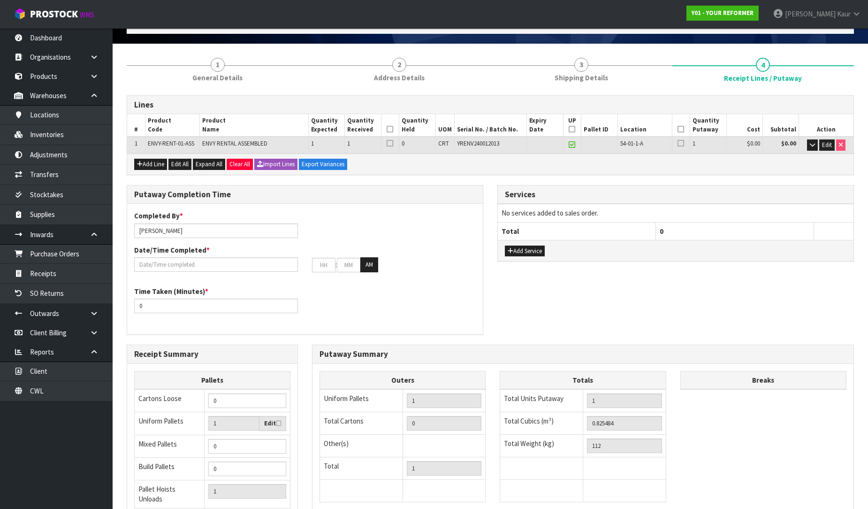
click at [390, 129] on icon at bounding box center [390, 129] width 7 height 0
click at [679, 129] on icon at bounding box center [681, 129] width 7 height 0
click at [571, 129] on icon at bounding box center [572, 129] width 7 height 0
click at [184, 229] on input "[PERSON_NAME]" at bounding box center [216, 230] width 164 height 15
drag, startPoint x: 179, startPoint y: 228, endPoint x: 115, endPoint y: 229, distance: 64.3
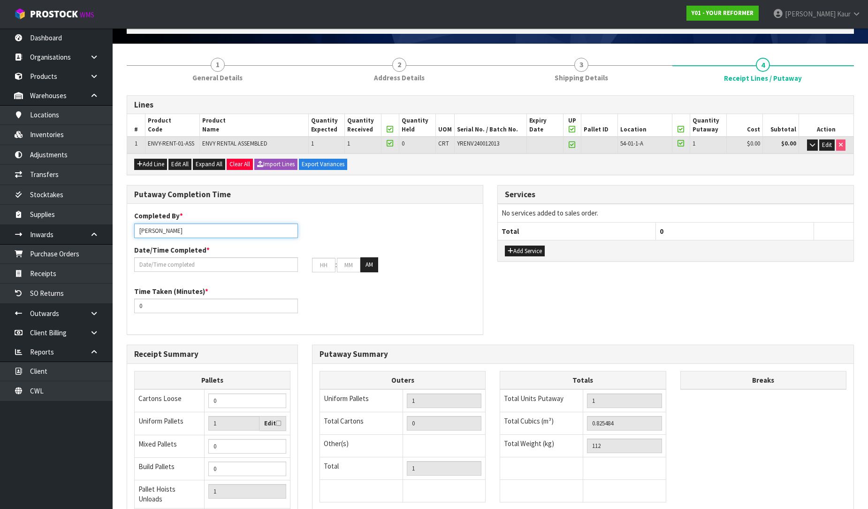
click at [115, 229] on section "1 General Details 2 Address Details 3 Shipping Details 4 Receipt Lines / Putawa…" at bounding box center [491, 329] width 756 height 571
click at [146, 226] on input "[PERSON_NAME]" at bounding box center [216, 230] width 164 height 15
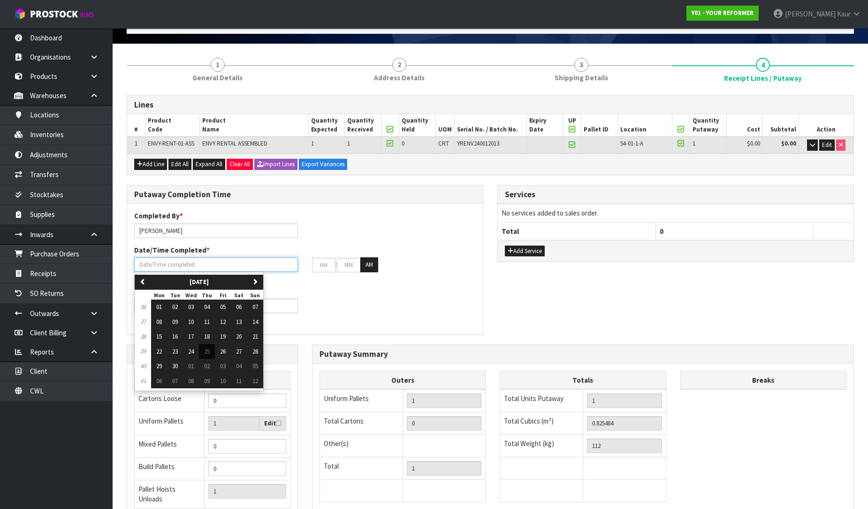
click at [160, 260] on input "text" at bounding box center [216, 264] width 164 height 15
click at [208, 353] on span "25" at bounding box center [207, 351] width 6 height 8
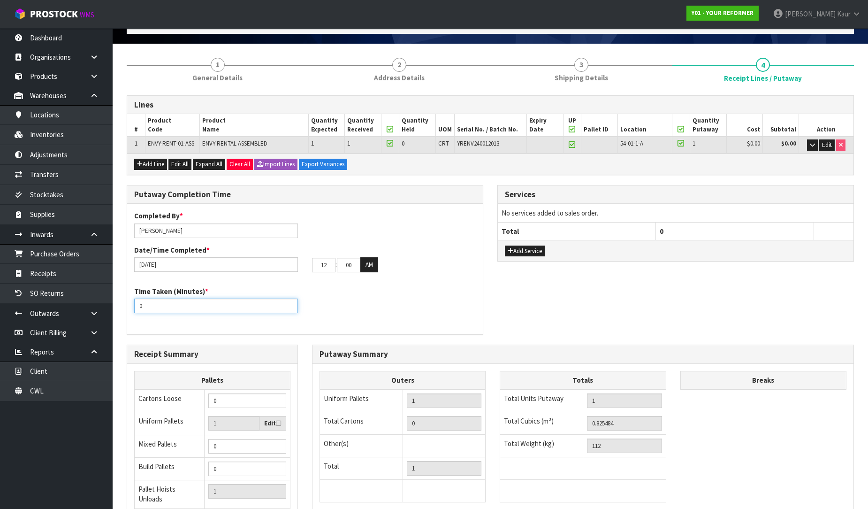
drag, startPoint x: 153, startPoint y: 310, endPoint x: 115, endPoint y: 308, distance: 38.1
click at [115, 308] on section "1 General Details 2 Address Details 3 Shipping Details 4 Receipt Lines / Putawa…" at bounding box center [491, 329] width 756 height 571
drag, startPoint x: 324, startPoint y: 268, endPoint x: 308, endPoint y: 268, distance: 16.0
click at [308, 268] on div "12 : 00 : 00 AM" at bounding box center [394, 264] width 178 height 15
drag, startPoint x: 354, startPoint y: 268, endPoint x: 335, endPoint y: 269, distance: 19.3
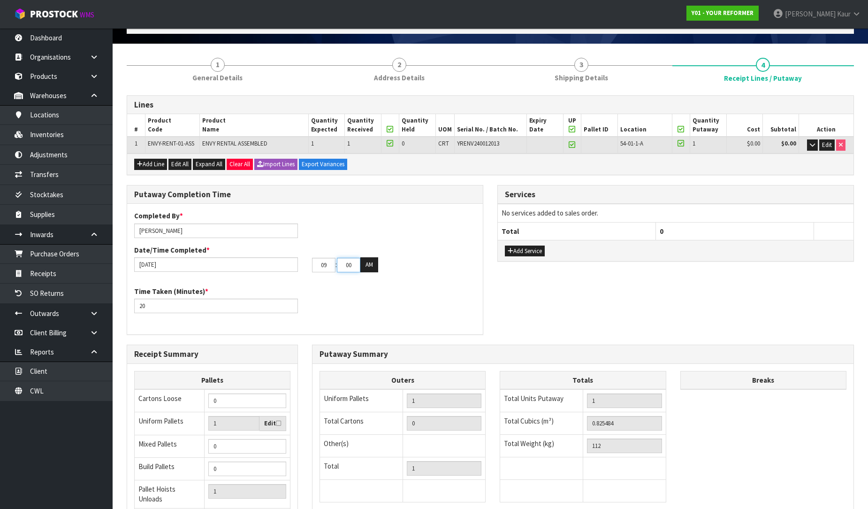
click at [335, 269] on tr "09 : 00 : 00 AM" at bounding box center [345, 264] width 66 height 15
click at [412, 296] on div "Time Taken (Minutes) * 20" at bounding box center [305, 303] width 356 height 34
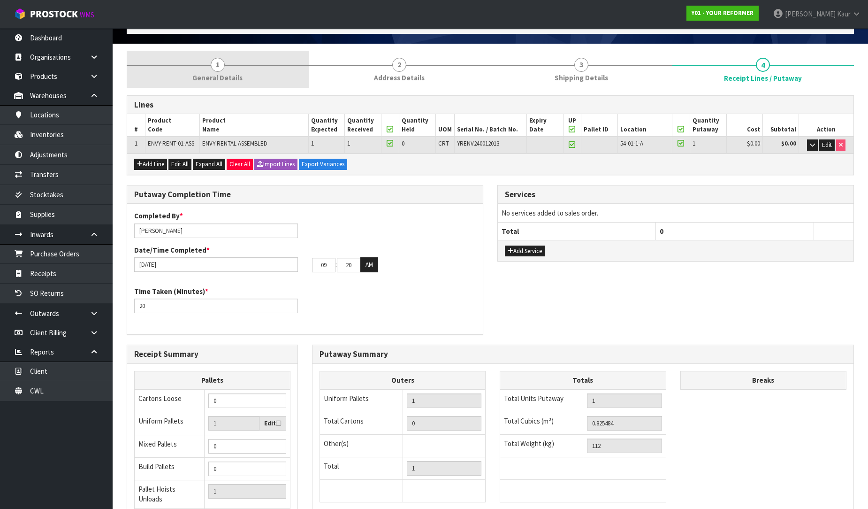
click at [205, 67] on link "1 General Details" at bounding box center [218, 69] width 182 height 37
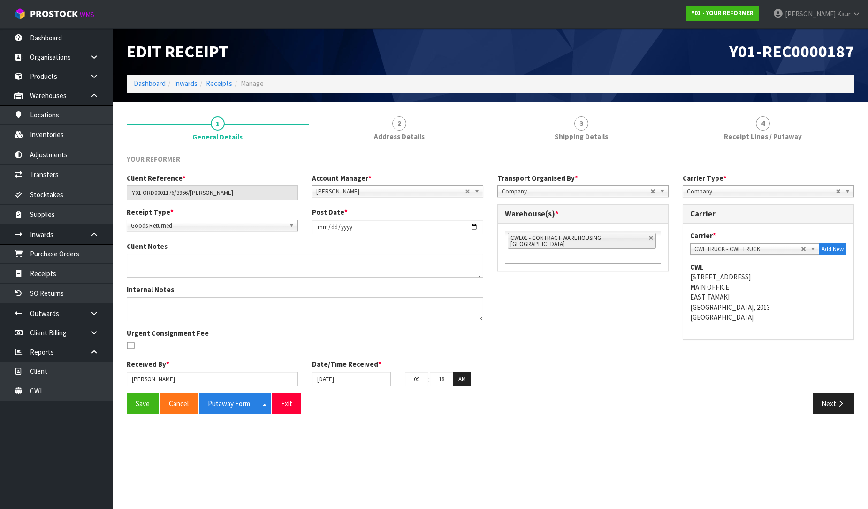
scroll to position [0, 0]
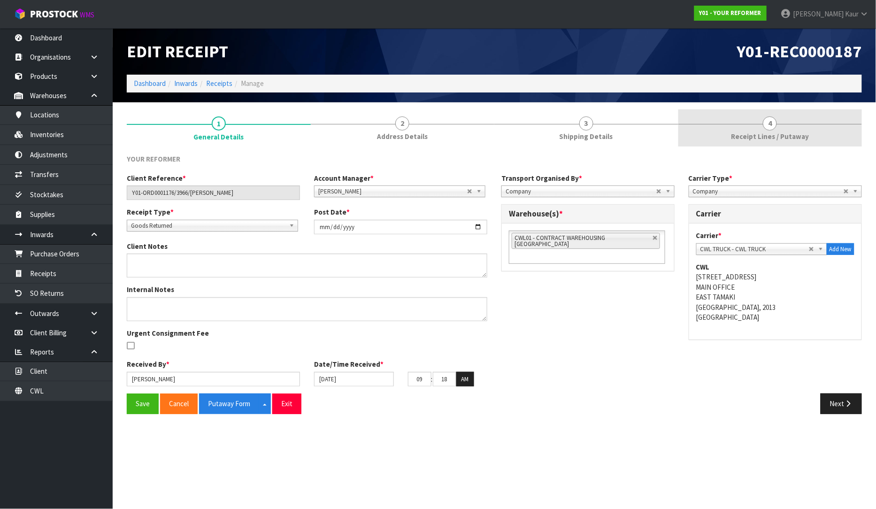
click at [790, 130] on link "4 Receipt Lines / Putaway" at bounding box center [770, 127] width 184 height 37
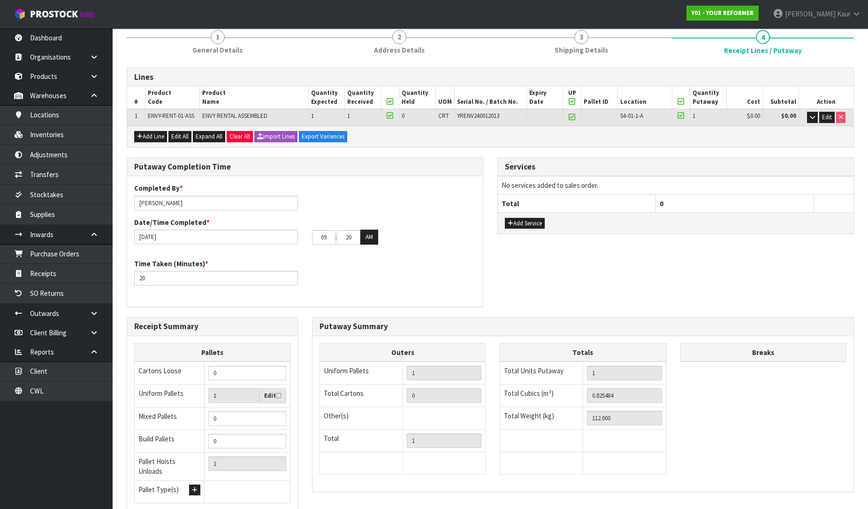
scroll to position [158, 0]
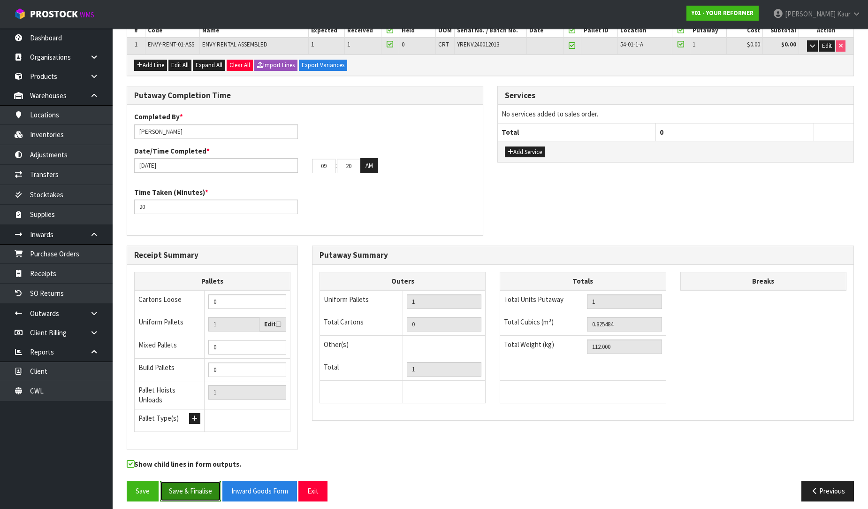
click at [189, 490] on button "Save & Finalise" at bounding box center [190, 491] width 61 height 20
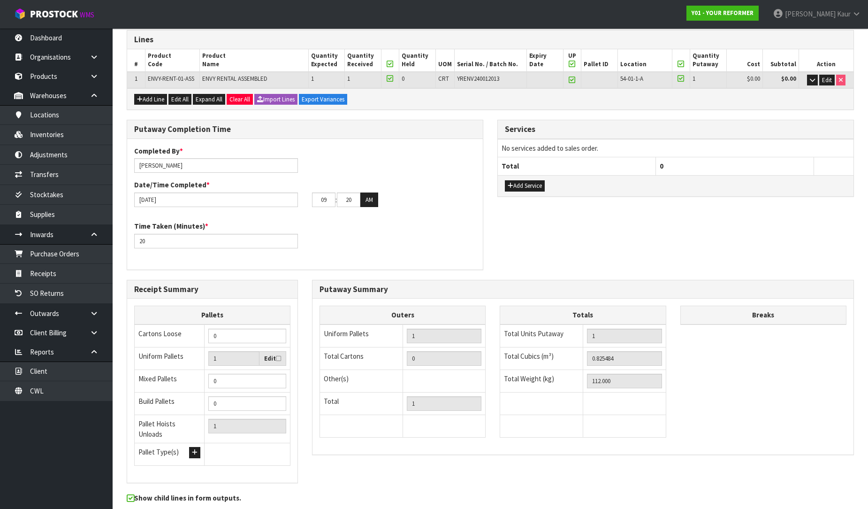
scroll to position [0, 0]
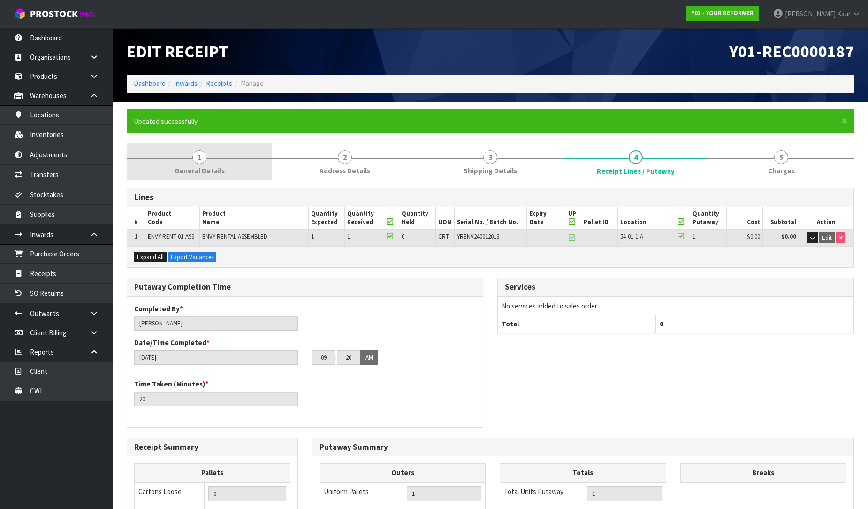
click at [223, 166] on link "1 General Details" at bounding box center [200, 161] width 146 height 37
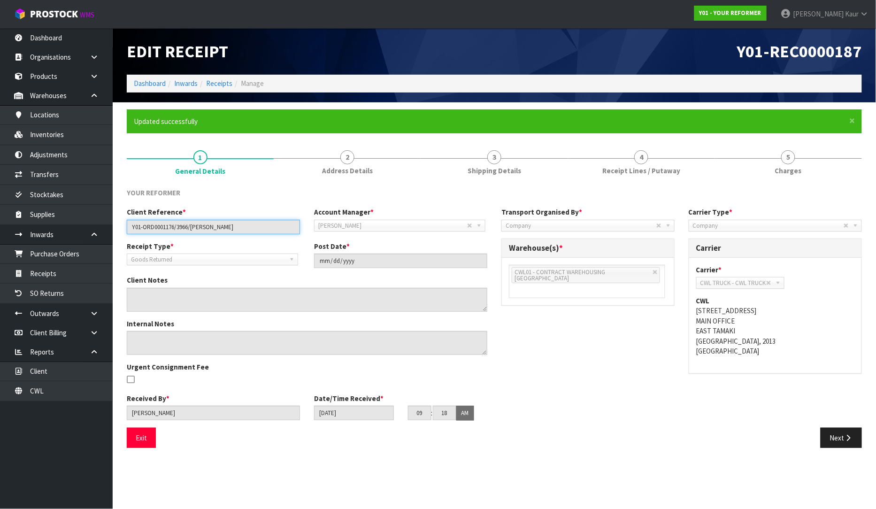
drag, startPoint x: 240, startPoint y: 226, endPoint x: 121, endPoint y: 230, distance: 119.3
click at [121, 230] on div "Client Reference * Y01-ORD0001176/3966/[PERSON_NAME]" at bounding box center [213, 220] width 187 height 27
click at [585, 177] on link "4 Receipt Lines / Putaway" at bounding box center [641, 161] width 147 height 37
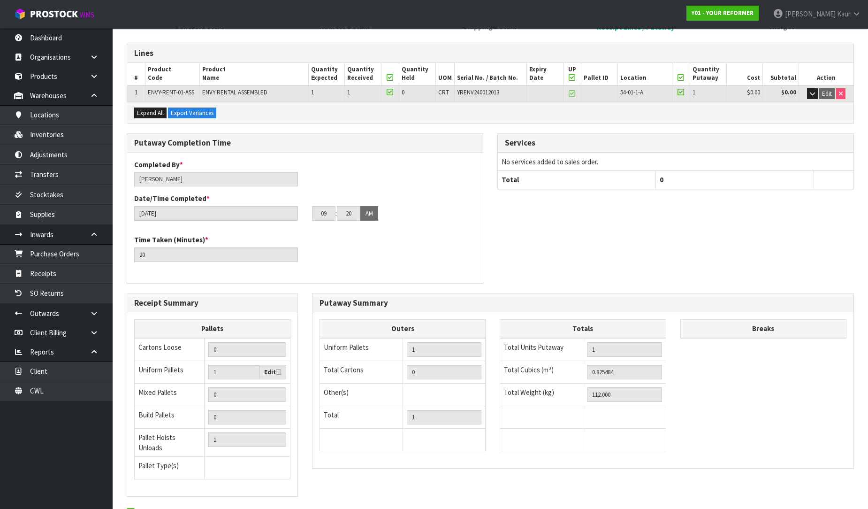
scroll to position [192, 0]
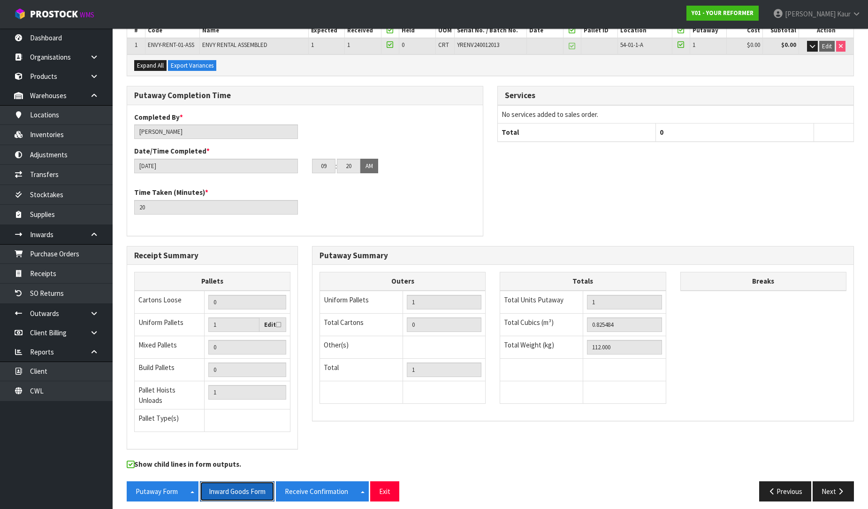
drag, startPoint x: 245, startPoint y: 485, endPoint x: 875, endPoint y: 1, distance: 795.1
click at [245, 485] on button "Inward Goods Form" at bounding box center [237, 491] width 75 height 20
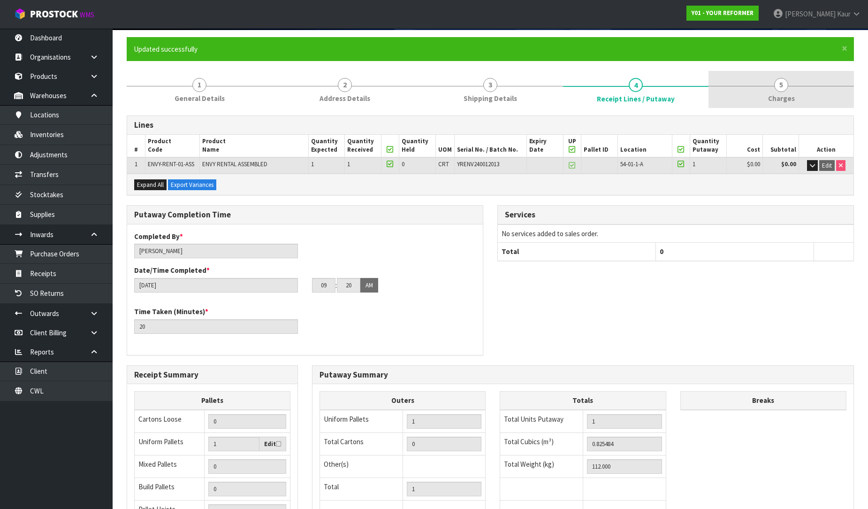
scroll to position [0, 0]
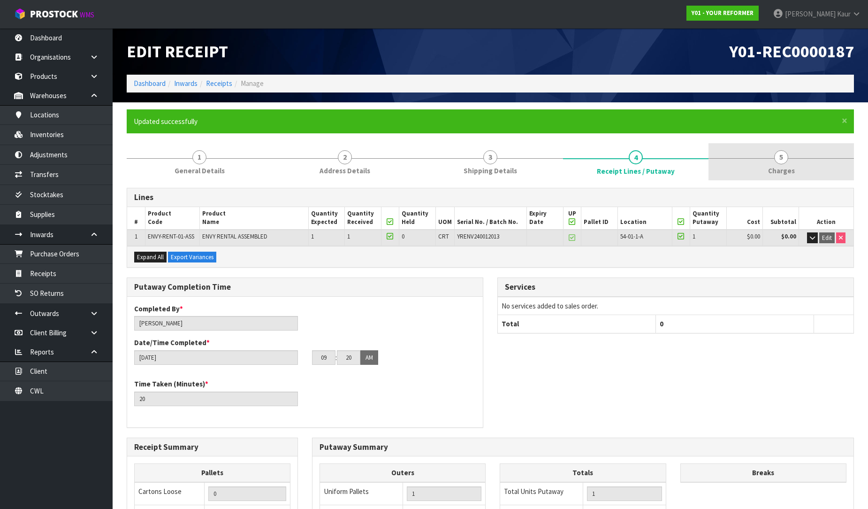
click at [793, 161] on link "5 [GEOGRAPHIC_DATA]" at bounding box center [782, 161] width 146 height 37
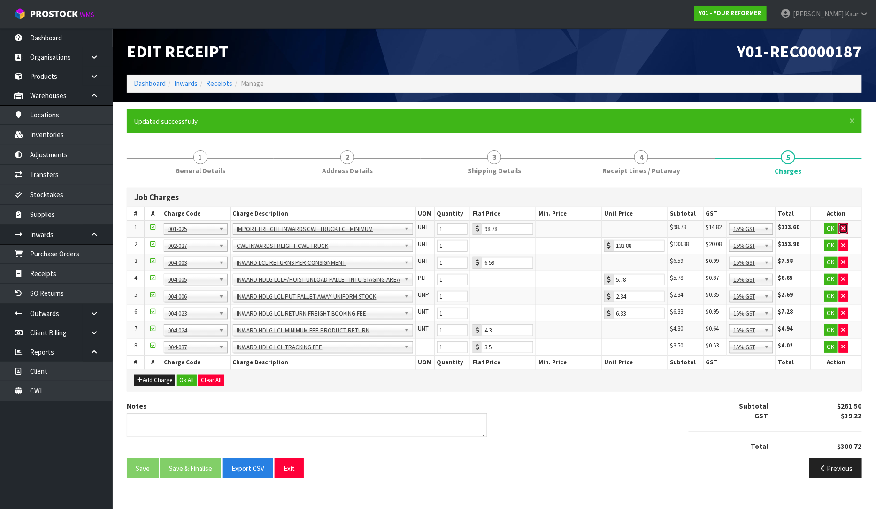
click at [847, 229] on button "button" at bounding box center [843, 228] width 9 height 11
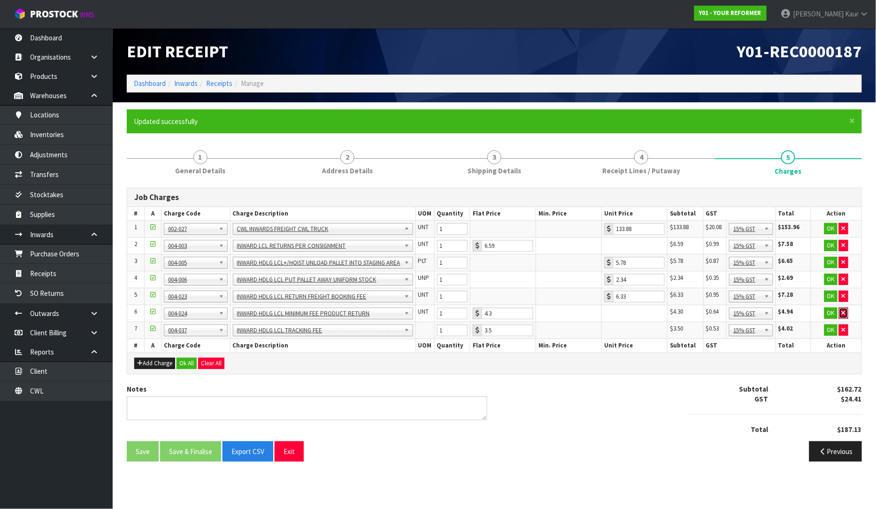
click at [846, 315] on button "button" at bounding box center [843, 312] width 9 height 11
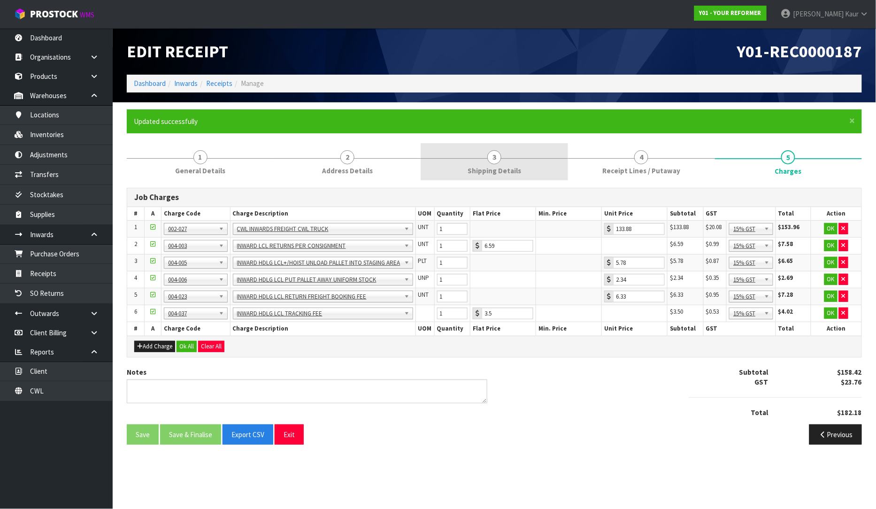
click at [497, 170] on span "Shipping Details" at bounding box center [495, 171] width 54 height 10
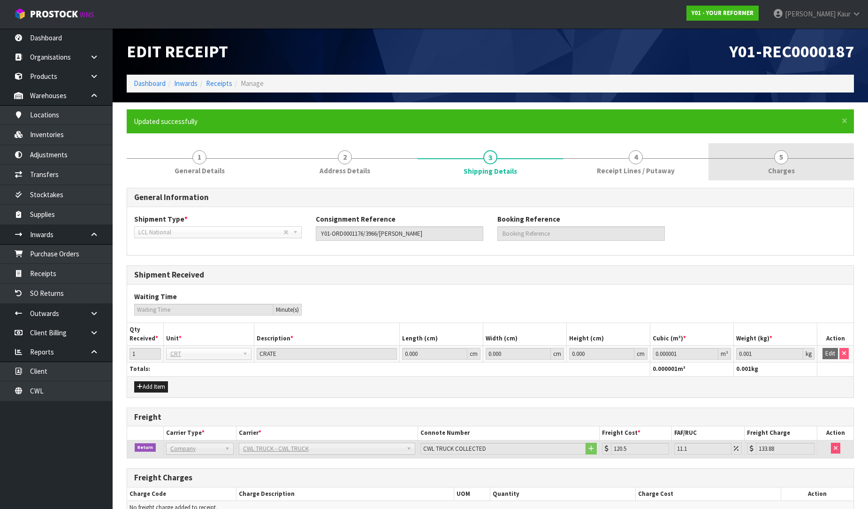
click at [792, 163] on link "5 [GEOGRAPHIC_DATA]" at bounding box center [782, 161] width 146 height 37
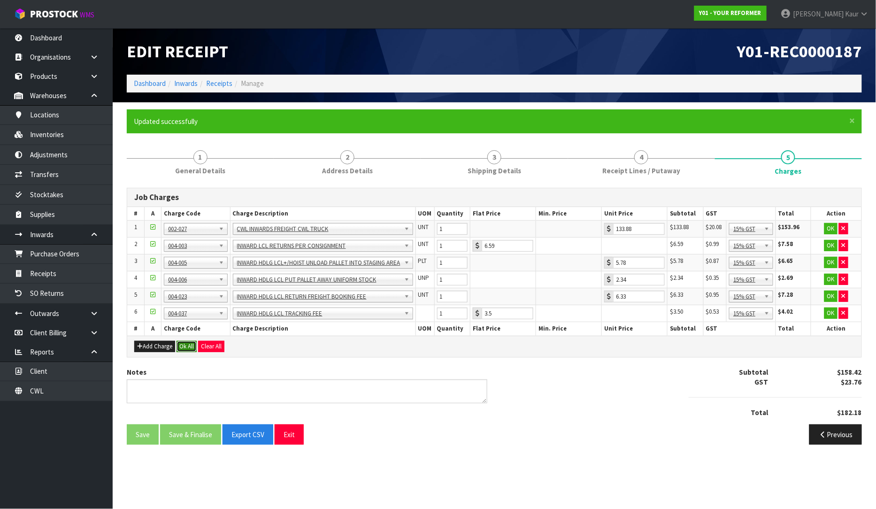
click at [187, 347] on button "Ok All" at bounding box center [186, 346] width 20 height 11
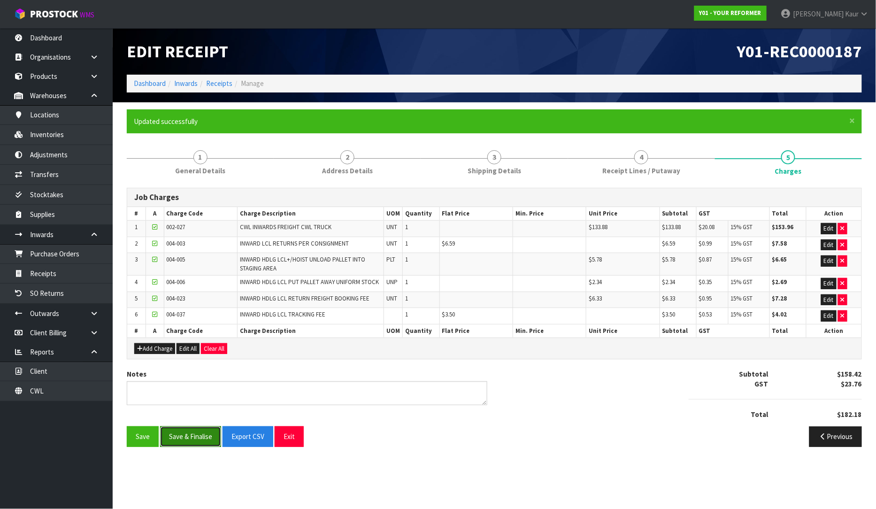
click at [181, 440] on button "Save & Finalise" at bounding box center [190, 436] width 61 height 20
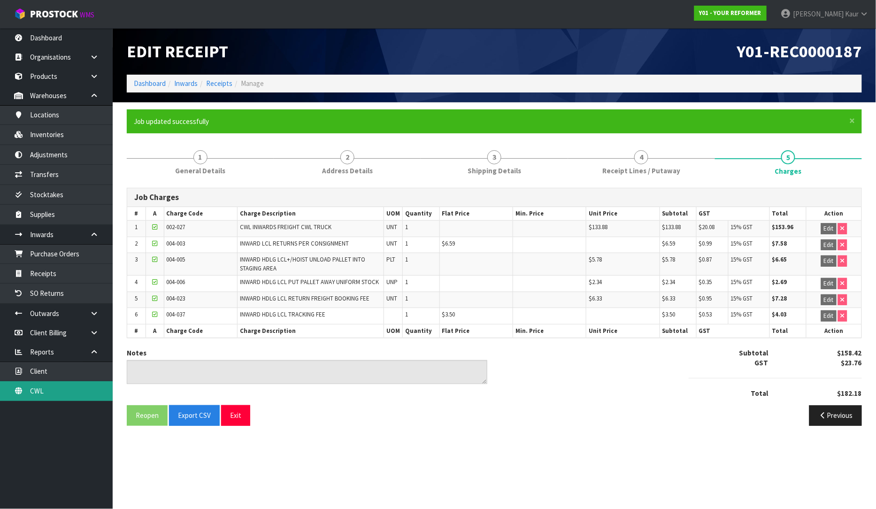
click at [53, 391] on link "CWL" at bounding box center [56, 390] width 113 height 19
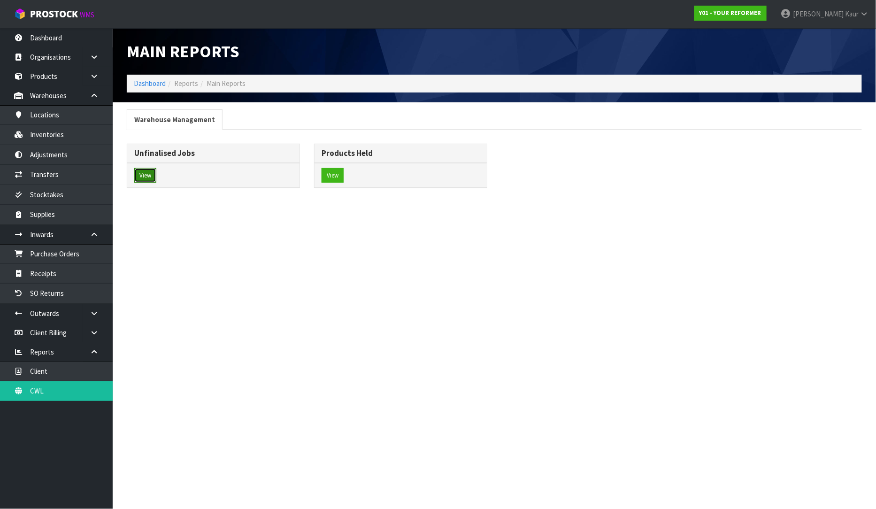
click at [148, 179] on button "View" at bounding box center [145, 175] width 22 height 15
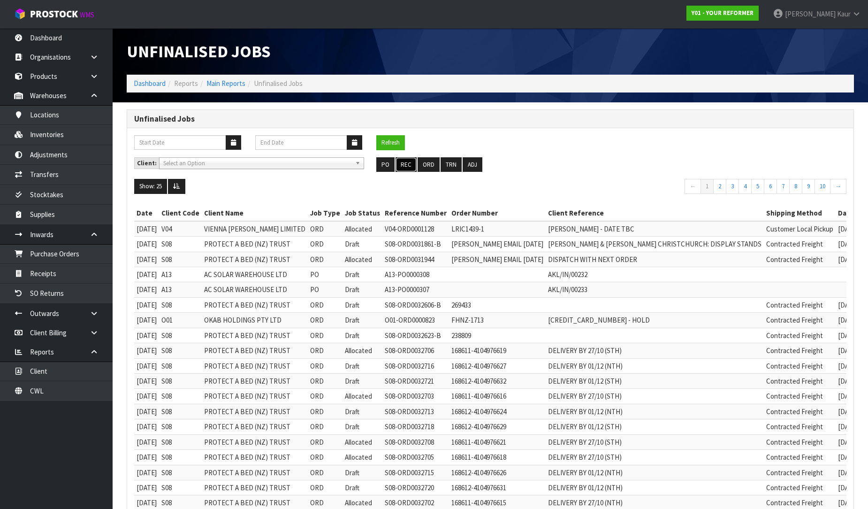
click at [403, 163] on button "REC" at bounding box center [406, 164] width 21 height 15
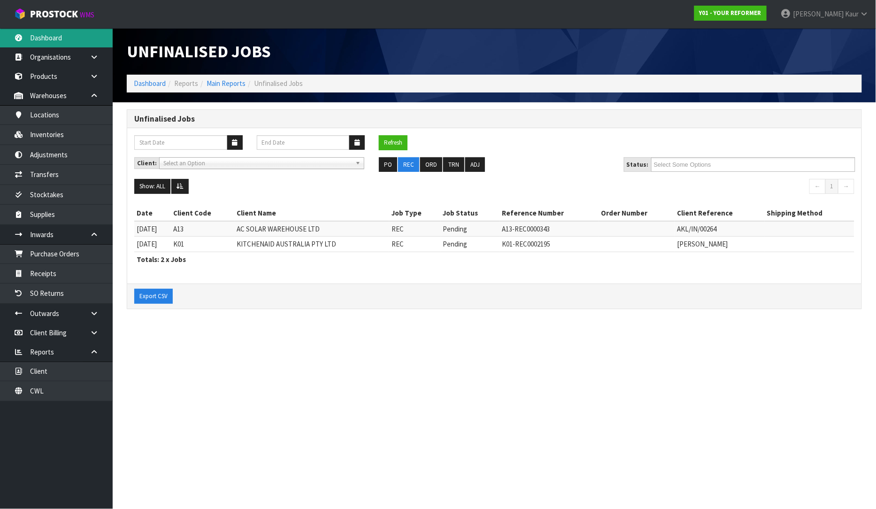
click at [79, 39] on link "Dashboard" at bounding box center [56, 37] width 113 height 19
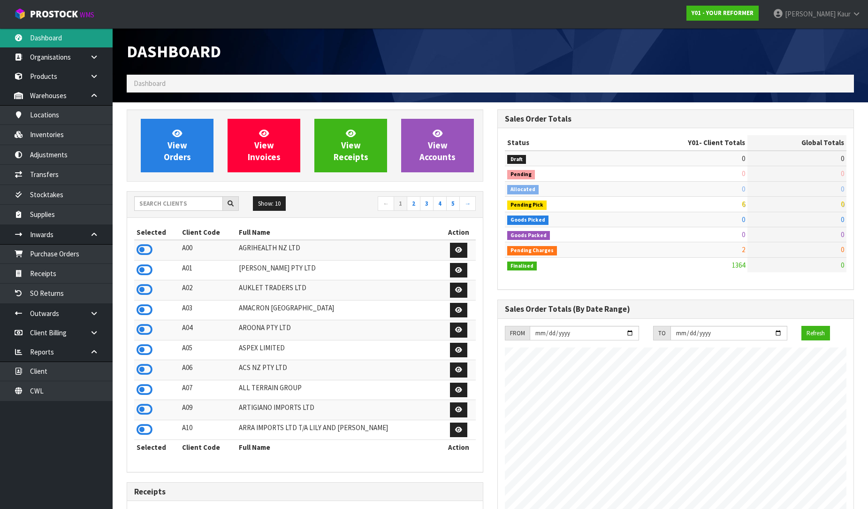
scroll to position [620, 371]
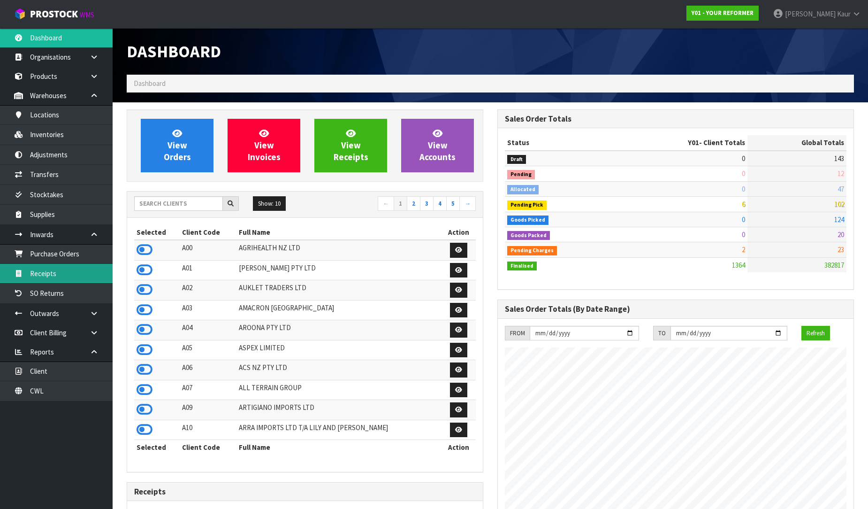
click at [81, 274] on link "Receipts" at bounding box center [56, 273] width 113 height 19
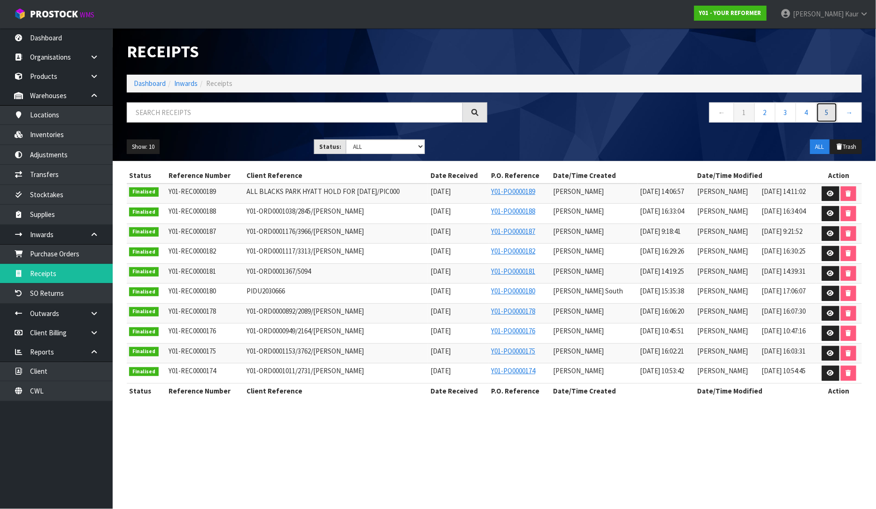
click at [833, 111] on link "5" at bounding box center [826, 112] width 21 height 20
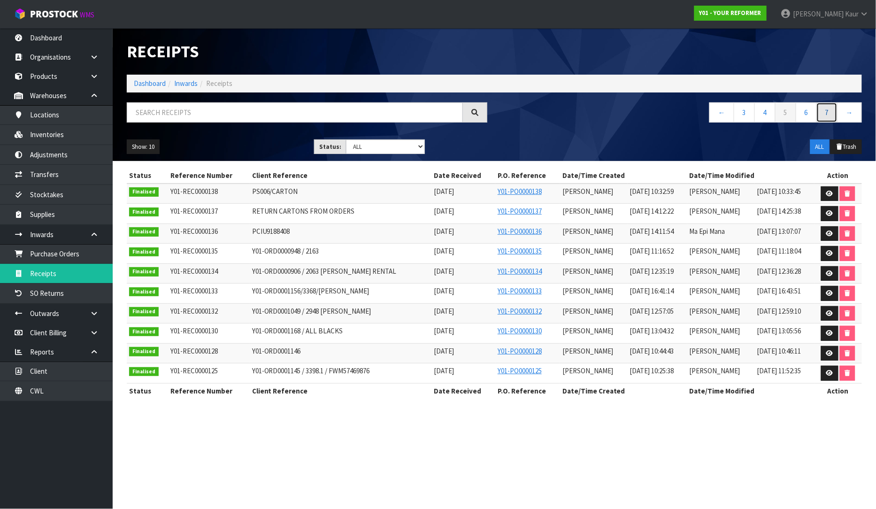
click at [833, 111] on link "7" at bounding box center [826, 112] width 21 height 20
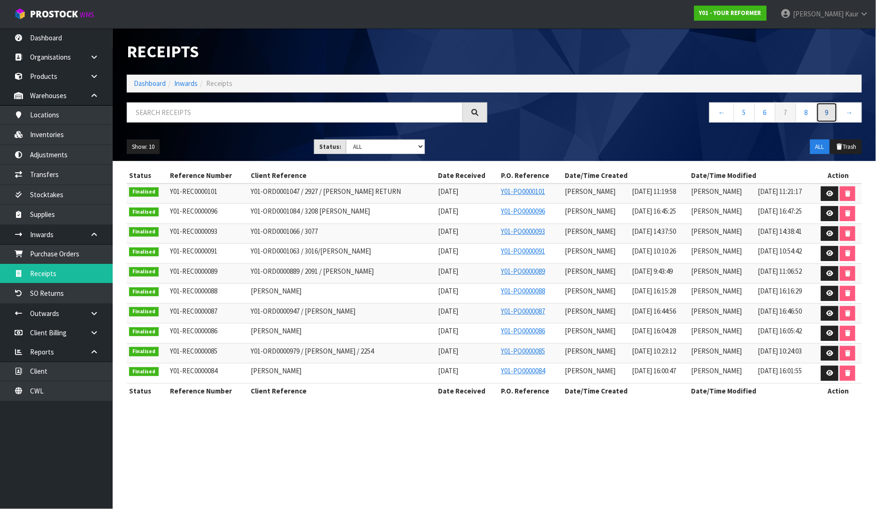
click at [829, 115] on link "9" at bounding box center [826, 112] width 21 height 20
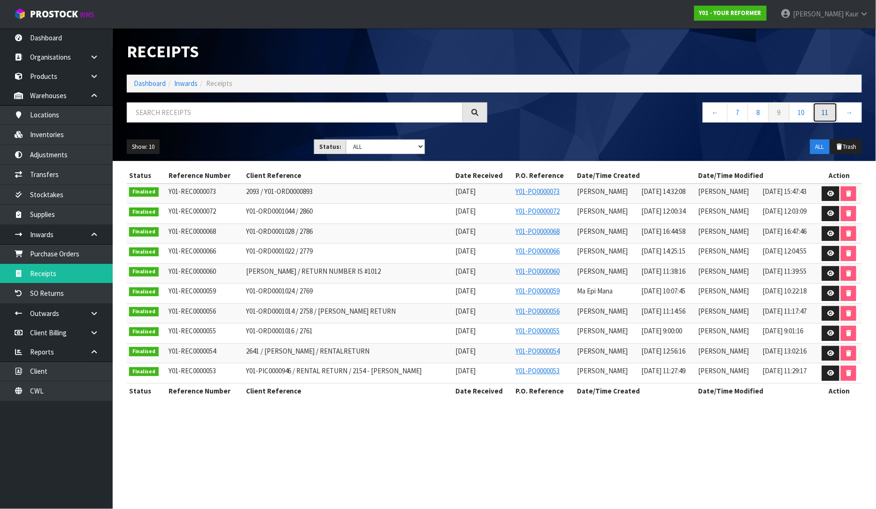
click at [829, 115] on link "11" at bounding box center [825, 112] width 24 height 20
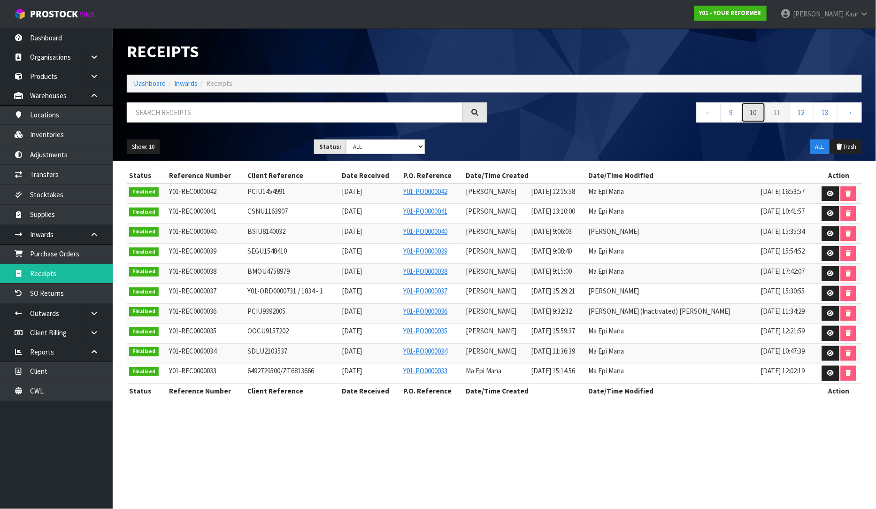
click at [755, 116] on link "10" at bounding box center [753, 112] width 24 height 20
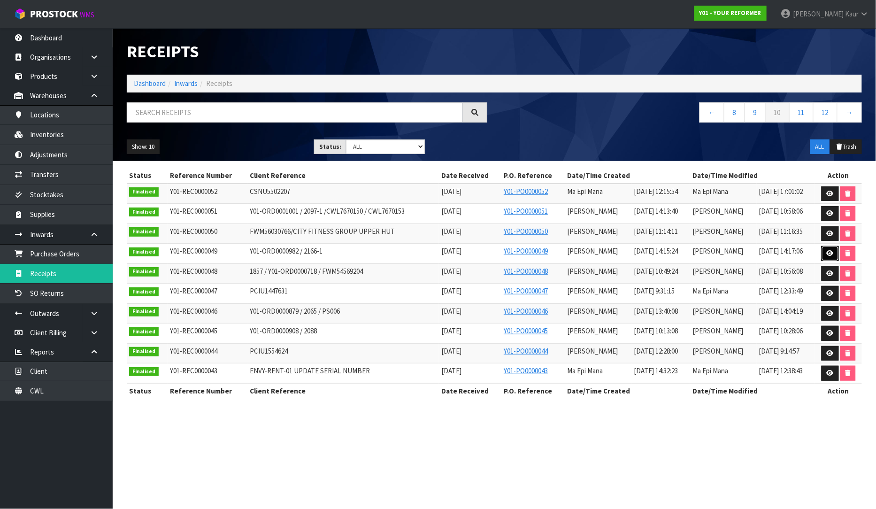
click at [829, 250] on link at bounding box center [829, 253] width 17 height 15
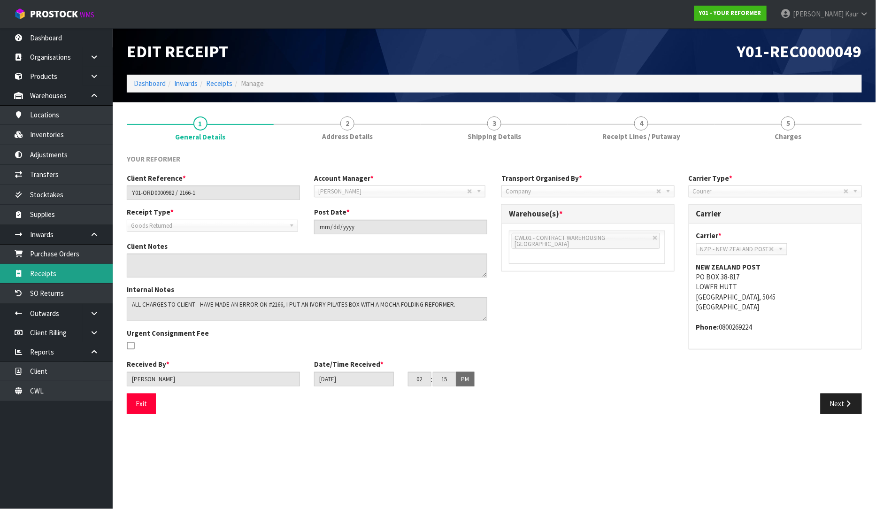
click at [45, 275] on link "Receipts" at bounding box center [56, 273] width 113 height 19
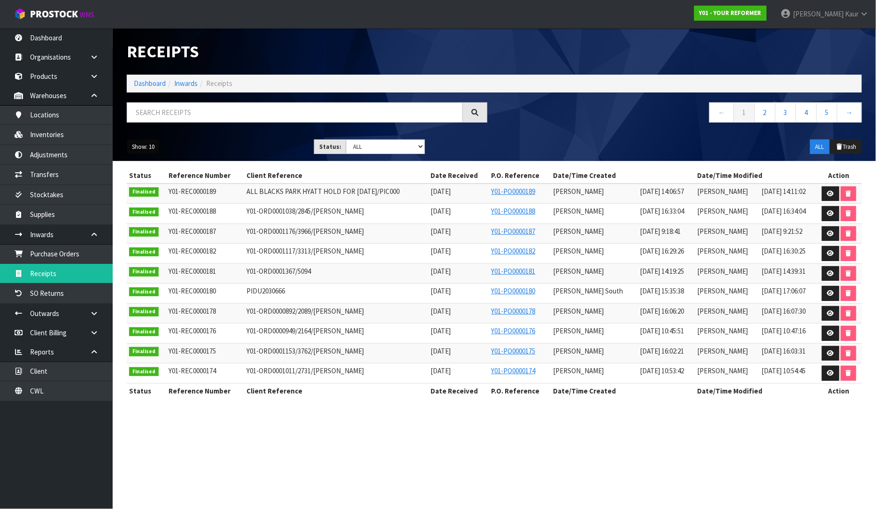
click at [138, 147] on button "Show: 10" at bounding box center [143, 146] width 33 height 15
click at [137, 202] on link "50" at bounding box center [164, 202] width 74 height 13
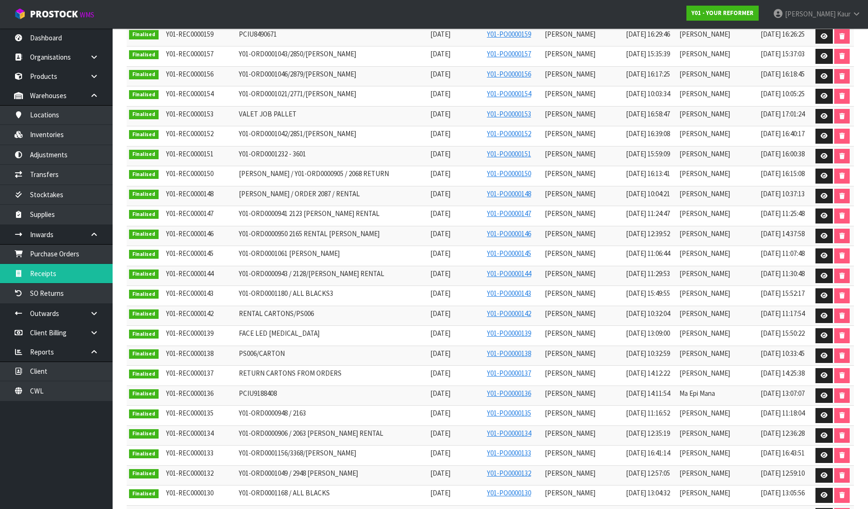
scroll to position [711, 0]
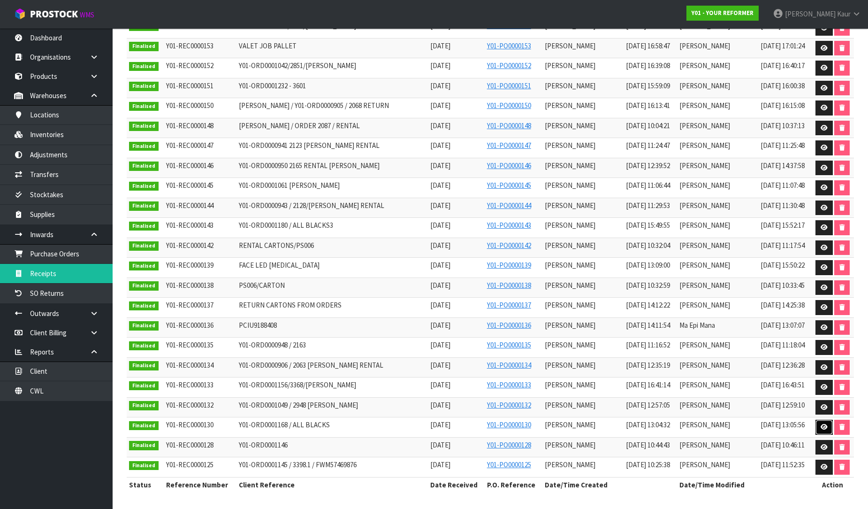
click at [820, 430] on link at bounding box center [824, 427] width 17 height 15
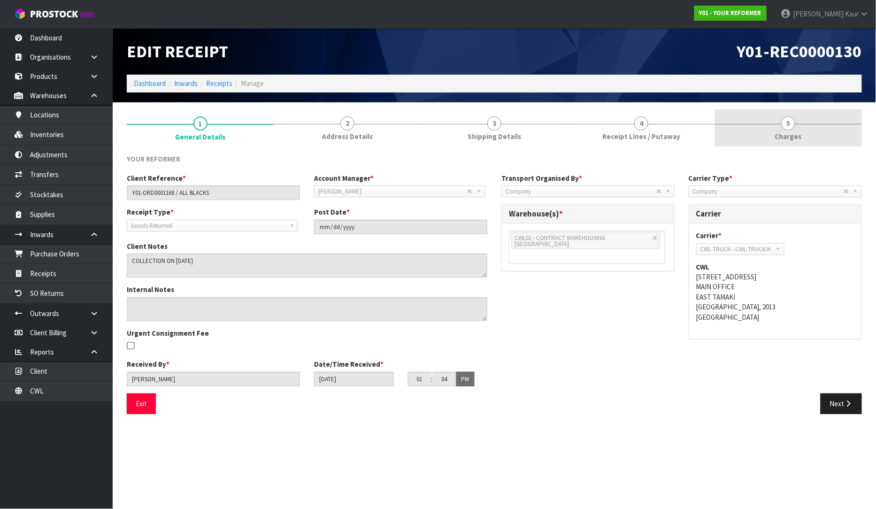
click at [784, 142] on link "5 [GEOGRAPHIC_DATA]" at bounding box center [788, 127] width 147 height 37
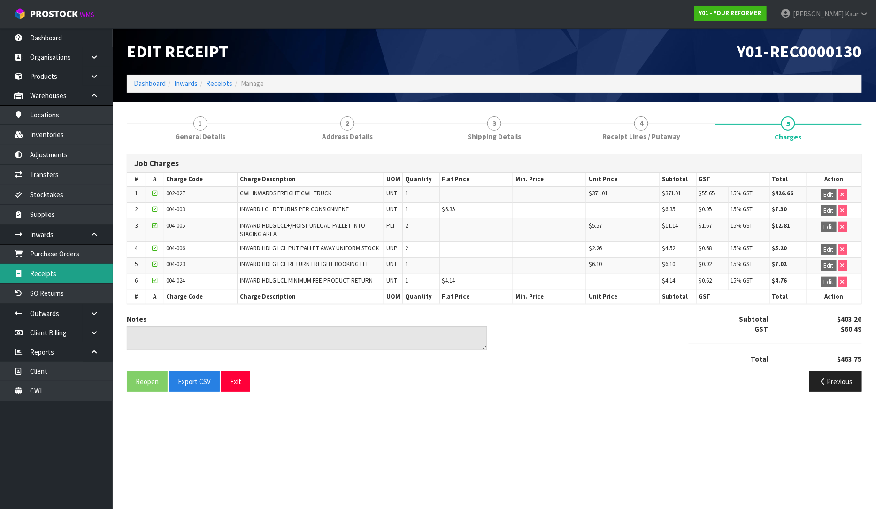
click at [43, 273] on link "Receipts" at bounding box center [56, 273] width 113 height 19
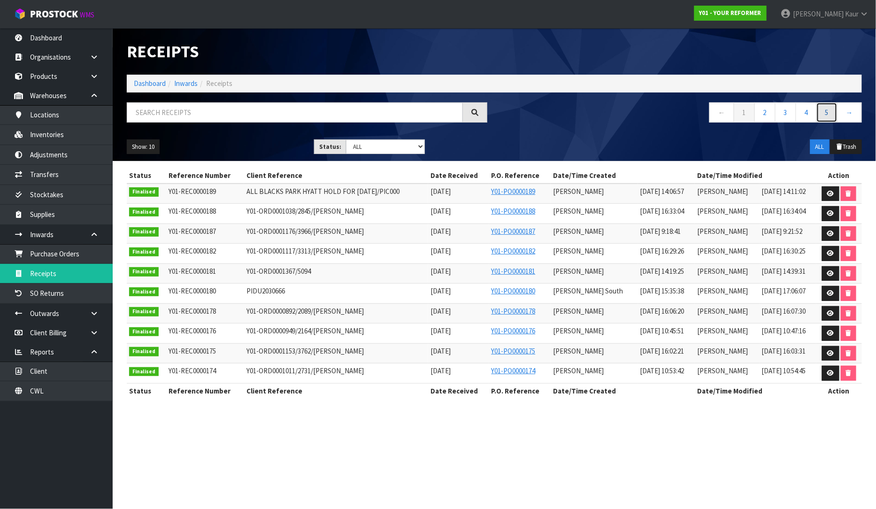
click at [827, 112] on link "5" at bounding box center [826, 112] width 21 height 20
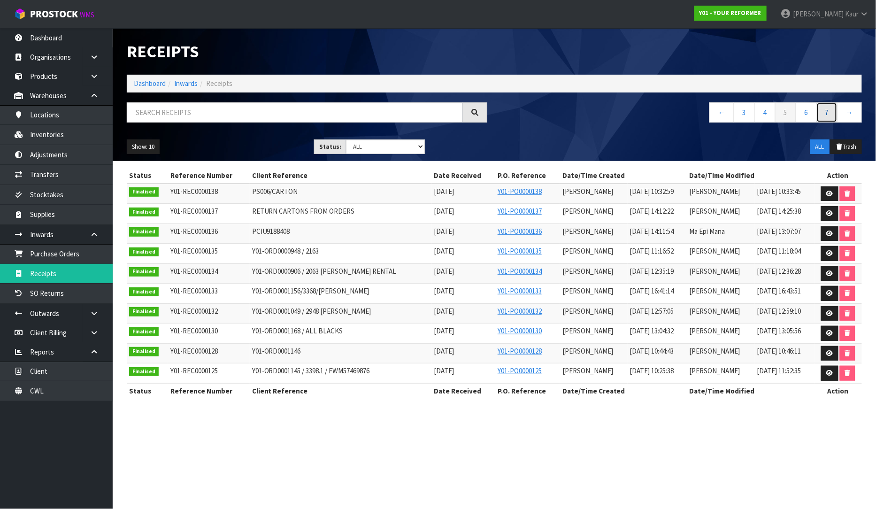
click at [832, 116] on link "7" at bounding box center [826, 112] width 21 height 20
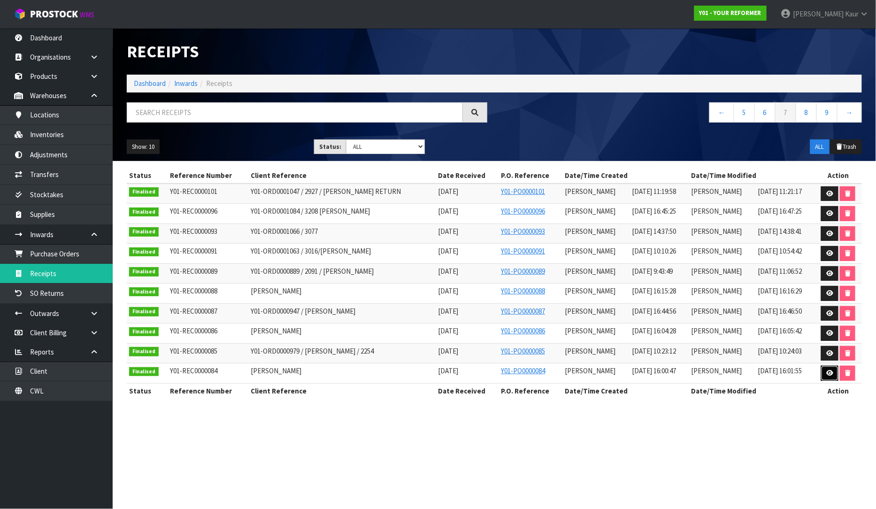
click at [832, 374] on icon at bounding box center [829, 373] width 7 height 6
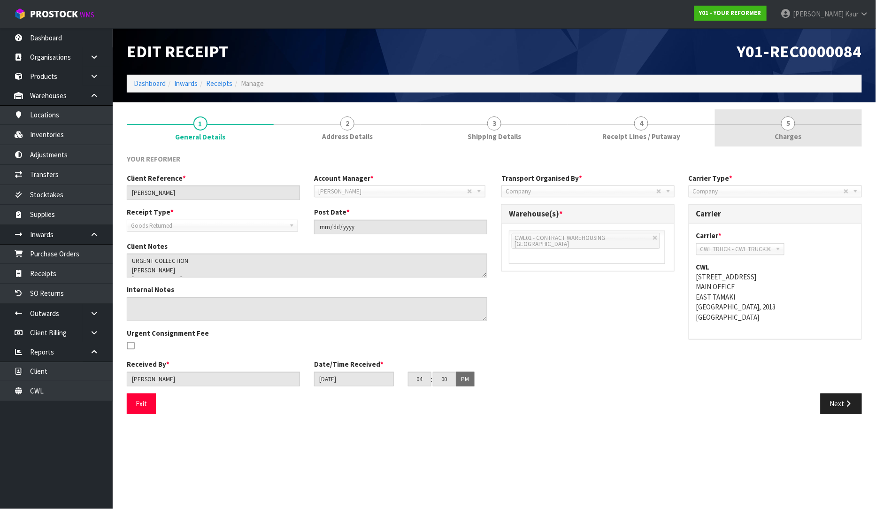
click at [781, 134] on span "Charges" at bounding box center [788, 136] width 27 height 10
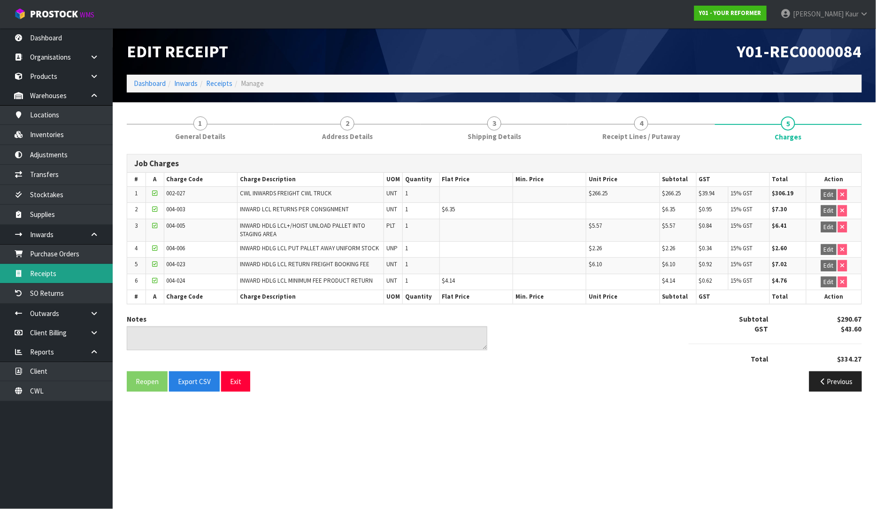
click at [63, 272] on link "Receipts" at bounding box center [56, 273] width 113 height 19
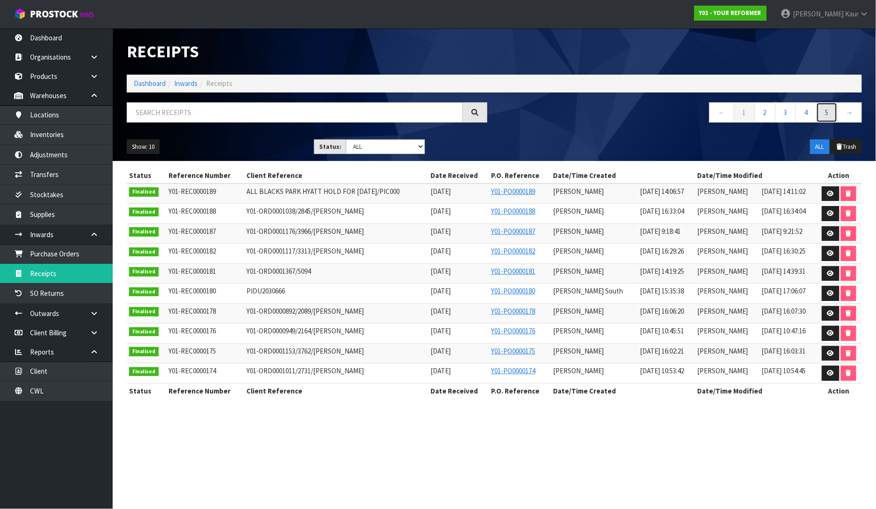
click at [829, 114] on link "5" at bounding box center [826, 112] width 21 height 20
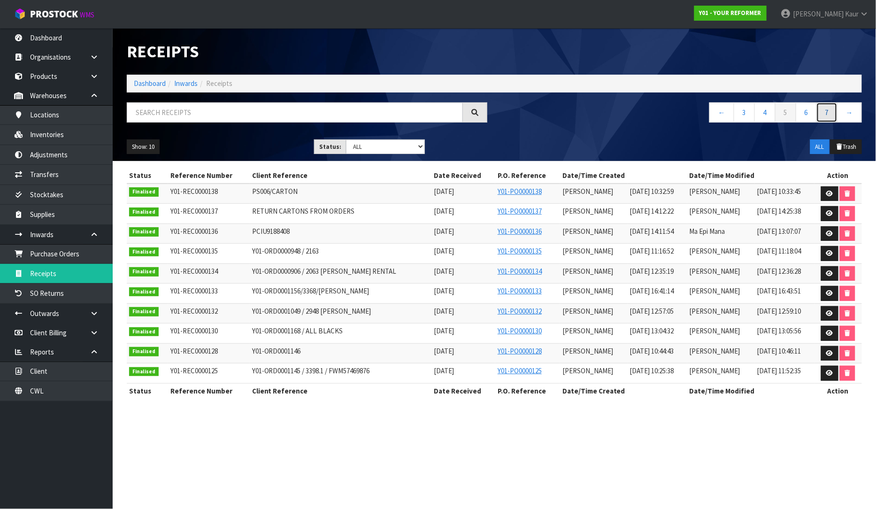
click at [834, 115] on link "7" at bounding box center [826, 112] width 21 height 20
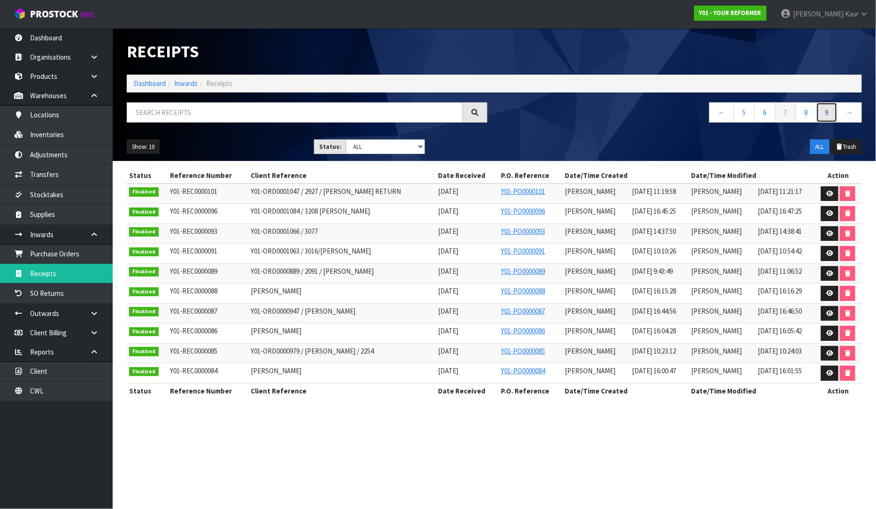
click at [834, 115] on link "9" at bounding box center [826, 112] width 21 height 20
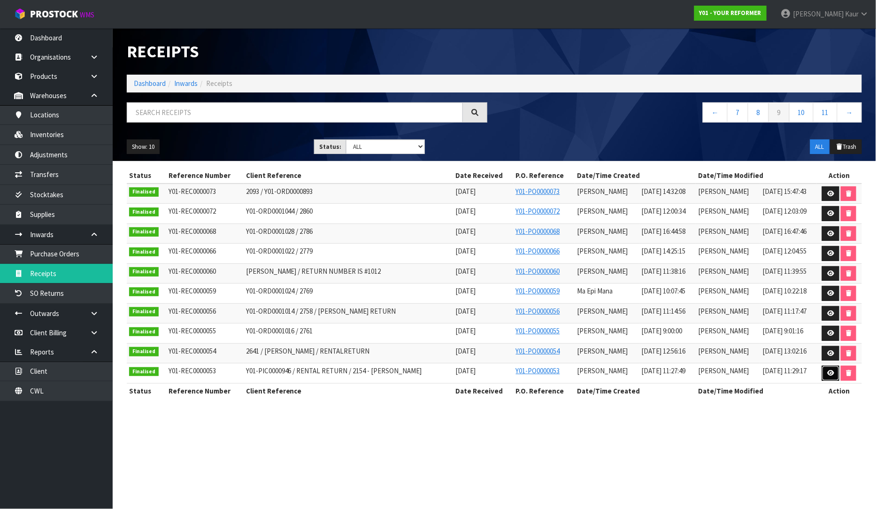
click at [829, 374] on icon at bounding box center [830, 373] width 7 height 6
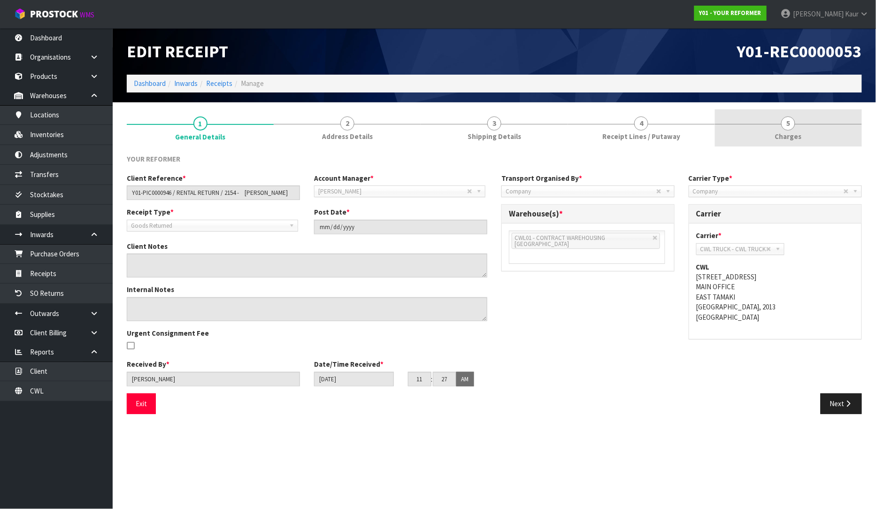
click at [794, 126] on span "5" at bounding box center [788, 123] width 14 height 14
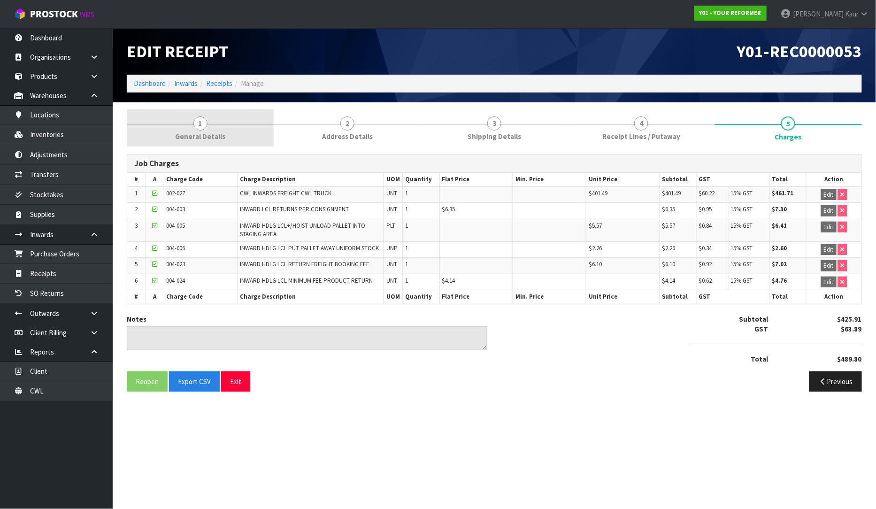
click at [176, 128] on link "1 General Details" at bounding box center [200, 127] width 147 height 37
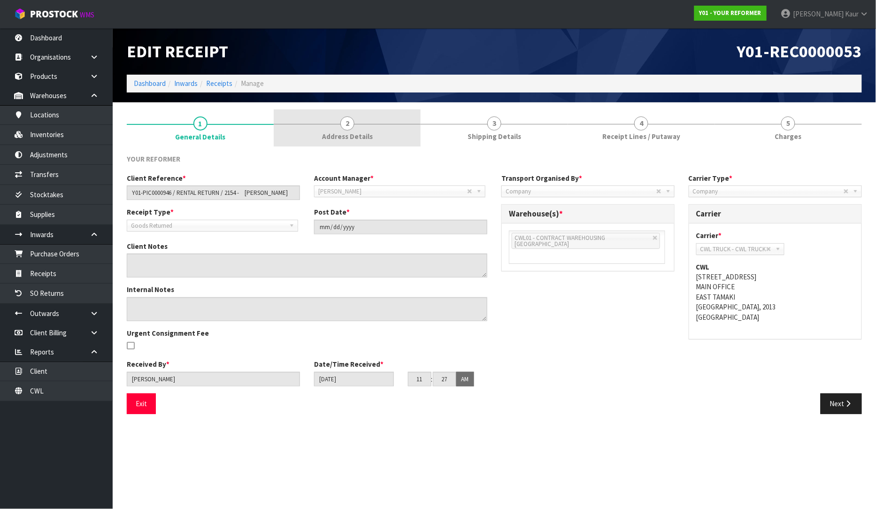
click at [348, 124] on span "2" at bounding box center [347, 123] width 14 height 14
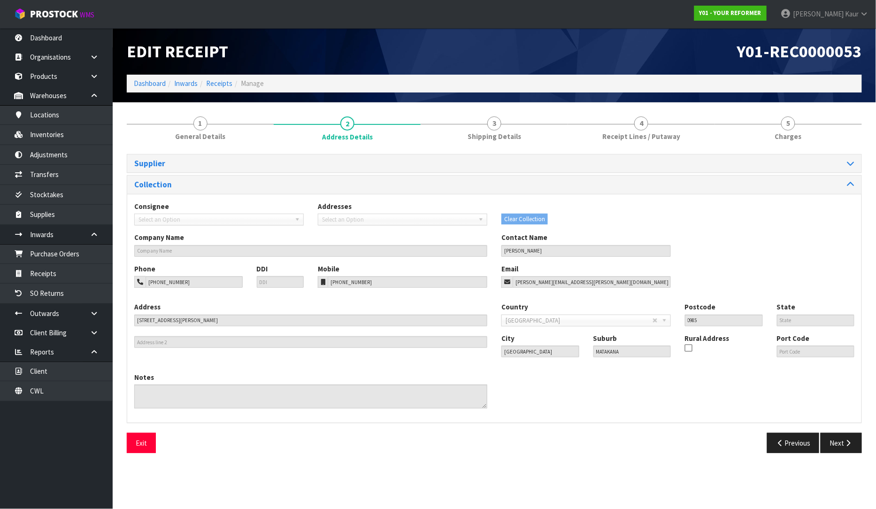
click at [48, 28] on nav "Toggle navigation ProStock WMS Y01 - YOUR REFORMER Prabhneet Kaur Logout" at bounding box center [438, 14] width 876 height 29
click at [49, 38] on link "Dashboard" at bounding box center [56, 37] width 113 height 19
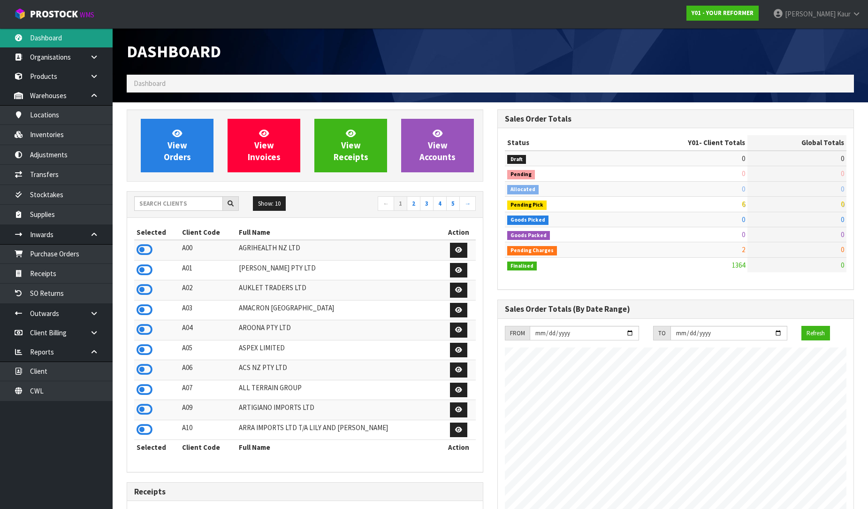
scroll to position [620, 371]
click at [175, 200] on input "text" at bounding box center [178, 203] width 89 height 15
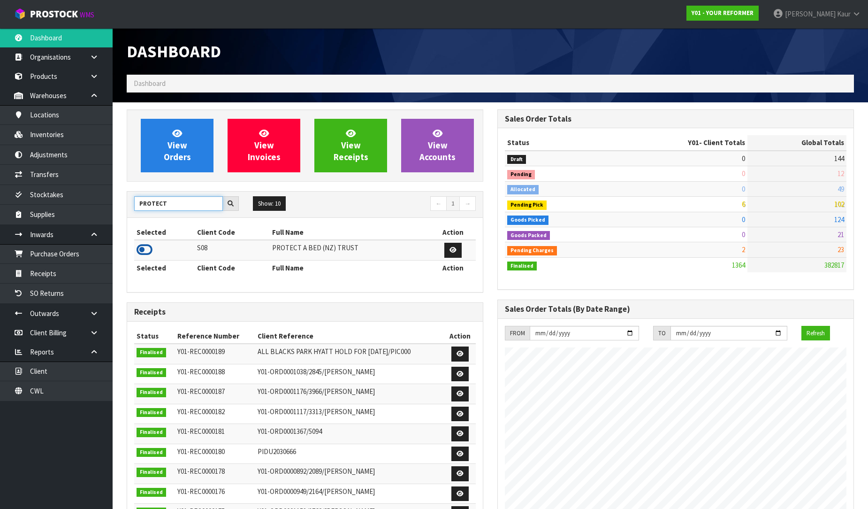
type input "PROTECT"
click at [147, 251] on icon at bounding box center [145, 250] width 16 height 14
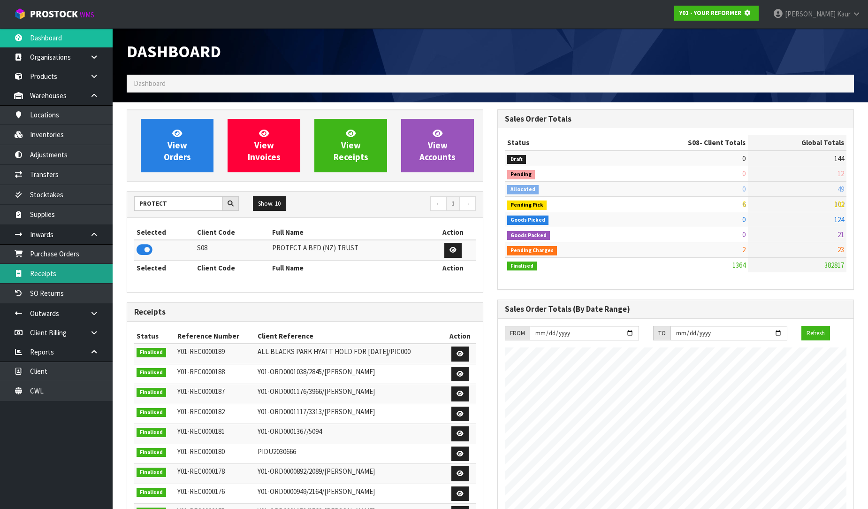
scroll to position [468828, 469043]
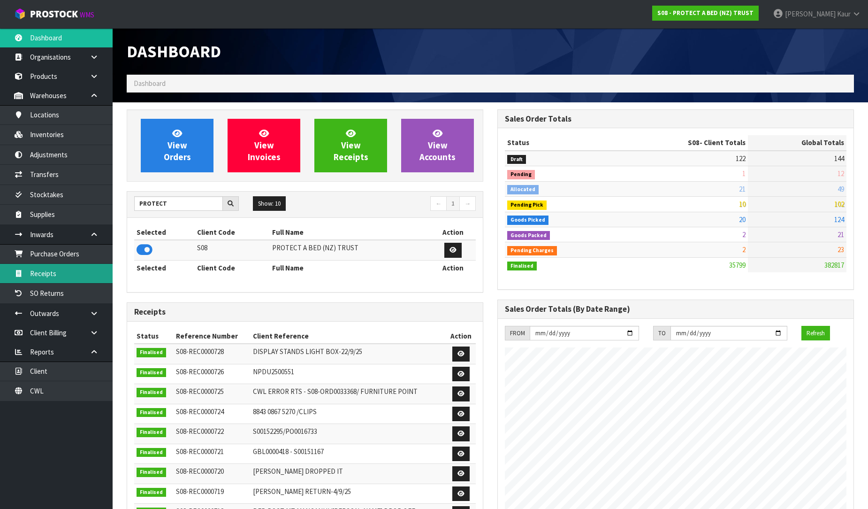
click at [84, 271] on link "Receipts" at bounding box center [56, 273] width 113 height 19
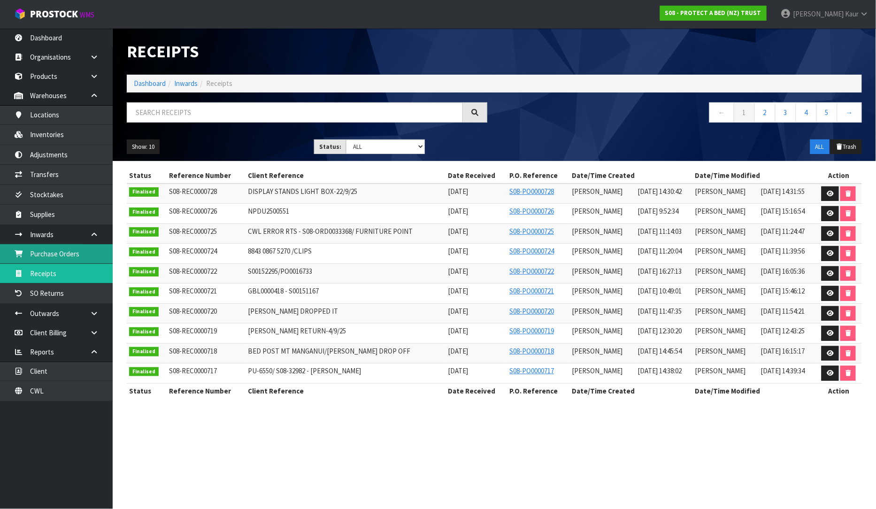
click at [85, 259] on link "Purchase Orders" at bounding box center [56, 253] width 113 height 19
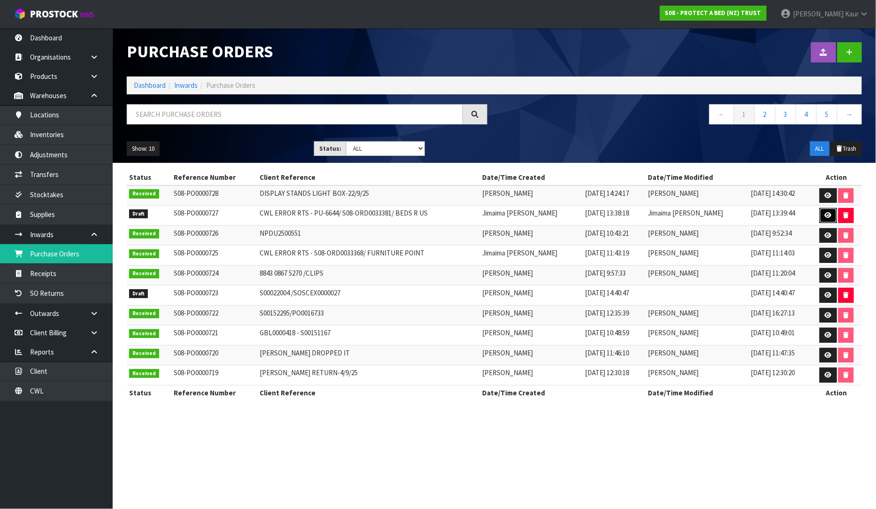
click at [828, 212] on icon at bounding box center [828, 215] width 7 height 6
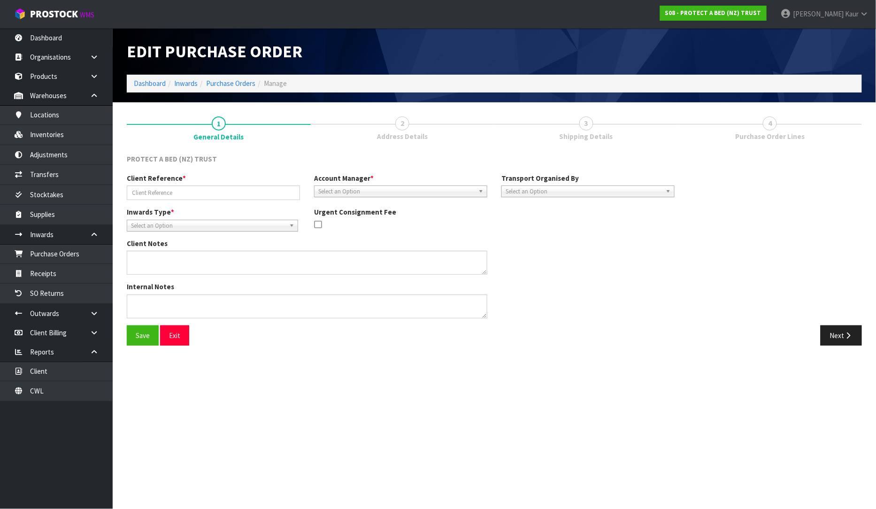
type input "CWL ERROR RTS - PU-6644/ S08-ORD0033381/ BEDS R US"
type textarea "CWL ERROR"
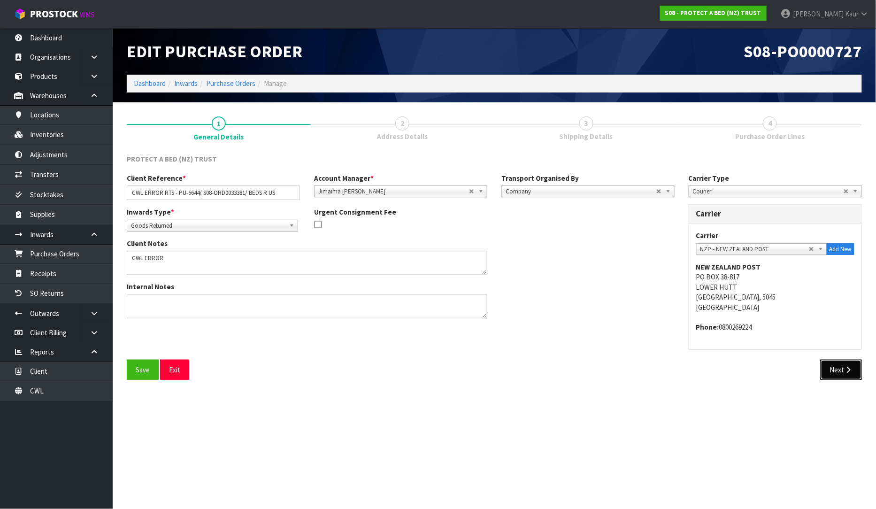
click at [831, 373] on button "Next" at bounding box center [841, 370] width 41 height 20
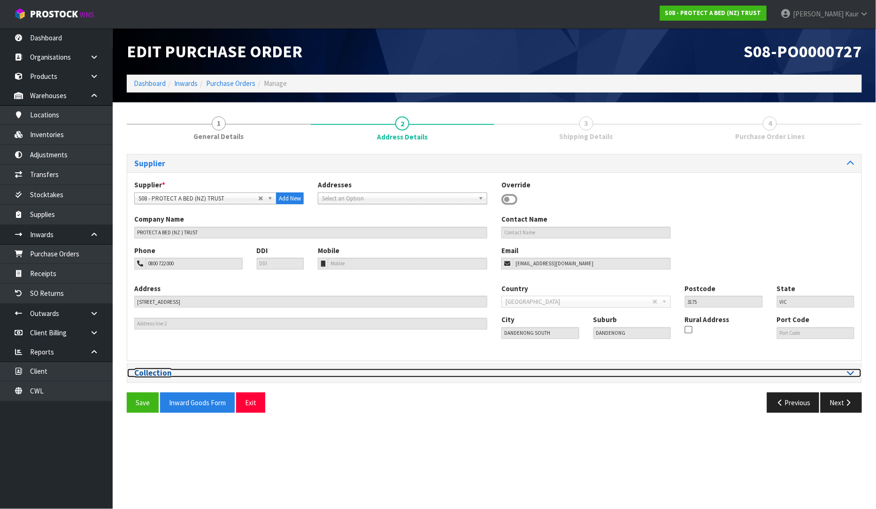
click at [850, 375] on icon at bounding box center [850, 372] width 7 height 8
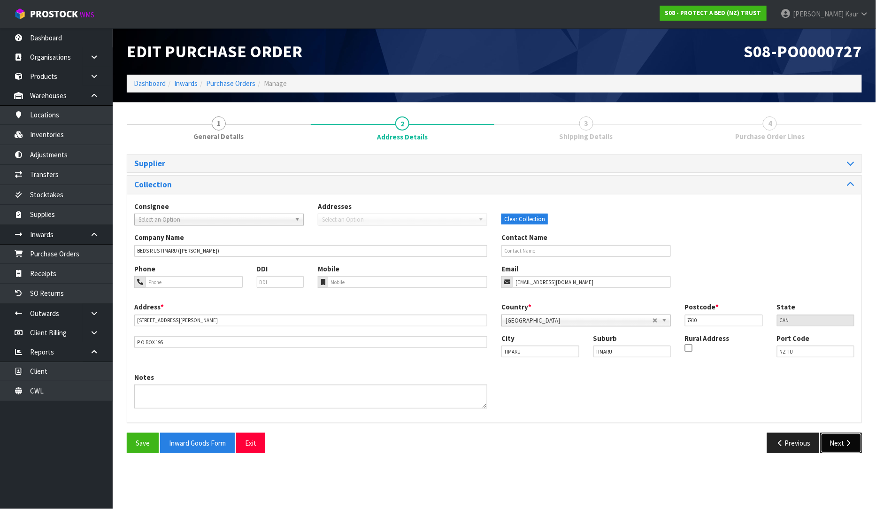
click at [829, 447] on button "Next" at bounding box center [841, 443] width 41 height 20
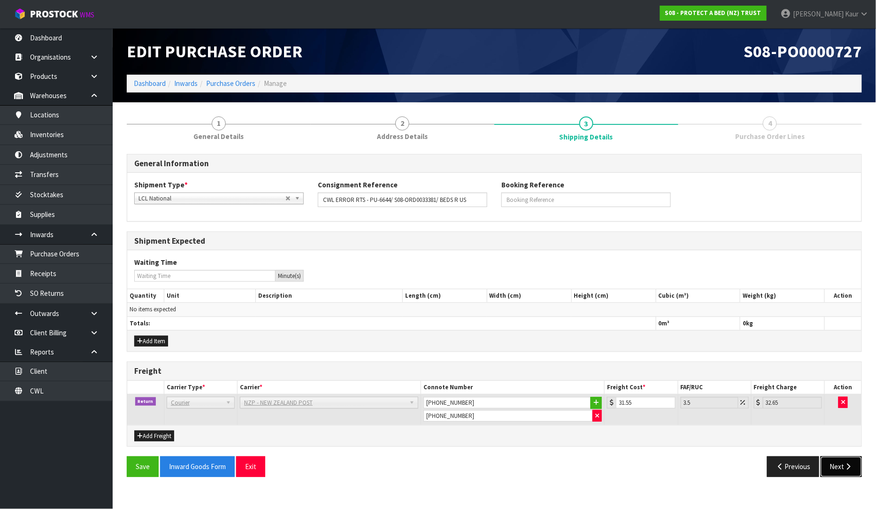
click at [850, 472] on button "Next" at bounding box center [841, 466] width 41 height 20
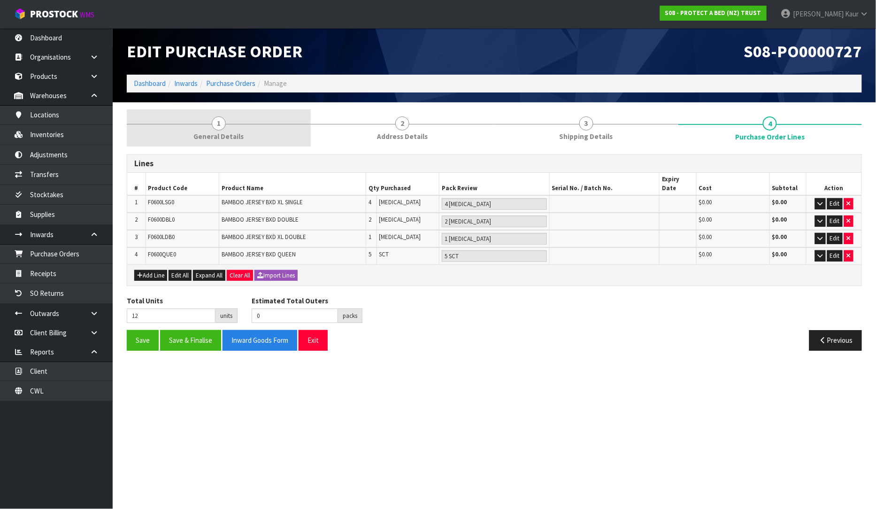
click at [204, 138] on span "General Details" at bounding box center [218, 136] width 50 height 10
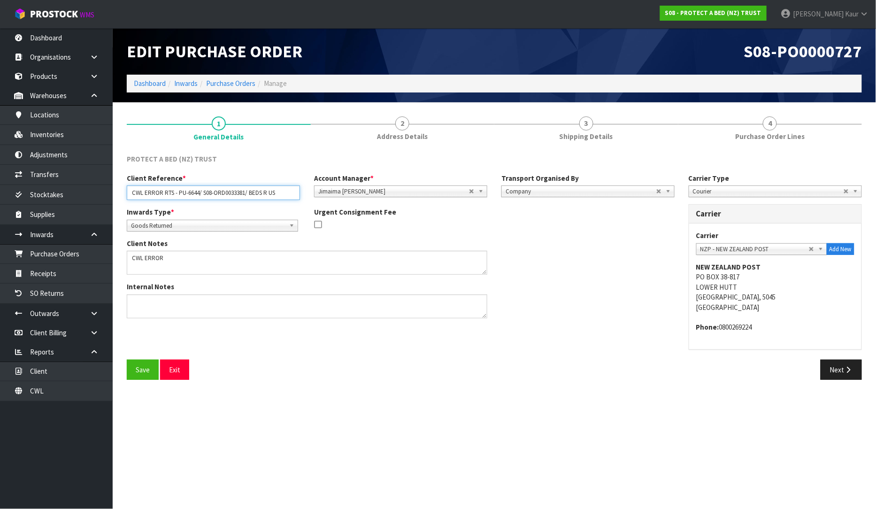
drag, startPoint x: 284, startPoint y: 195, endPoint x: 125, endPoint y: 194, distance: 159.1
click at [125, 194] on div "Client Reference * CWL ERROR RTS - PU-6644/ S08-ORD0033381/ BEDS R US" at bounding box center [213, 186] width 187 height 27
click at [831, 367] on button "Next" at bounding box center [841, 370] width 41 height 20
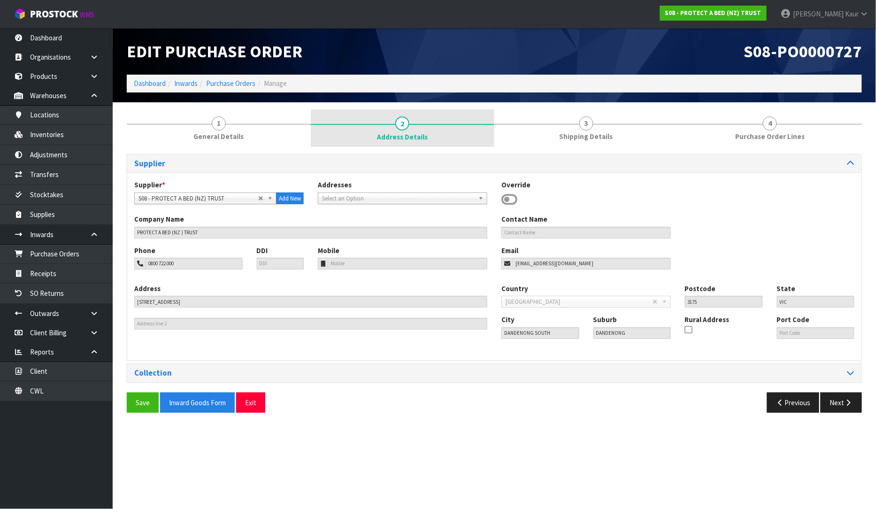
click at [396, 125] on span "2" at bounding box center [402, 123] width 14 height 14
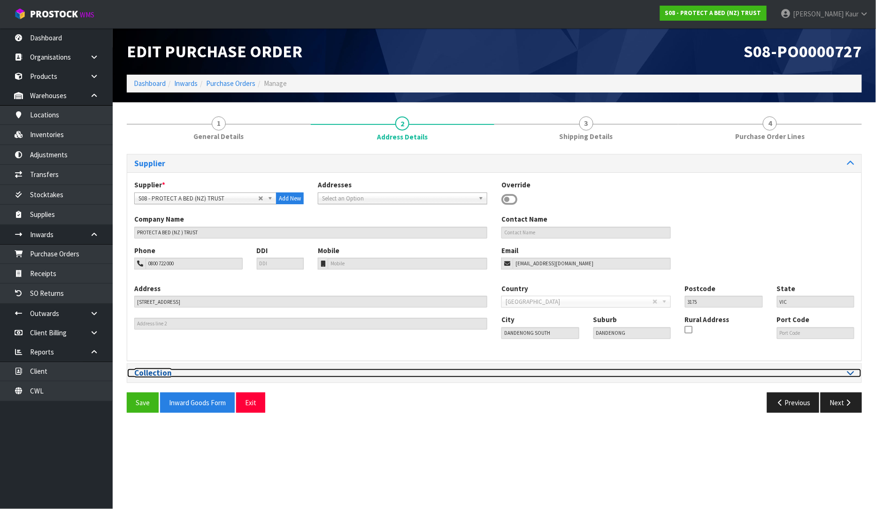
click at [851, 372] on icon at bounding box center [850, 372] width 7 height 8
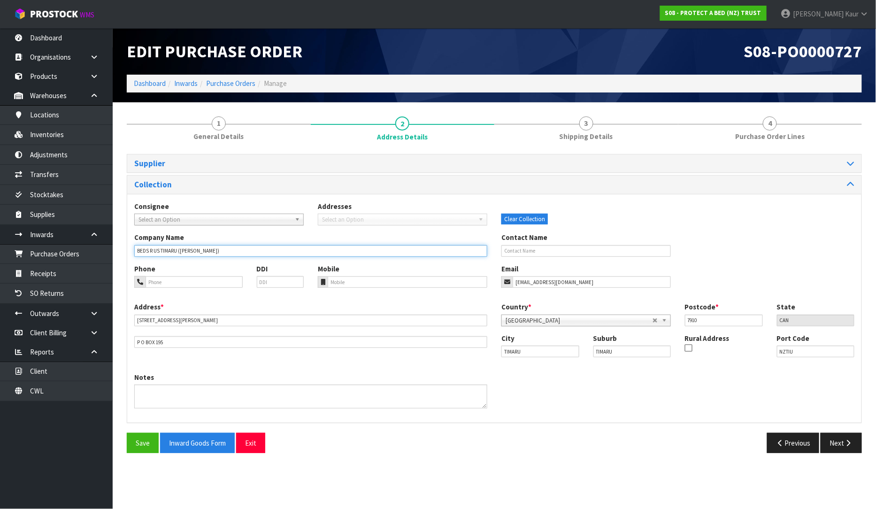
drag, startPoint x: 178, startPoint y: 249, endPoint x: 129, endPoint y: 252, distance: 49.3
click at [129, 252] on div "Company Name BEDS R US TIMARU (MILLIKEN’S)" at bounding box center [310, 244] width 367 height 24
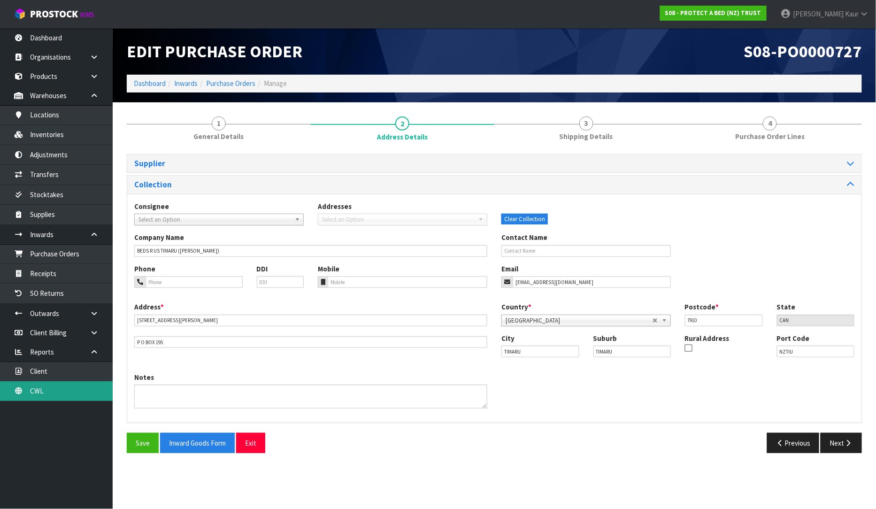
click at [35, 395] on link "CWL" at bounding box center [56, 390] width 113 height 19
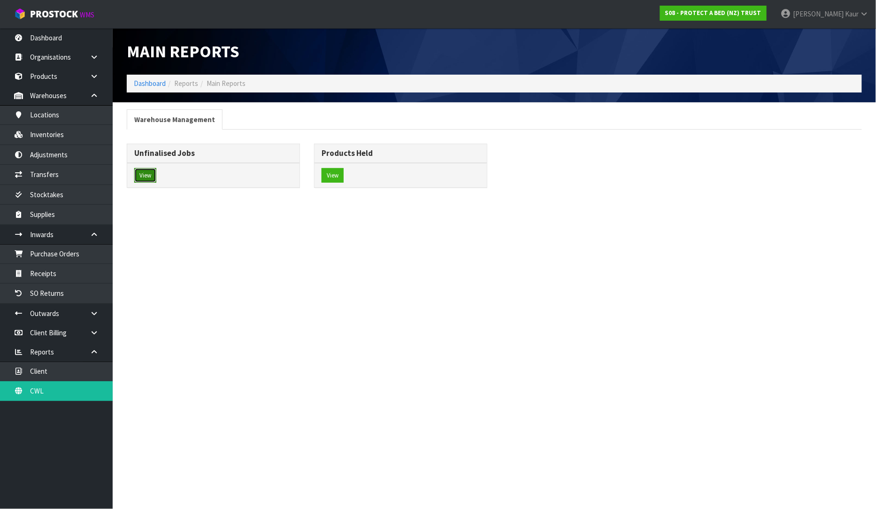
click at [137, 176] on button "View" at bounding box center [145, 175] width 22 height 15
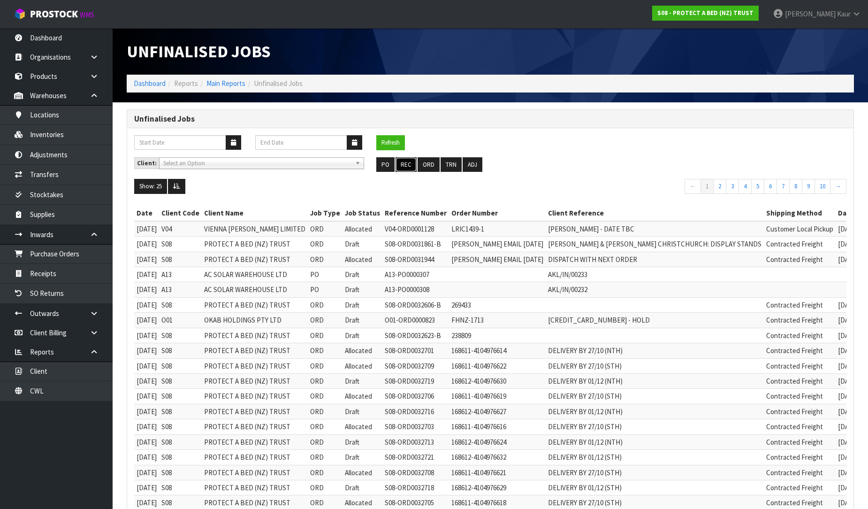
click at [408, 165] on button "REC" at bounding box center [406, 164] width 21 height 15
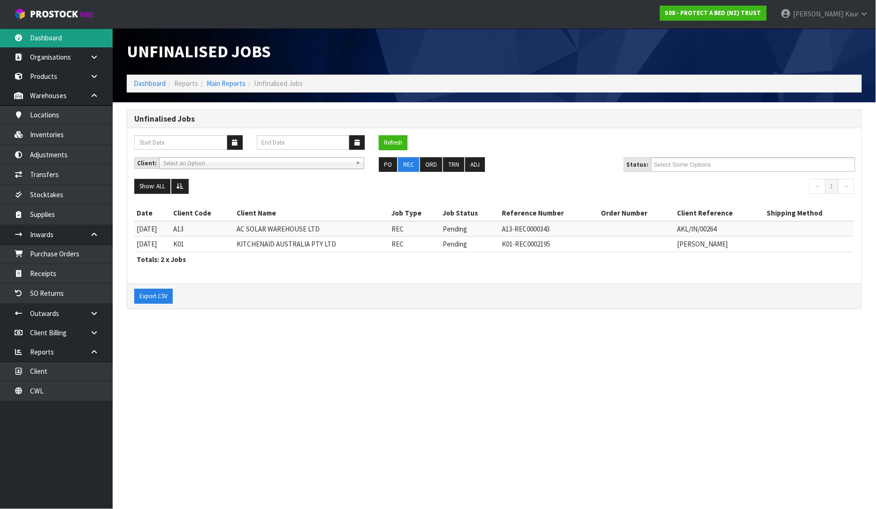
click at [64, 37] on link "Dashboard" at bounding box center [56, 37] width 113 height 19
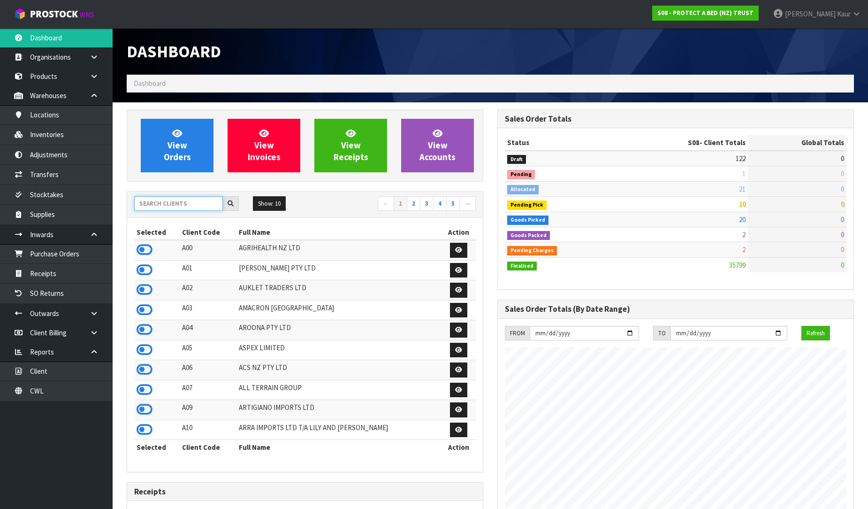
scroll to position [585, 371]
click at [171, 202] on input "text" at bounding box center [178, 203] width 89 height 15
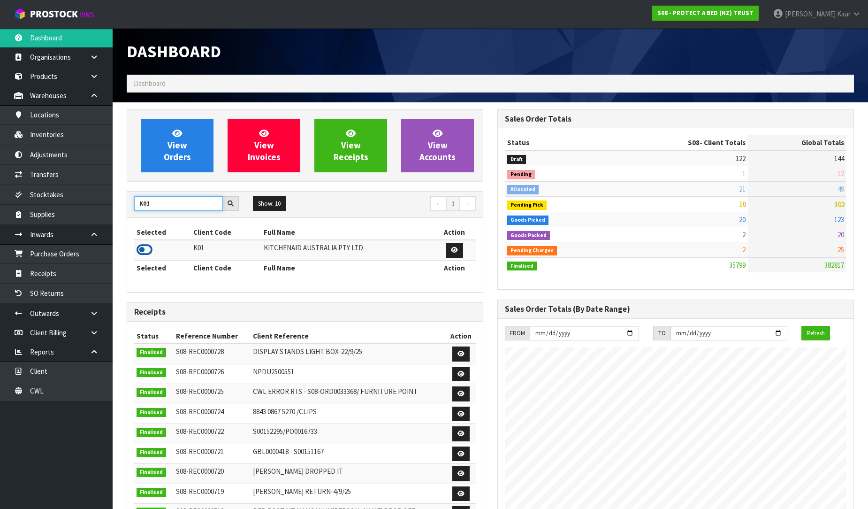
type input "K01"
click at [144, 247] on icon at bounding box center [145, 250] width 16 height 14
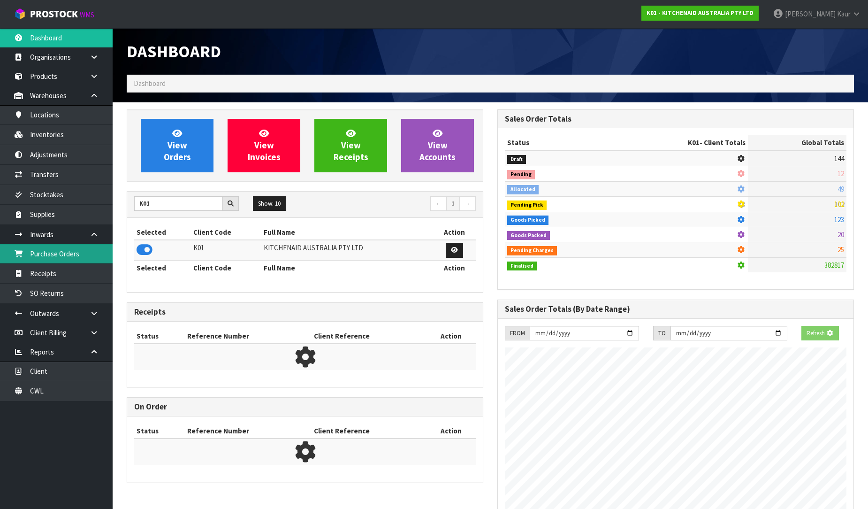
scroll to position [468828, 469043]
click at [98, 256] on link "Purchase Orders" at bounding box center [56, 253] width 113 height 19
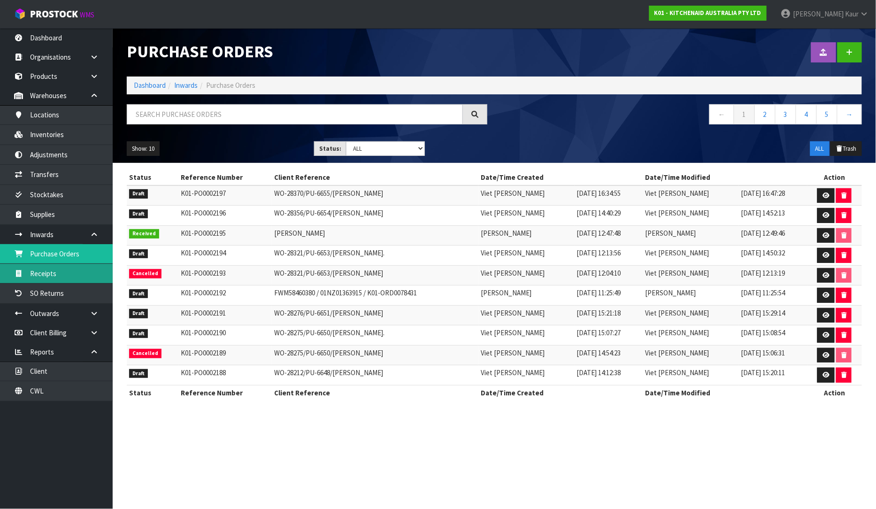
click at [64, 281] on link "Receipts" at bounding box center [56, 273] width 113 height 19
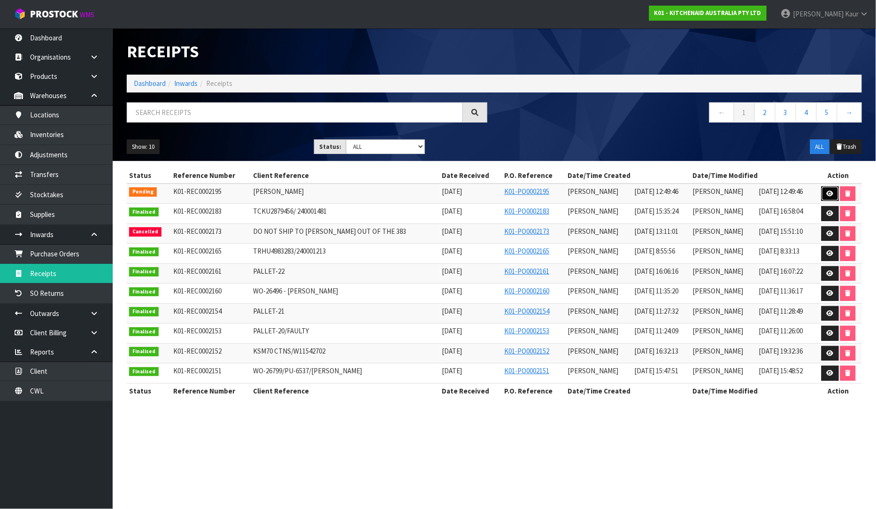
click at [829, 189] on link at bounding box center [829, 193] width 17 height 15
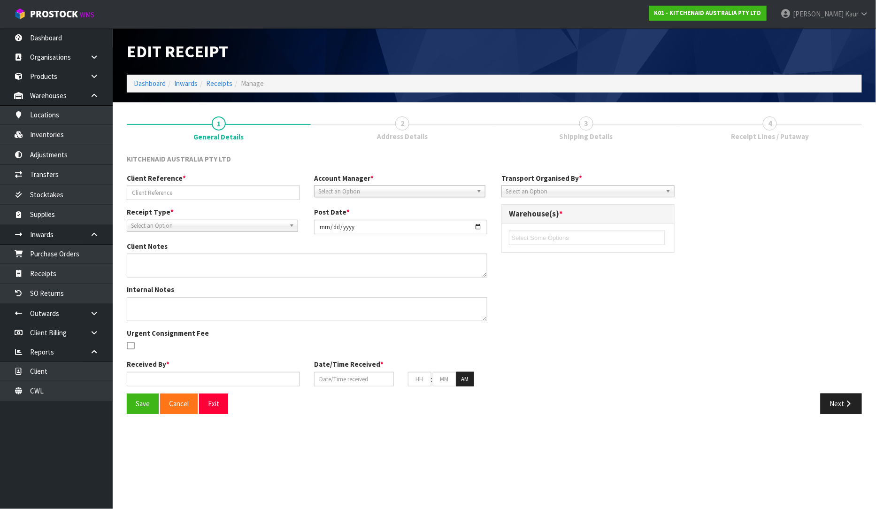
type input "[PERSON_NAME]"
type input "[DATE]"
type input "[PERSON_NAME]"
type input "[DATE]"
type input "12"
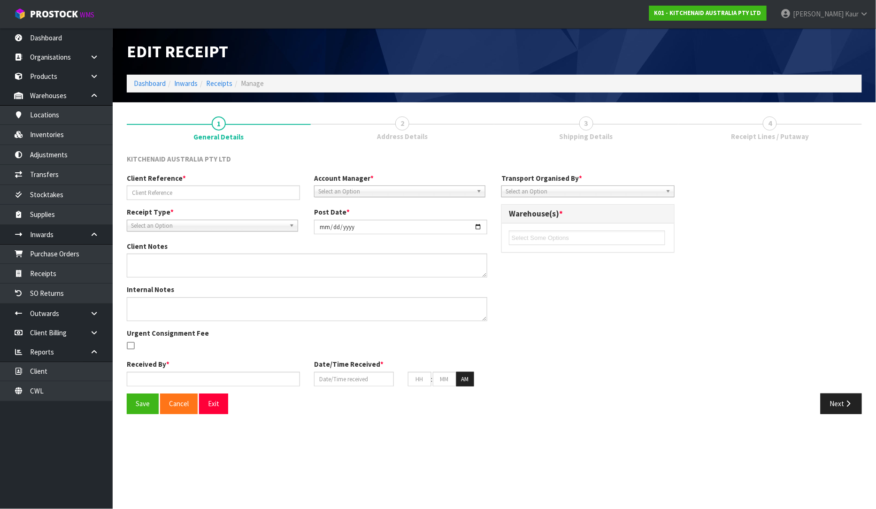
type input "49"
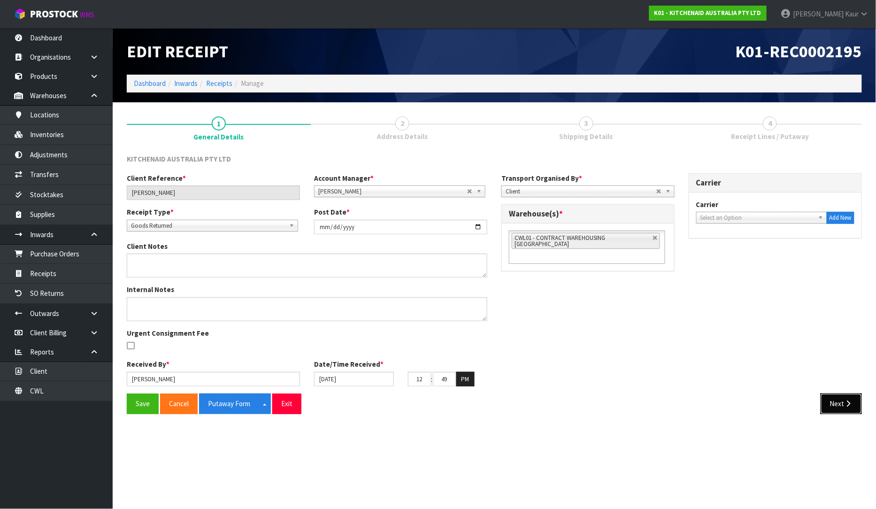
click at [828, 397] on button "Next" at bounding box center [841, 403] width 41 height 20
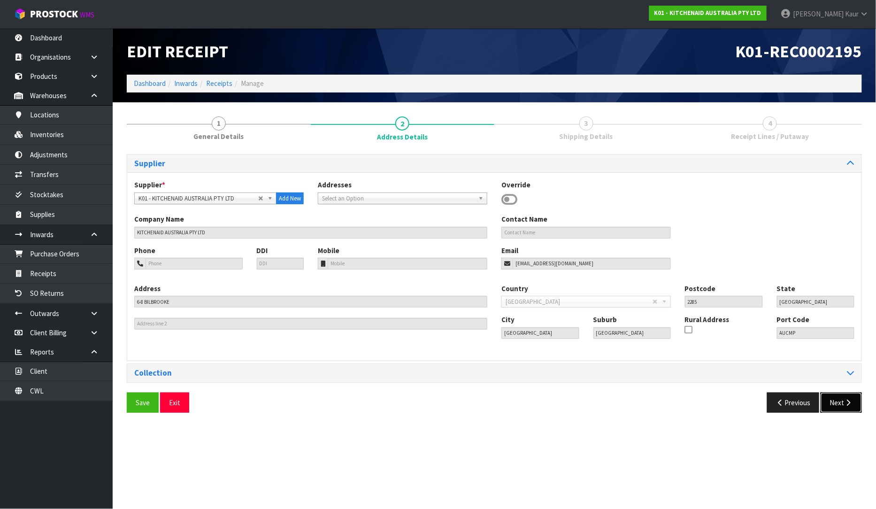
click at [828, 397] on button "Next" at bounding box center [841, 402] width 41 height 20
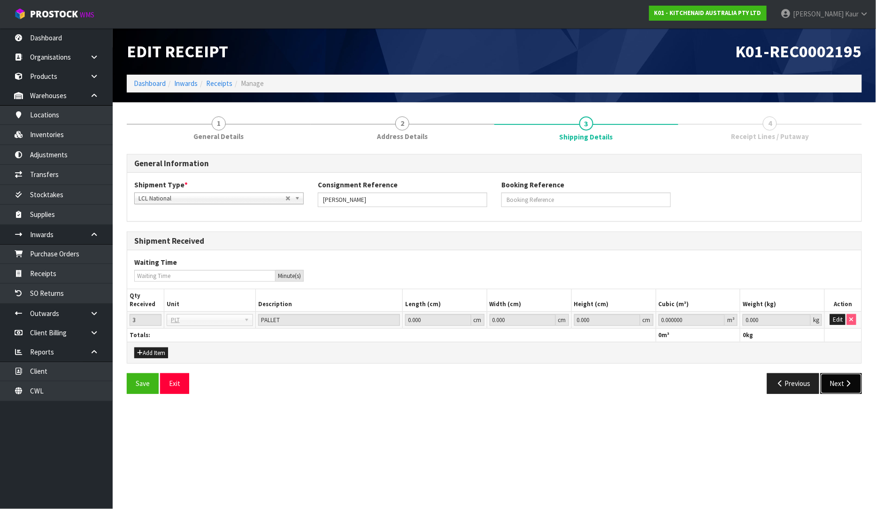
click at [839, 382] on button "Next" at bounding box center [841, 383] width 41 height 20
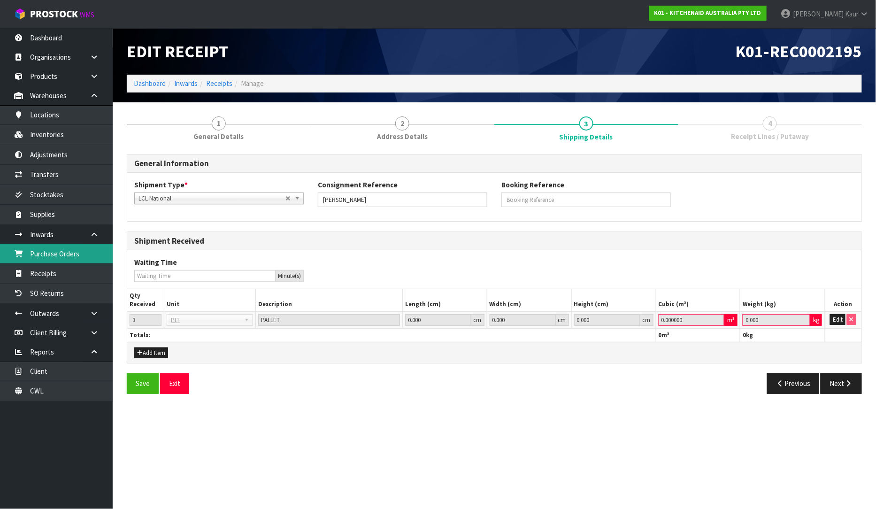
click at [54, 254] on link "Purchase Orders" at bounding box center [56, 253] width 113 height 19
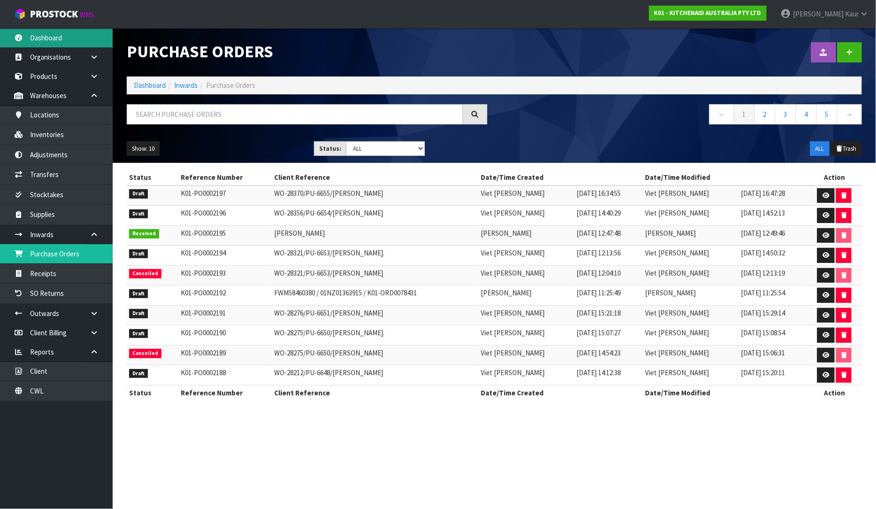
click at [61, 36] on link "Dashboard" at bounding box center [56, 37] width 113 height 19
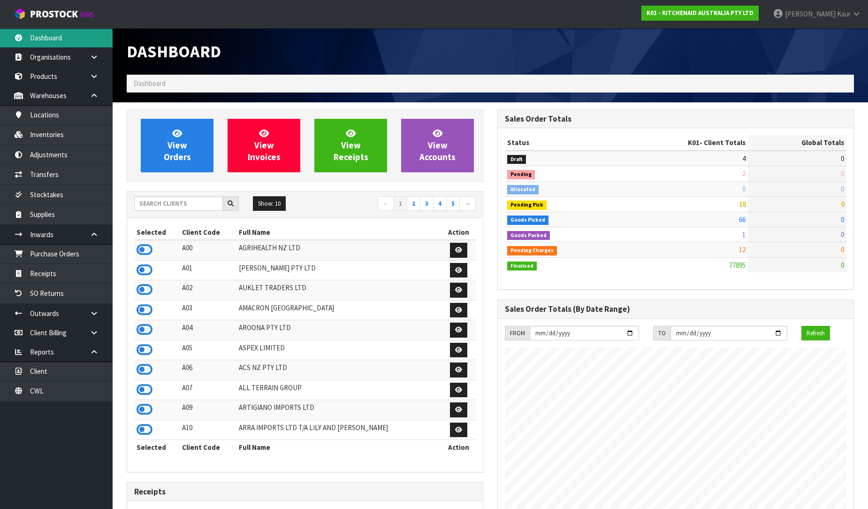
scroll to position [711, 371]
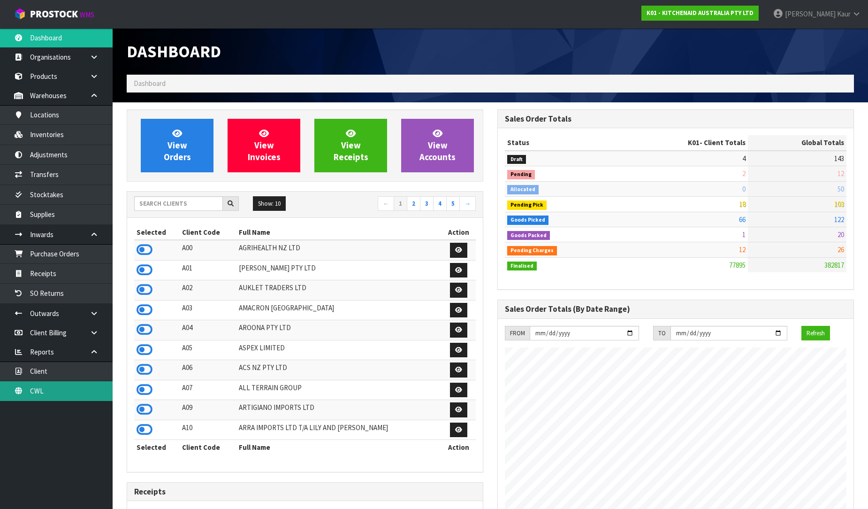
click at [51, 391] on link "CWL" at bounding box center [56, 390] width 113 height 19
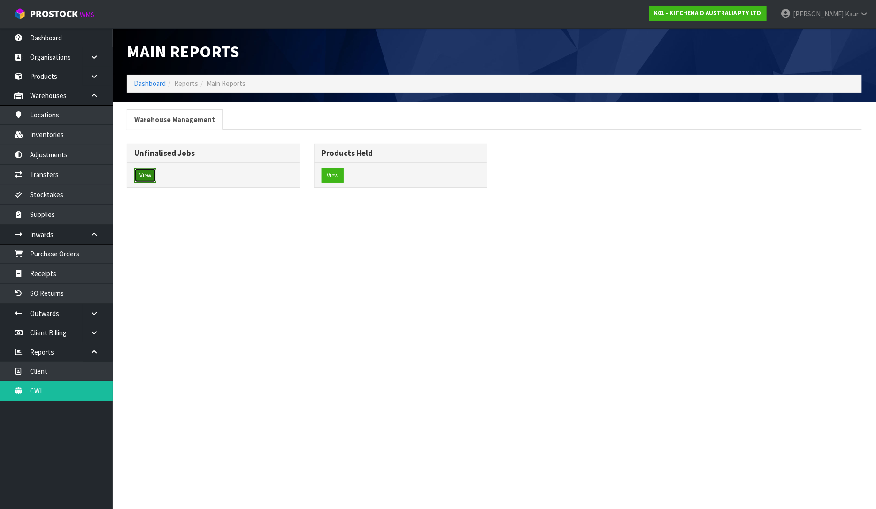
click at [146, 179] on button "View" at bounding box center [145, 175] width 22 height 15
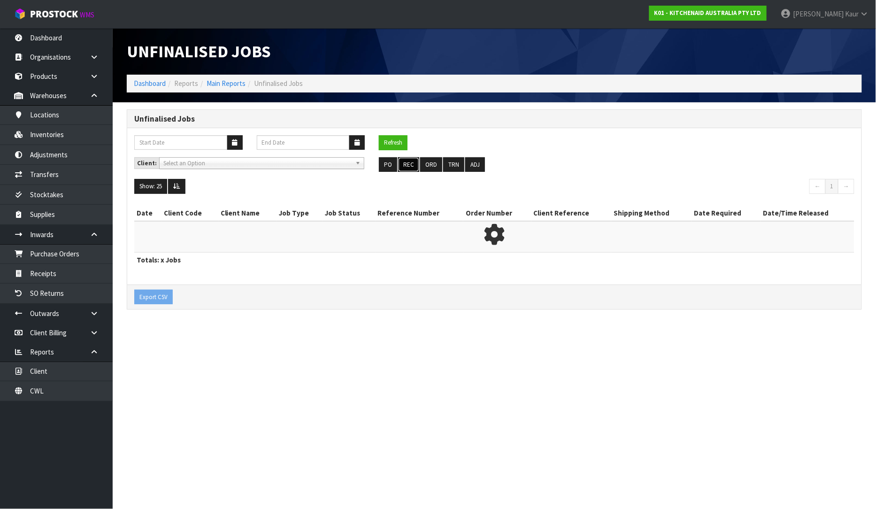
click at [402, 166] on button "REC" at bounding box center [408, 164] width 21 height 15
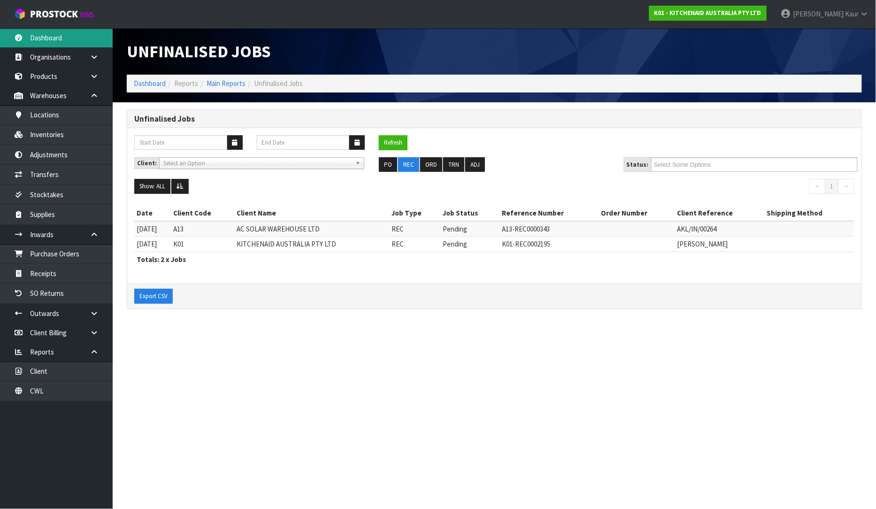
click at [83, 44] on link "Dashboard" at bounding box center [56, 37] width 113 height 19
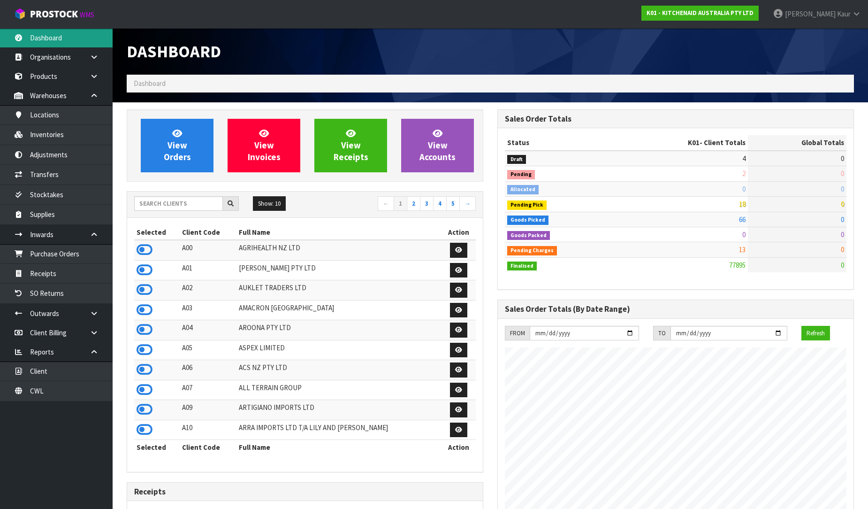
scroll to position [711, 371]
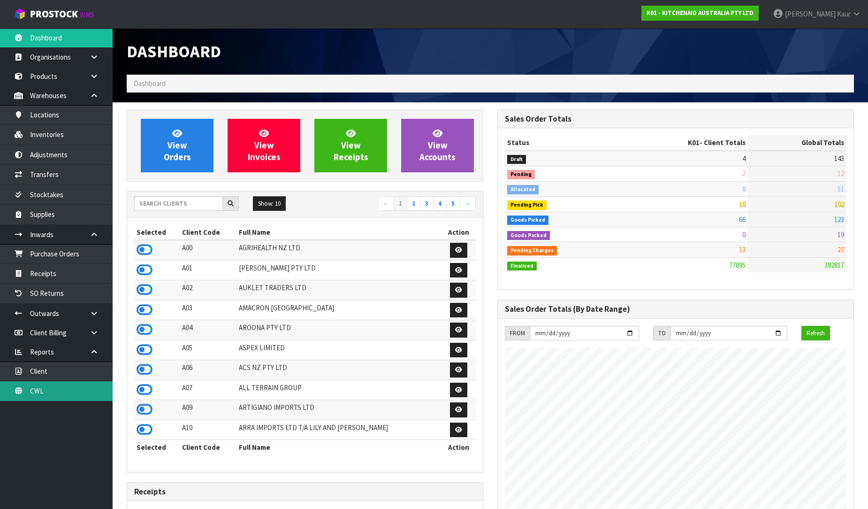
click at [52, 392] on link "CWL" at bounding box center [56, 390] width 113 height 19
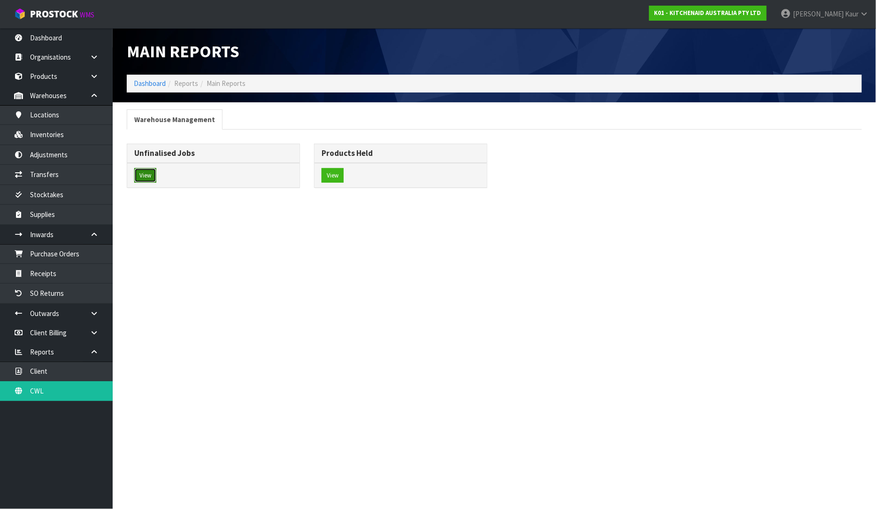
click at [149, 175] on button "View" at bounding box center [145, 175] width 22 height 15
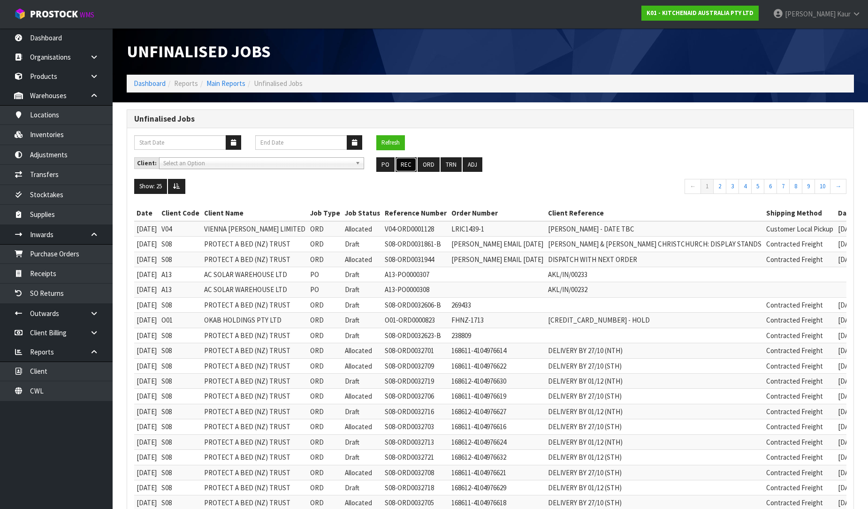
click at [405, 169] on button "REC" at bounding box center [406, 164] width 21 height 15
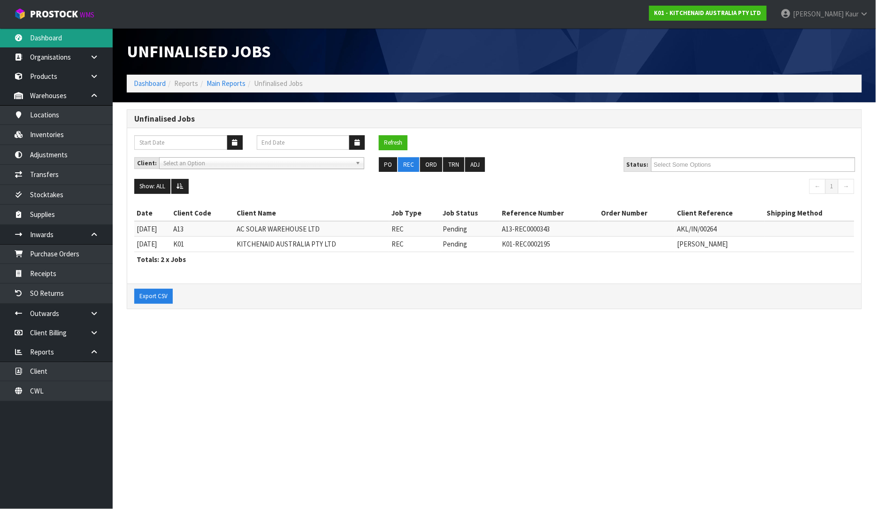
click at [74, 35] on link "Dashboard" at bounding box center [56, 37] width 113 height 19
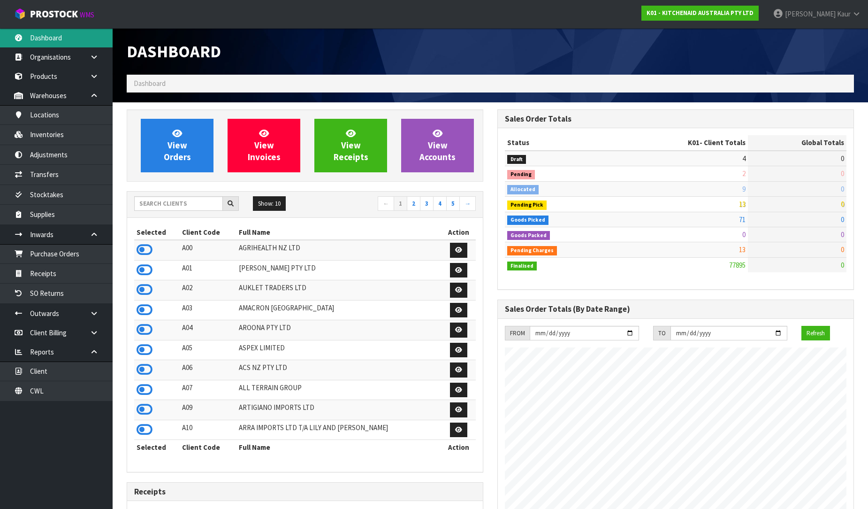
scroll to position [711, 371]
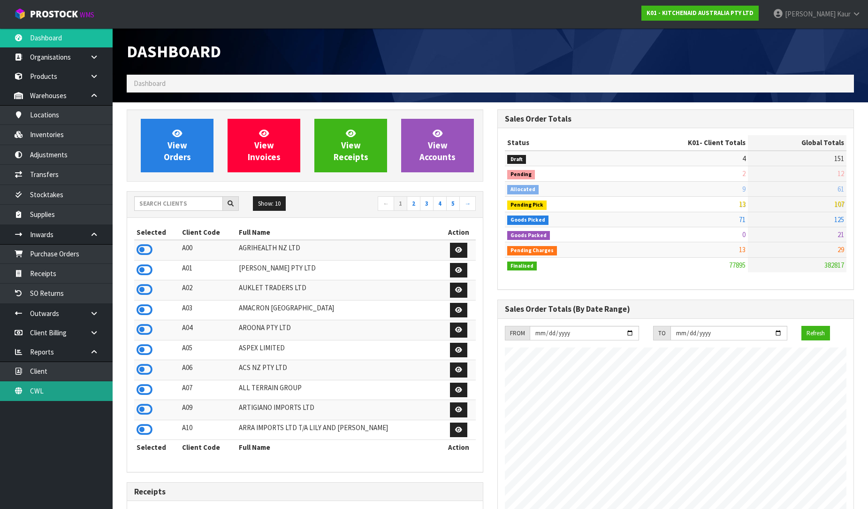
click at [54, 393] on link "CWL" at bounding box center [56, 390] width 113 height 19
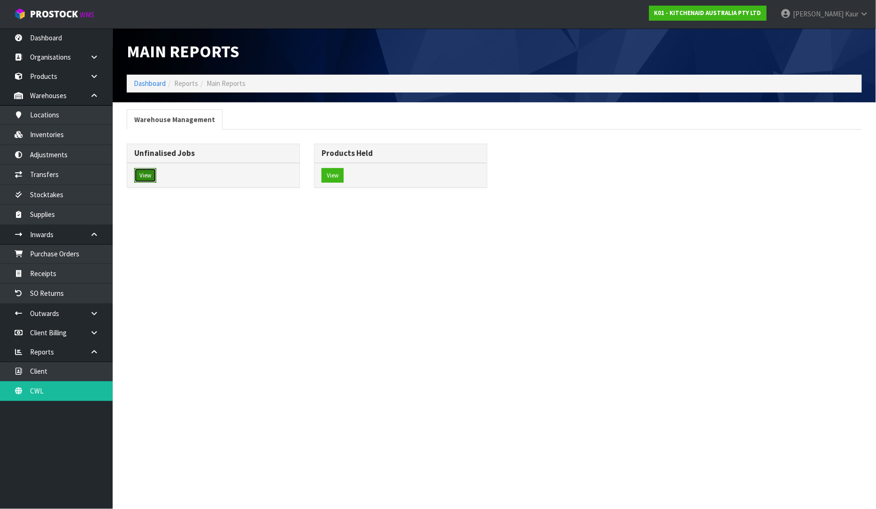
click at [150, 179] on button "View" at bounding box center [145, 175] width 22 height 15
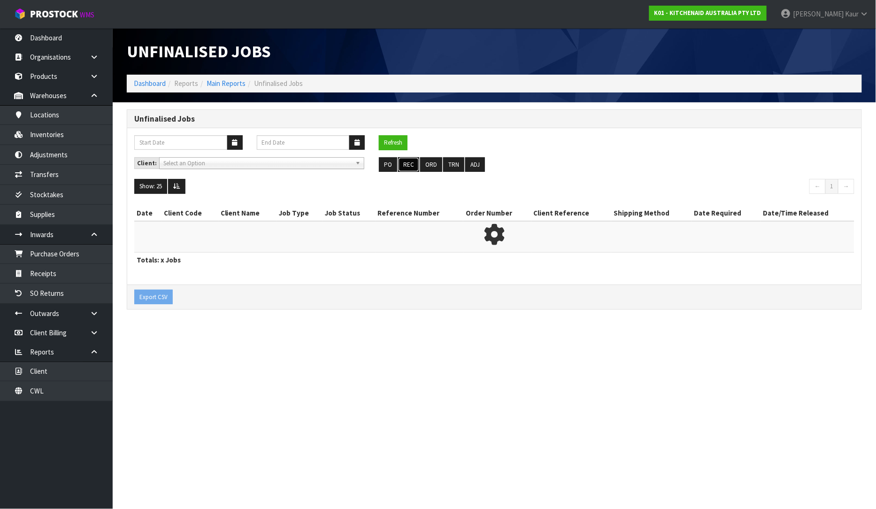
click at [411, 163] on button "REC" at bounding box center [408, 164] width 21 height 15
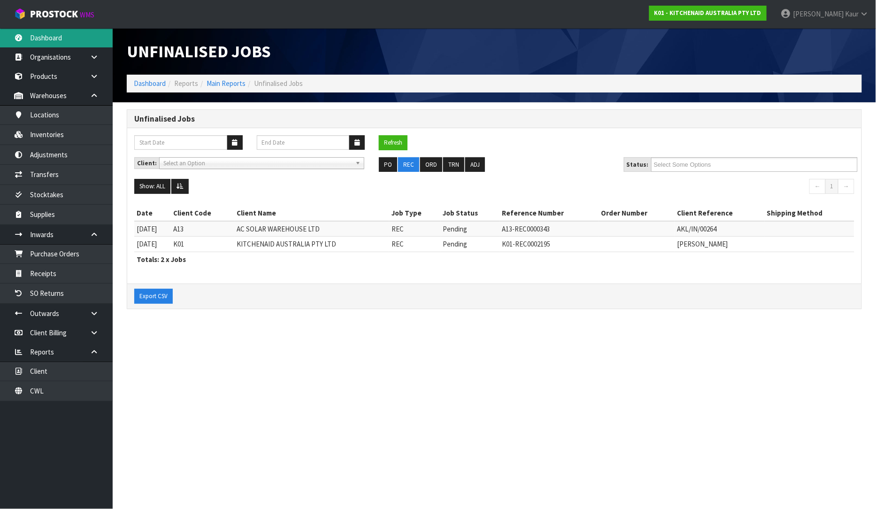
drag, startPoint x: 64, startPoint y: 38, endPoint x: 76, endPoint y: 41, distance: 11.9
click at [65, 38] on link "Dashboard" at bounding box center [56, 37] width 113 height 19
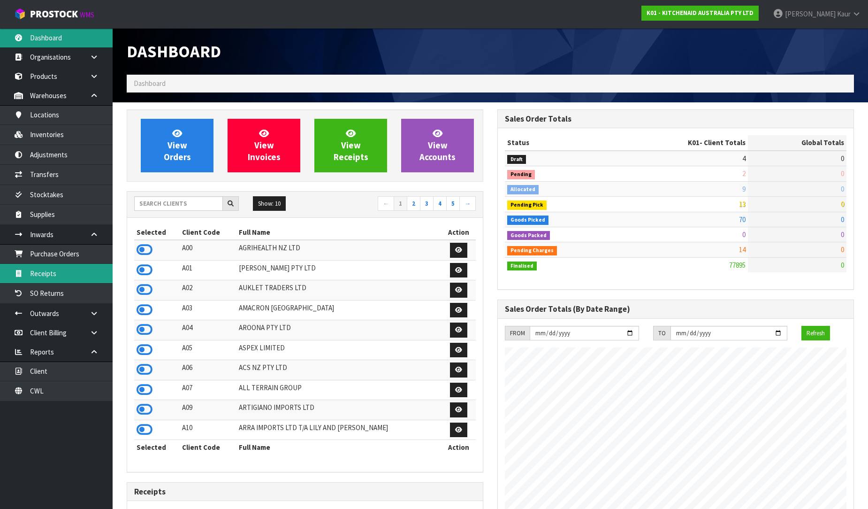
scroll to position [711, 371]
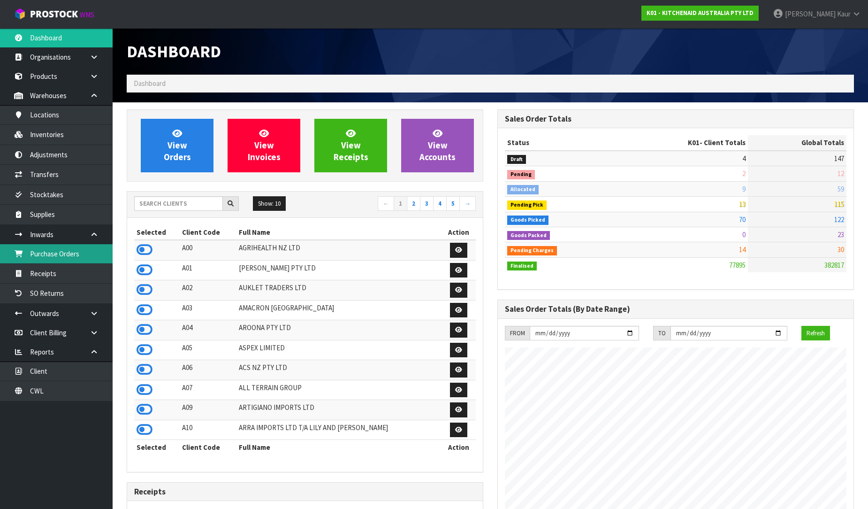
click at [73, 249] on link "Purchase Orders" at bounding box center [56, 253] width 113 height 19
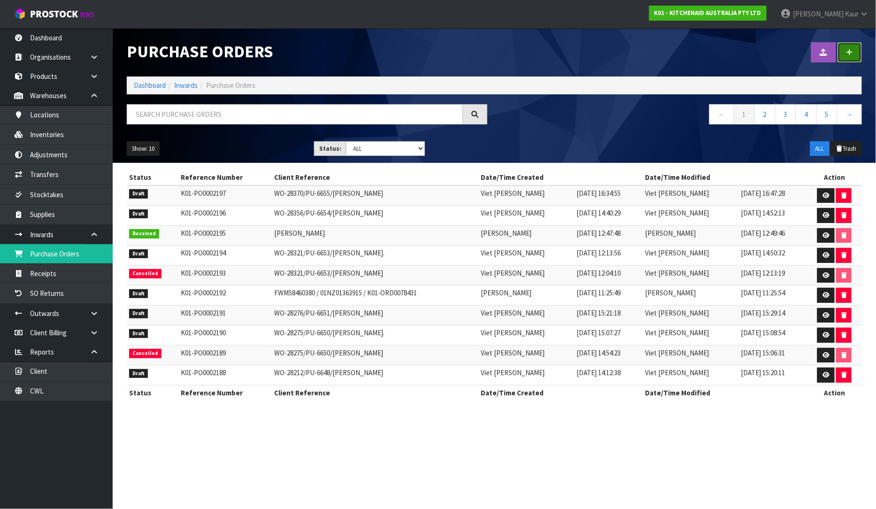
click at [861, 54] on link at bounding box center [849, 52] width 24 height 20
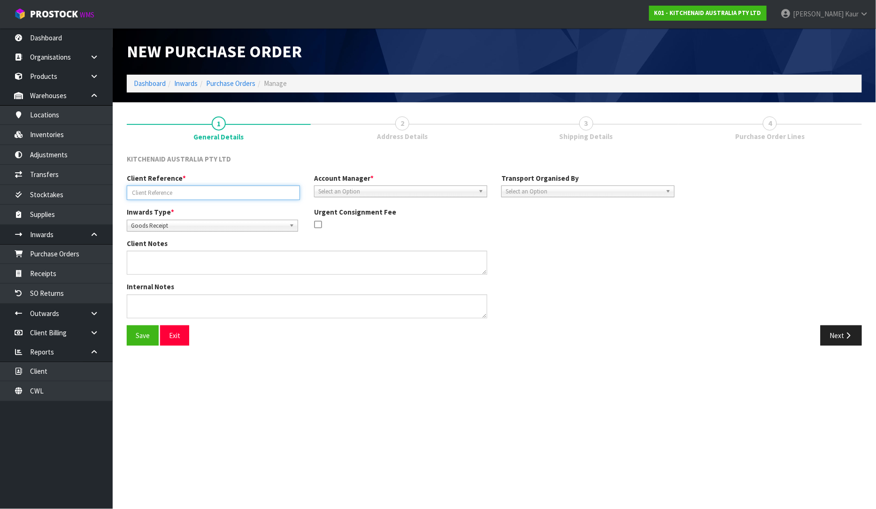
click at [148, 192] on input "text" at bounding box center [213, 192] width 173 height 15
type input "16205"
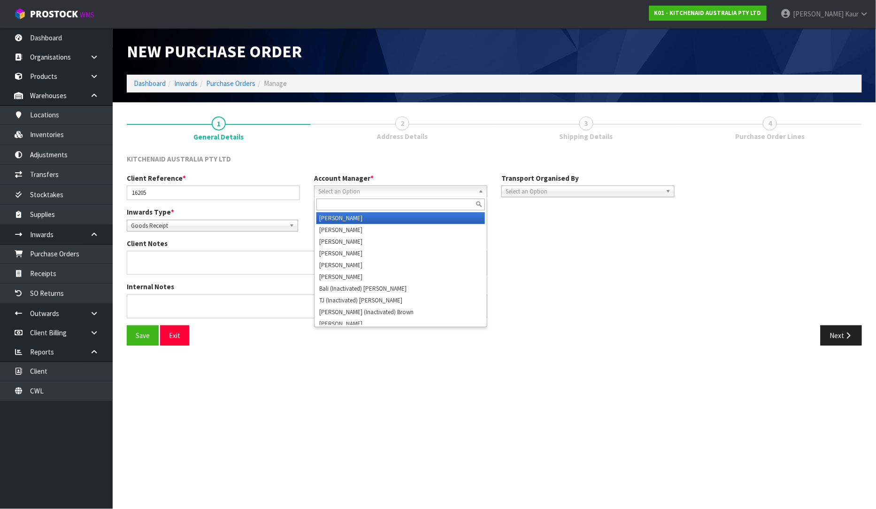
click at [378, 190] on span "Select an Option" at bounding box center [396, 191] width 156 height 11
type input "D"
click at [354, 218] on li "D [PERSON_NAME]" at bounding box center [400, 218] width 169 height 12
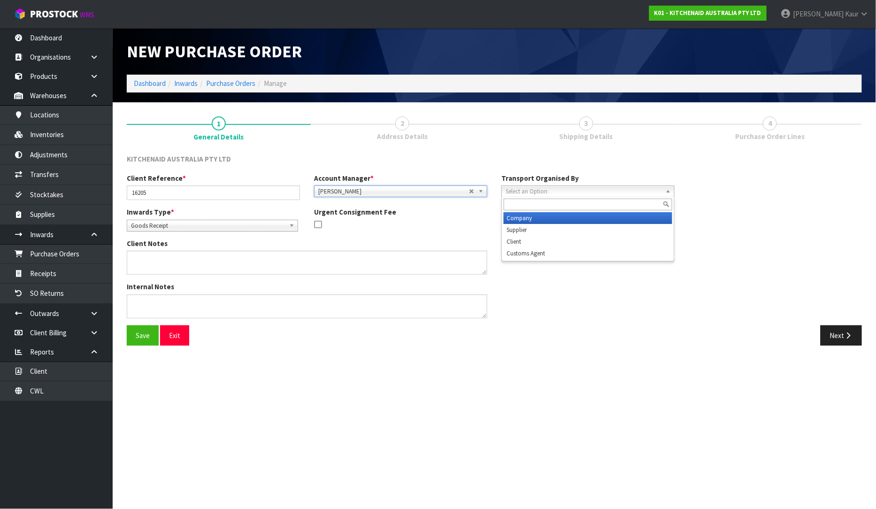
click at [619, 191] on span "Select an Option" at bounding box center [584, 191] width 156 height 11
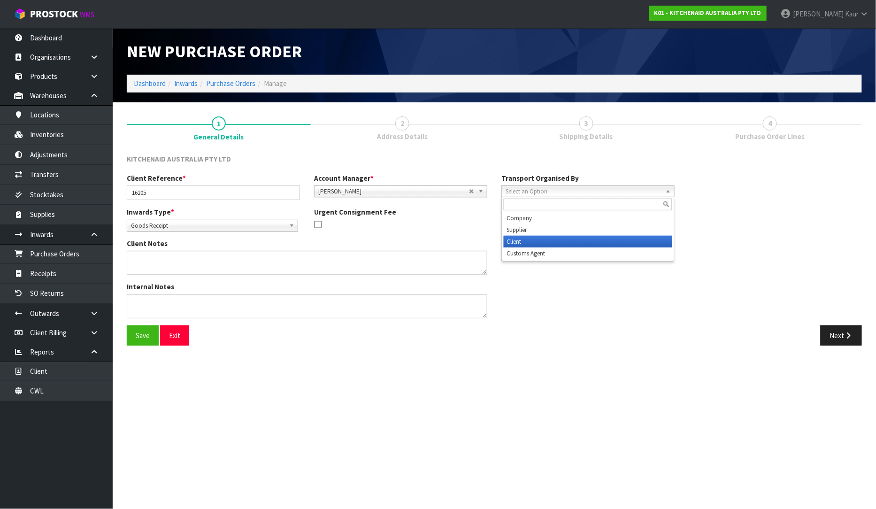
click at [581, 243] on li "Client" at bounding box center [588, 242] width 169 height 12
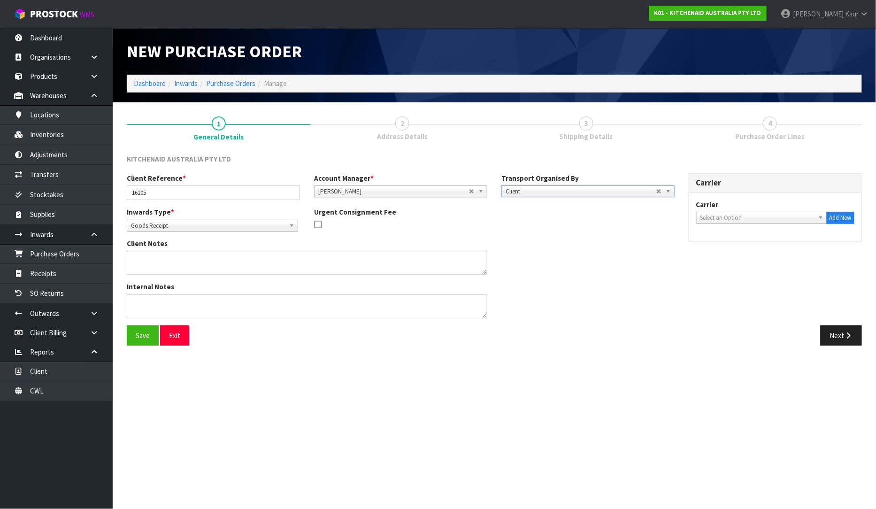
click at [708, 218] on span "Select an Option" at bounding box center [757, 217] width 114 height 11
type input "RED"
drag, startPoint x: 712, startPoint y: 247, endPoint x: 725, endPoint y: 260, distance: 18.6
click at [712, 248] on li "RED LINE TRANSPORT LIMITED - REDLINE TRANSPORT LIMITED" at bounding box center [761, 247] width 126 height 19
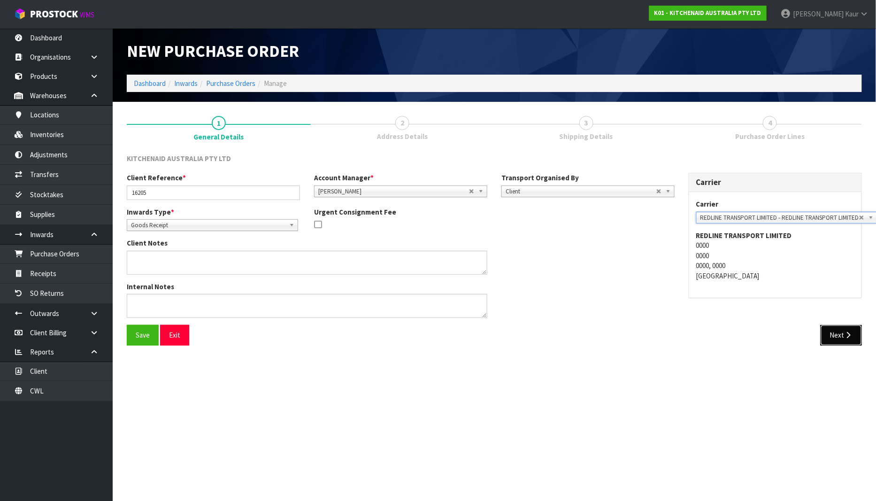
click at [832, 337] on button "Next" at bounding box center [841, 335] width 41 height 20
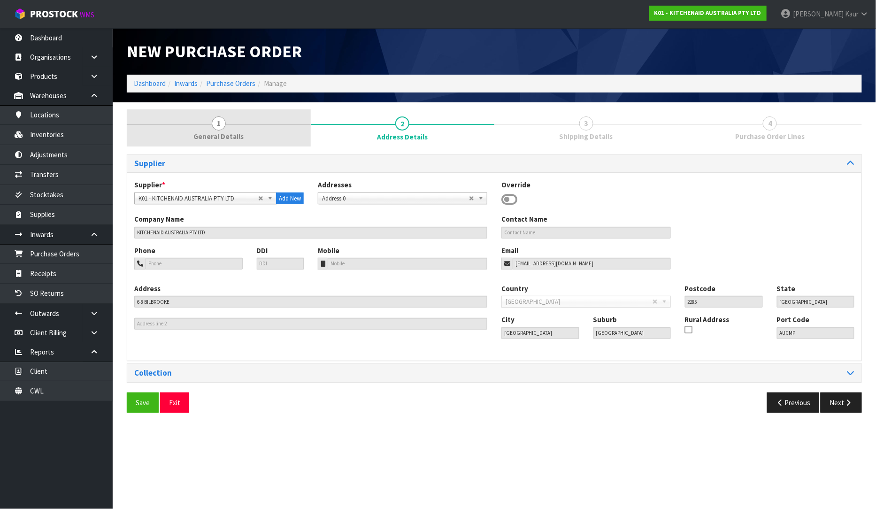
click at [228, 144] on link "1 General Details" at bounding box center [219, 127] width 184 height 37
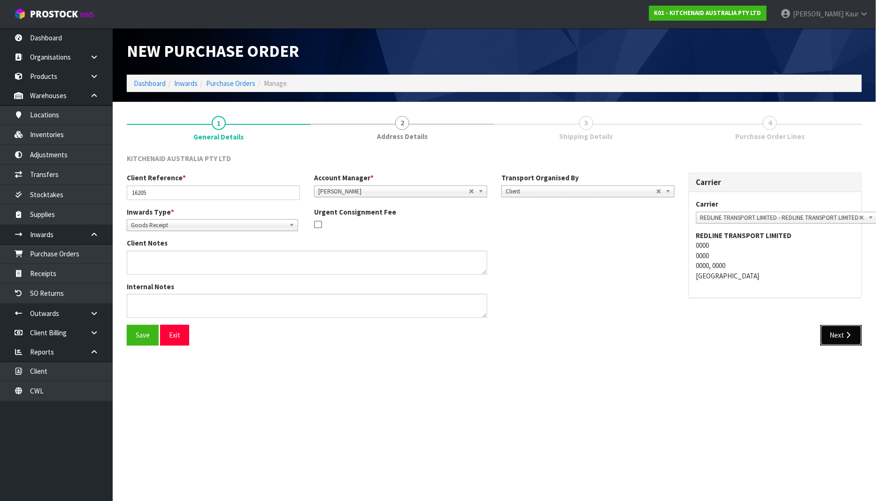
click at [833, 330] on button "Next" at bounding box center [841, 335] width 41 height 20
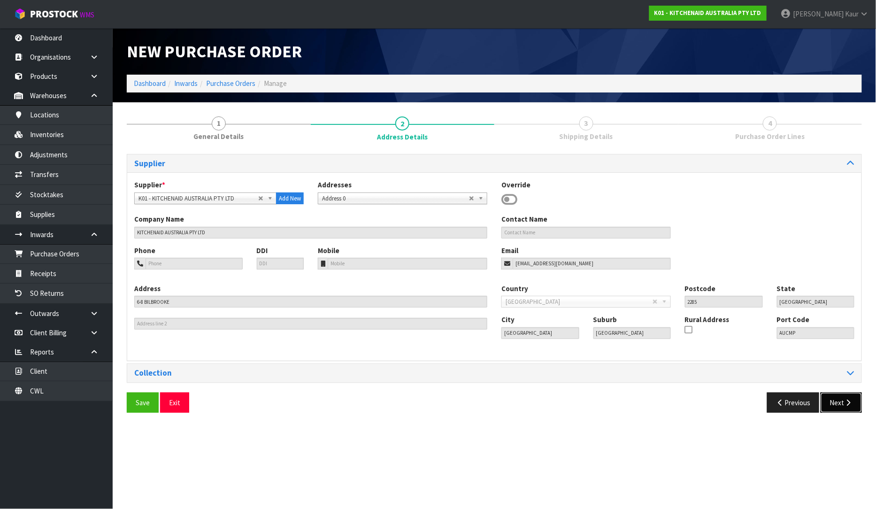
click at [850, 404] on icon "button" at bounding box center [848, 402] width 9 height 7
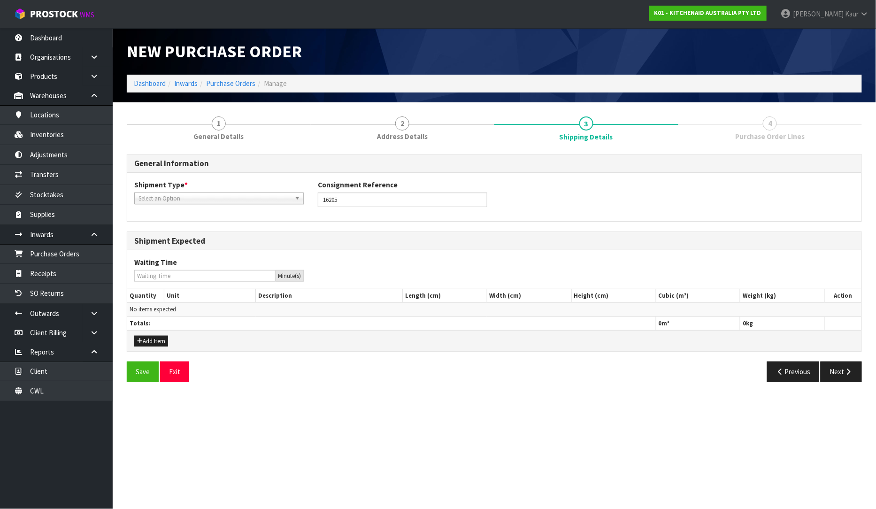
click at [181, 207] on div "Shipment Type * LCL National LCL International FCL-20ft FCL-40ft Select an Opti…" at bounding box center [494, 197] width 734 height 34
click at [181, 199] on span "Select an Option" at bounding box center [214, 198] width 153 height 11
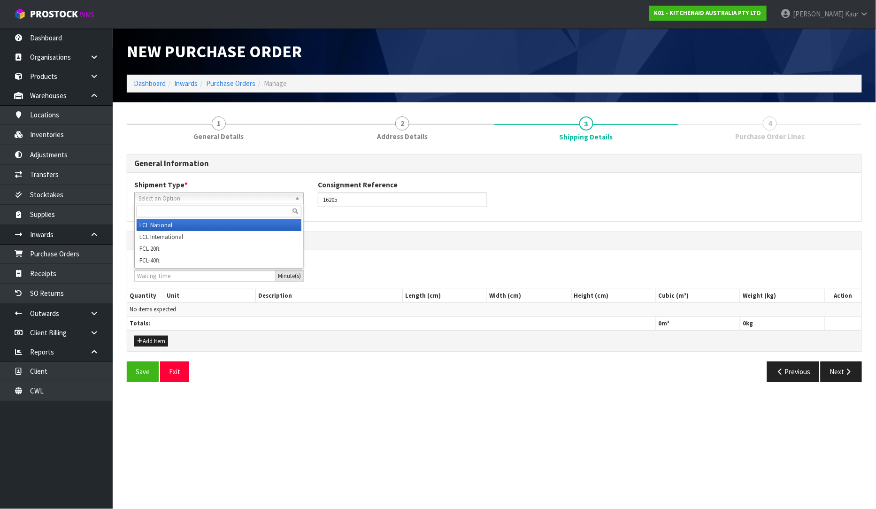
click at [180, 229] on li "LCL National" at bounding box center [219, 225] width 165 height 12
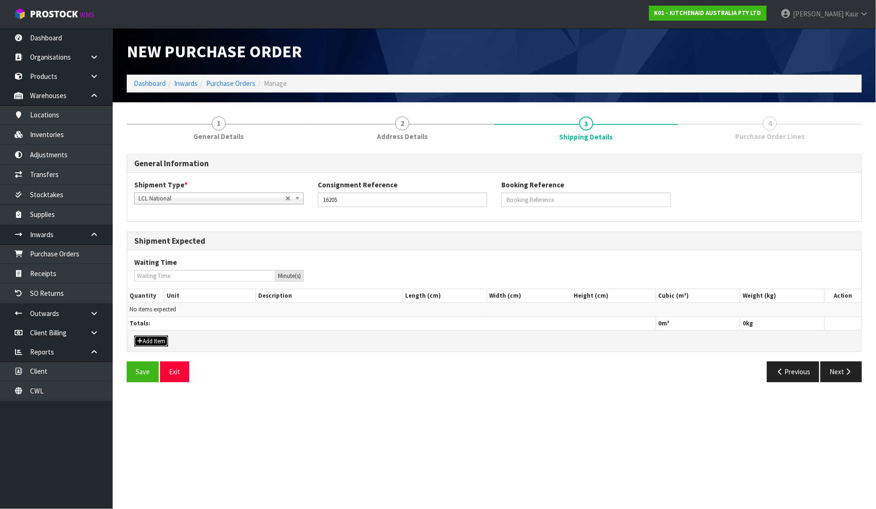
click at [161, 337] on button "Add Item" at bounding box center [151, 341] width 34 height 11
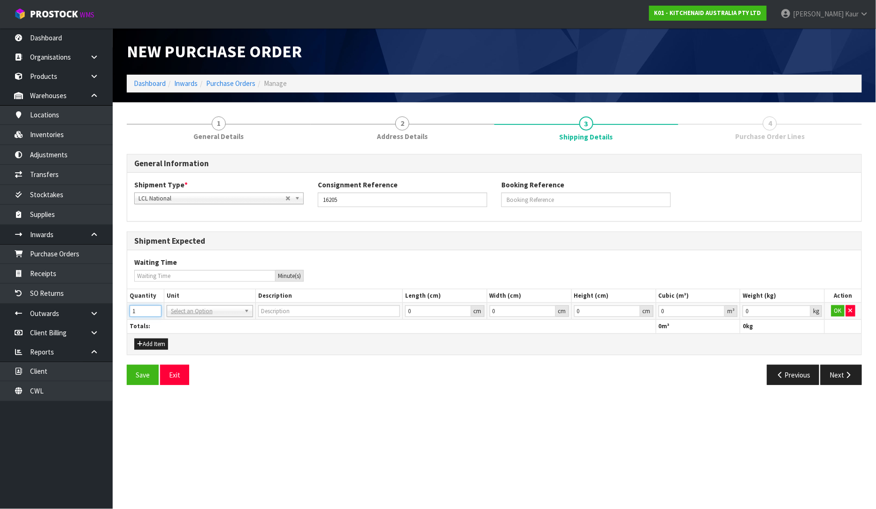
click at [154, 310] on input "1" at bounding box center [146, 311] width 32 height 12
type input "11"
drag, startPoint x: 181, startPoint y: 335, endPoint x: 285, endPoint y: 333, distance: 103.8
type input "BAG"
type input "0.000001"
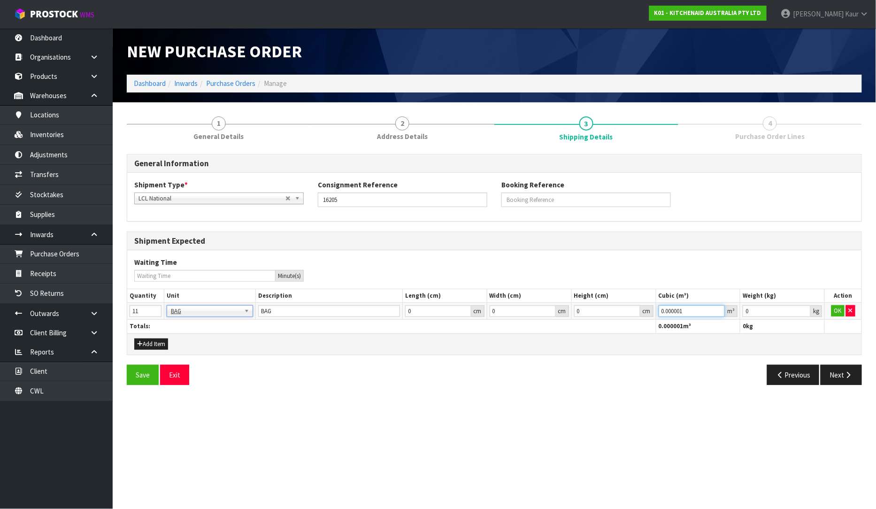
click at [717, 308] on input "0.000001" at bounding box center [692, 311] width 67 height 12
type input "0.001"
click at [804, 308] on input "0.001" at bounding box center [777, 311] width 68 height 12
click at [830, 308] on td "OK" at bounding box center [843, 311] width 37 height 17
click at [843, 310] on button "OK" at bounding box center [837, 310] width 13 height 11
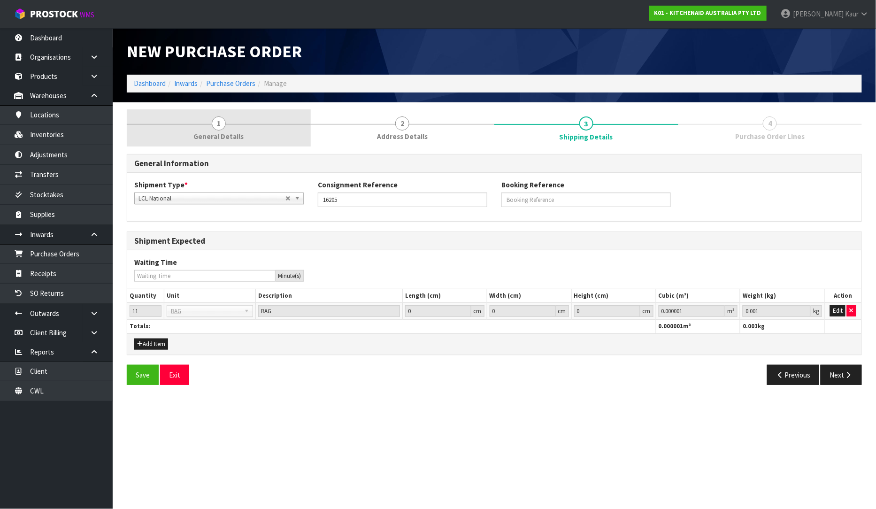
click at [213, 137] on span "General Details" at bounding box center [218, 136] width 50 height 10
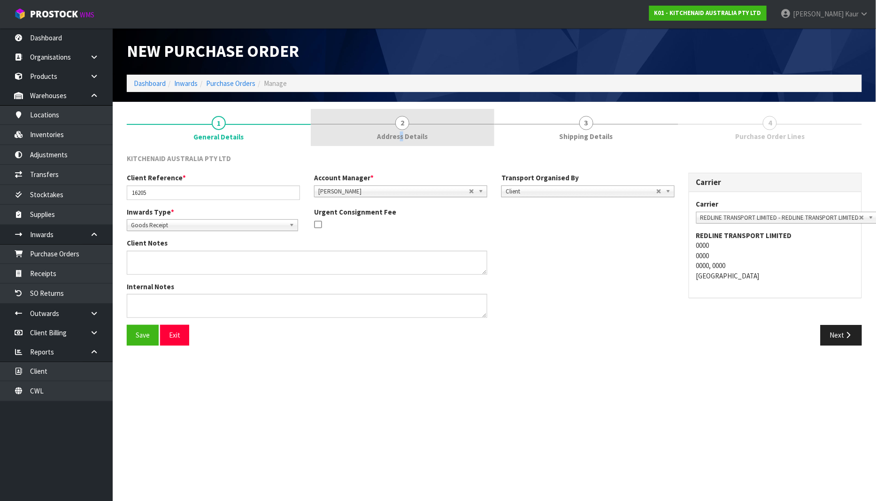
click at [401, 132] on span "Address Details" at bounding box center [402, 136] width 51 height 10
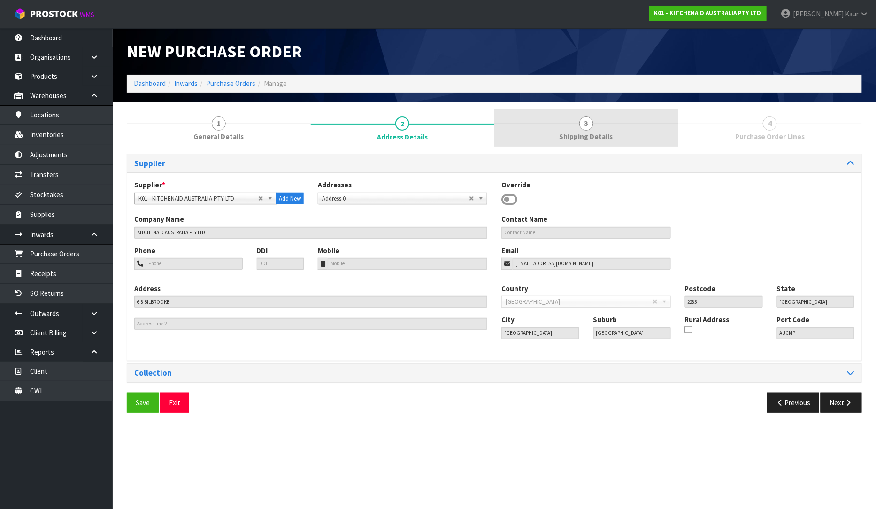
click at [569, 132] on span "Shipping Details" at bounding box center [587, 136] width 54 height 10
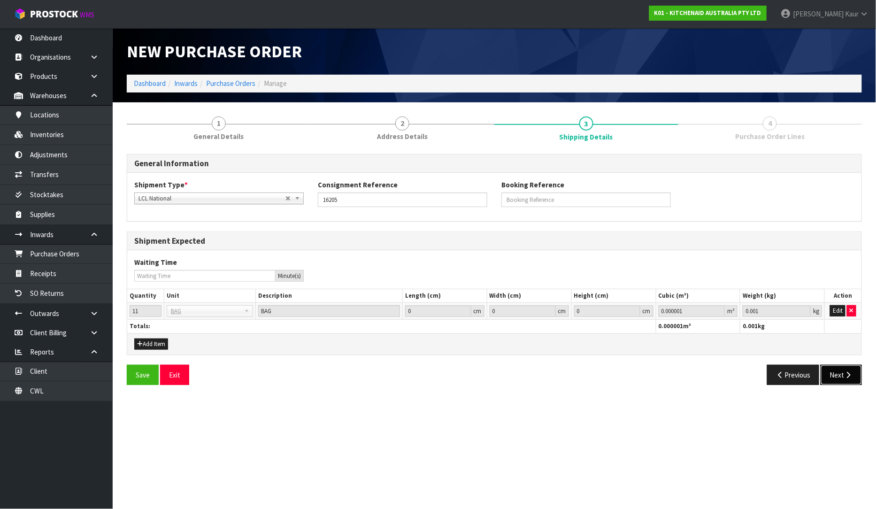
click at [851, 377] on icon "button" at bounding box center [848, 374] width 9 height 7
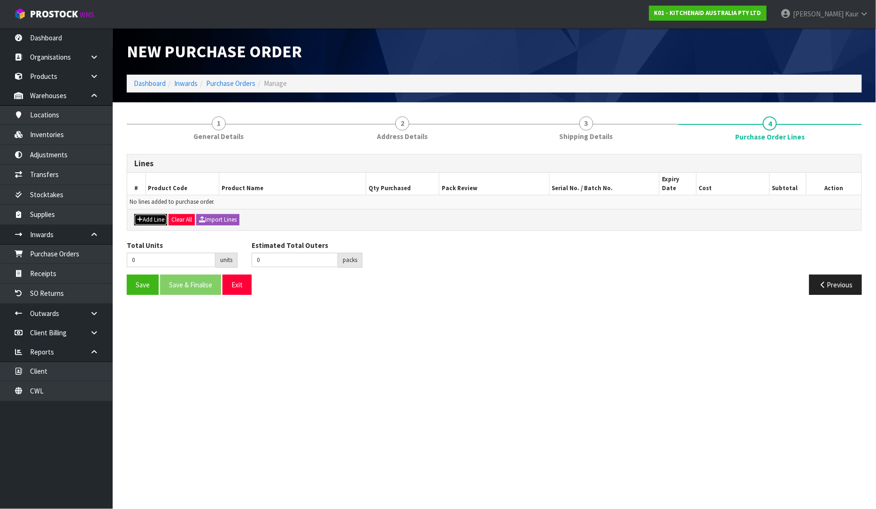
click at [147, 214] on button "Add Line" at bounding box center [150, 219] width 33 height 11
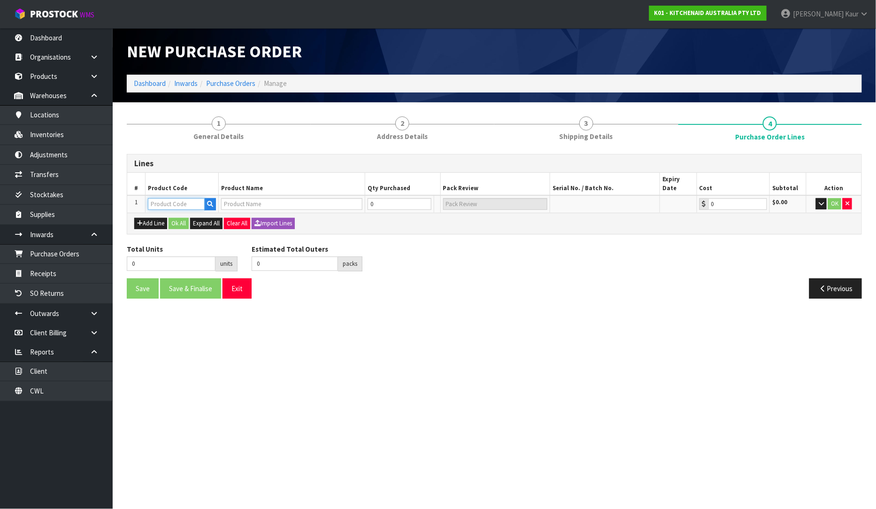
click at [161, 198] on input "text" at bounding box center [176, 204] width 57 height 12
type input "BR"
click at [848, 200] on icon "button" at bounding box center [847, 203] width 4 height 6
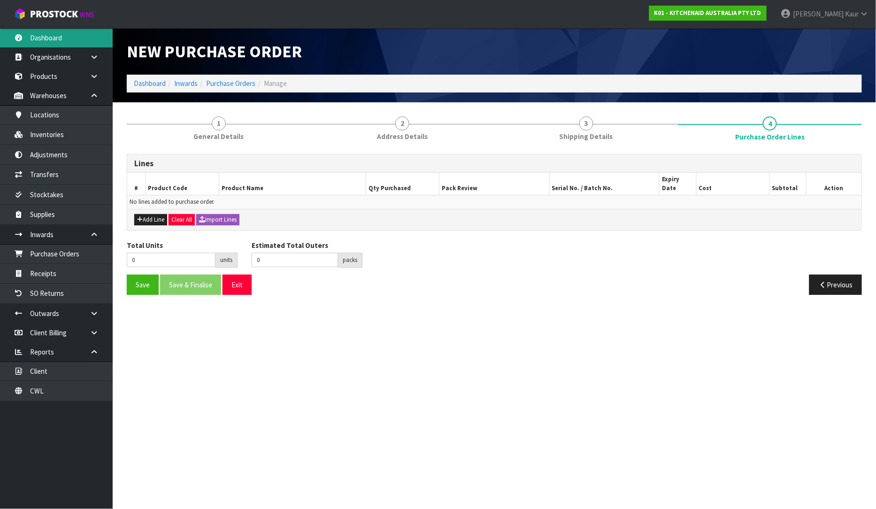
click at [66, 39] on link "Dashboard" at bounding box center [56, 37] width 113 height 19
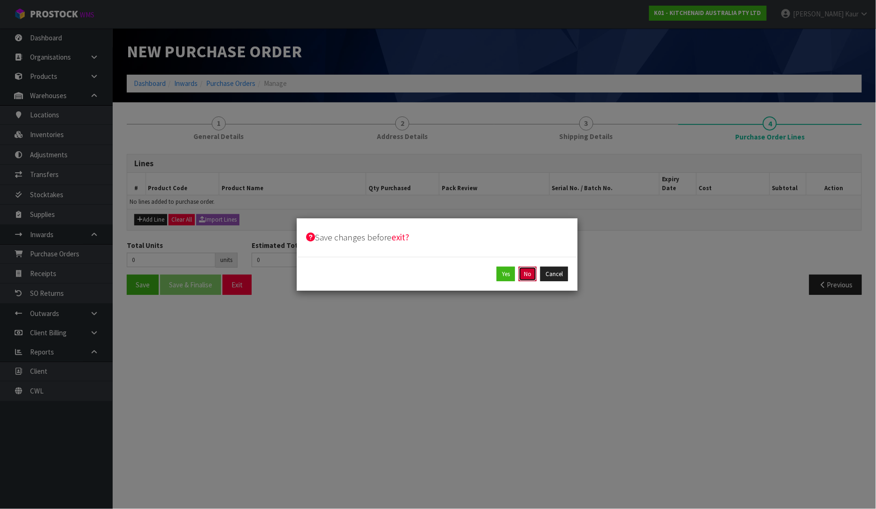
click at [533, 270] on button "No" at bounding box center [528, 274] width 18 height 15
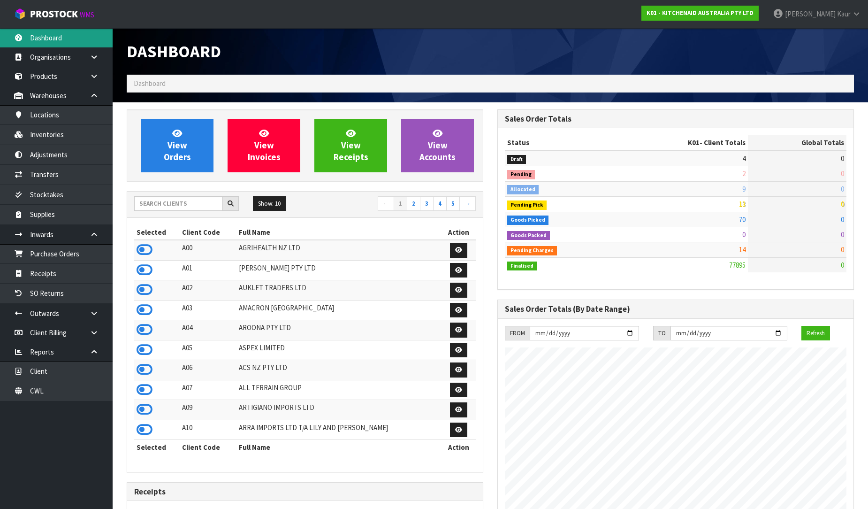
scroll to position [711, 371]
click at [155, 201] on input "text" at bounding box center [178, 203] width 89 height 15
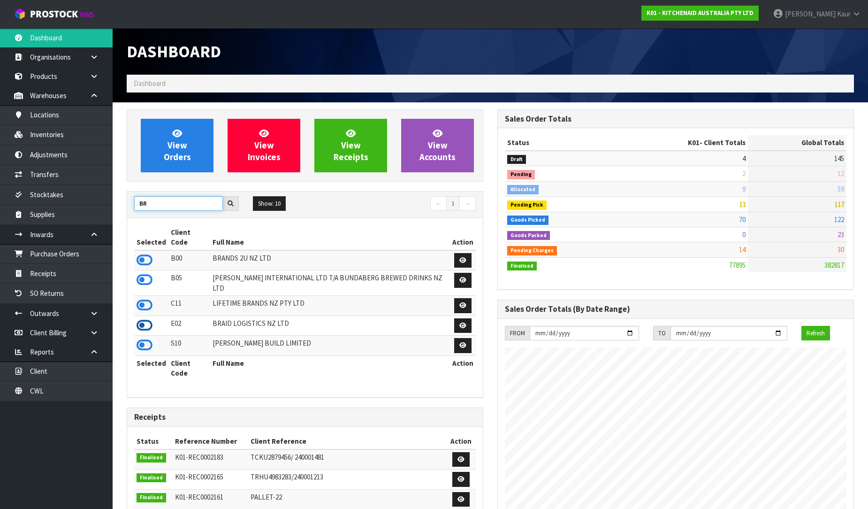
type input "BR"
click at [149, 318] on icon at bounding box center [145, 325] width 16 height 14
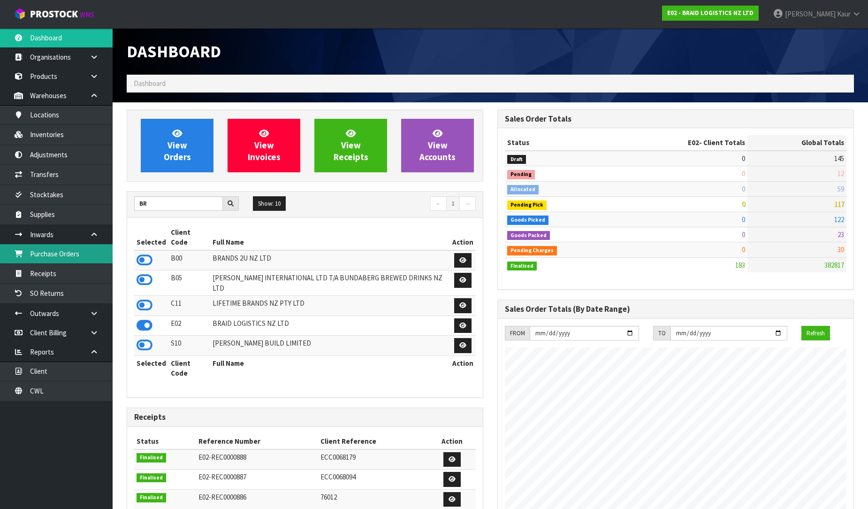
scroll to position [604, 371]
drag, startPoint x: 69, startPoint y: 255, endPoint x: 83, endPoint y: 253, distance: 13.7
click at [70, 255] on link "Purchase Orders" at bounding box center [56, 253] width 113 height 19
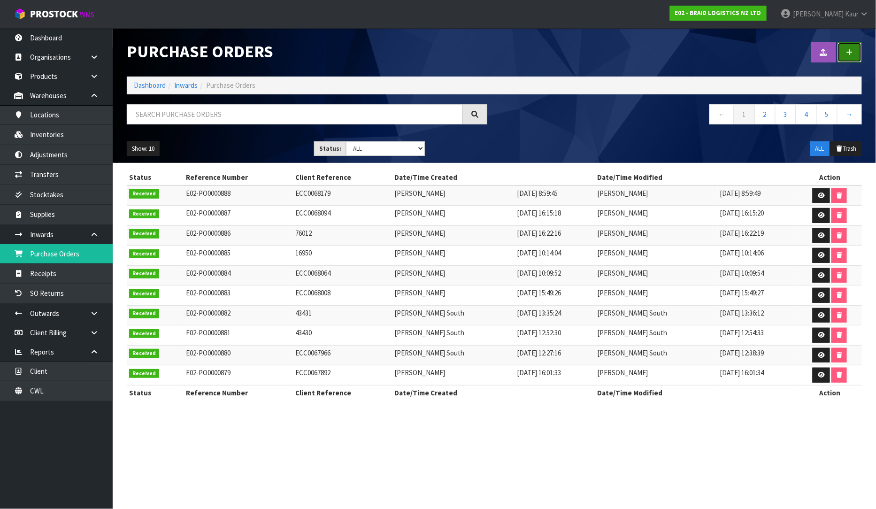
click at [852, 58] on link at bounding box center [849, 52] width 24 height 20
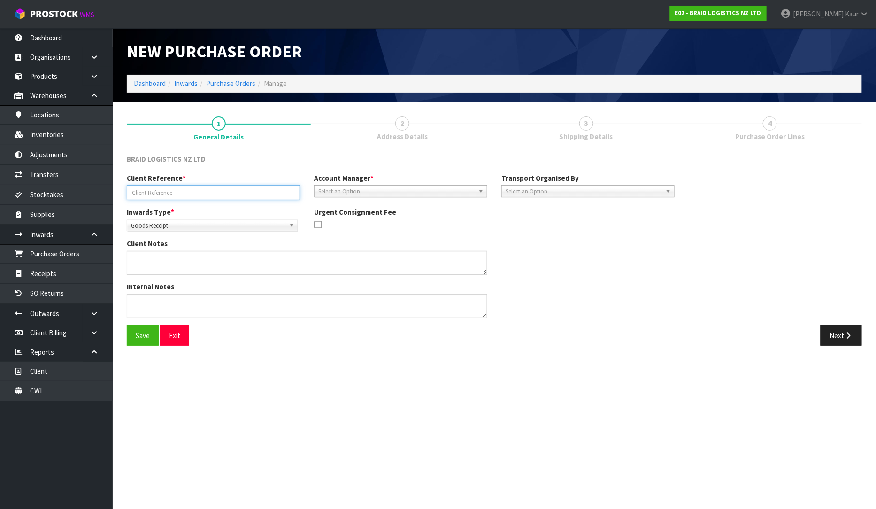
click at [163, 195] on input "text" at bounding box center [213, 192] width 173 height 15
type input "16205"
click at [341, 195] on span "Select an Option" at bounding box center [396, 191] width 156 height 11
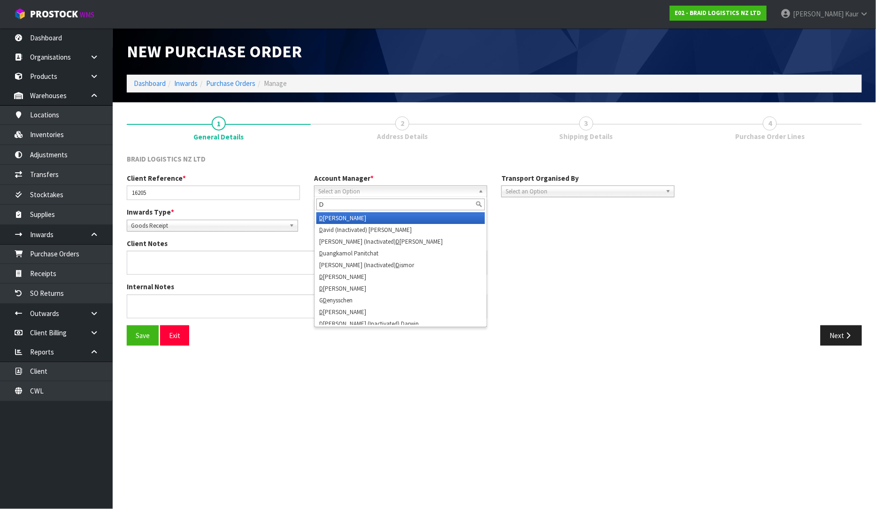
type input "D"
drag, startPoint x: 340, startPoint y: 214, endPoint x: 418, endPoint y: 214, distance: 78.4
click at [344, 214] on li "D [PERSON_NAME]" at bounding box center [400, 218] width 169 height 12
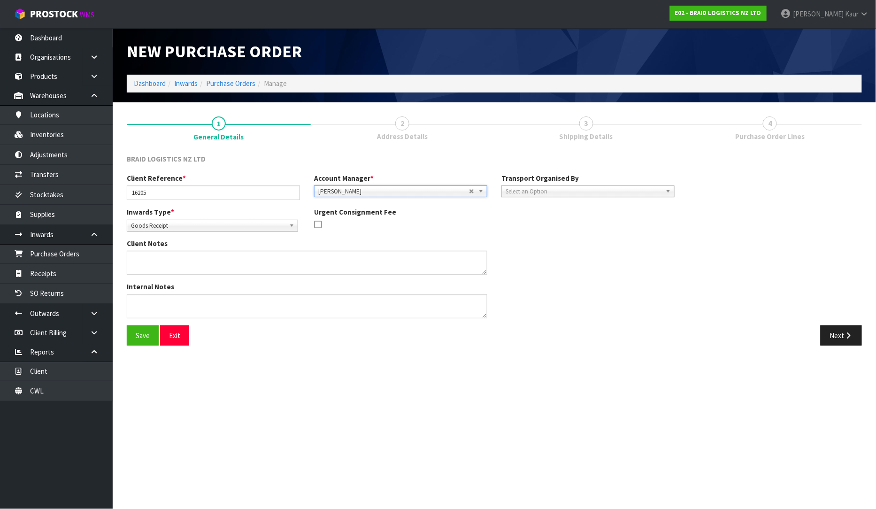
click at [599, 189] on span "Select an Option" at bounding box center [584, 191] width 156 height 11
click at [576, 239] on li "Client" at bounding box center [588, 242] width 169 height 12
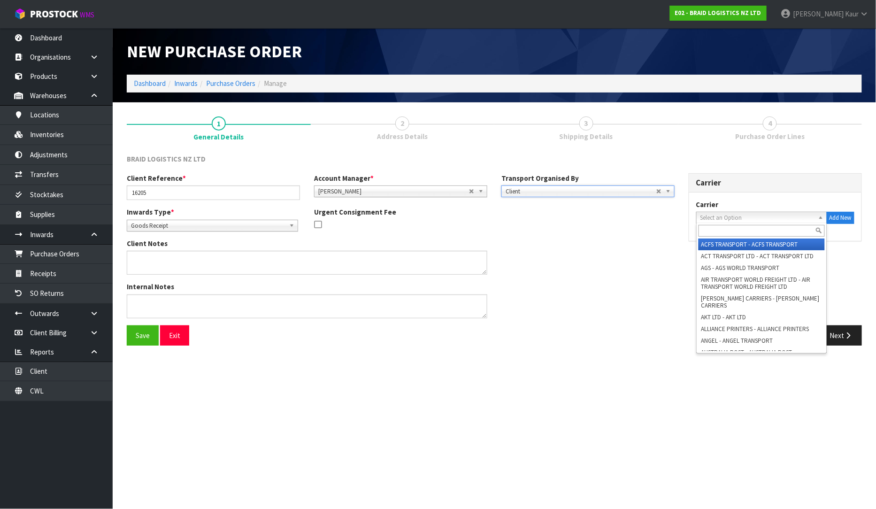
click at [721, 213] on span "Select an Option" at bounding box center [757, 217] width 114 height 11
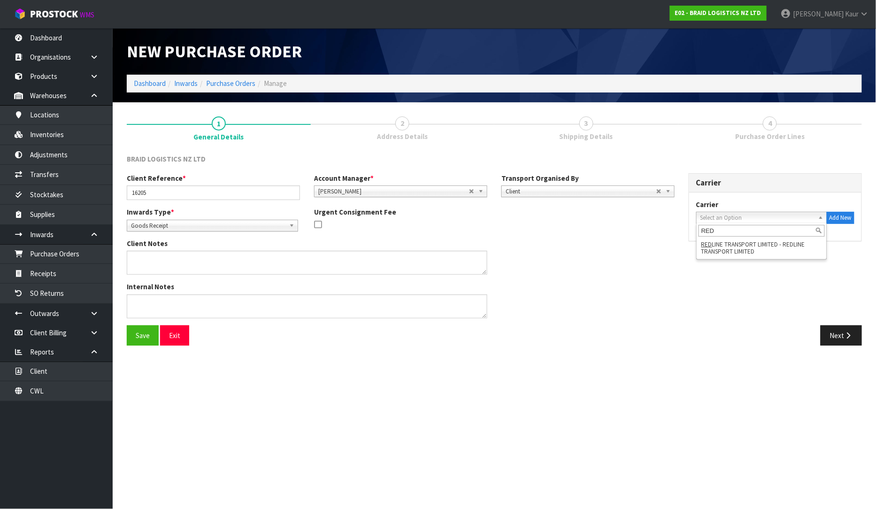
type input "RED"
click at [728, 260] on div "Client Reference * 16205 Account Manager * Zubair Moolla Rod Giles Kirsty Giles…" at bounding box center [494, 249] width 749 height 152
click at [731, 251] on div "Client Reference * 16205 Account Manager * Zubair Moolla Rod Giles Kirsty Giles…" at bounding box center [494, 249] width 749 height 152
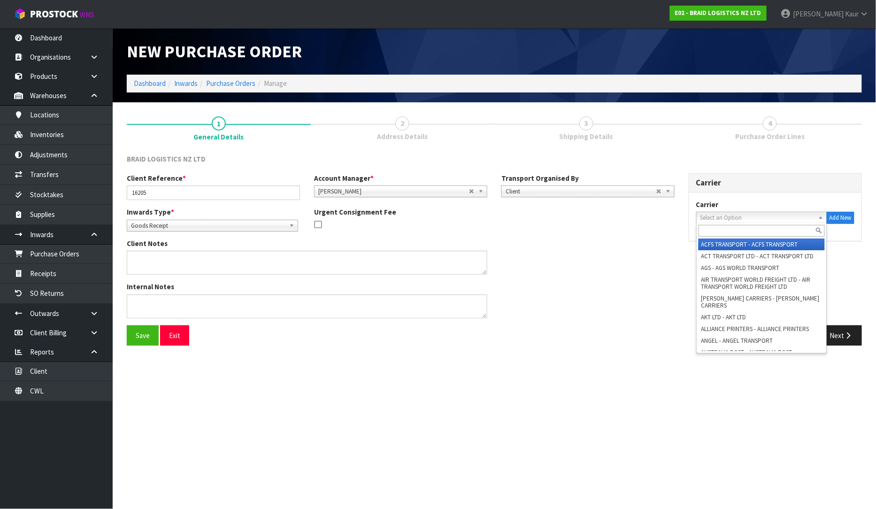
click at [738, 221] on span "Select an Option" at bounding box center [757, 217] width 114 height 11
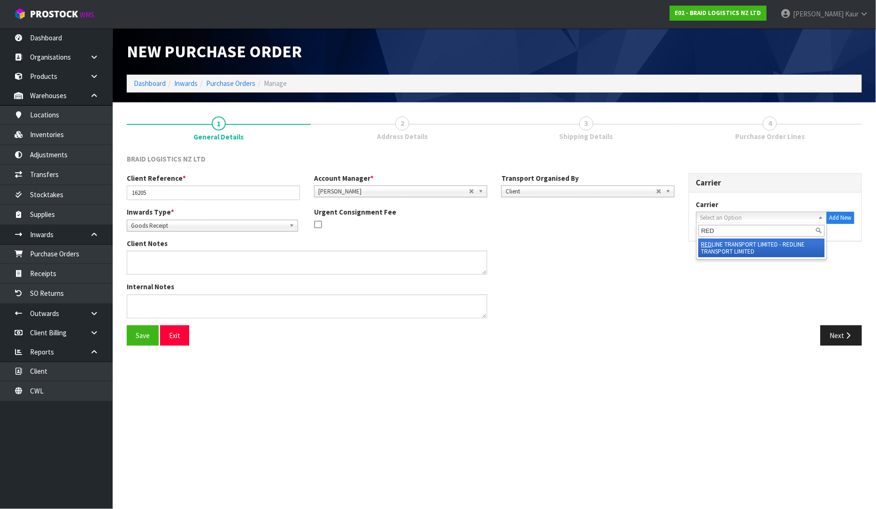
type input "RED"
click at [725, 253] on li "RED LINE TRANSPORT LIMITED - REDLINE TRANSPORT LIMITED" at bounding box center [761, 247] width 126 height 19
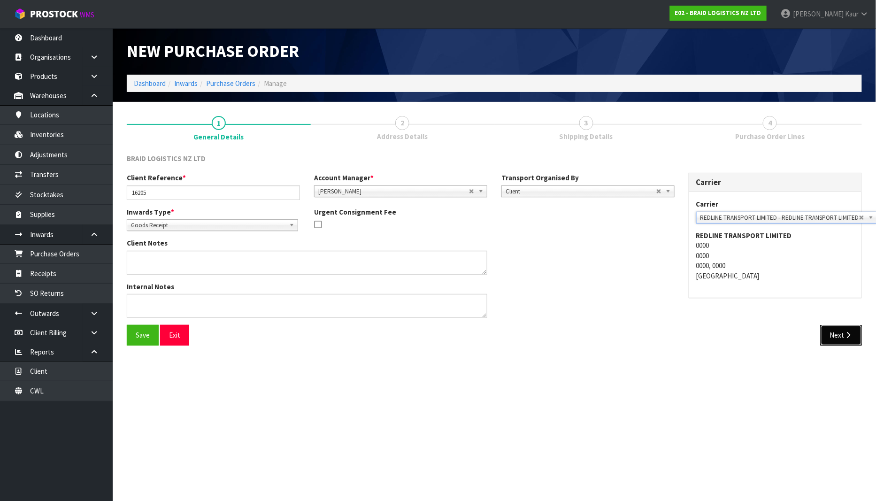
click at [838, 329] on button "Next" at bounding box center [841, 335] width 41 height 20
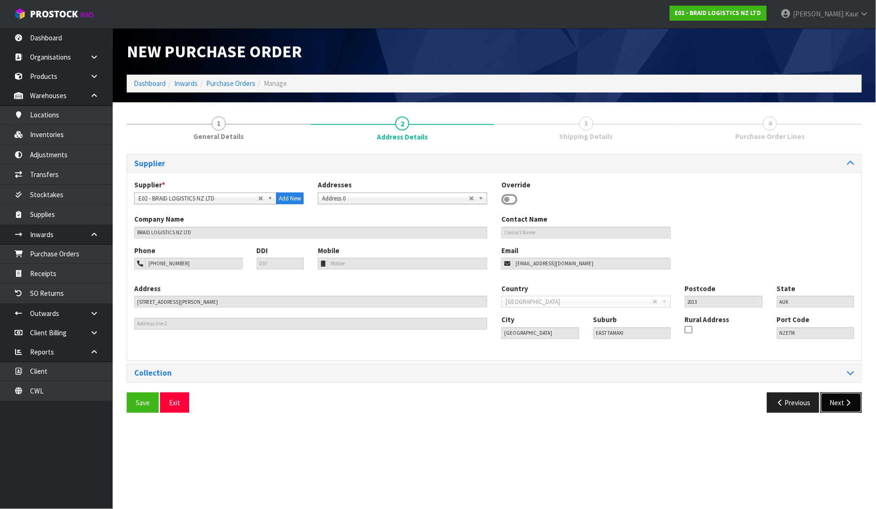
click at [838, 398] on button "Next" at bounding box center [841, 402] width 41 height 20
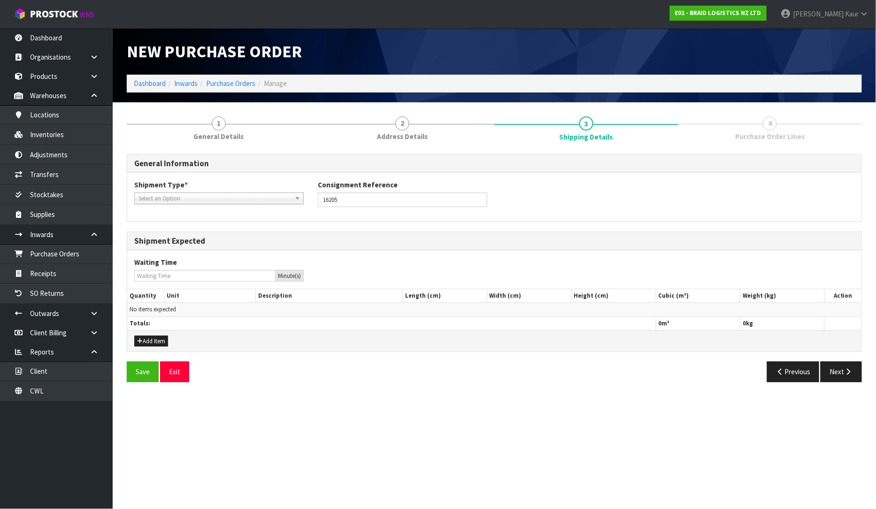
click at [157, 195] on span "Select an Option" at bounding box center [214, 198] width 153 height 11
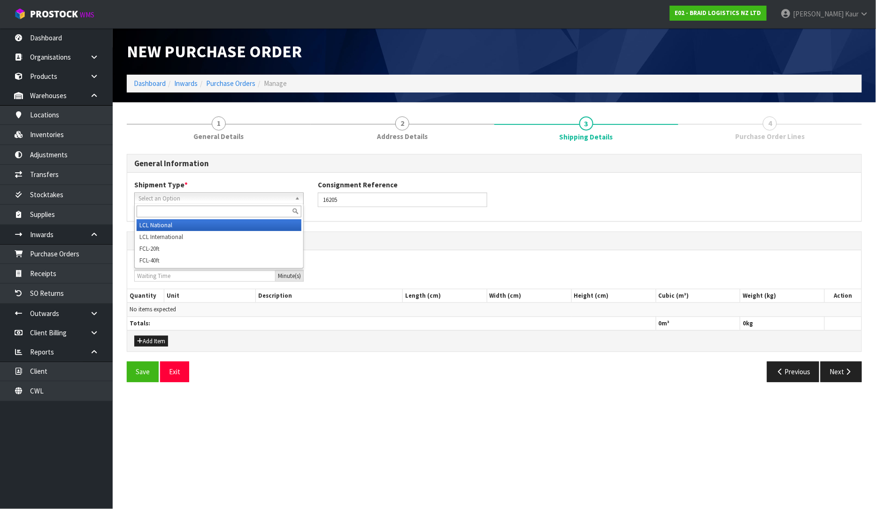
click at [166, 226] on li "LCL National" at bounding box center [219, 225] width 165 height 12
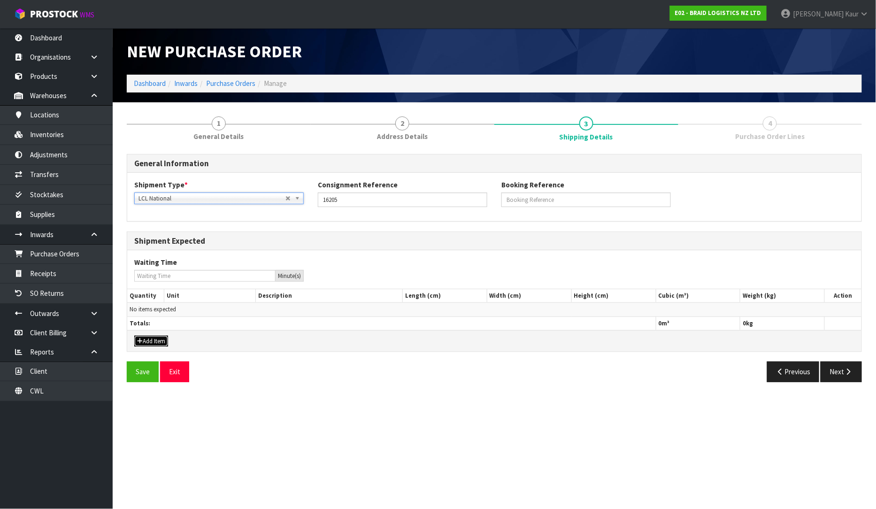
click at [148, 339] on button "Add Item" at bounding box center [151, 341] width 34 height 11
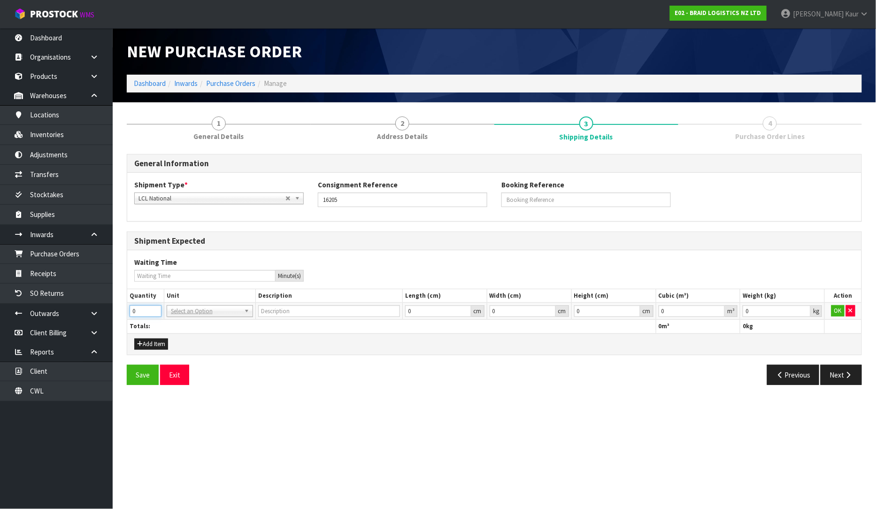
drag, startPoint x: 139, startPoint y: 308, endPoint x: 129, endPoint y: 311, distance: 11.2
click at [129, 311] on td "0" at bounding box center [145, 311] width 37 height 17
type input "11"
type input "BAG"
type input "0.000001"
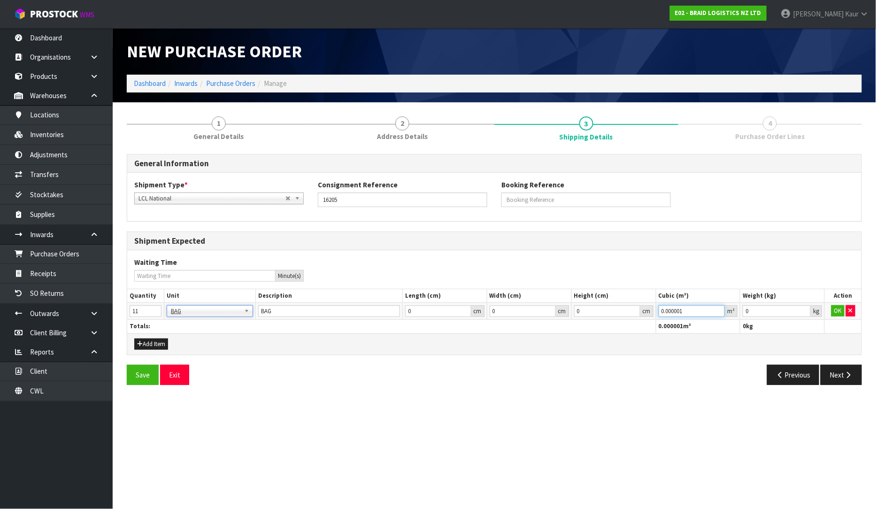
click at [721, 307] on input "0.000001" at bounding box center [692, 311] width 67 height 12
type input "0.001"
click at [801, 309] on input "0.001" at bounding box center [777, 311] width 68 height 12
click at [833, 310] on button "OK" at bounding box center [837, 310] width 13 height 11
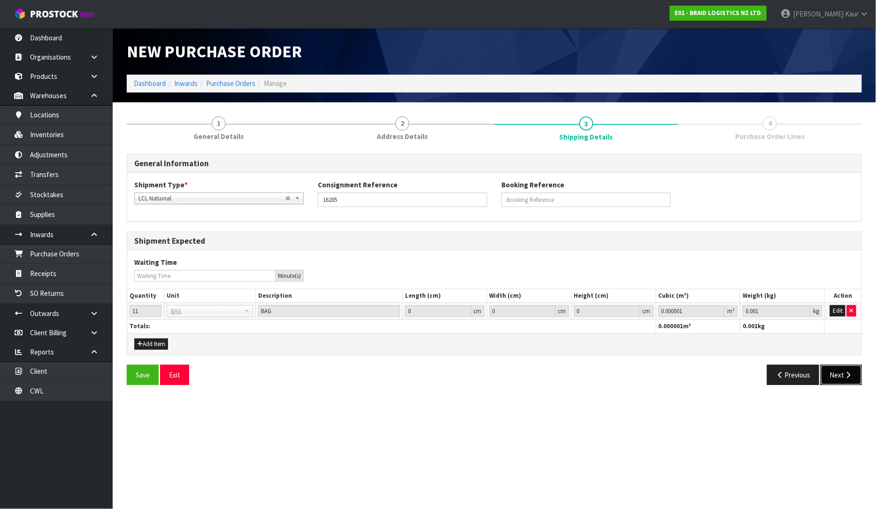
drag, startPoint x: 833, startPoint y: 378, endPoint x: 790, endPoint y: 345, distance: 55.2
click at [832, 378] on button "Next" at bounding box center [841, 375] width 41 height 20
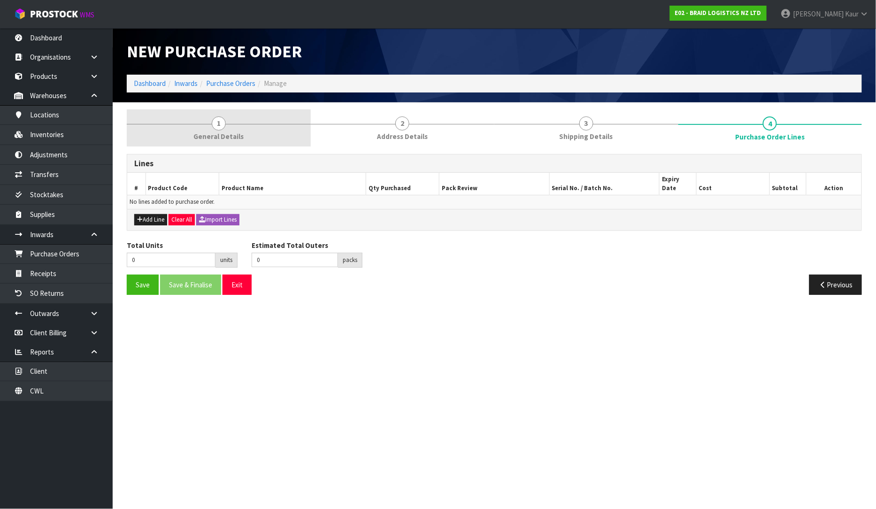
click at [223, 130] on link "1 General Details" at bounding box center [219, 127] width 184 height 37
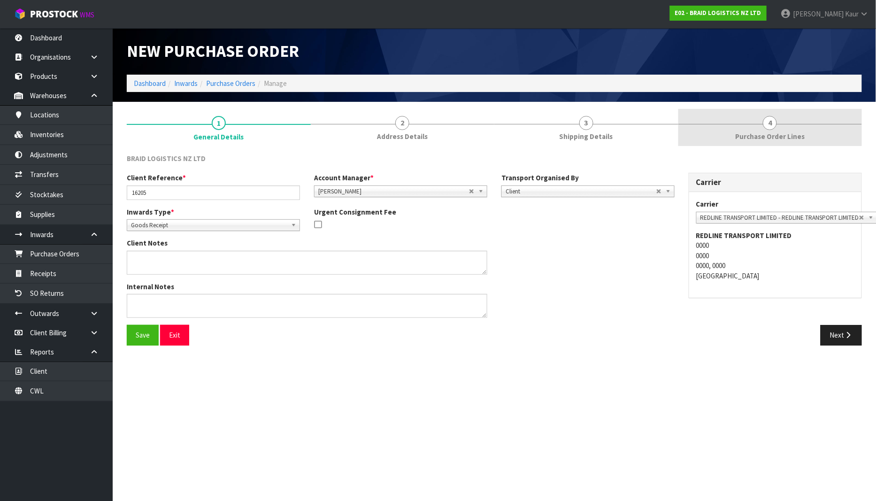
click at [787, 140] on span "Purchase Order Lines" at bounding box center [769, 136] width 69 height 10
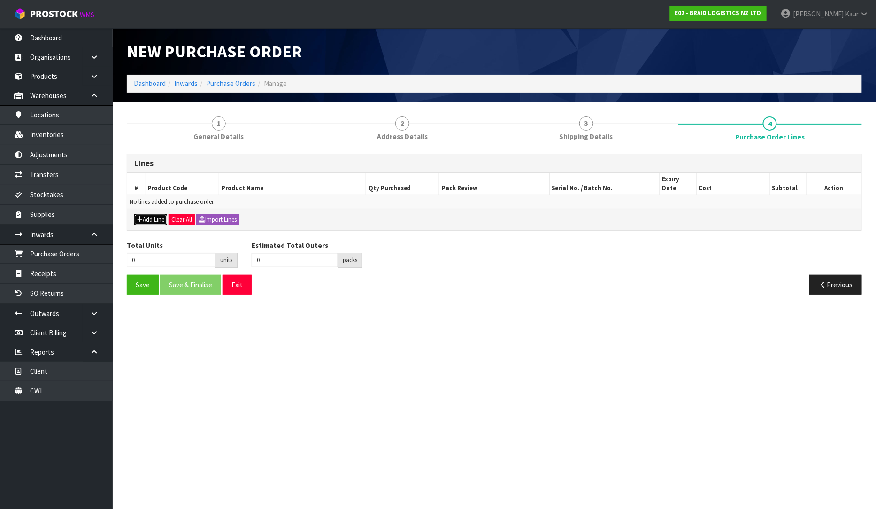
click at [143, 214] on button "Add Line" at bounding box center [150, 219] width 33 height 11
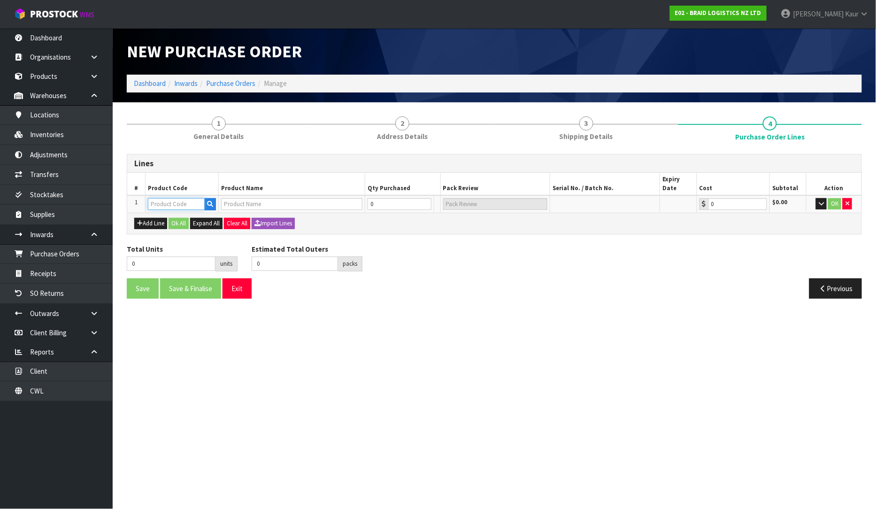
click at [167, 198] on input "text" at bounding box center [176, 204] width 57 height 12
type input "BR"
click at [174, 208] on link "BR -AK-BAG" at bounding box center [186, 210] width 74 height 13
type input "BR-AK-BAG"
type input "BS AKLD-BAG RUBBER CHIPS"
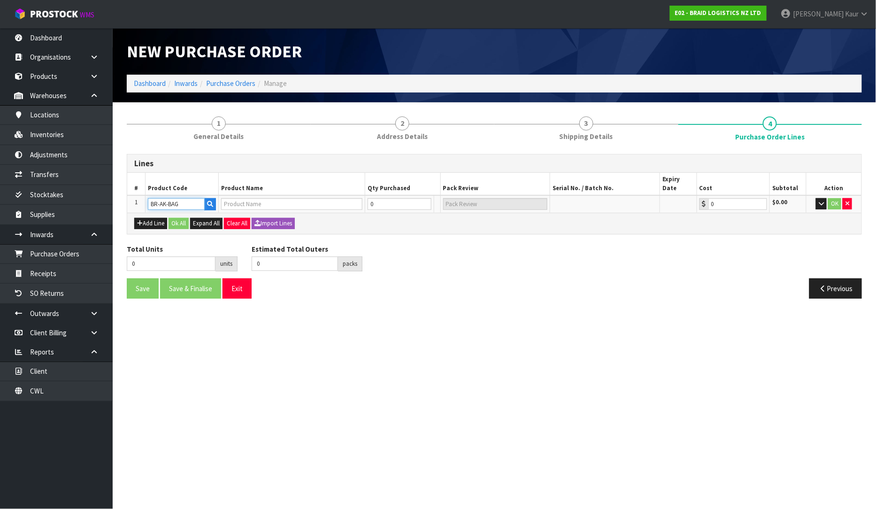
type input "0.00"
click at [398, 198] on input "0" at bounding box center [394, 204] width 57 height 12
type input "1"
type input "1 BAG"
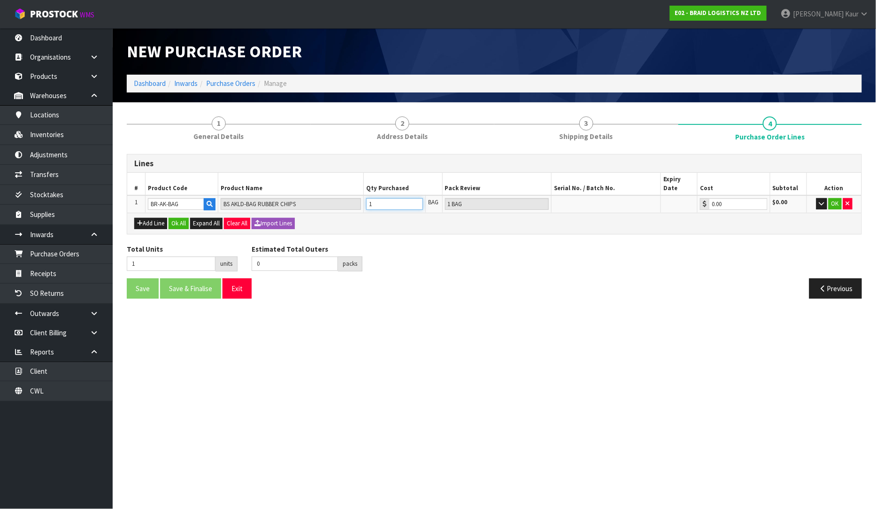
type input "11"
type input "11 BAG"
type input "11"
click at [836, 198] on button "OK" at bounding box center [835, 203] width 13 height 11
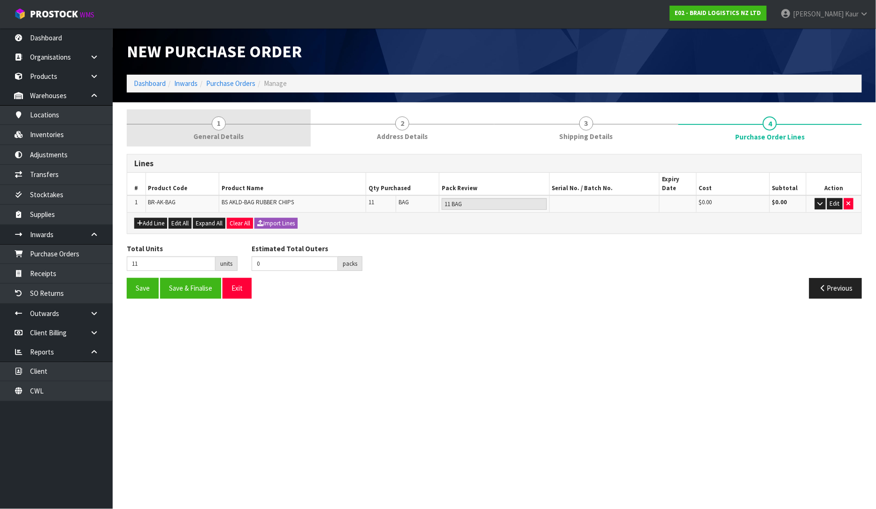
click at [223, 127] on span "1" at bounding box center [219, 123] width 14 height 14
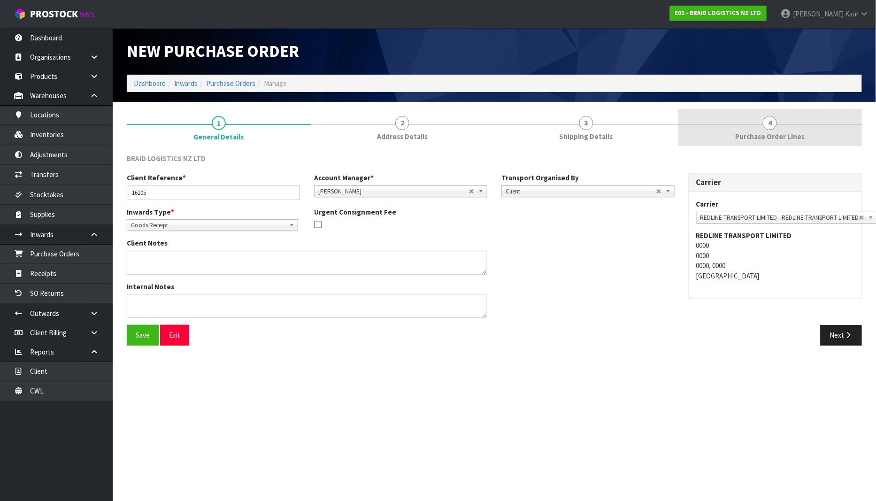
click at [768, 128] on span "4" at bounding box center [770, 123] width 14 height 14
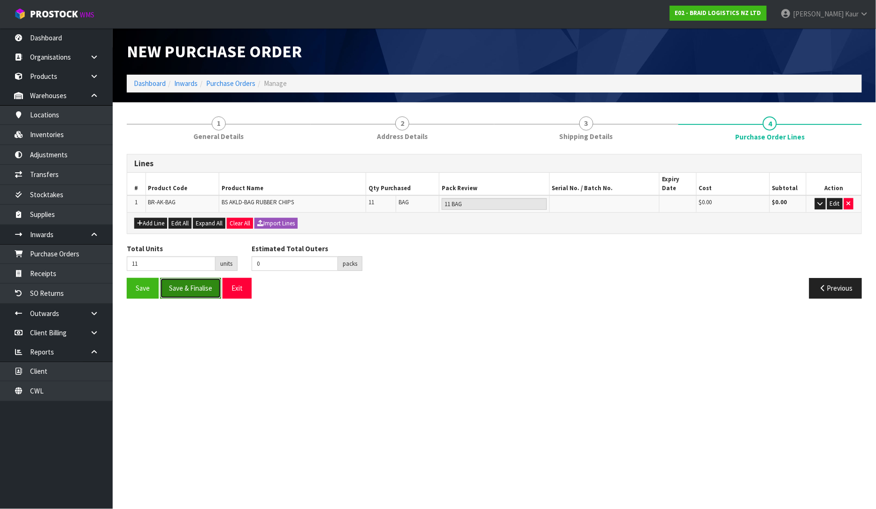
click at [182, 278] on button "Save & Finalise" at bounding box center [190, 288] width 61 height 20
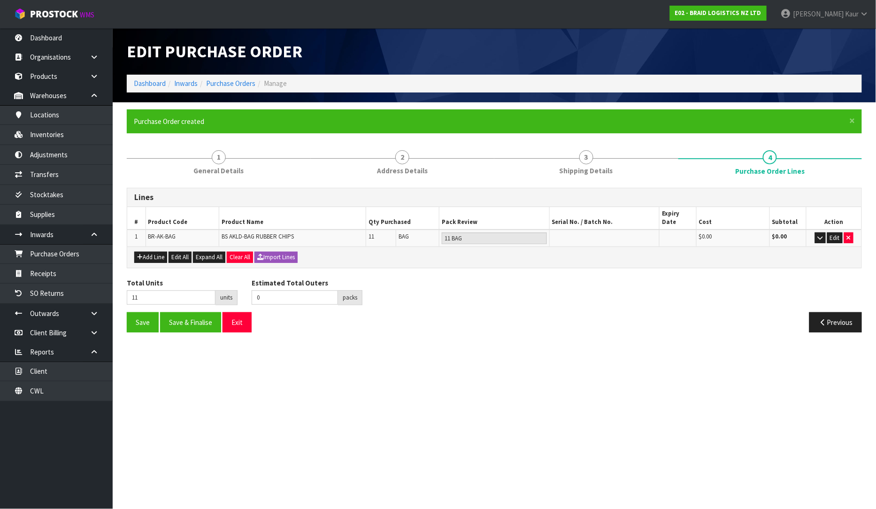
type input "0"
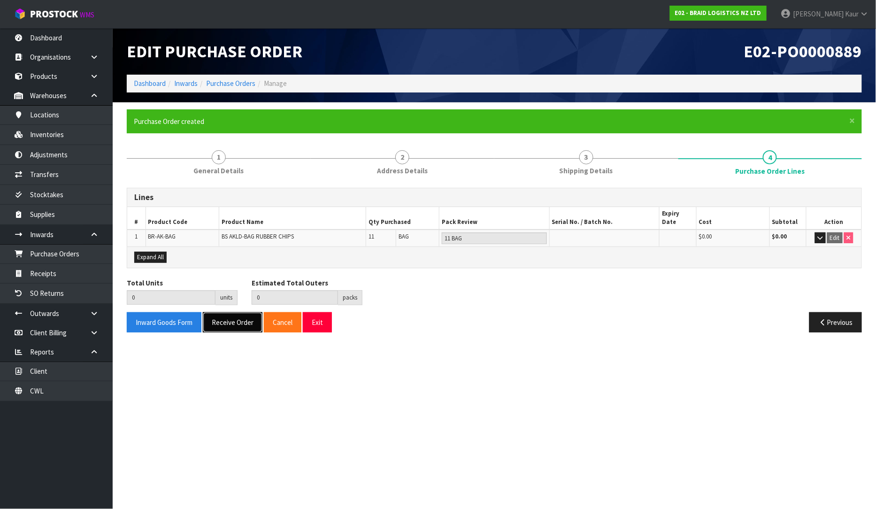
click at [216, 318] on button "Receive Order" at bounding box center [233, 322] width 60 height 20
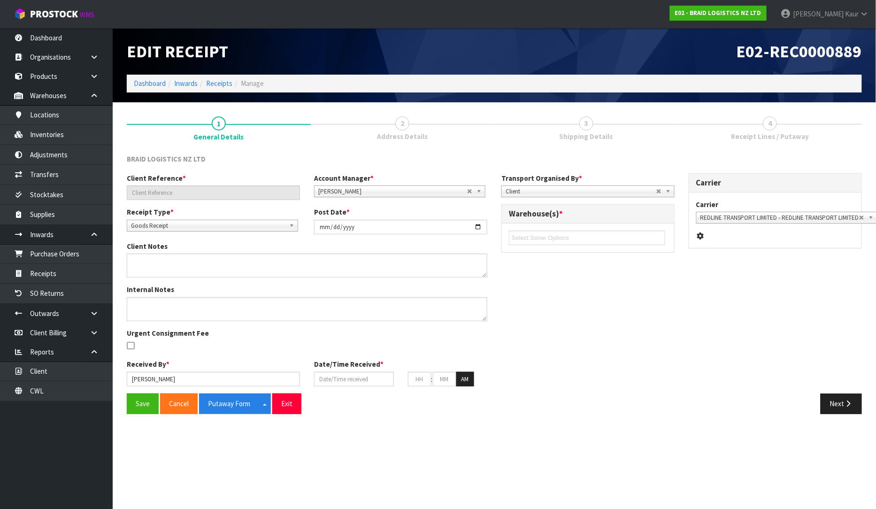
type input "16205"
type input "[DATE]"
type input "[PERSON_NAME]"
type input "[DATE]"
type input "09"
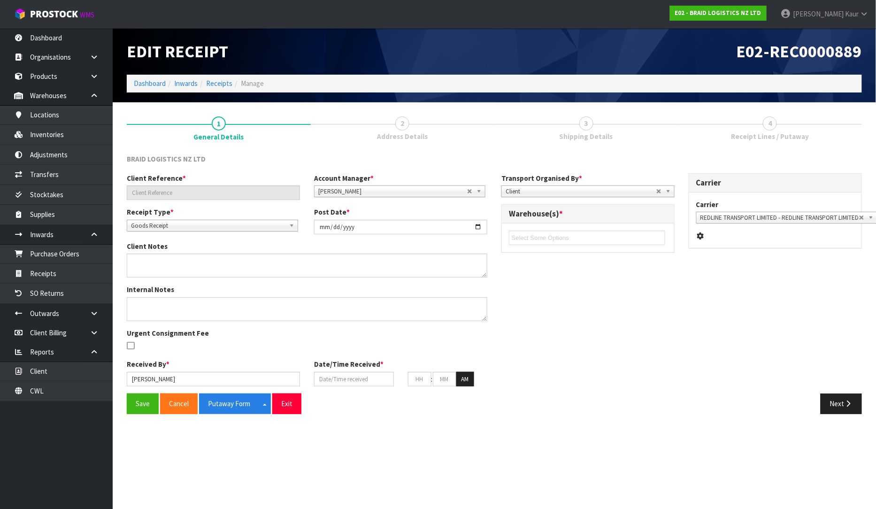
type input "51"
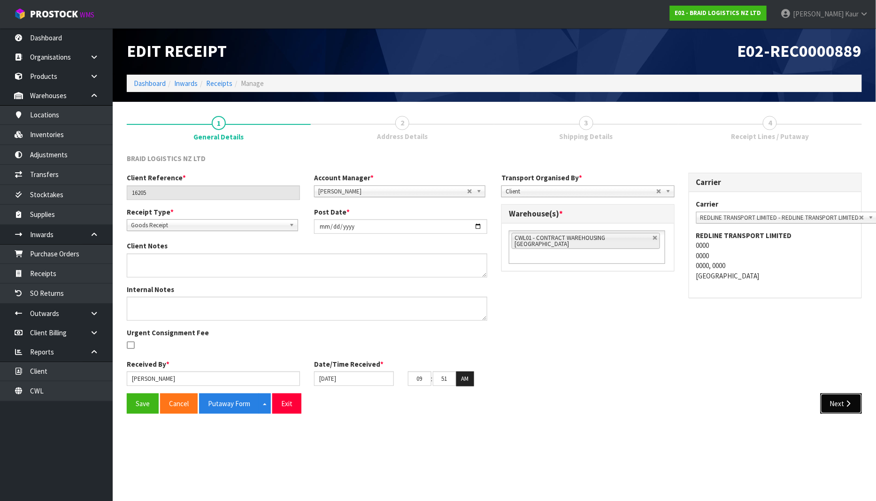
click at [851, 397] on button "Next" at bounding box center [841, 403] width 41 height 20
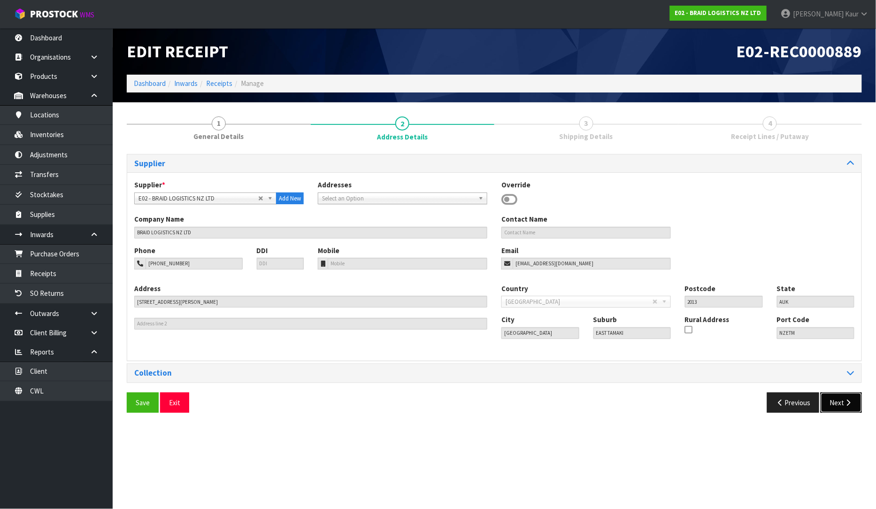
click at [849, 400] on icon "button" at bounding box center [848, 402] width 9 height 7
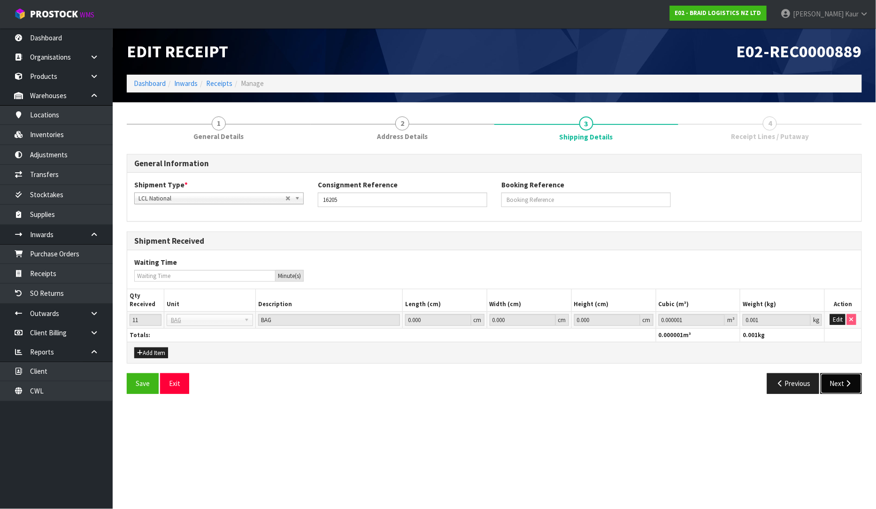
click at [844, 387] on button "Next" at bounding box center [841, 383] width 41 height 20
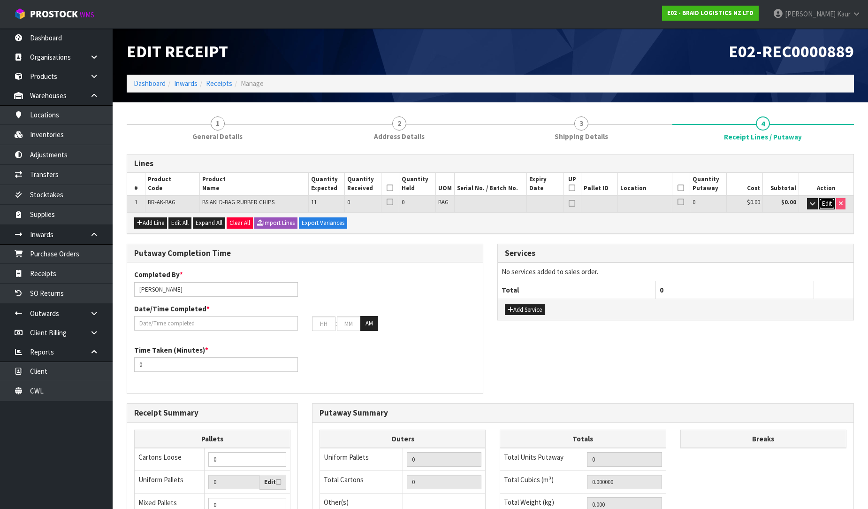
click at [828, 204] on span "Edit" at bounding box center [827, 204] width 10 height 8
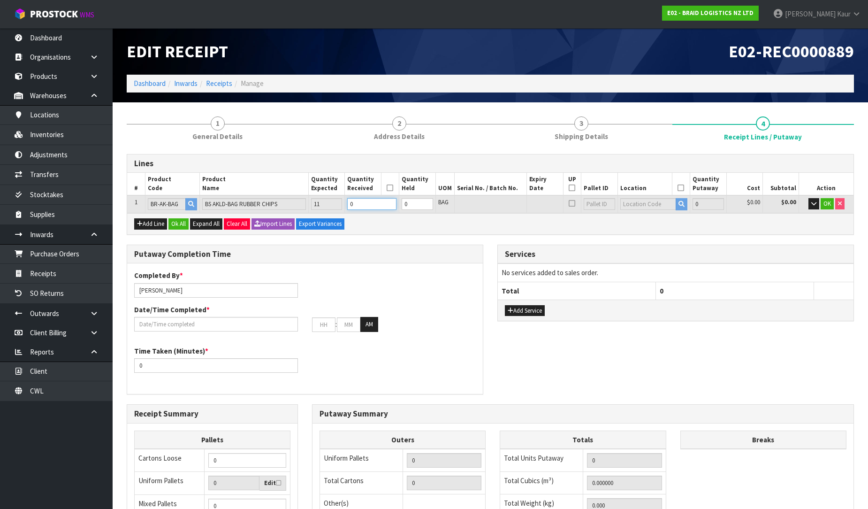
click at [363, 207] on input "0" at bounding box center [371, 204] width 49 height 12
type input "1"
type input "700"
type input "1"
type input "11"
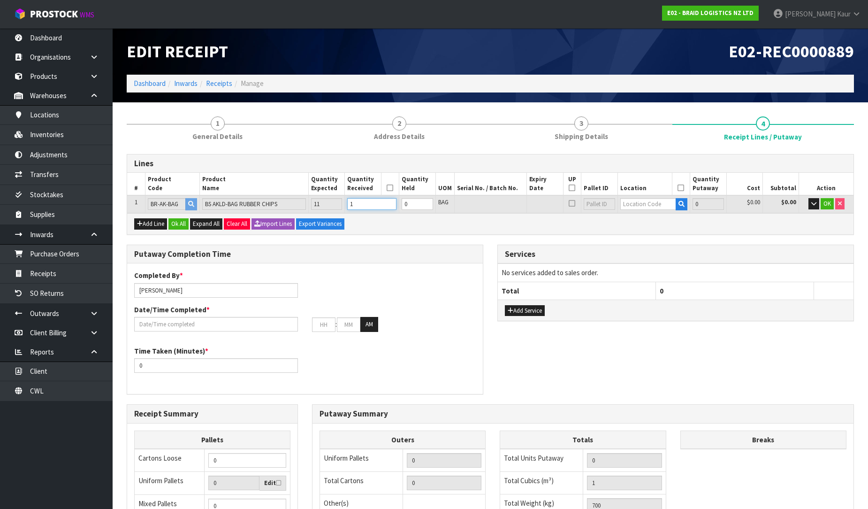
type input "7700"
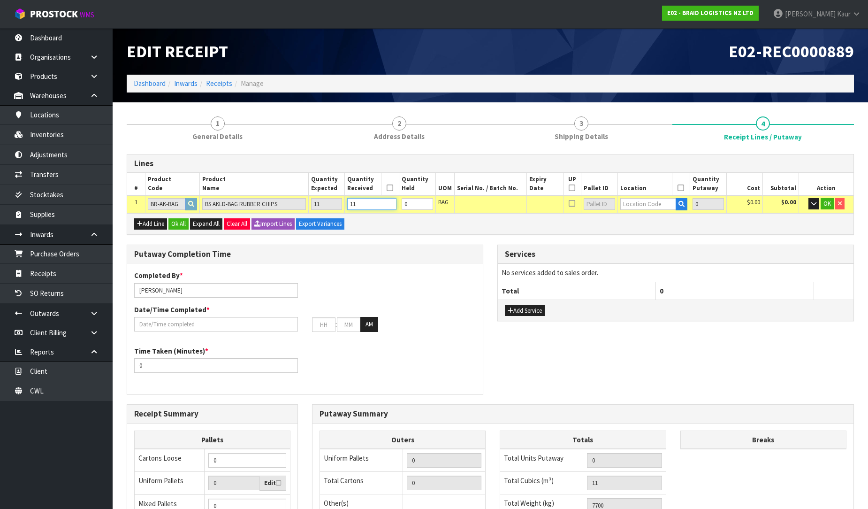
type input "11"
click at [645, 201] on input "text" at bounding box center [649, 204] width 56 height 12
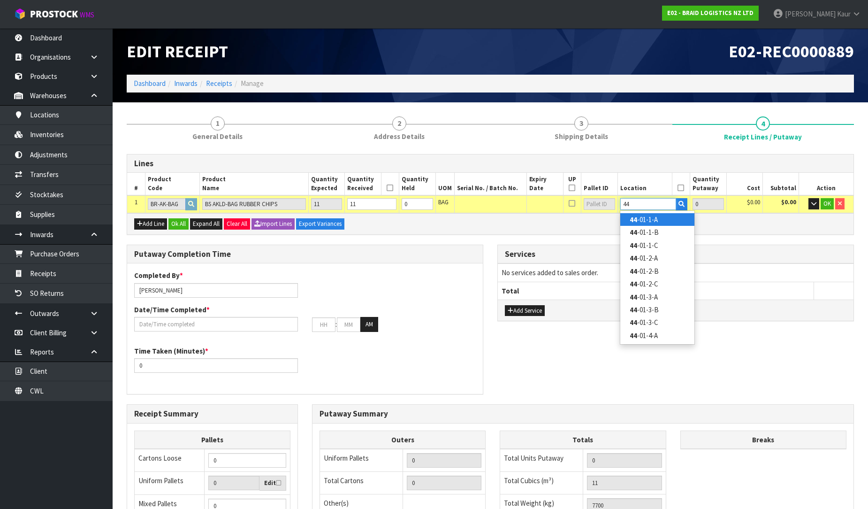
type input "44"
click at [636, 215] on strong "44" at bounding box center [634, 219] width 8 height 9
type input "11"
type input "44-01-1-A"
type input "11"
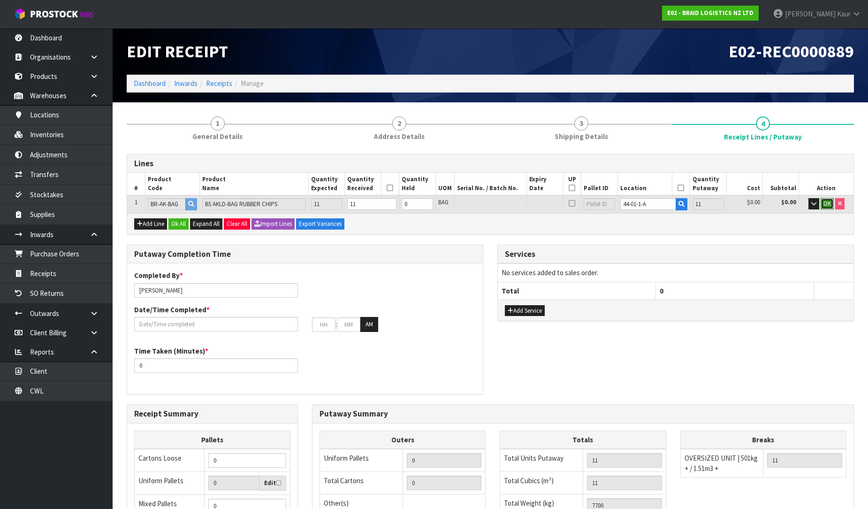
click at [826, 202] on span "OK" at bounding box center [828, 204] width 8 height 8
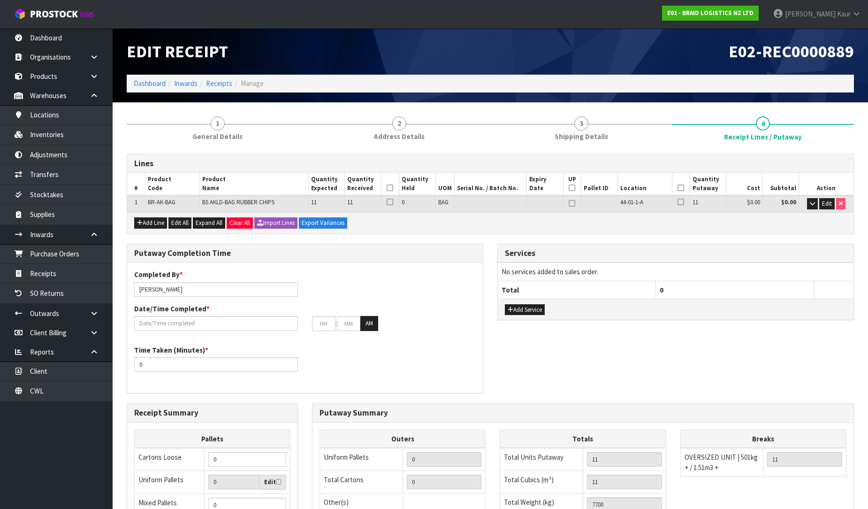
click at [387, 188] on icon at bounding box center [390, 188] width 7 height 0
click at [680, 188] on icon at bounding box center [681, 188] width 7 height 0
click at [157, 313] on label "Date/Time Completed *" at bounding box center [172, 309] width 76 height 10
click at [153, 322] on input "text" at bounding box center [216, 323] width 164 height 15
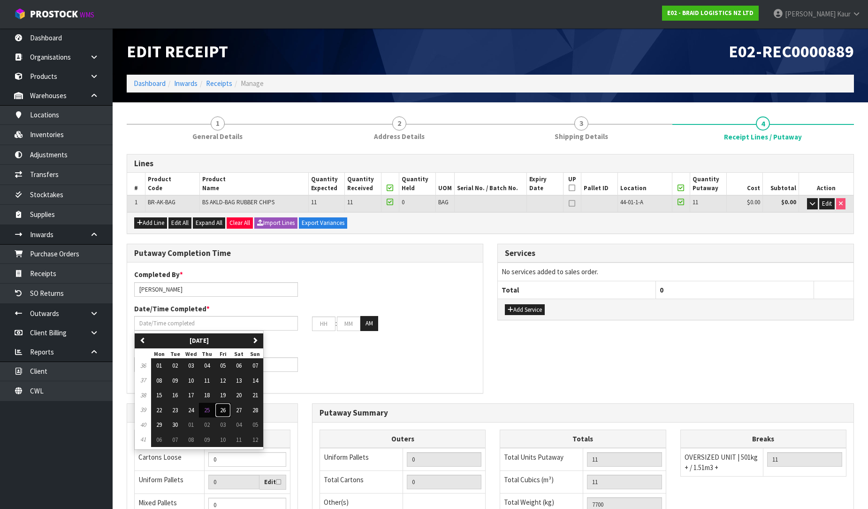
click at [217, 412] on button "26" at bounding box center [223, 410] width 16 height 15
type input "26/09/2025"
type input "12"
type input "00"
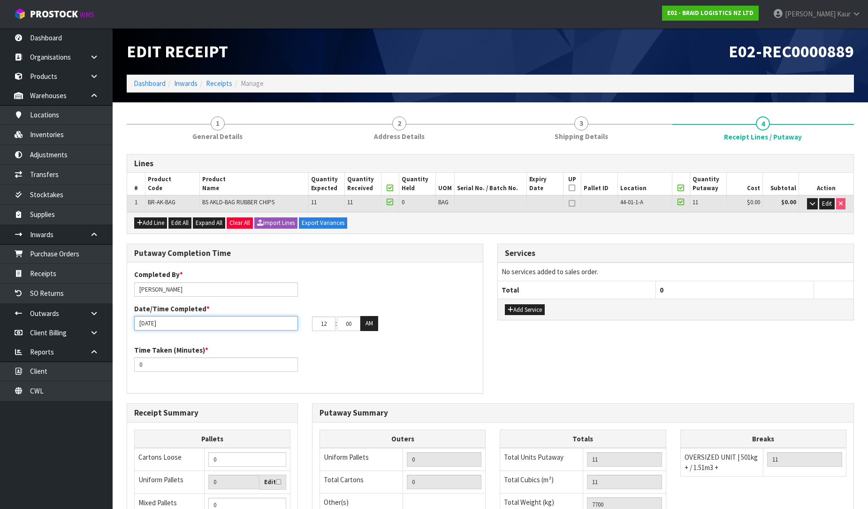
click at [142, 320] on input "26/09/2025" at bounding box center [216, 323] width 164 height 15
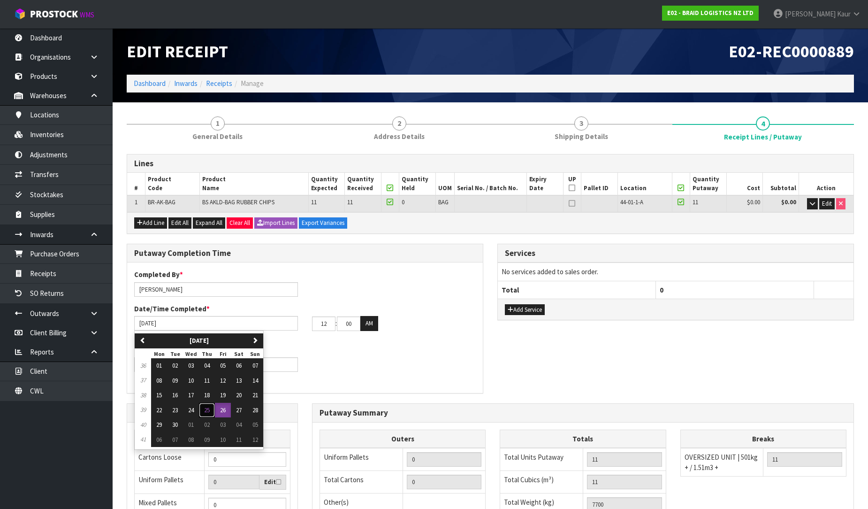
drag, startPoint x: 209, startPoint y: 406, endPoint x: 202, endPoint y: 404, distance: 7.4
click at [208, 406] on span "25" at bounding box center [207, 410] width 6 height 8
type input "[DATE]"
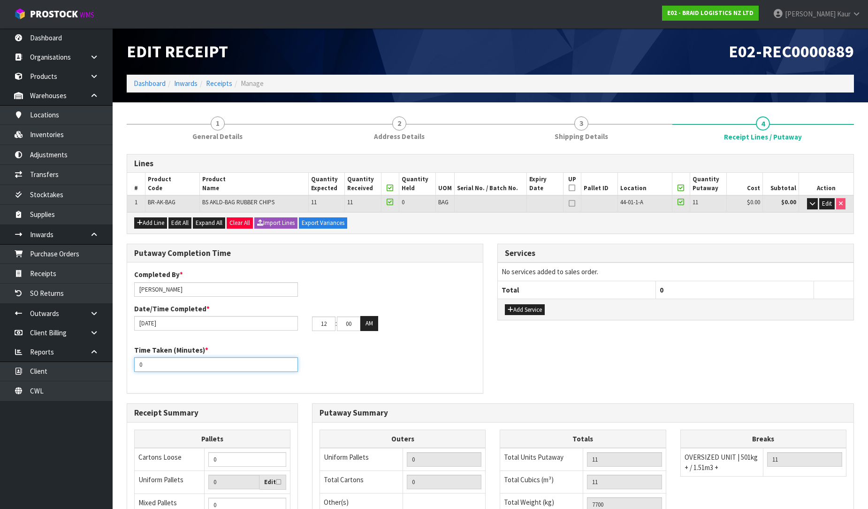
drag, startPoint x: 147, startPoint y: 362, endPoint x: 119, endPoint y: 362, distance: 28.2
click at [120, 362] on div "Putaway Completion Time Completed By * [PERSON_NAME] Date/Time Completed * [DAT…" at bounding box center [305, 324] width 371 height 160
type input "15"
drag, startPoint x: 311, startPoint y: 326, endPoint x: 303, endPoint y: 326, distance: 7.5
click at [303, 326] on div "25/09/2025 12 : 00 : 00 AM" at bounding box center [305, 323] width 356 height 15
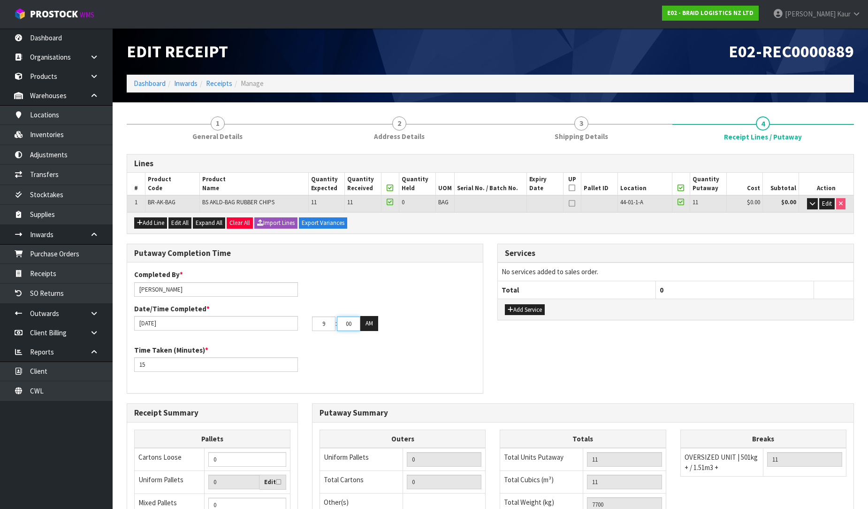
type input "09"
drag, startPoint x: 353, startPoint y: 326, endPoint x: 331, endPoint y: 326, distance: 21.1
click at [331, 326] on tr "09 : 00 : 00 AM" at bounding box center [345, 323] width 66 height 15
type input "53"
click at [376, 323] on button "AM" at bounding box center [370, 323] width 18 height 15
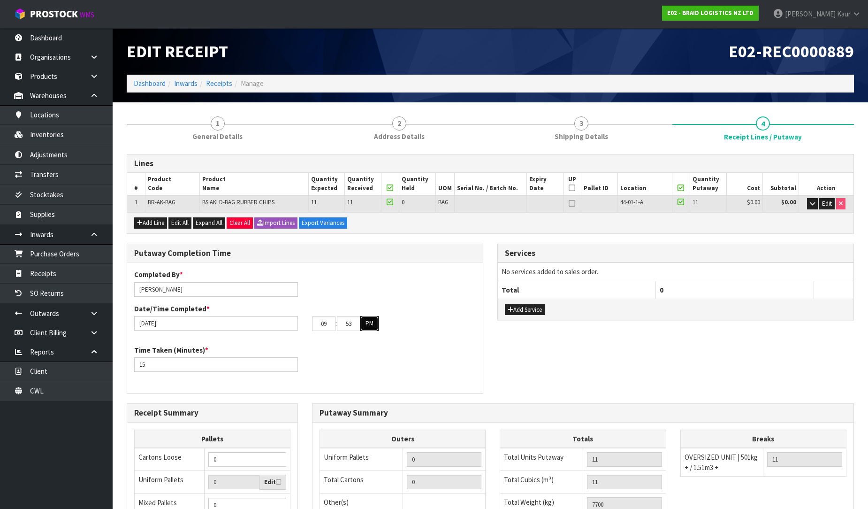
click at [376, 323] on button "PM" at bounding box center [370, 323] width 18 height 15
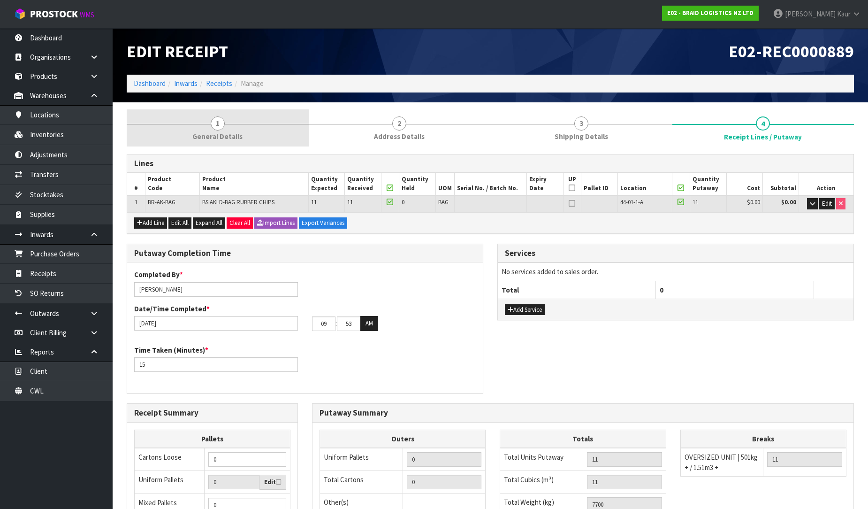
click at [206, 128] on link "1 General Details" at bounding box center [218, 127] width 182 height 37
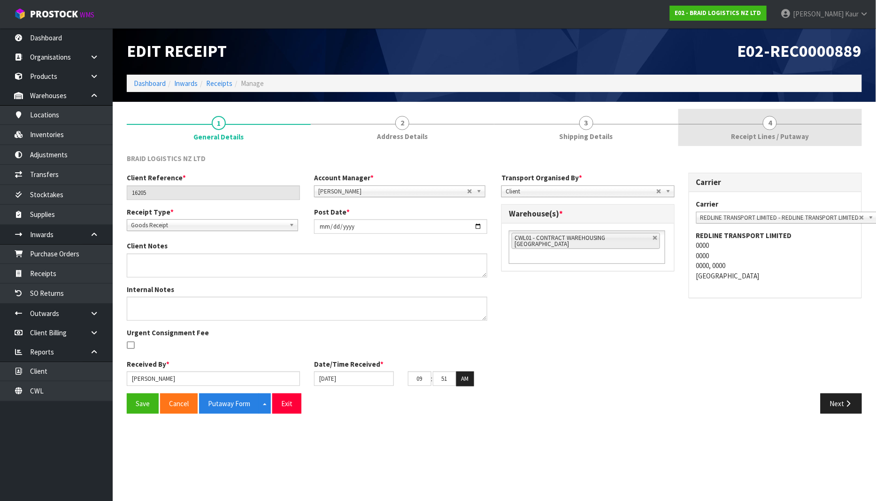
click at [782, 127] on link "4 Receipt Lines / Putaway" at bounding box center [770, 127] width 184 height 37
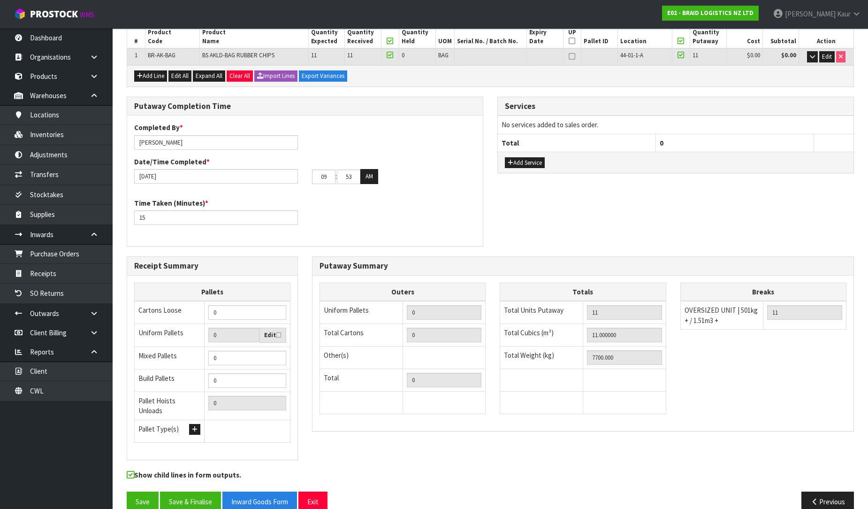
scroll to position [158, 0]
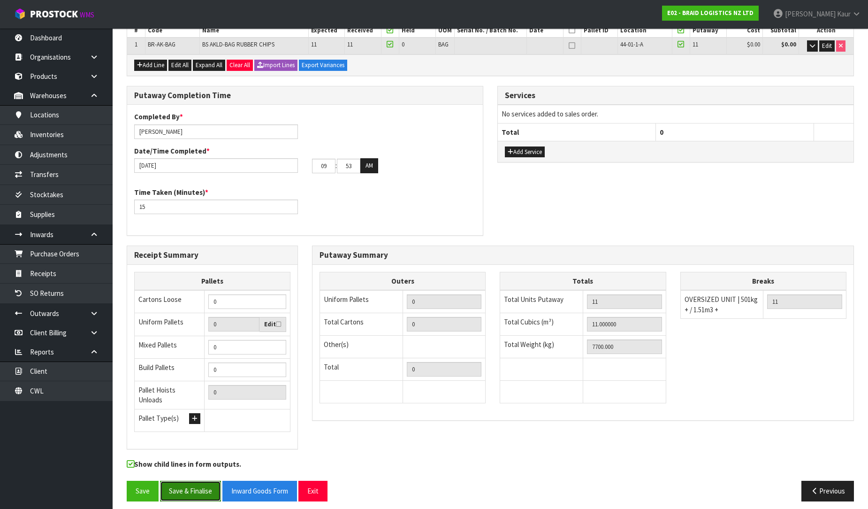
click at [195, 484] on button "Save & Finalise" at bounding box center [190, 491] width 61 height 20
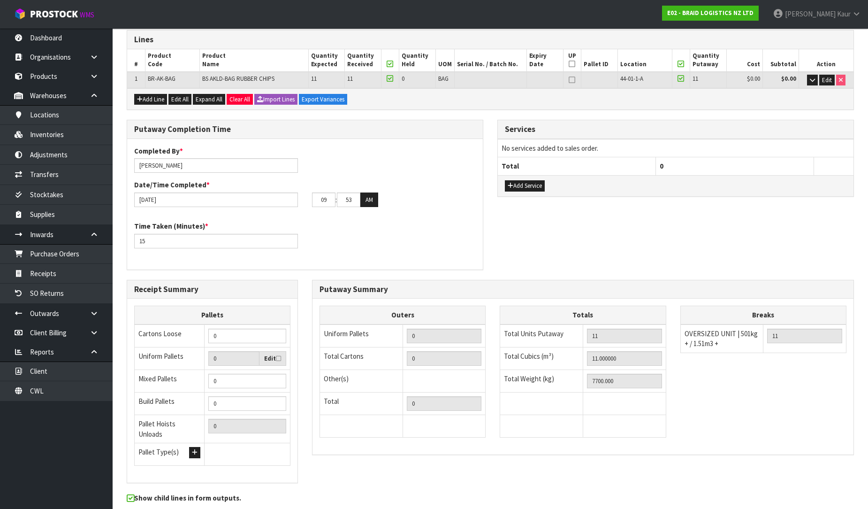
scroll to position [0, 0]
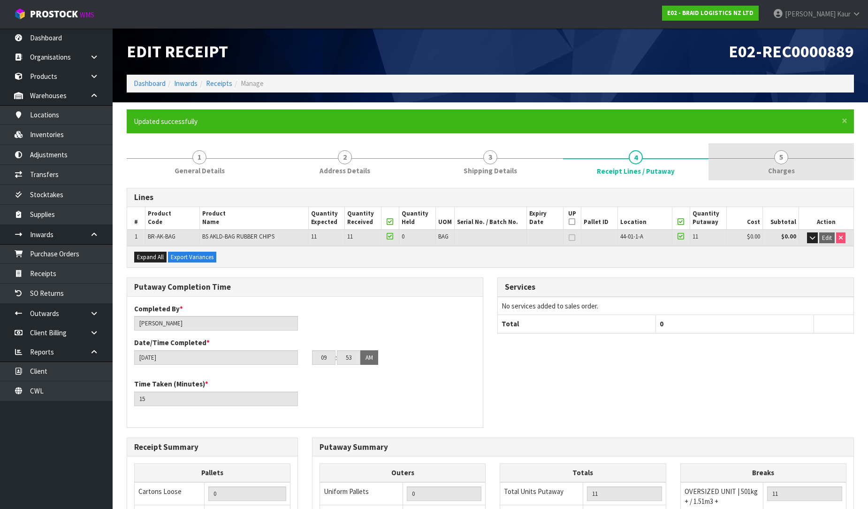
click at [772, 171] on span "Charges" at bounding box center [781, 171] width 27 height 10
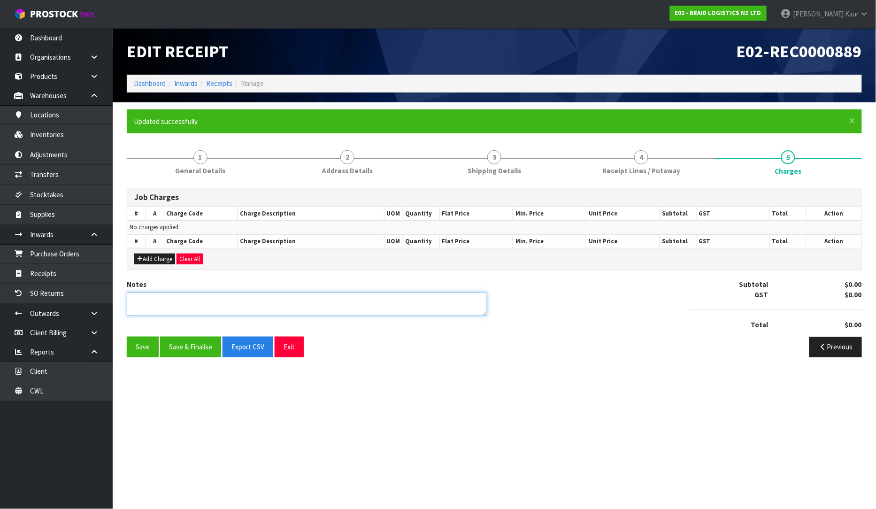
click at [218, 308] on textarea at bounding box center [307, 304] width 361 height 24
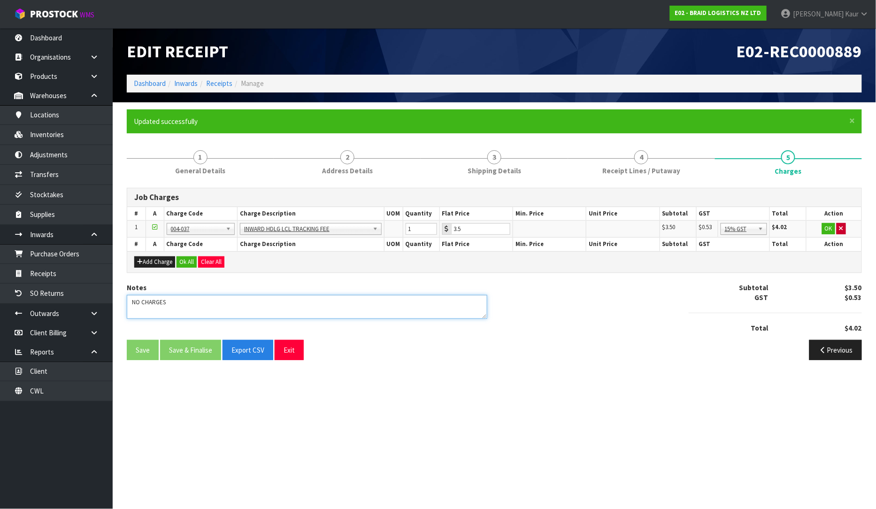
type textarea "NO CHARGES"
click at [841, 231] on icon "button" at bounding box center [841, 228] width 4 height 6
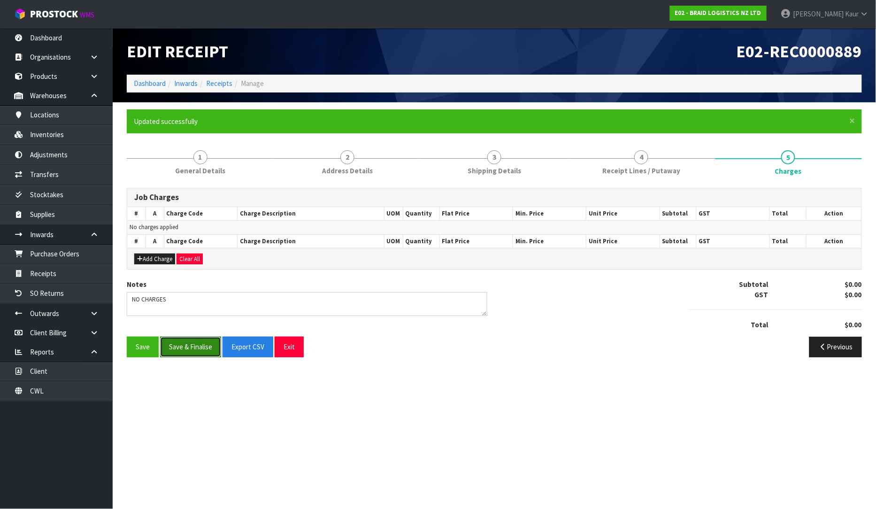
click at [177, 346] on button "Save & Finalise" at bounding box center [190, 347] width 61 height 20
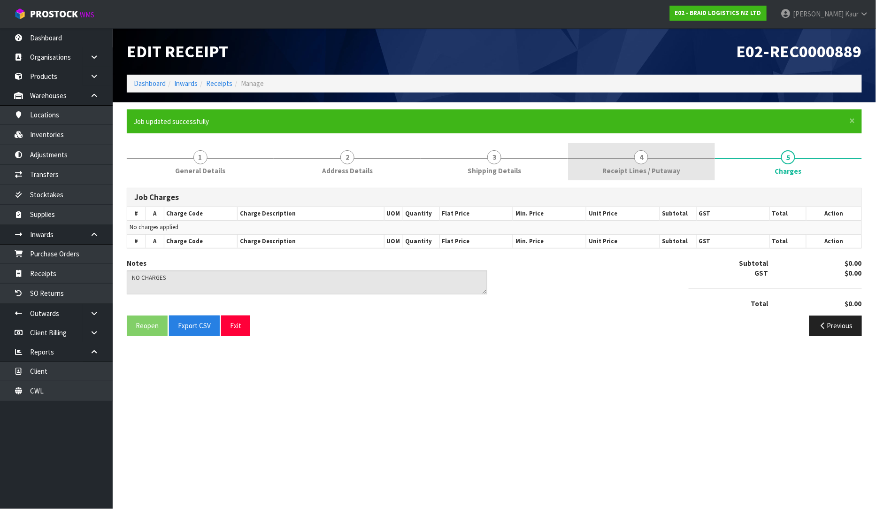
click at [599, 169] on link "4 Receipt Lines / Putaway" at bounding box center [641, 161] width 147 height 37
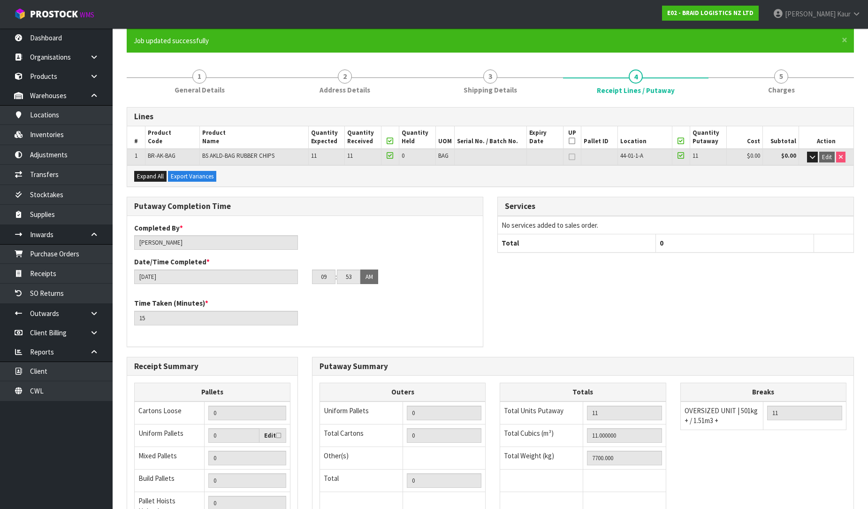
scroll to position [192, 0]
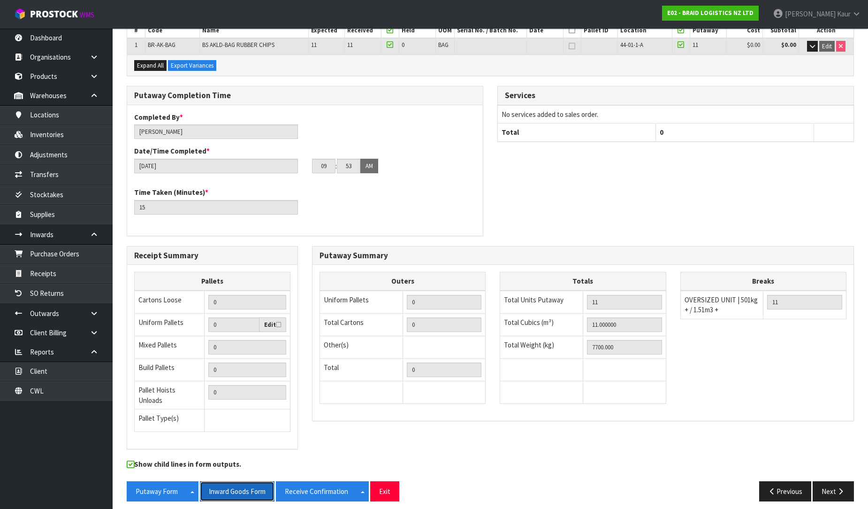
click at [227, 481] on button "Inward Goods Form" at bounding box center [237, 491] width 75 height 20
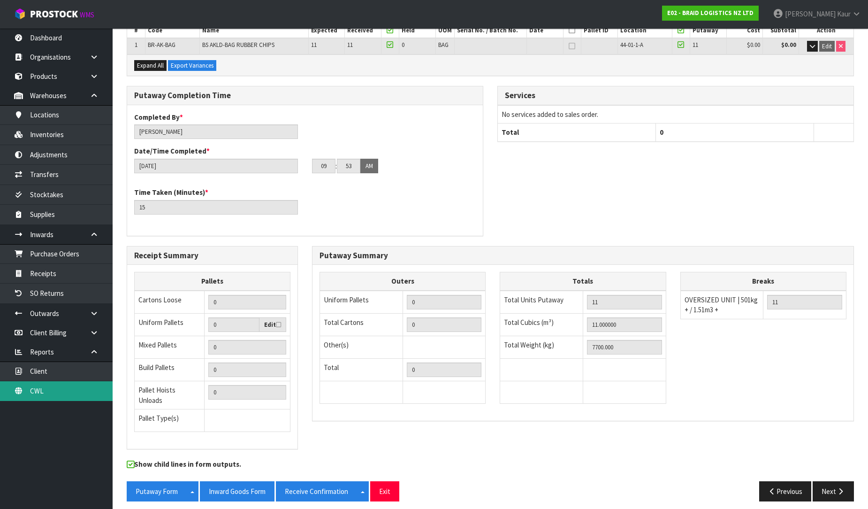
click at [40, 395] on link "CWL" at bounding box center [56, 390] width 113 height 19
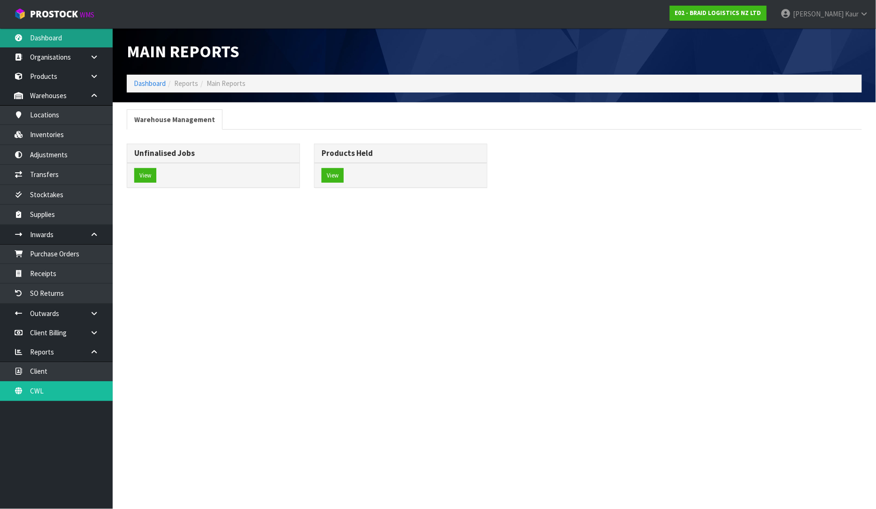
click at [49, 38] on link "Dashboard" at bounding box center [56, 37] width 113 height 19
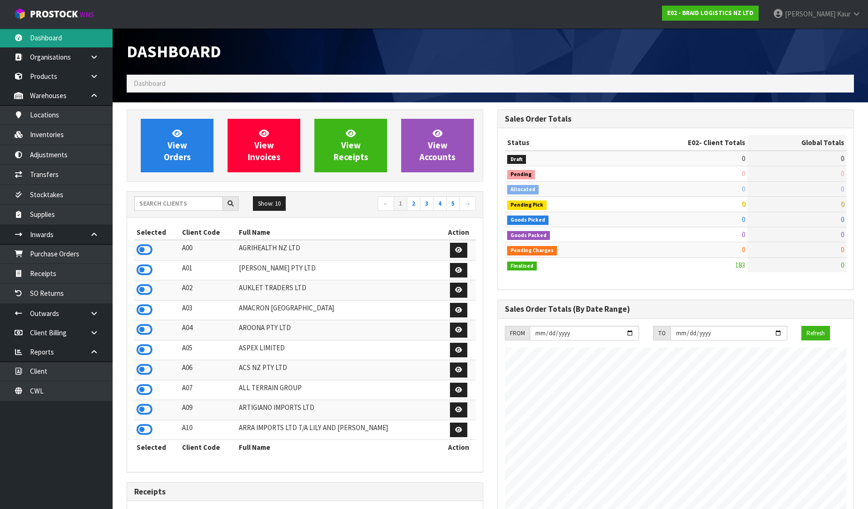
scroll to position [604, 371]
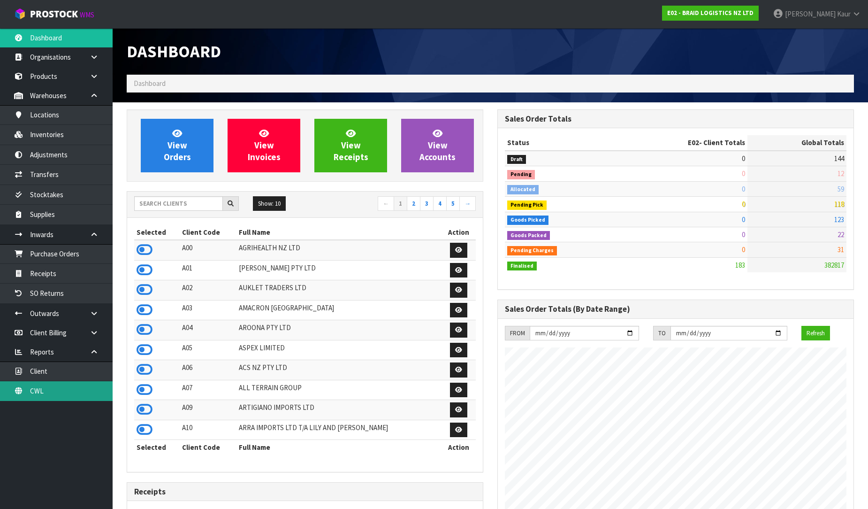
click at [67, 386] on link "CWL" at bounding box center [56, 390] width 113 height 19
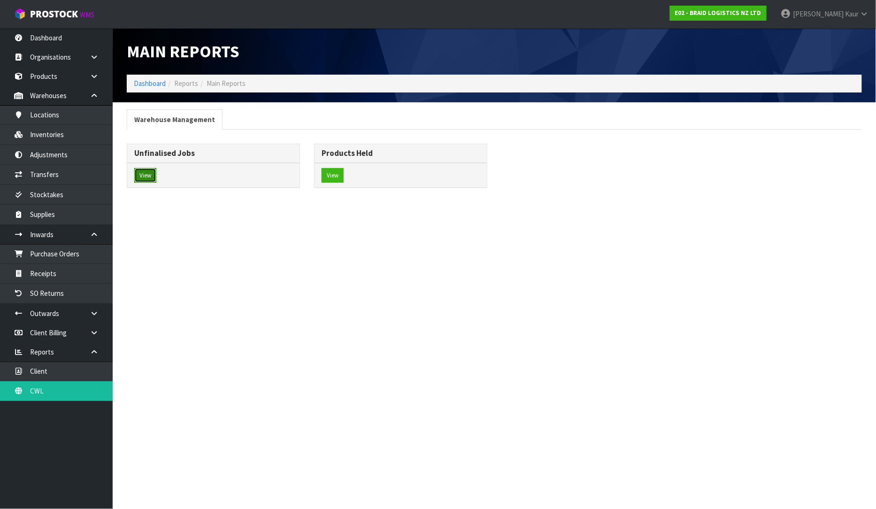
click at [152, 176] on button "View" at bounding box center [145, 175] width 22 height 15
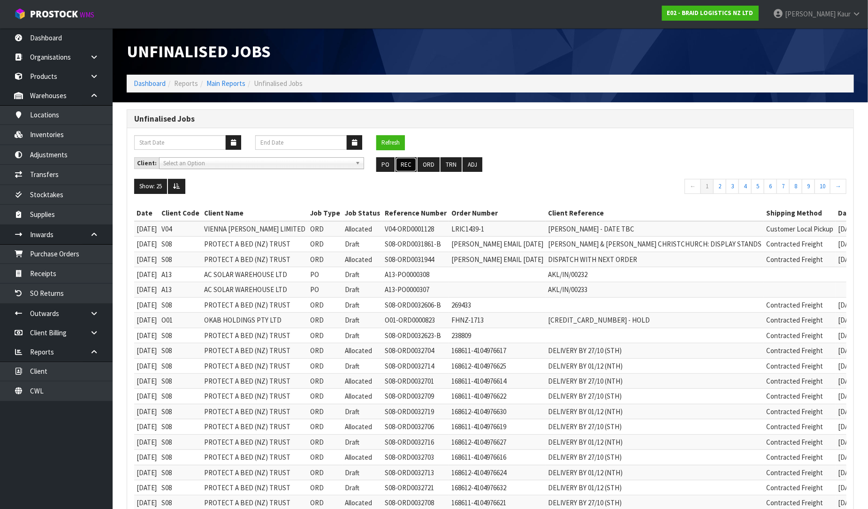
click at [412, 167] on button "REC" at bounding box center [406, 164] width 21 height 15
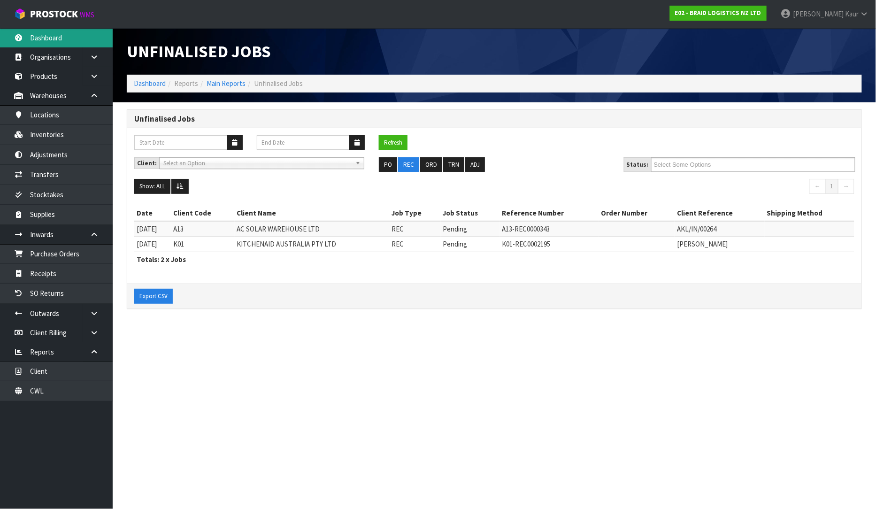
click at [73, 31] on link "Dashboard" at bounding box center [56, 37] width 113 height 19
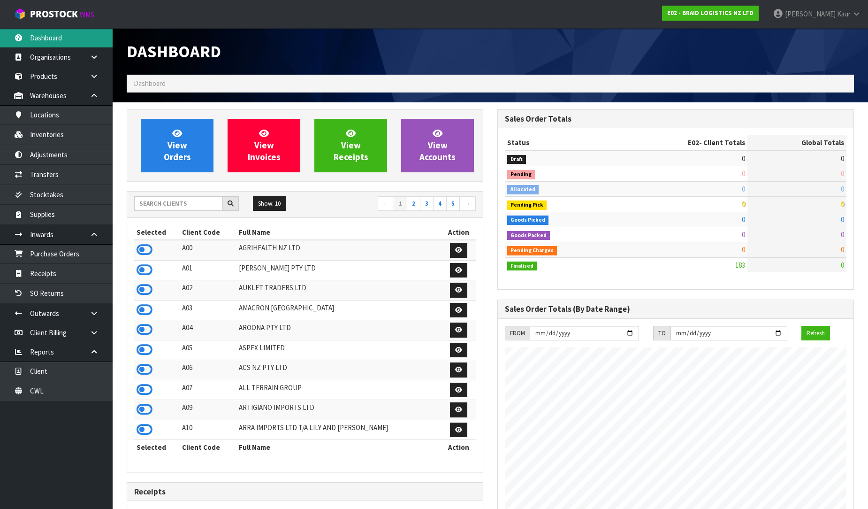
scroll to position [604, 371]
click at [166, 202] on input "text" at bounding box center [178, 203] width 89 height 15
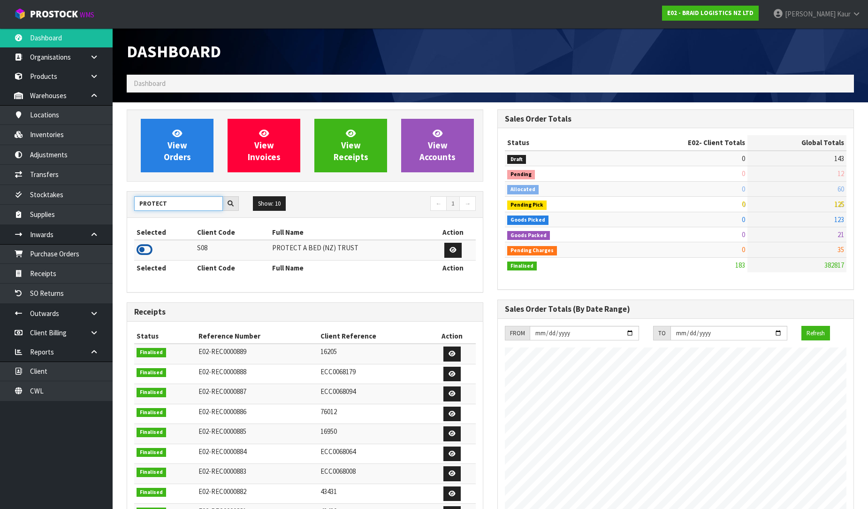
type input "PROTECT"
click at [140, 249] on icon at bounding box center [145, 250] width 16 height 14
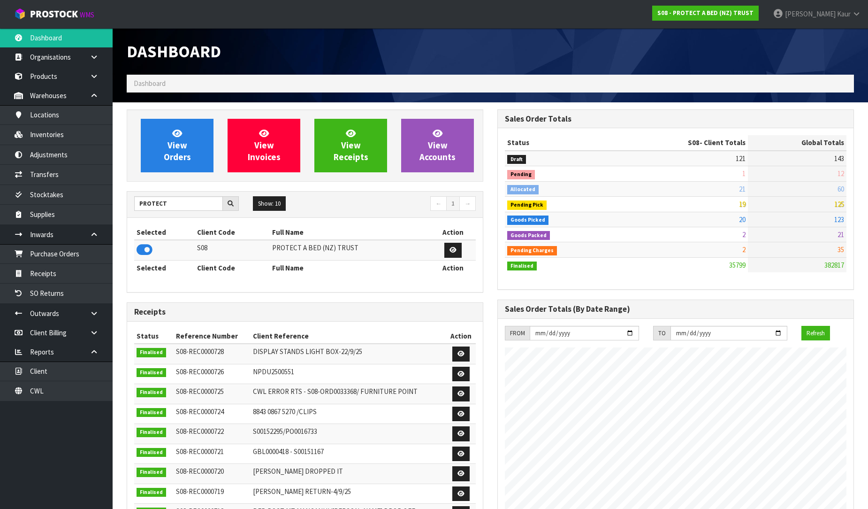
scroll to position [711, 371]
click at [91, 252] on link "Purchase Orders" at bounding box center [56, 253] width 113 height 19
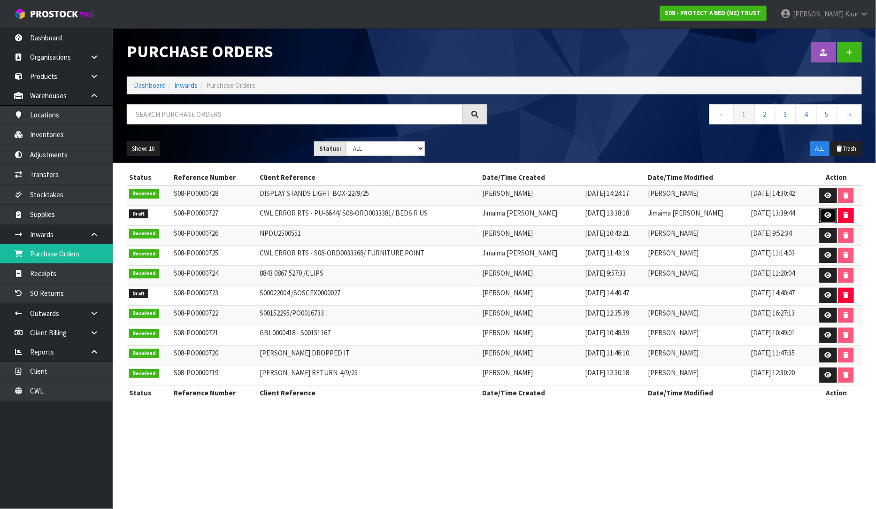
click at [828, 212] on icon at bounding box center [828, 215] width 7 height 6
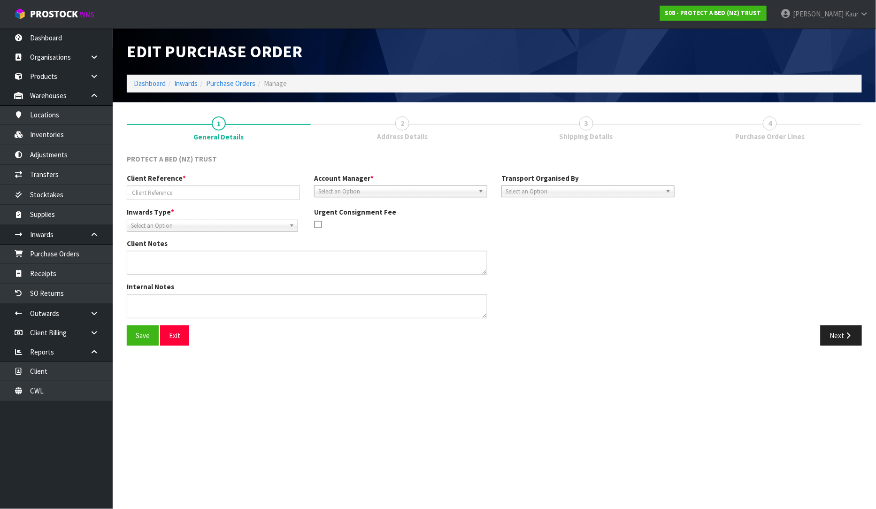
type input "CWL ERROR RTS - PU-6644/ S08-ORD0033381/ BEDS R US"
type textarea "CWL ERROR"
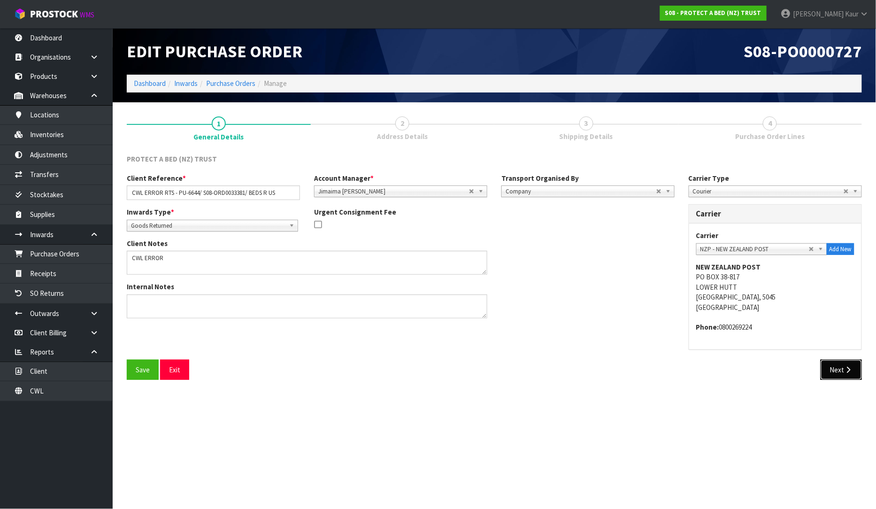
click at [827, 367] on button "Next" at bounding box center [841, 370] width 41 height 20
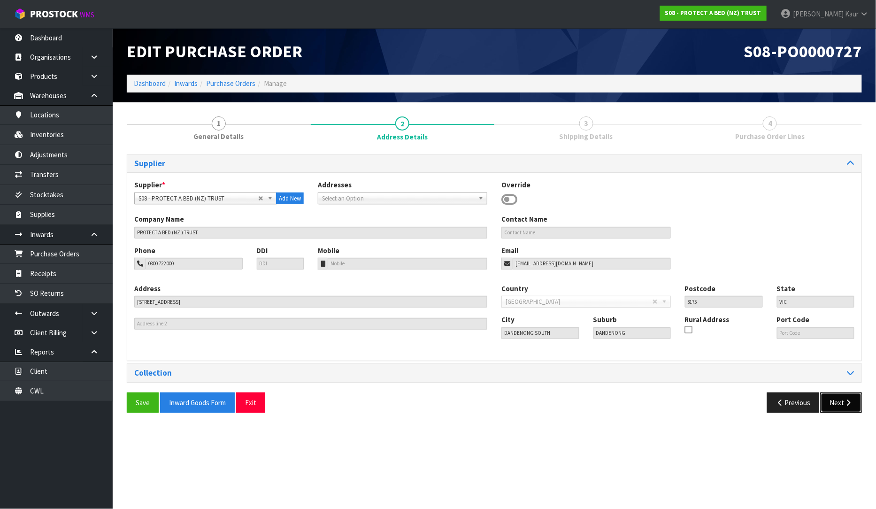
click at [833, 402] on button "Next" at bounding box center [841, 402] width 41 height 20
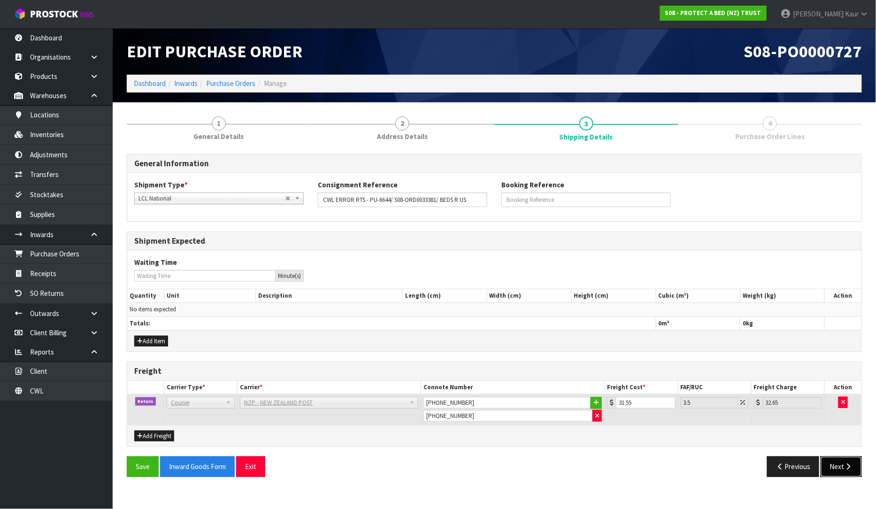
click at [836, 472] on button "Next" at bounding box center [841, 466] width 41 height 20
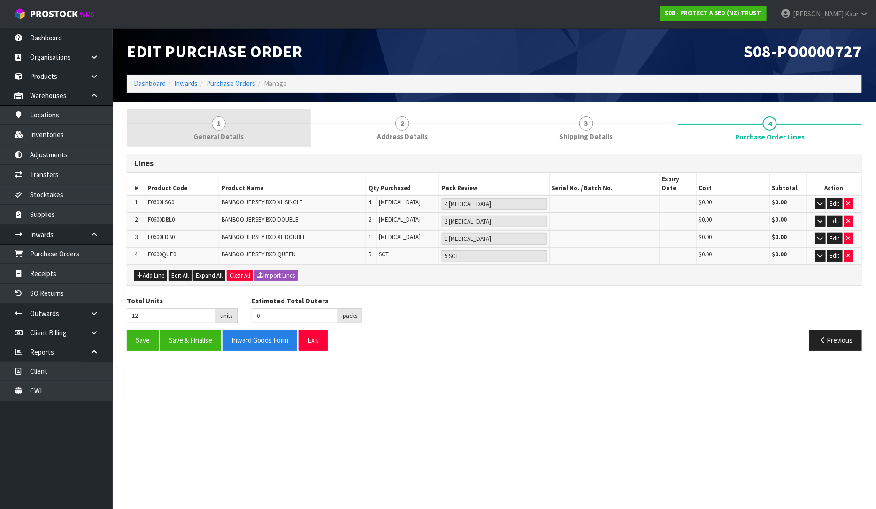
click at [234, 142] on link "1 General Details" at bounding box center [219, 127] width 184 height 37
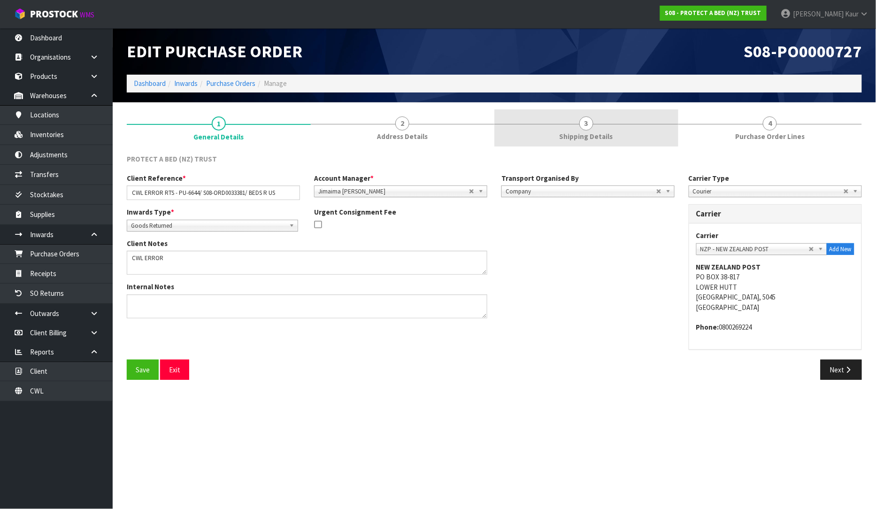
click at [594, 130] on link "3 Shipping Details" at bounding box center [586, 127] width 184 height 37
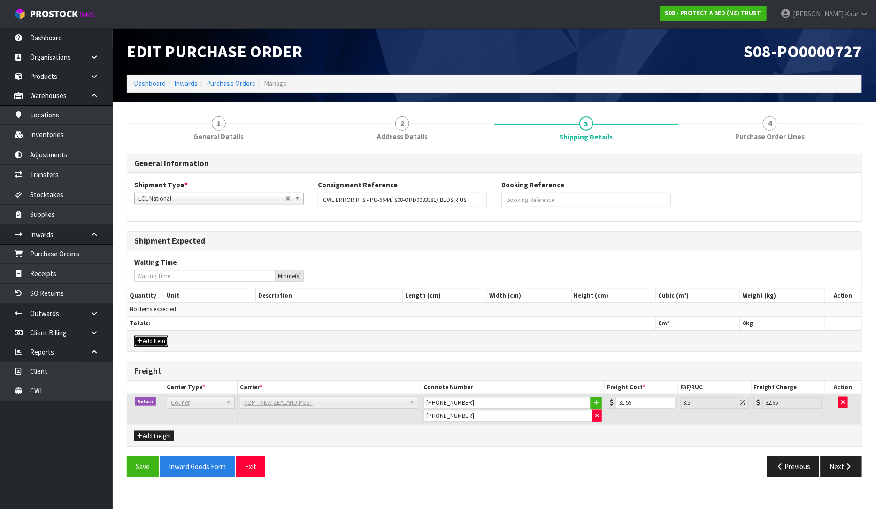
click at [150, 340] on button "Add Item" at bounding box center [151, 341] width 34 height 11
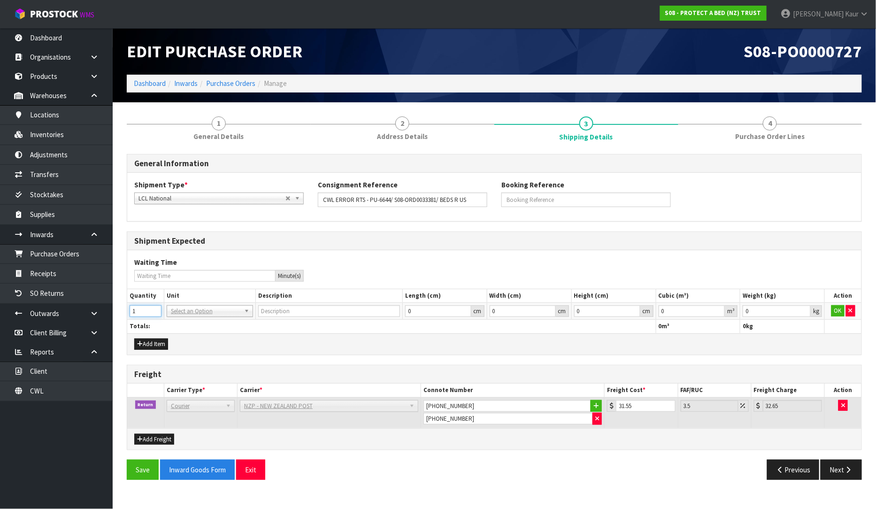
click at [153, 308] on input "1" at bounding box center [146, 311] width 32 height 12
type input "2"
click at [153, 308] on input "2" at bounding box center [146, 311] width 32 height 12
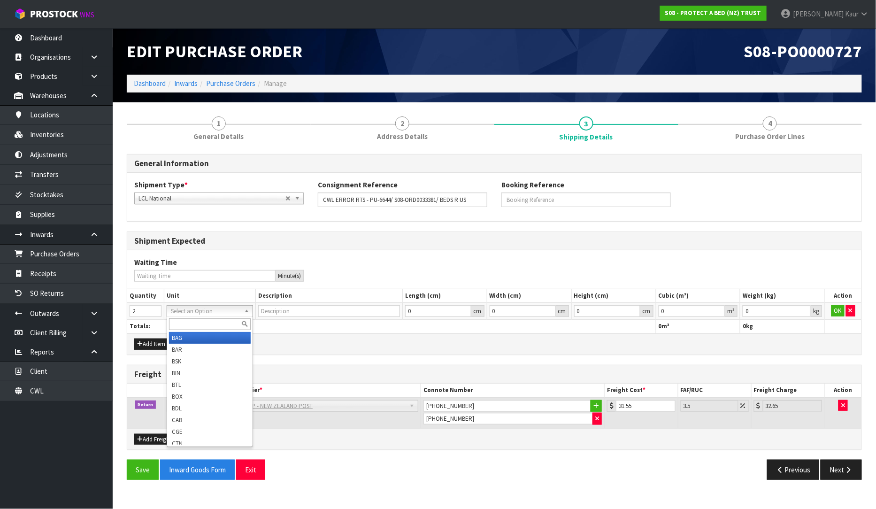
click at [183, 323] on input "text" at bounding box center [210, 324] width 82 height 12
type input "CTN"
type input "CARTON"
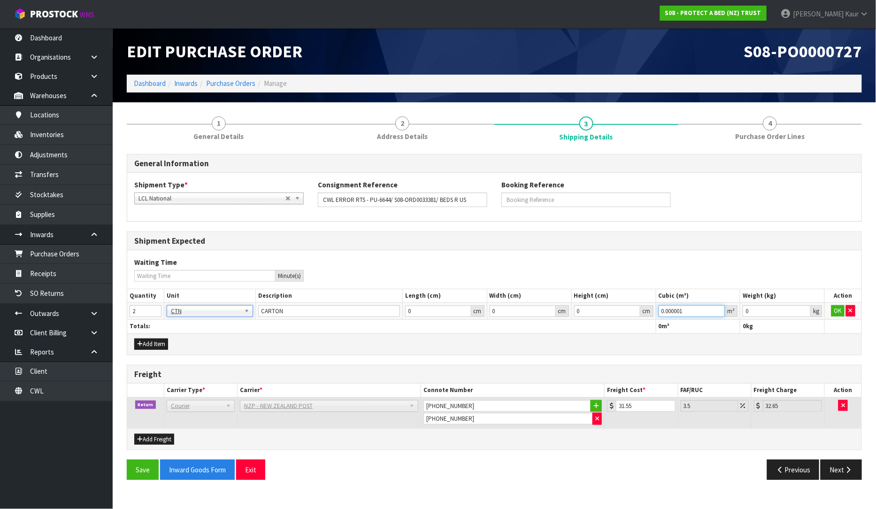
type input "0.000001"
click at [719, 309] on input "0.000001" at bounding box center [692, 311] width 67 height 12
type input "0.001"
click at [805, 307] on input "0.001" at bounding box center [777, 311] width 68 height 12
click at [840, 305] on button "OK" at bounding box center [837, 310] width 13 height 11
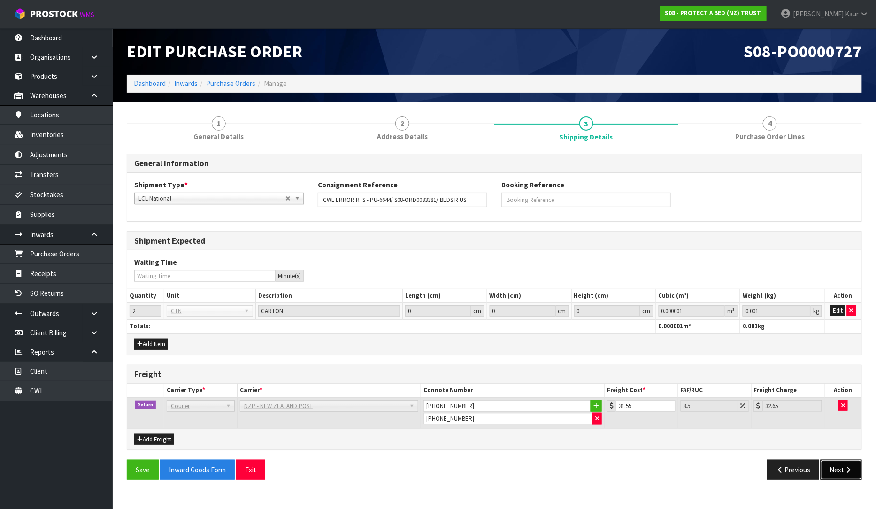
click at [843, 468] on button "Next" at bounding box center [841, 470] width 41 height 20
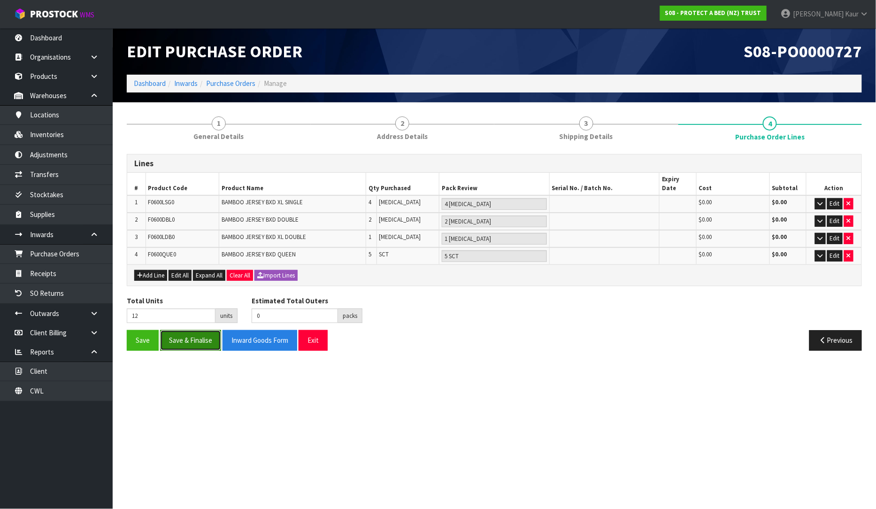
click at [205, 339] on button "Save & Finalise" at bounding box center [190, 340] width 61 height 20
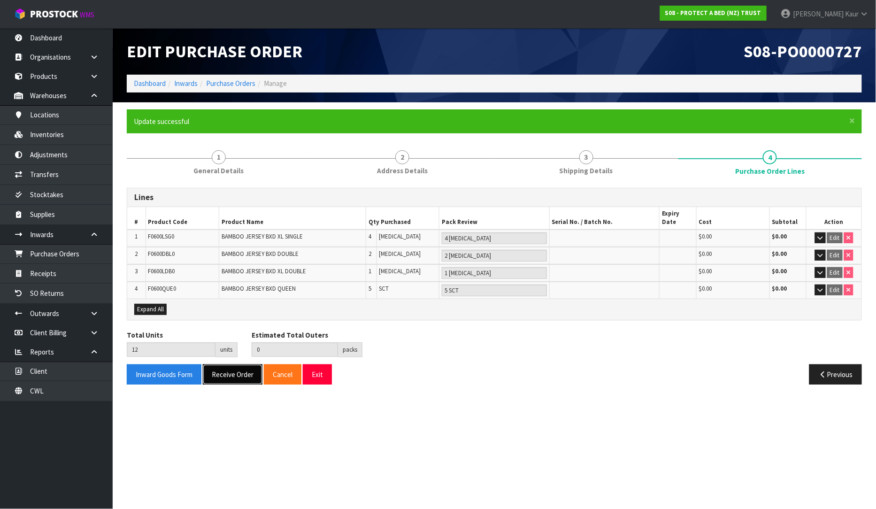
click at [237, 364] on button "Receive Order" at bounding box center [233, 374] width 60 height 20
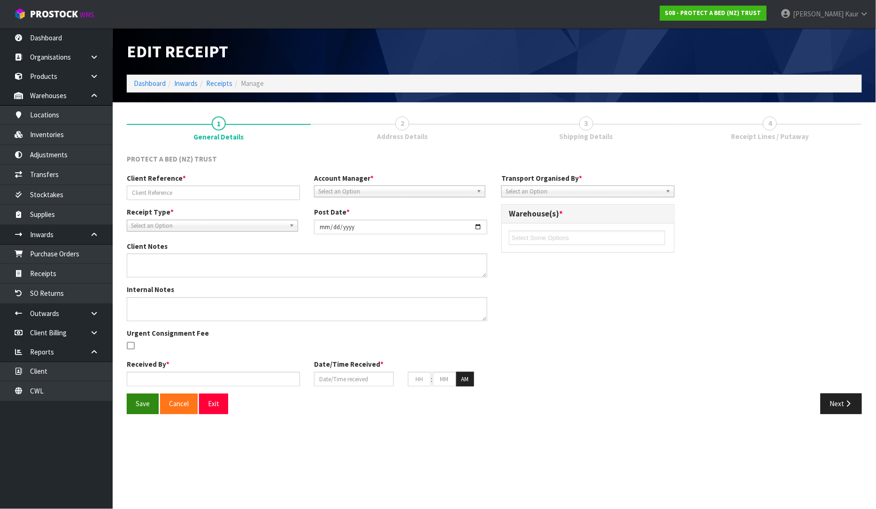
type input "CWL ERROR RTS - PU-6644/ S08-ORD0033381/ BEDS R US"
type input "[DATE]"
type textarea "CWL ERROR"
type input "[PERSON_NAME]"
type input "[DATE]"
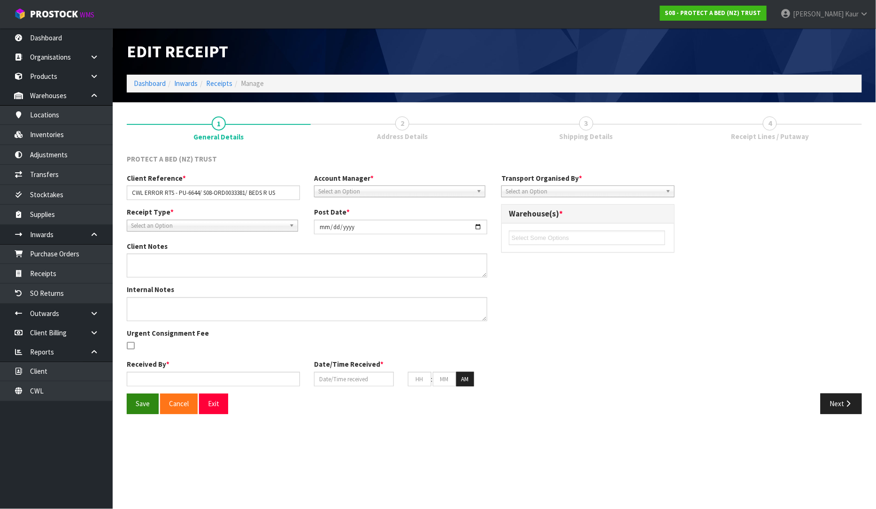
type input "10"
type input "02"
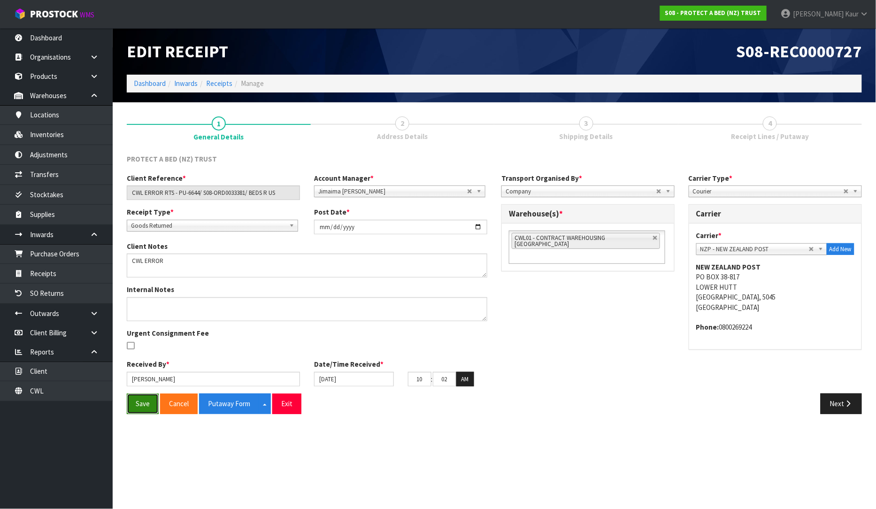
click at [137, 405] on button "Save" at bounding box center [143, 403] width 32 height 20
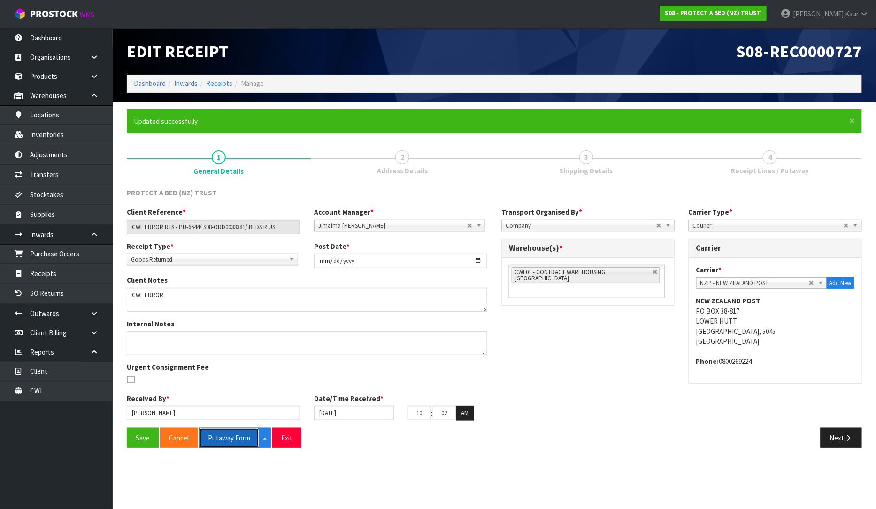
click at [227, 438] on button "Putaway Form" at bounding box center [229, 438] width 60 height 20
click at [841, 445] on button "Next" at bounding box center [841, 438] width 41 height 20
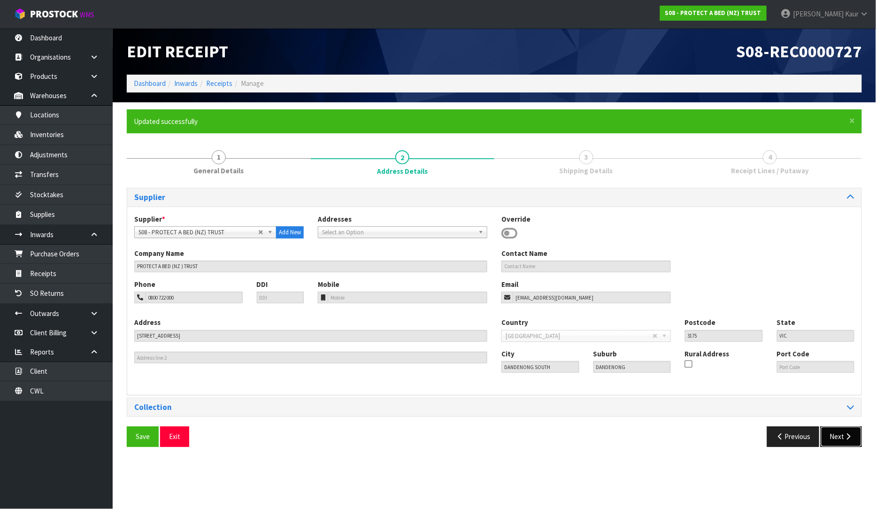
click at [841, 442] on button "Next" at bounding box center [841, 436] width 41 height 20
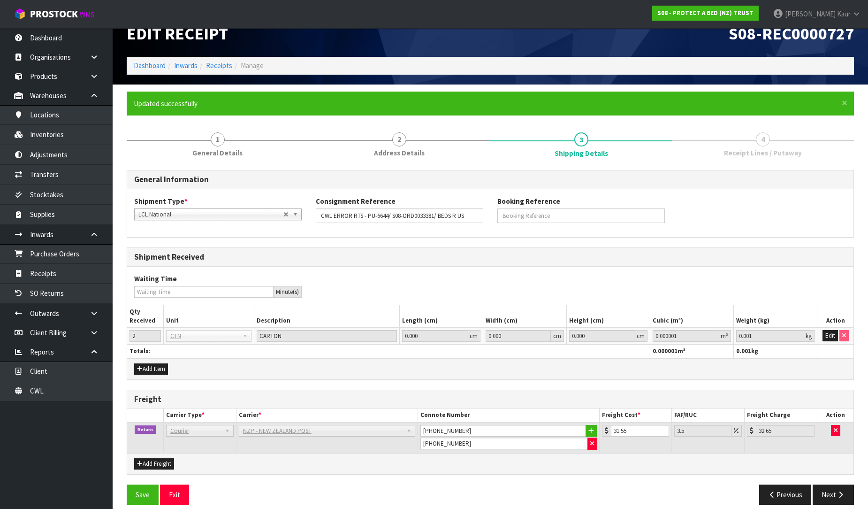
scroll to position [27, 0]
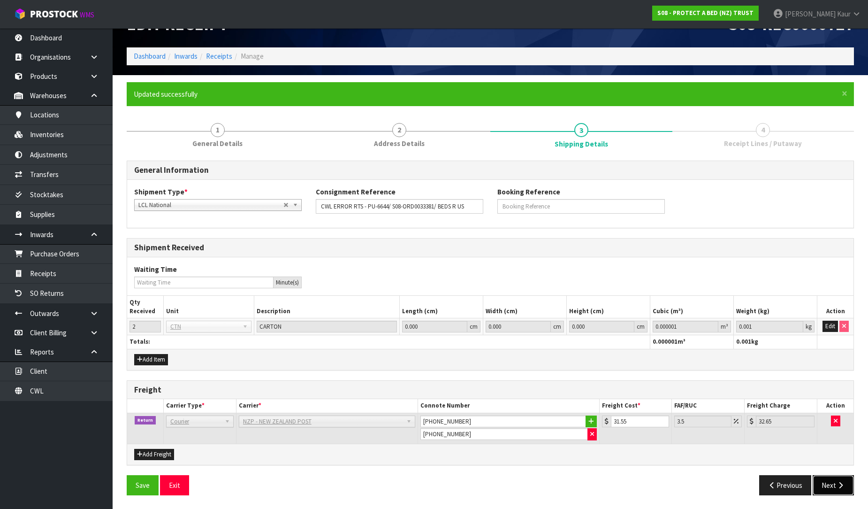
click at [822, 480] on button "Next" at bounding box center [833, 485] width 41 height 20
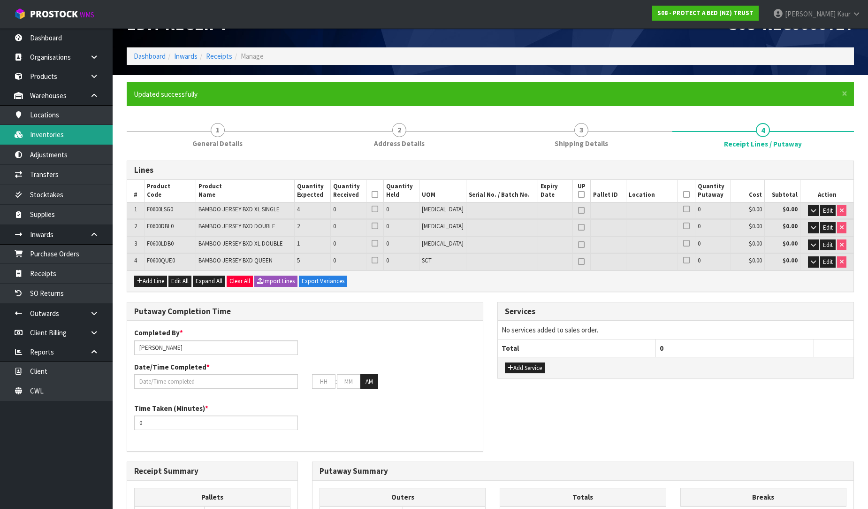
click at [49, 134] on link "Inventories" at bounding box center [56, 134] width 113 height 19
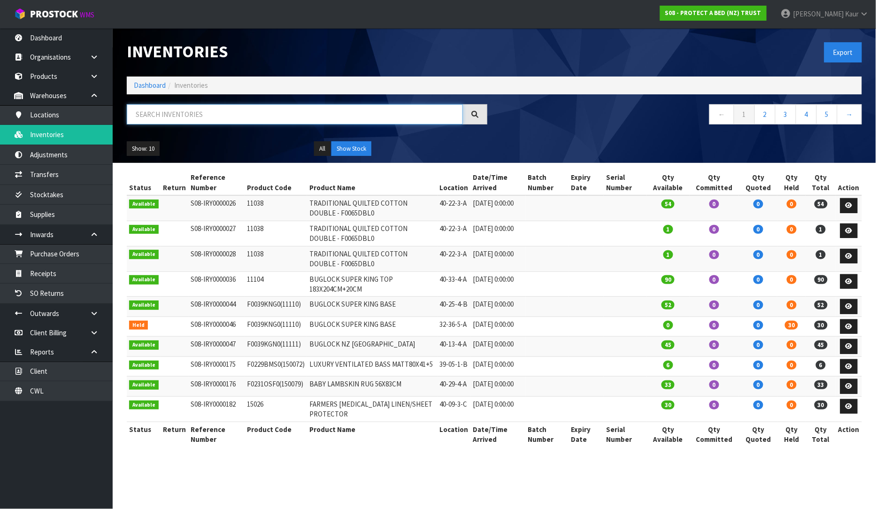
click at [138, 124] on input "text" at bounding box center [295, 114] width 336 height 20
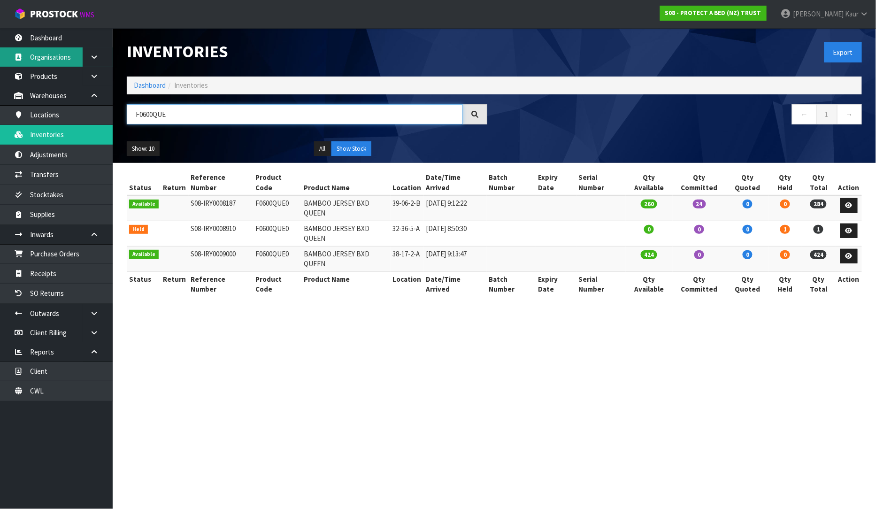
type input "F0600QUE"
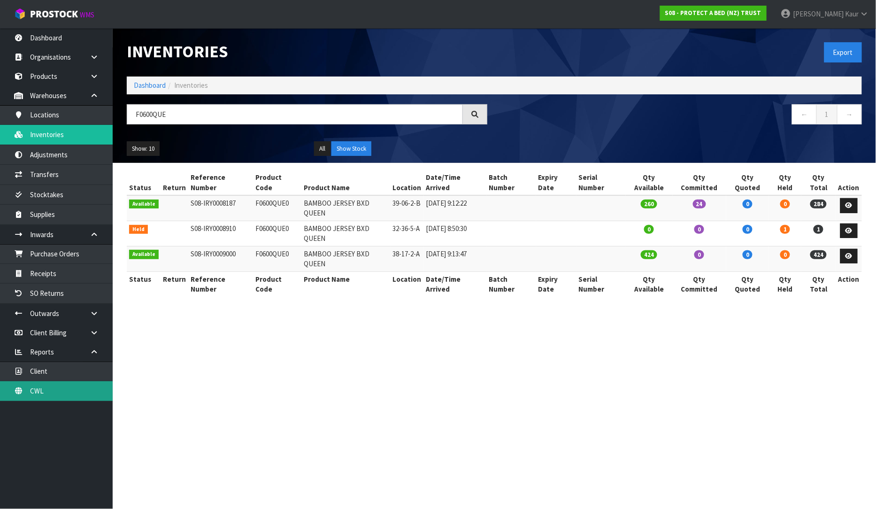
click at [54, 386] on link "CWL" at bounding box center [56, 390] width 113 height 19
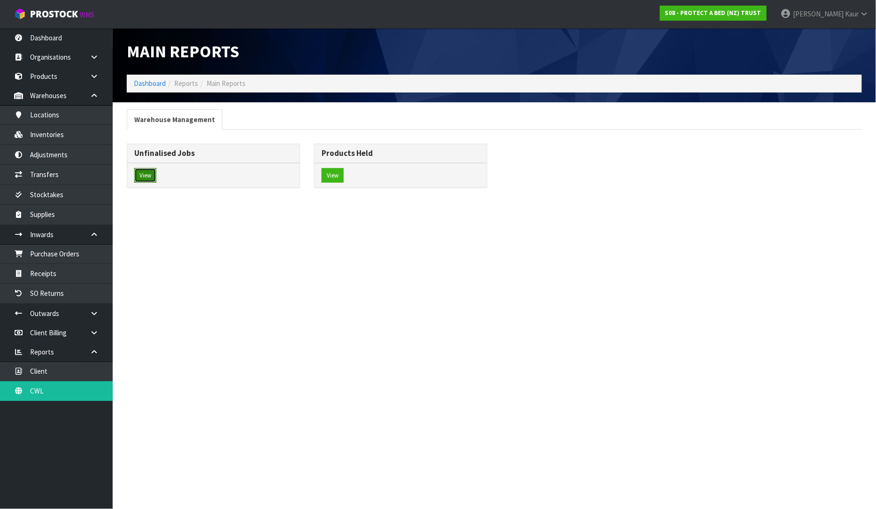
click at [149, 174] on button "View" at bounding box center [145, 175] width 22 height 15
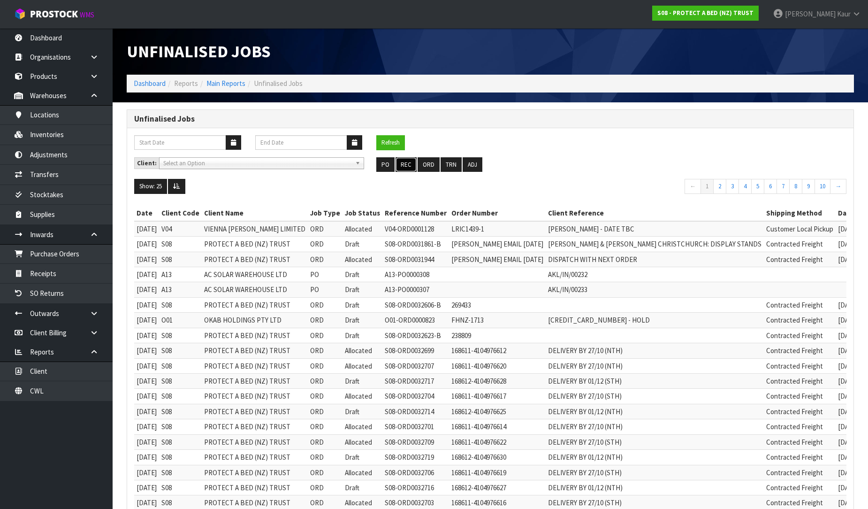
click at [407, 161] on button "REC" at bounding box center [406, 164] width 21 height 15
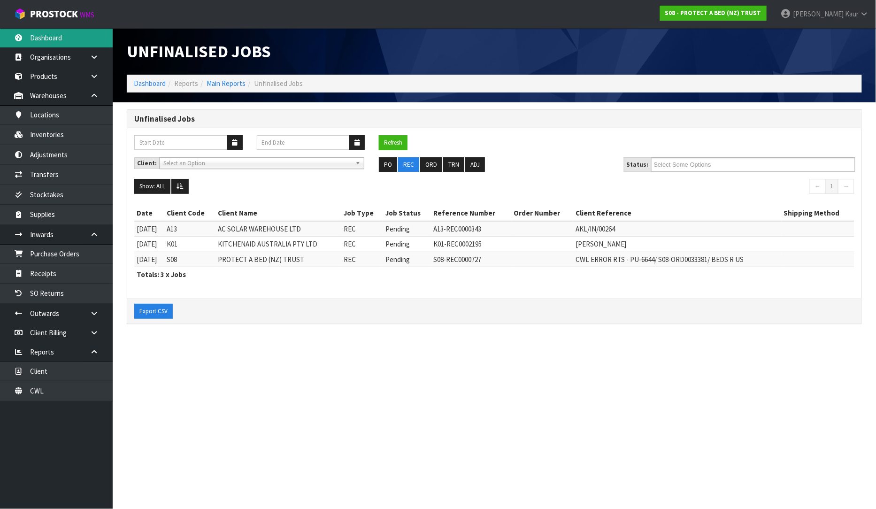
click at [50, 37] on link "Dashboard" at bounding box center [56, 37] width 113 height 19
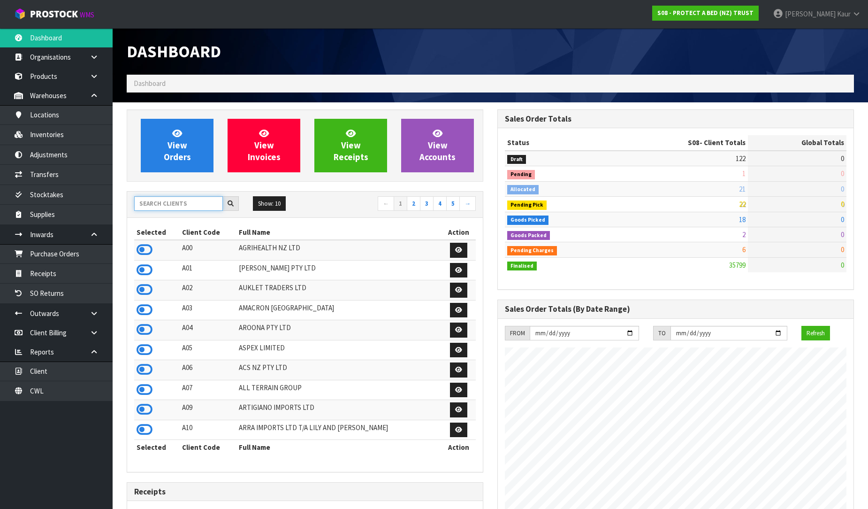
scroll to position [585, 371]
click at [177, 207] on input "text" at bounding box center [178, 203] width 89 height 15
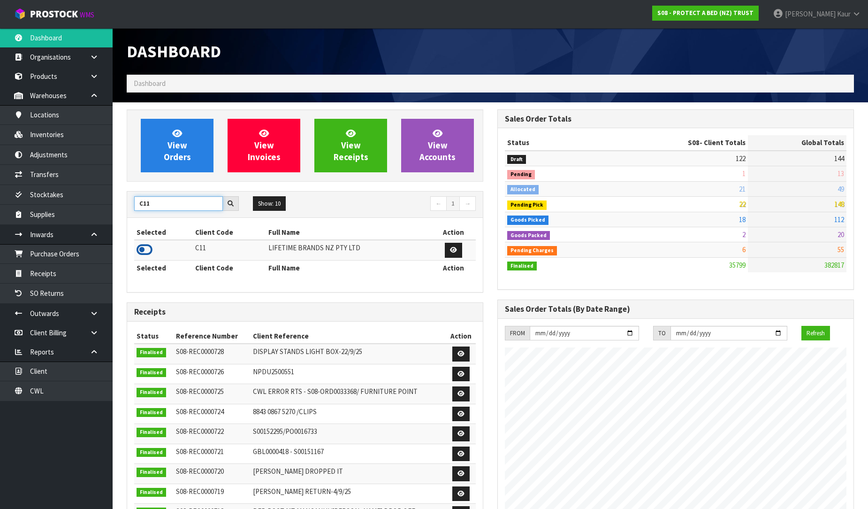
type input "C11"
click at [143, 246] on icon at bounding box center [145, 250] width 16 height 14
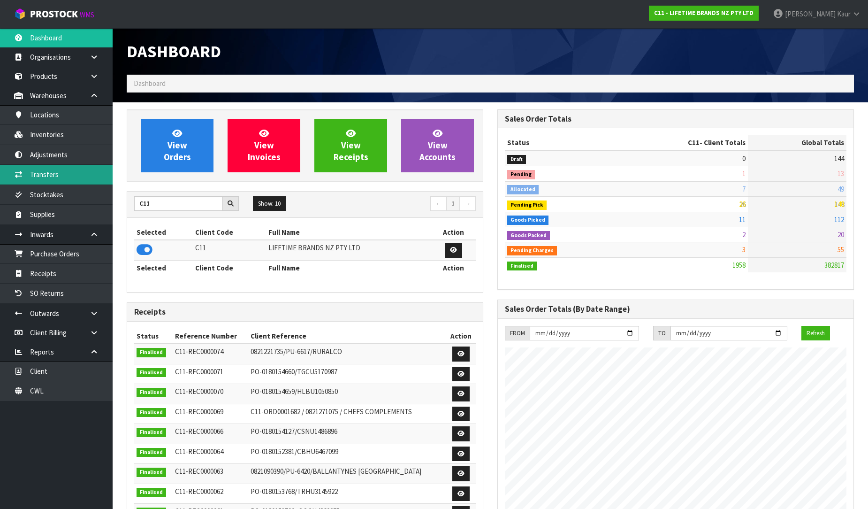
click at [55, 172] on link "Transfers" at bounding box center [56, 174] width 113 height 19
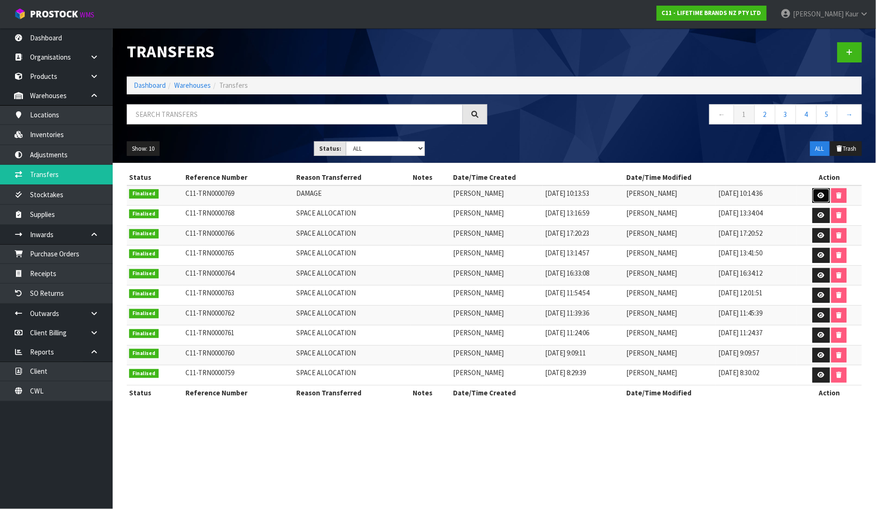
click at [819, 192] on icon at bounding box center [821, 195] width 7 height 6
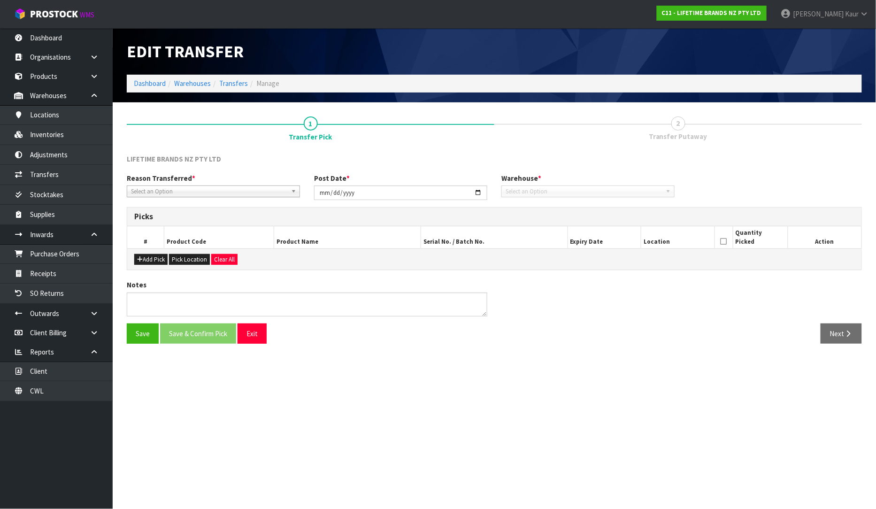
type input "[DATE]"
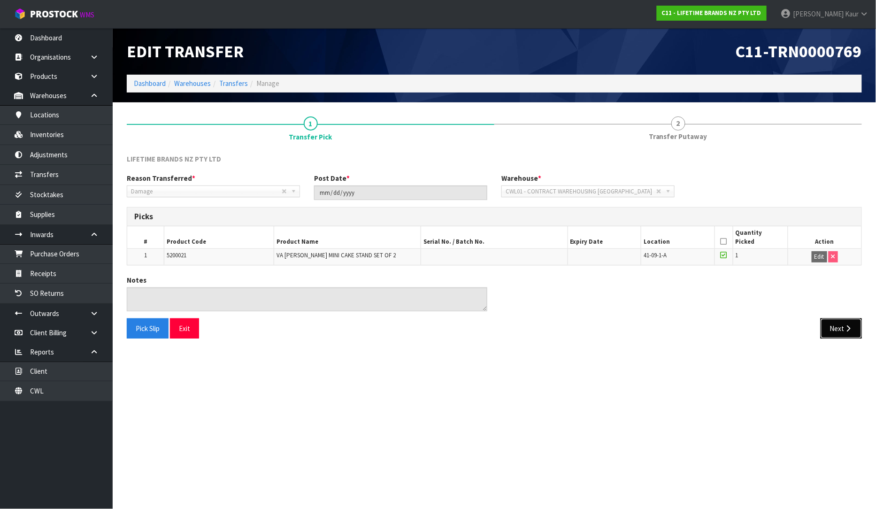
click at [829, 325] on button "Next" at bounding box center [841, 328] width 41 height 20
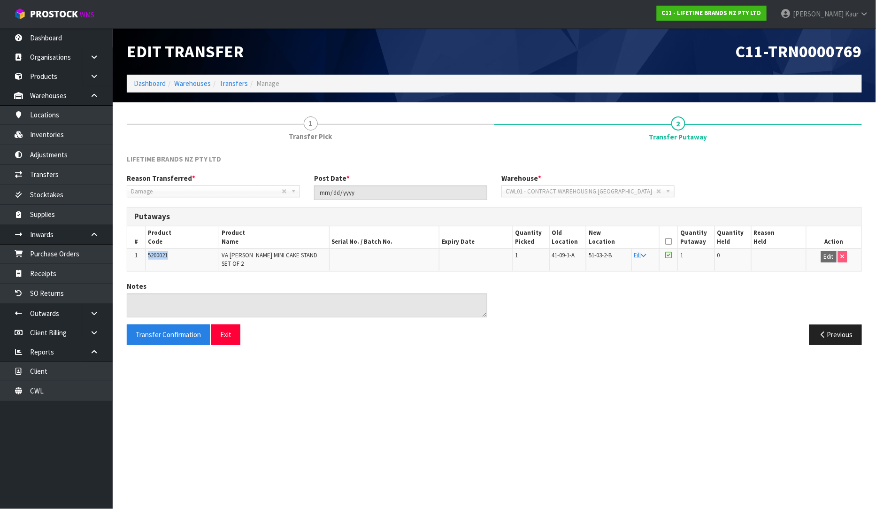
drag, startPoint x: 167, startPoint y: 255, endPoint x: 144, endPoint y: 260, distance: 23.5
click at [144, 260] on tr "1 5200021 VA ALICE MINI CAKE STAND SET OF 2 1 41-09-1-A 51-03-2-B Fill 1 0 Edit" at bounding box center [494, 260] width 734 height 22
click at [57, 140] on link "Inventories" at bounding box center [56, 134] width 113 height 19
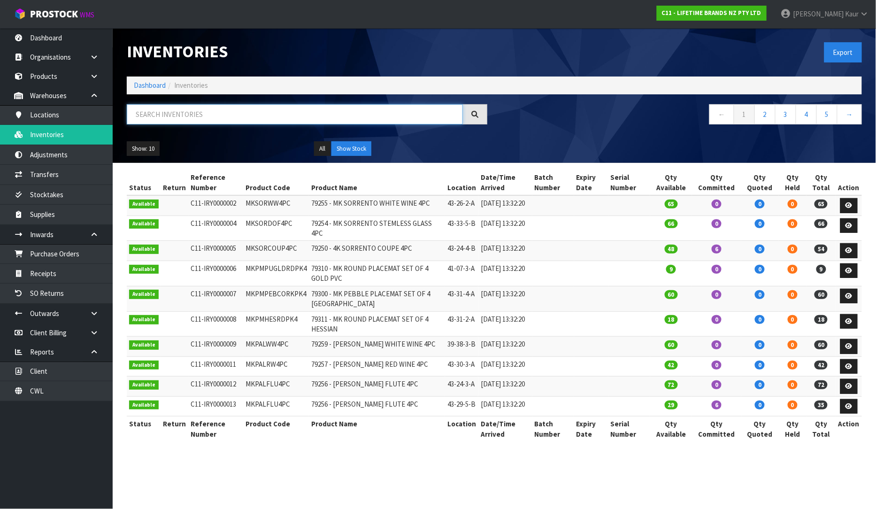
click at [137, 112] on input "text" at bounding box center [295, 114] width 336 height 20
paste input "5200021"
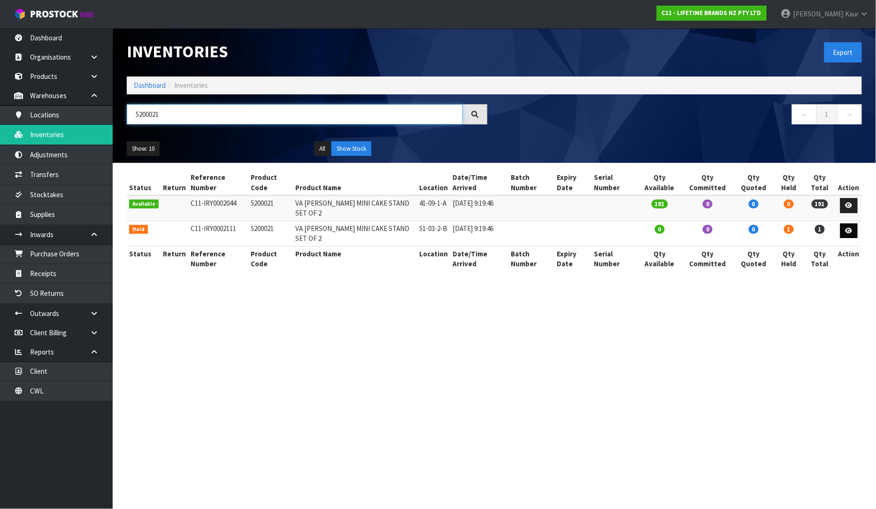
type input "5200021"
click at [848, 232] on icon at bounding box center [848, 231] width 7 height 6
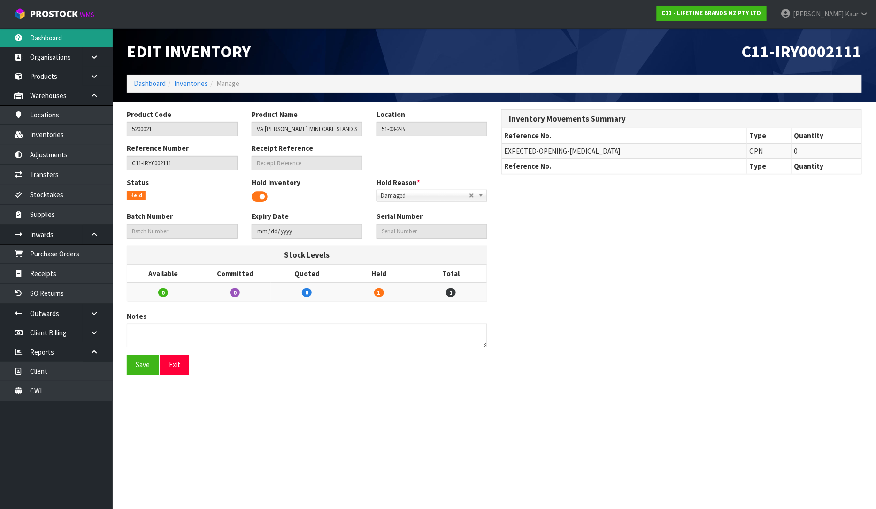
click at [45, 38] on link "Dashboard" at bounding box center [56, 37] width 113 height 19
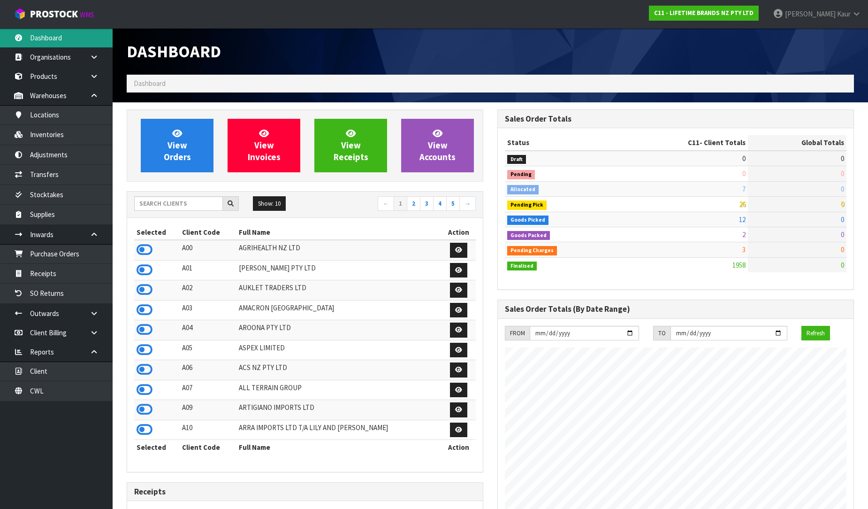
scroll to position [711, 371]
click at [184, 205] on input "text" at bounding box center [178, 203] width 89 height 15
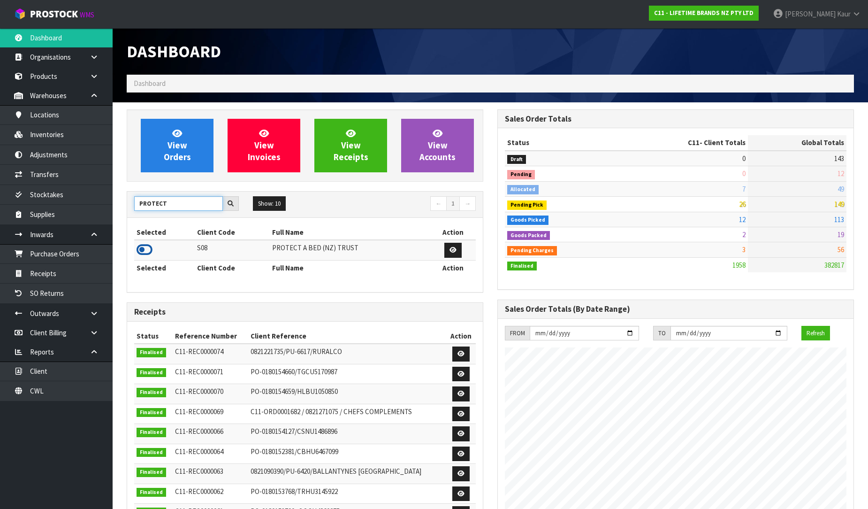
type input "PROTECT"
click at [141, 249] on icon at bounding box center [145, 250] width 16 height 14
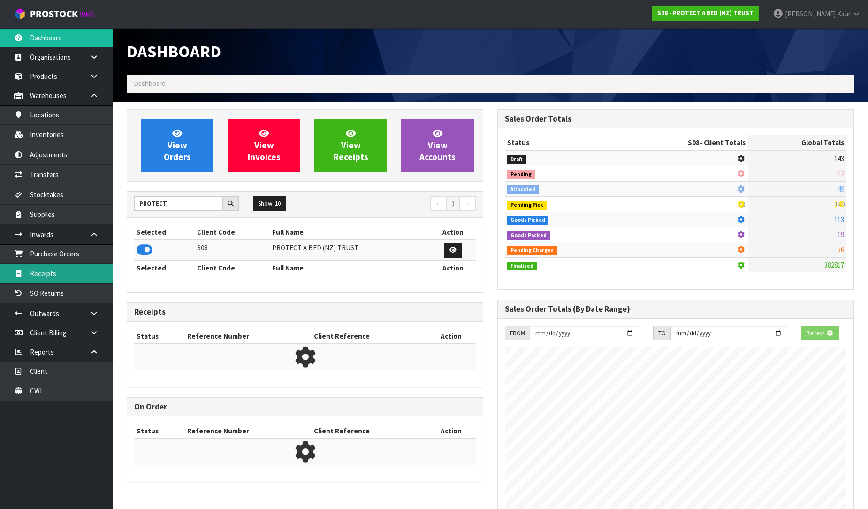
scroll to position [468828, 469043]
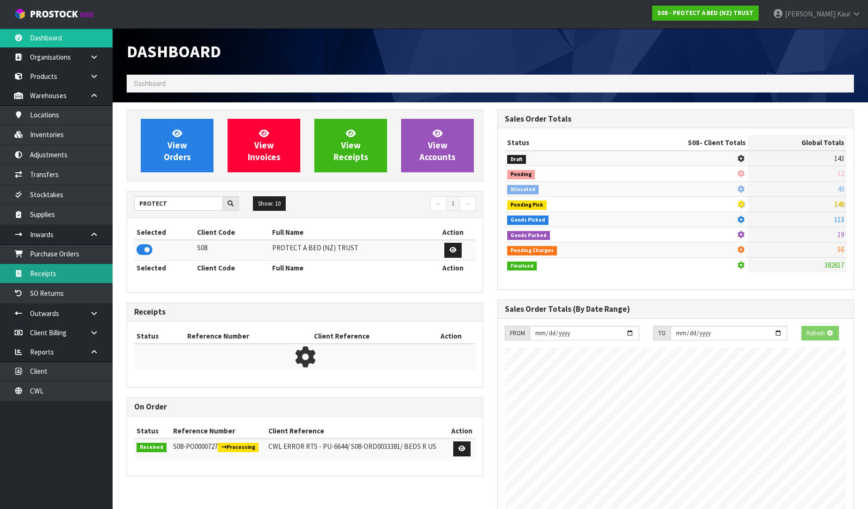
click at [85, 268] on link "Receipts" at bounding box center [56, 273] width 113 height 19
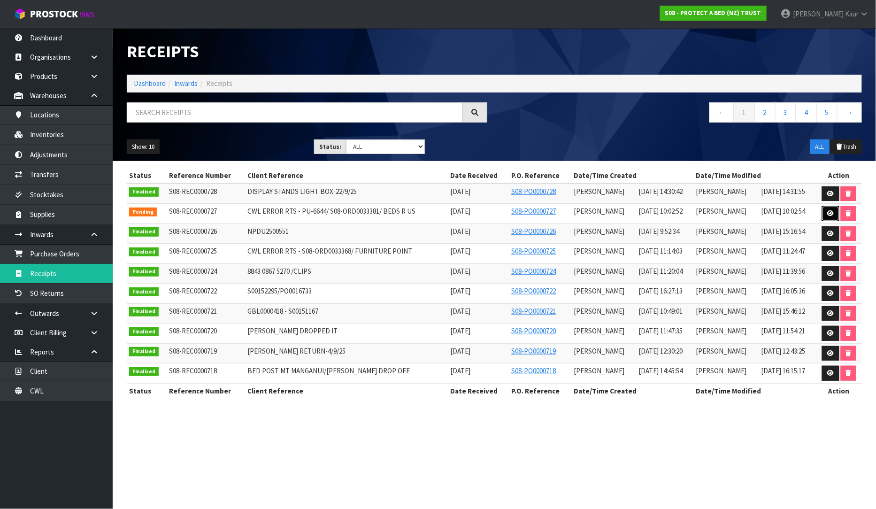
click at [829, 214] on icon at bounding box center [830, 213] width 7 height 6
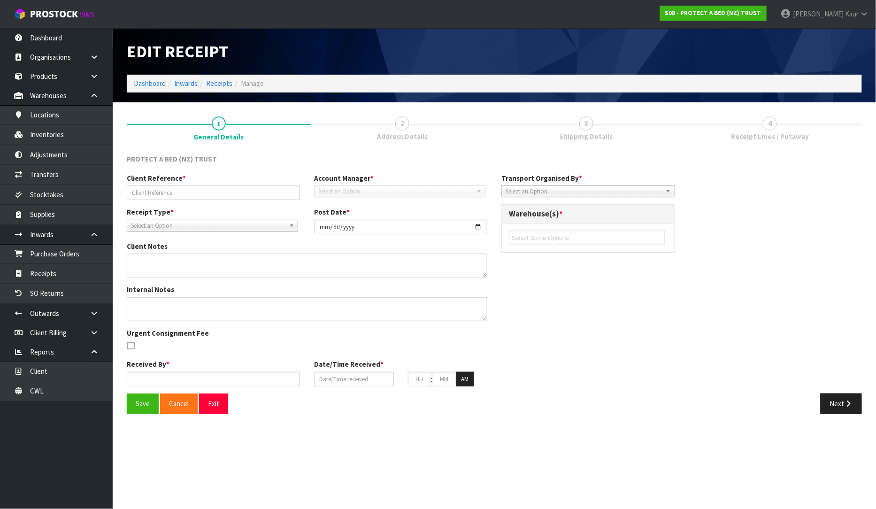
type input "CWL ERROR RTS - PU-6644/ S08-ORD0033381/ BEDS R US"
type input "[DATE]"
type textarea "CWL ERROR"
type input "[PERSON_NAME]"
type input "[DATE]"
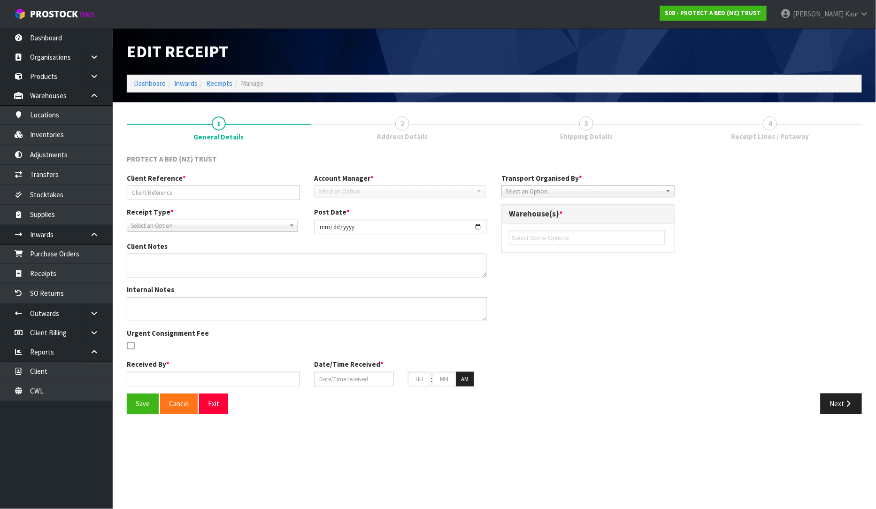
type input "10"
type input "02"
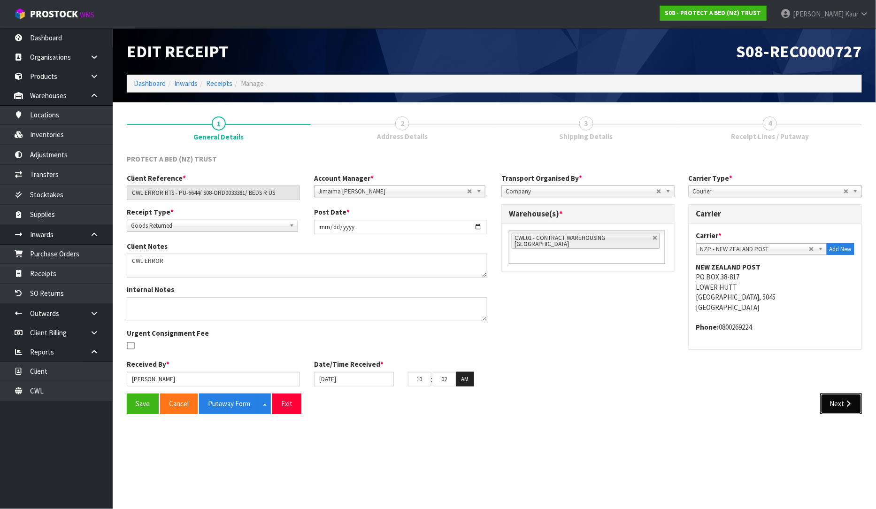
click at [855, 409] on button "Next" at bounding box center [841, 403] width 41 height 20
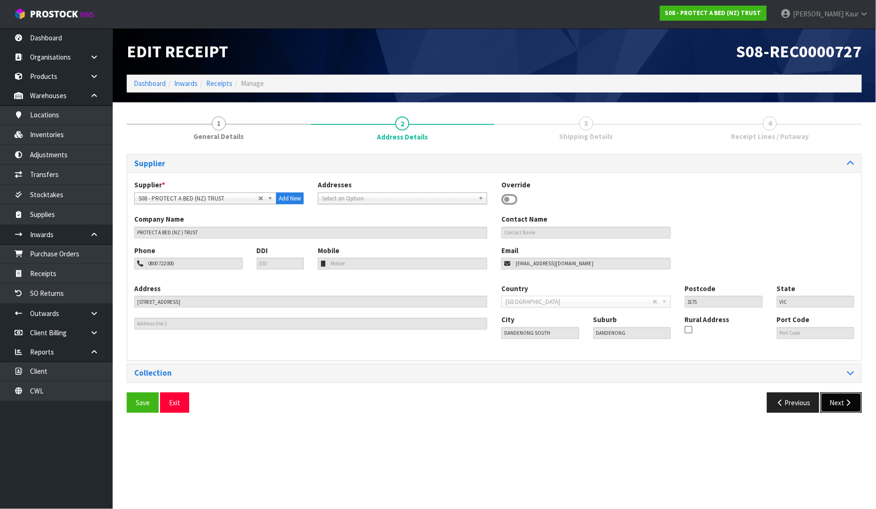
click at [842, 407] on button "Next" at bounding box center [841, 402] width 41 height 20
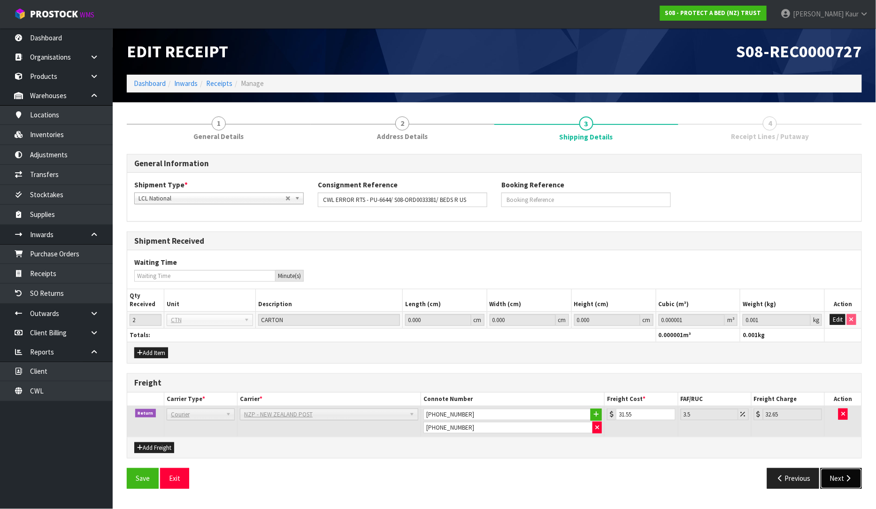
click at [829, 472] on button "Next" at bounding box center [841, 478] width 41 height 20
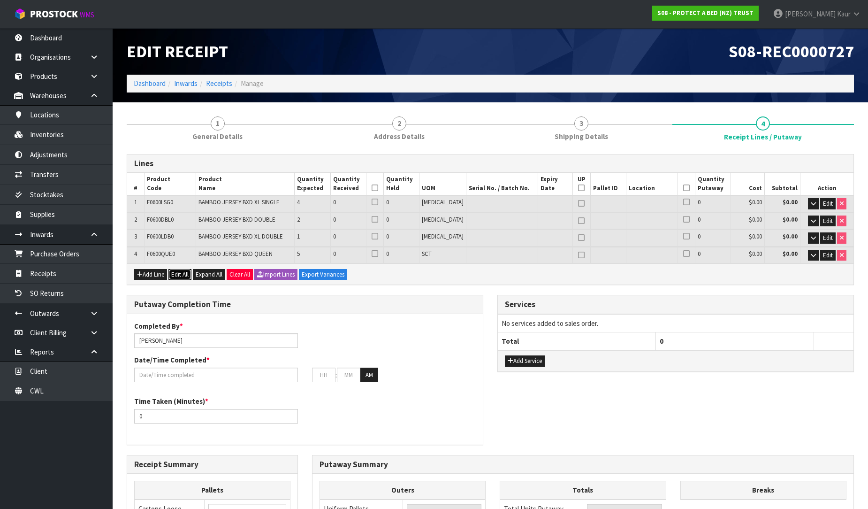
click at [175, 272] on button "Edit All" at bounding box center [180, 274] width 23 height 11
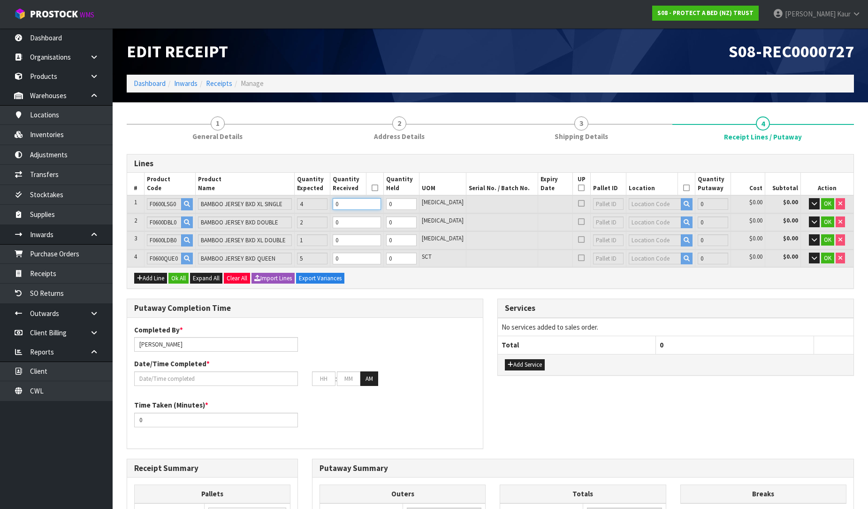
click at [358, 199] on input "0" at bounding box center [357, 204] width 48 height 12
type input "0.03364"
type input "2.72"
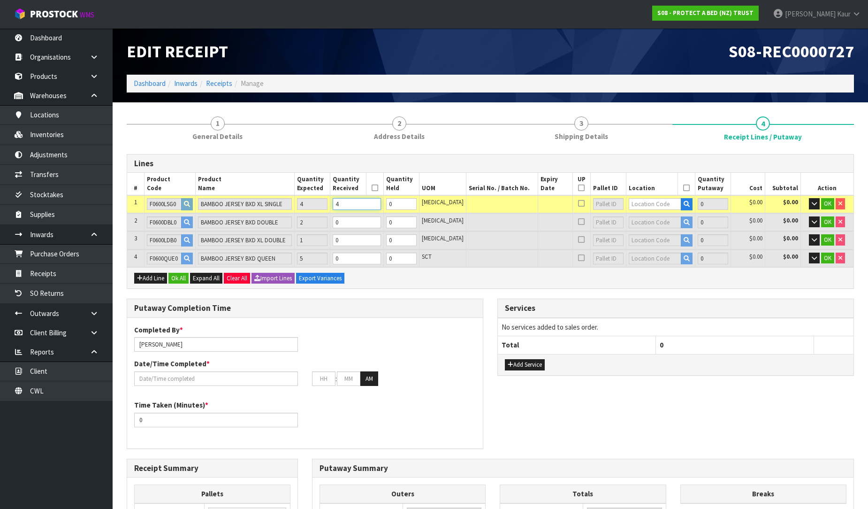
type input "4"
click at [360, 222] on input "0" at bounding box center [357, 222] width 48 height 12
type input "0.048778"
type input "4.24"
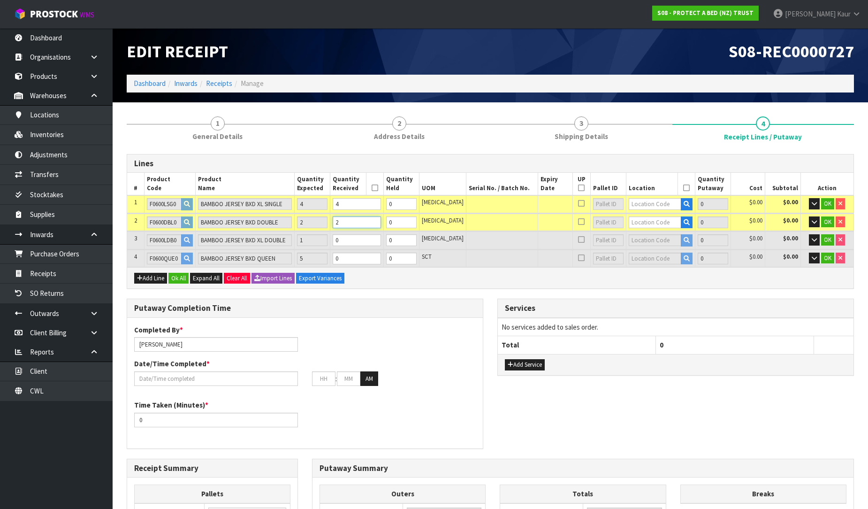
type input "2"
click at [360, 249] on td "Dimensions L 58.000 cm W 40.000 cm H 32.000 cm Cubic 0.074240 m³ Weight 7.700 k…" at bounding box center [490, 249] width 727 height 1
click at [365, 243] on input "0" at bounding box center [357, 240] width 48 height 12
type input "0.056347"
type input "5.1"
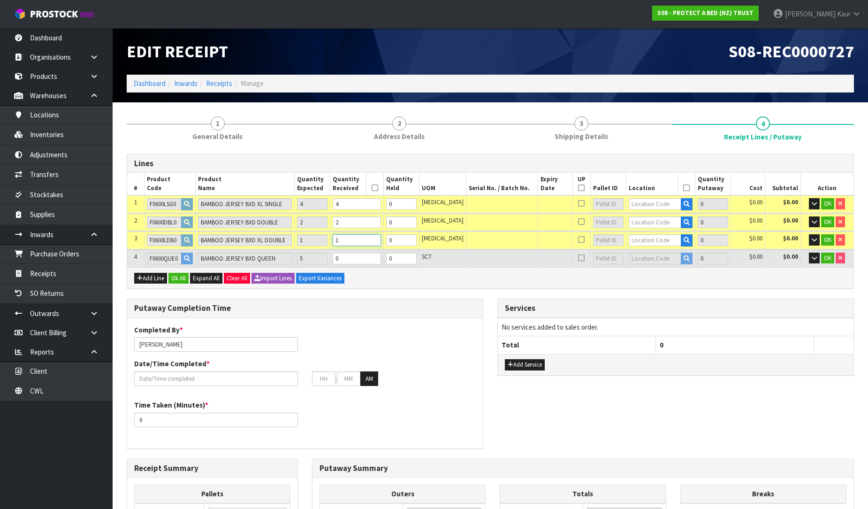
type input "1"
click at [360, 256] on input "0" at bounding box center [357, 259] width 48 height 12
type input "0.098397"
type input "9.7"
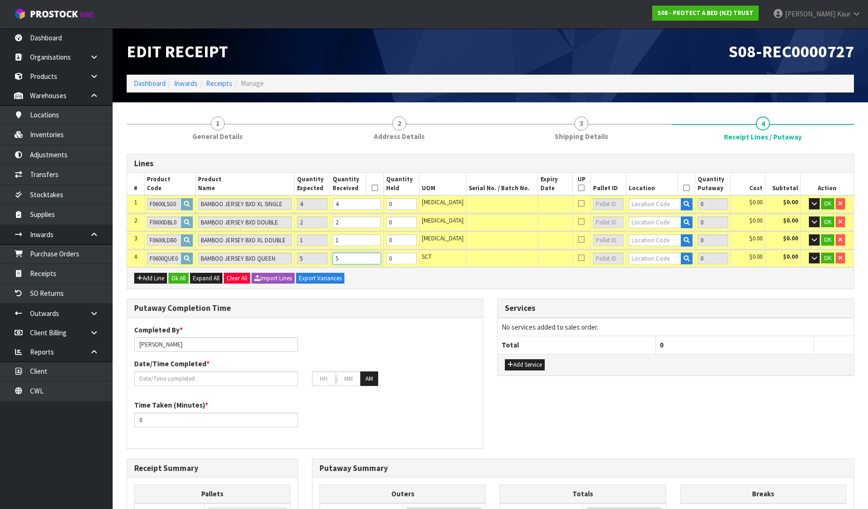
type input "5"
click at [635, 202] on input "text" at bounding box center [655, 204] width 53 height 12
type input "40-23-1"
click at [639, 217] on strong "40-23-1" at bounding box center [642, 219] width 24 height 9
type input "4"
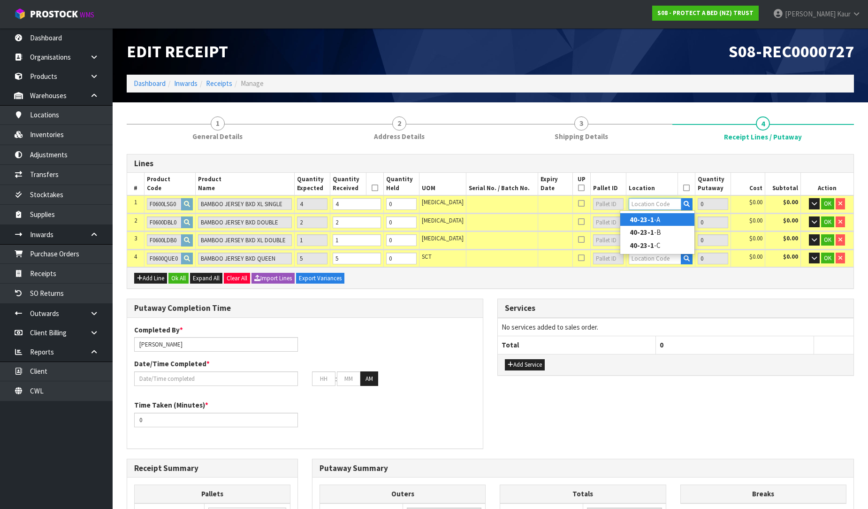
type input "40-23-1-A"
type input "4"
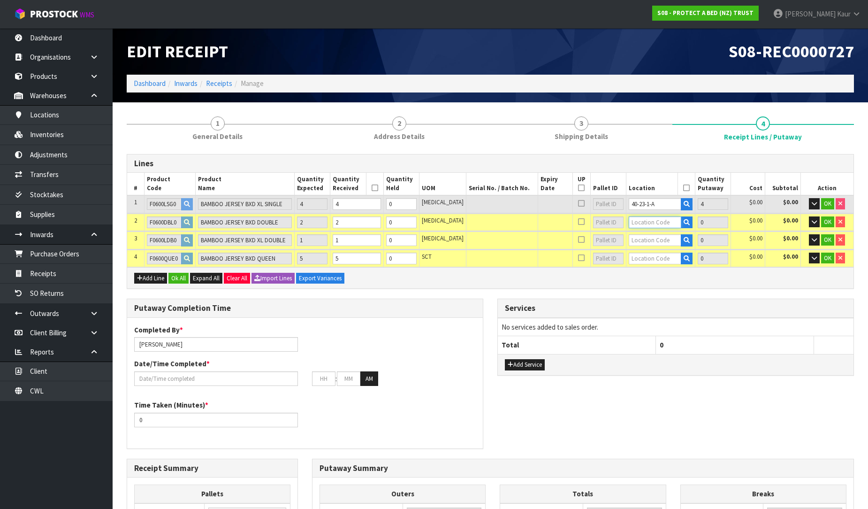
click at [639, 217] on input "text" at bounding box center [655, 222] width 53 height 12
type input "40-26-1"
click at [652, 246] on strong "40-26-1" at bounding box center [642, 249] width 24 height 9
type input "6"
type input "40-26-1-B"
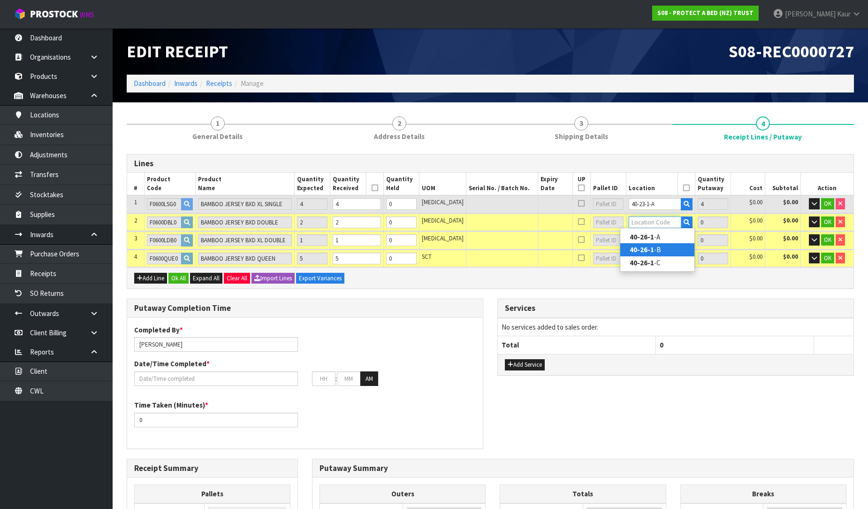
type input "2"
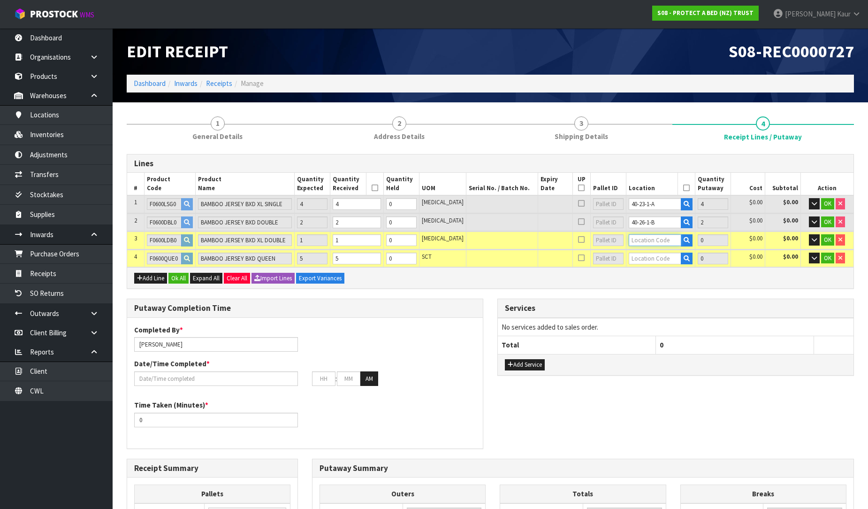
click at [646, 241] on input "text" at bounding box center [655, 240] width 53 height 12
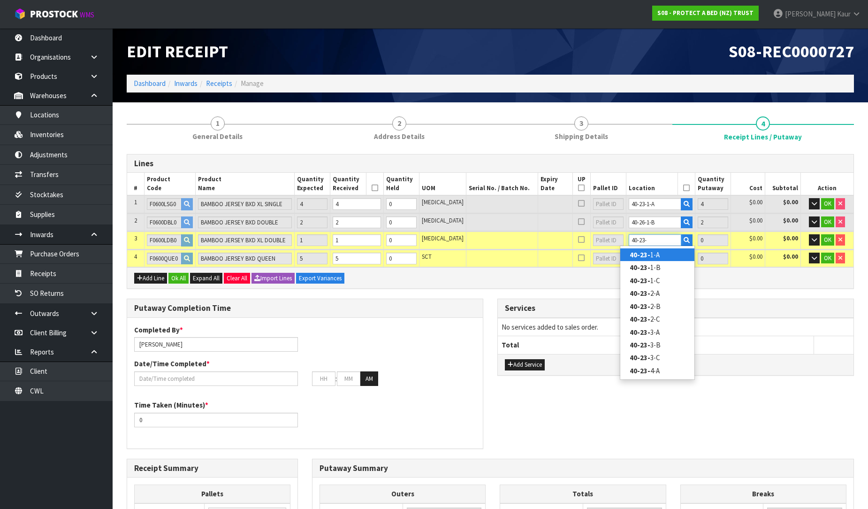
type input "40-23-"
click at [654, 251] on link "40-23- 1-A" at bounding box center [658, 254] width 74 height 13
type input "7"
type input "40-23-1-A"
type input "1"
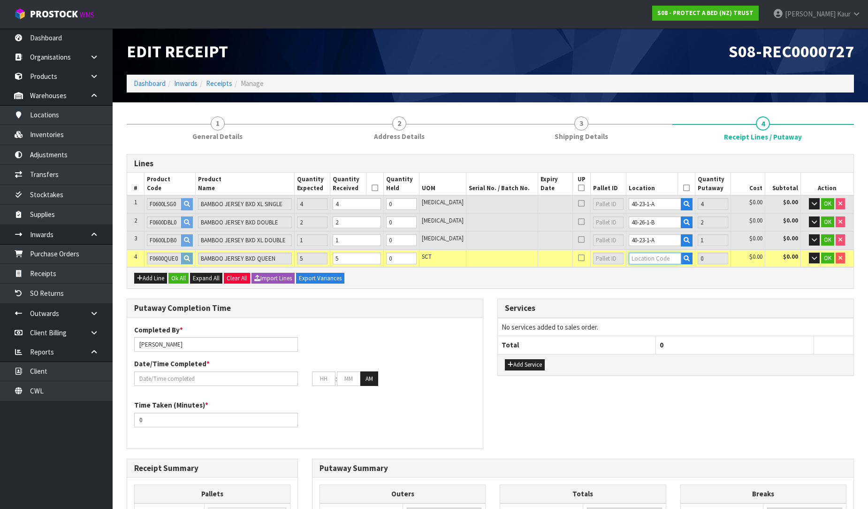
click at [654, 261] on input "text" at bounding box center [655, 259] width 53 height 12
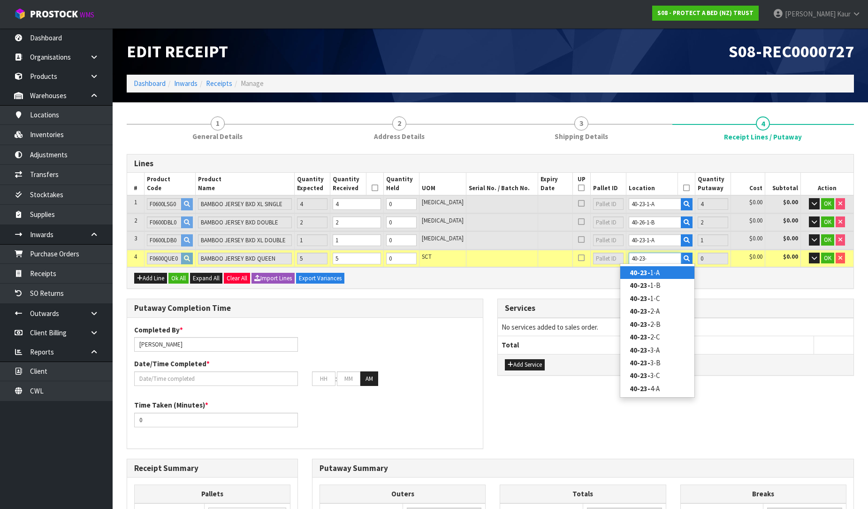
type input "40-23-"
click at [658, 274] on link "40-23- 1-A" at bounding box center [658, 272] width 74 height 13
type input "12"
type input "40-23-1-A"
type input "5"
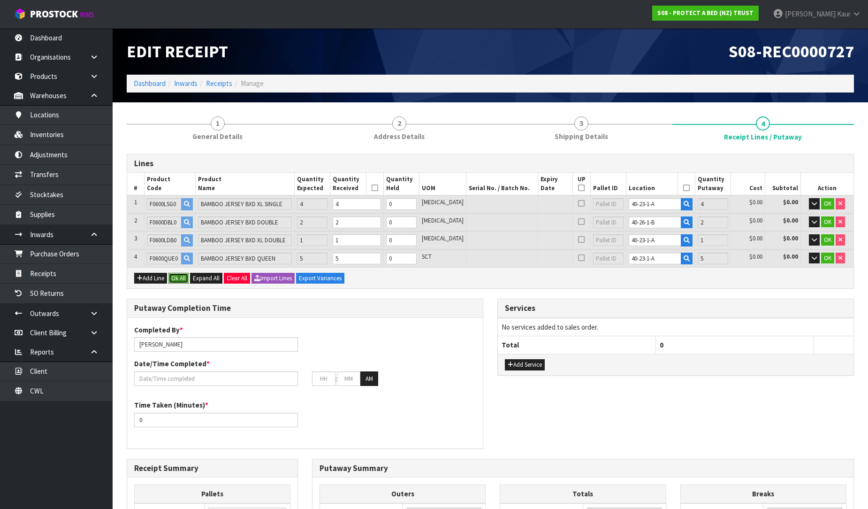
click at [184, 274] on button "Ok All" at bounding box center [179, 278] width 20 height 11
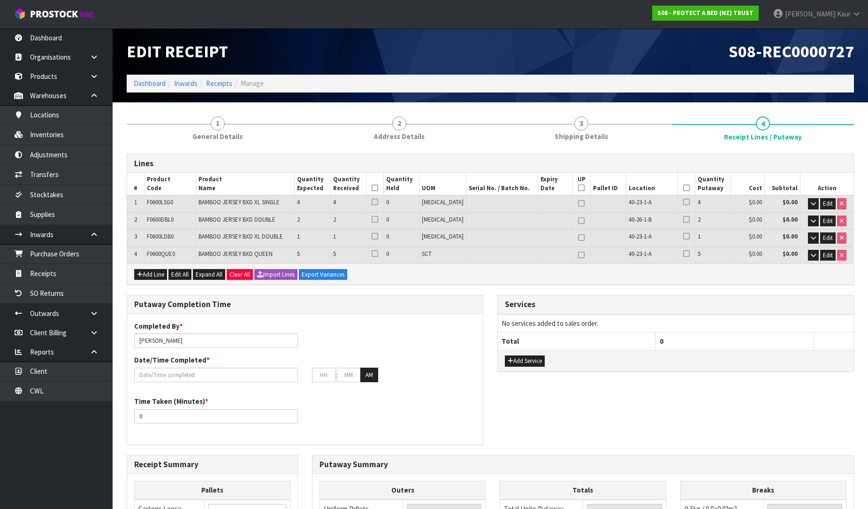
click at [378, 188] on icon at bounding box center [375, 188] width 7 height 0
click at [683, 188] on icon at bounding box center [686, 188] width 7 height 0
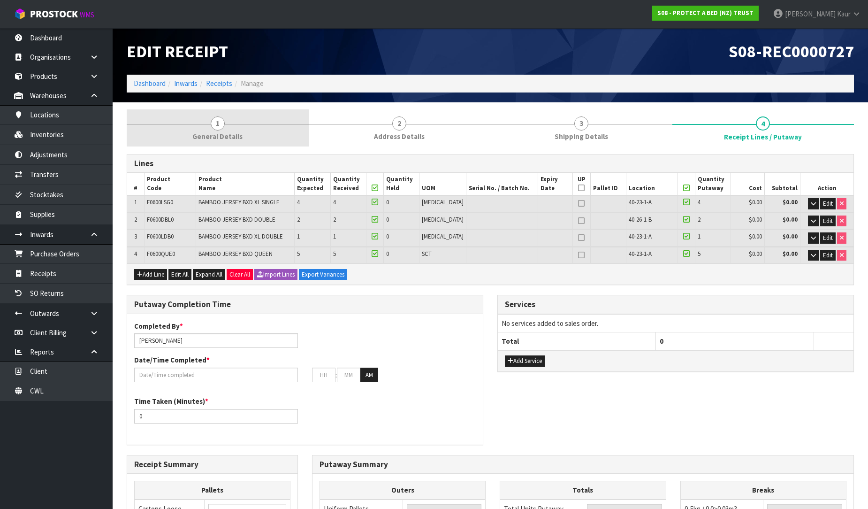
click at [201, 128] on link "1 General Details" at bounding box center [218, 127] width 182 height 37
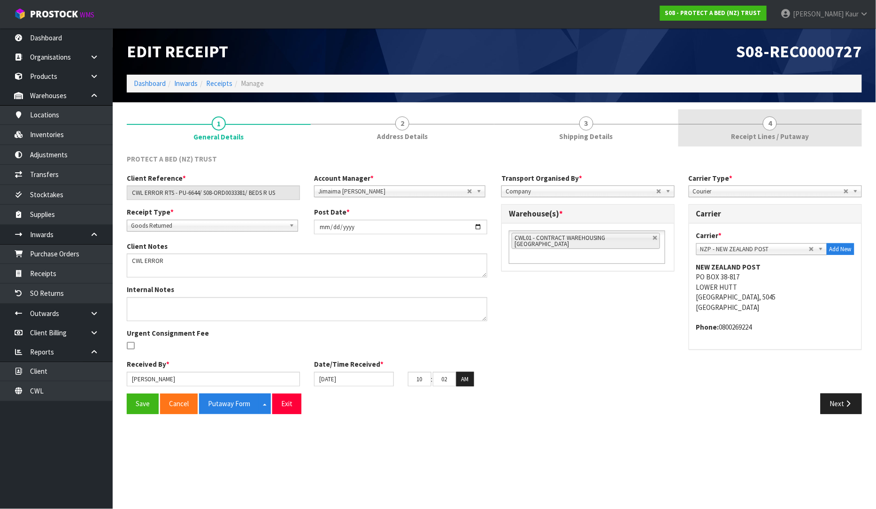
click at [778, 122] on link "4 Receipt Lines / Putaway" at bounding box center [770, 127] width 184 height 37
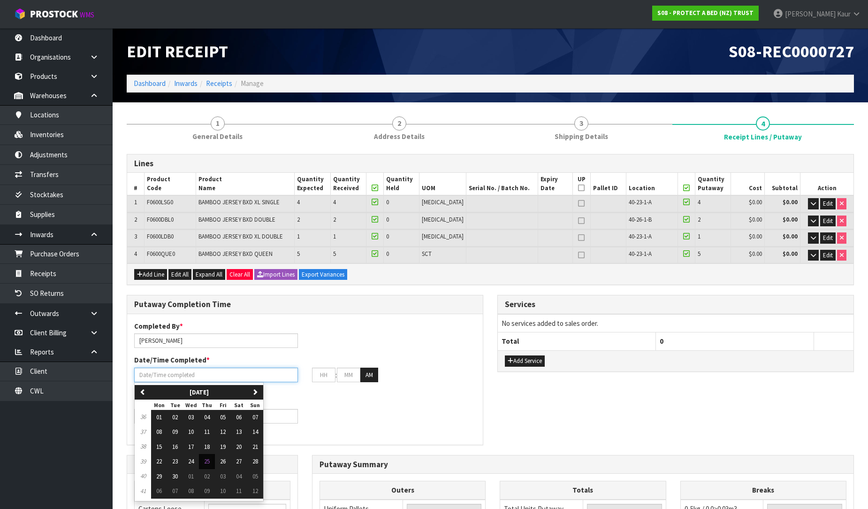
click at [159, 374] on input "text" at bounding box center [216, 375] width 164 height 15
click at [206, 462] on span "25" at bounding box center [207, 461] width 6 height 8
type input "[DATE]"
type input "12"
type input "00"
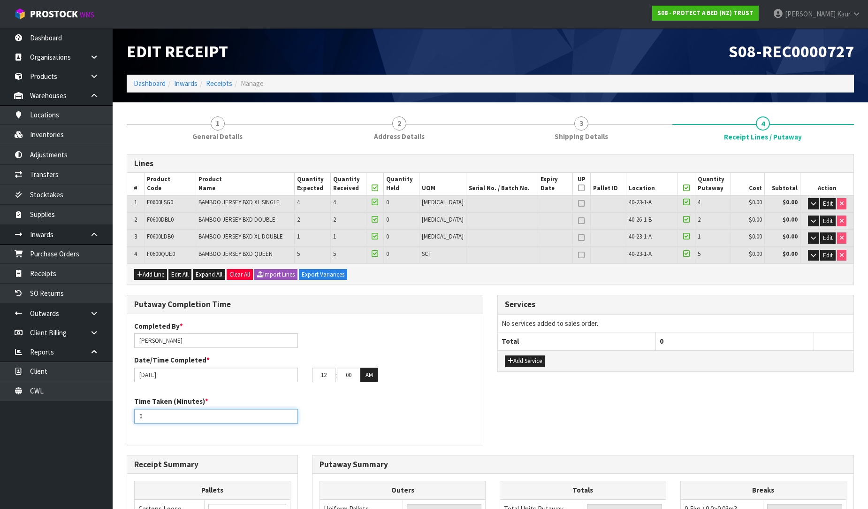
drag, startPoint x: 156, startPoint y: 418, endPoint x: 131, endPoint y: 418, distance: 24.4
click at [131, 418] on div "Time Taken (Minutes) * 0" at bounding box center [216, 409] width 178 height 27
type input "10"
drag, startPoint x: 322, startPoint y: 378, endPoint x: 307, endPoint y: 380, distance: 15.2
click at [307, 380] on div "12 : 00 : 00 AM" at bounding box center [394, 375] width 178 height 15
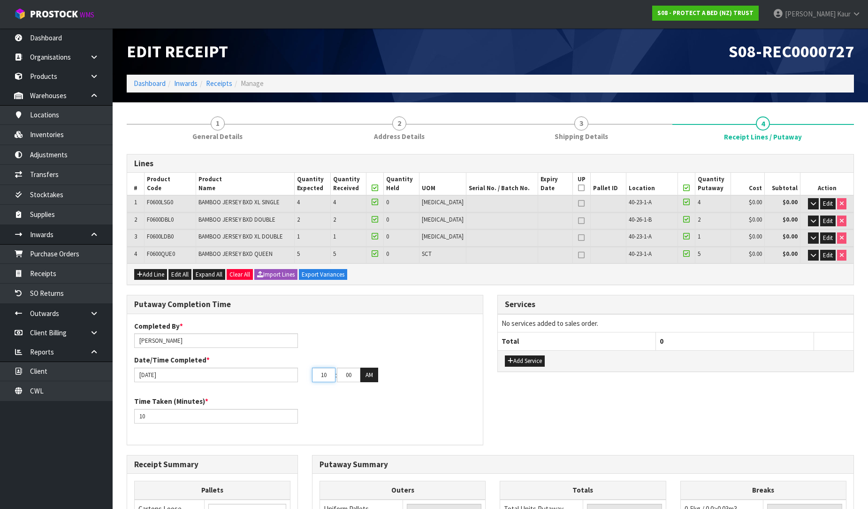
type input "10"
drag, startPoint x: 354, startPoint y: 370, endPoint x: 343, endPoint y: 374, distance: 12.5
click at [343, 374] on input "00" at bounding box center [348, 375] width 23 height 15
type input "30"
click at [376, 398] on div "Time Taken (Minutes) * 10" at bounding box center [305, 413] width 356 height 34
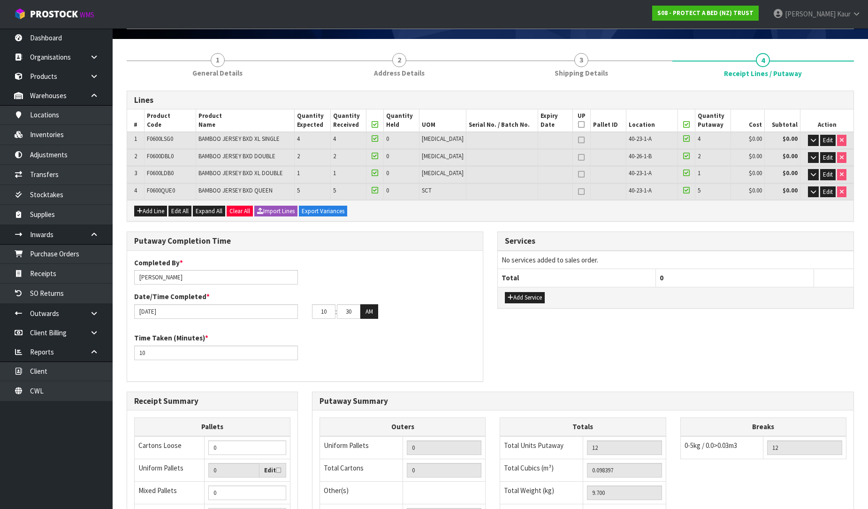
scroll to position [52, 0]
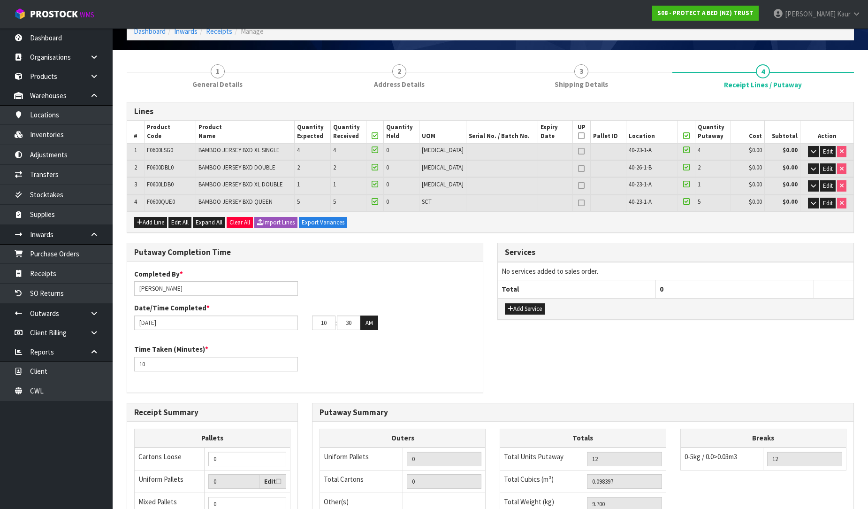
click at [714, 375] on div "Putaway Completion Time Completed By * Prabhneet Kaur Date/Time Completed * 25/…" at bounding box center [491, 323] width 742 height 160
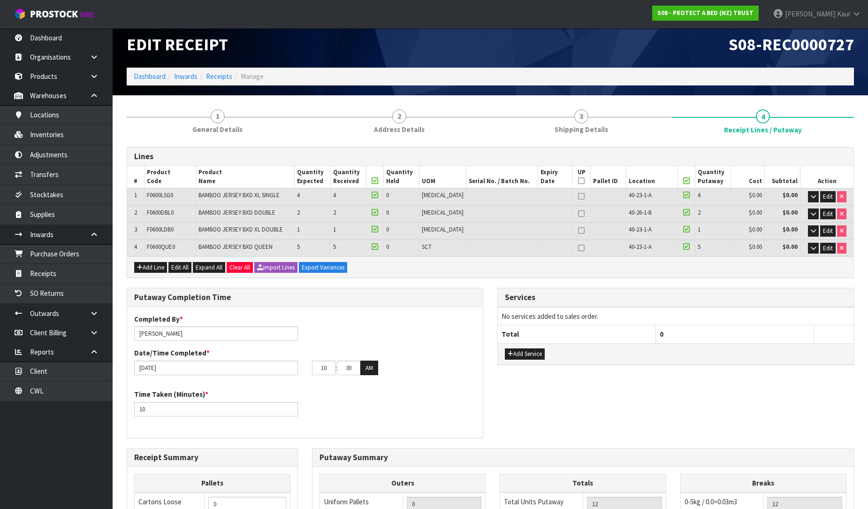
scroll to position [0, 0]
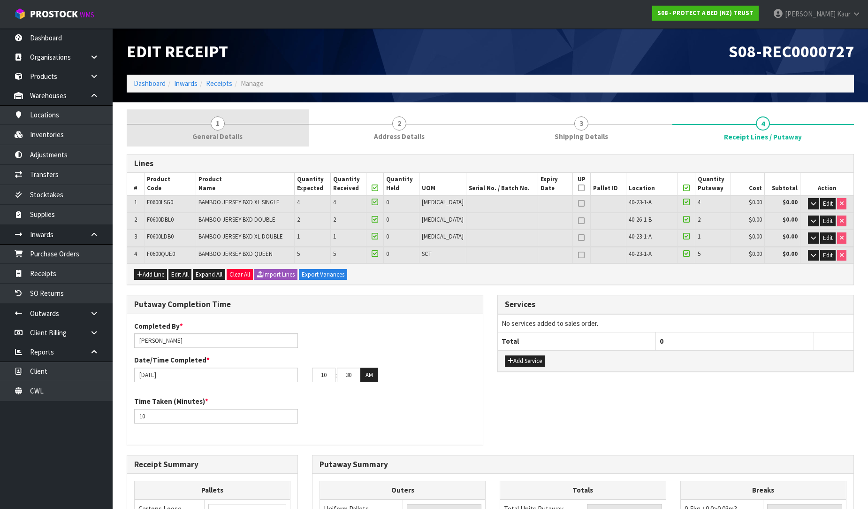
click at [209, 133] on span "General Details" at bounding box center [217, 136] width 50 height 10
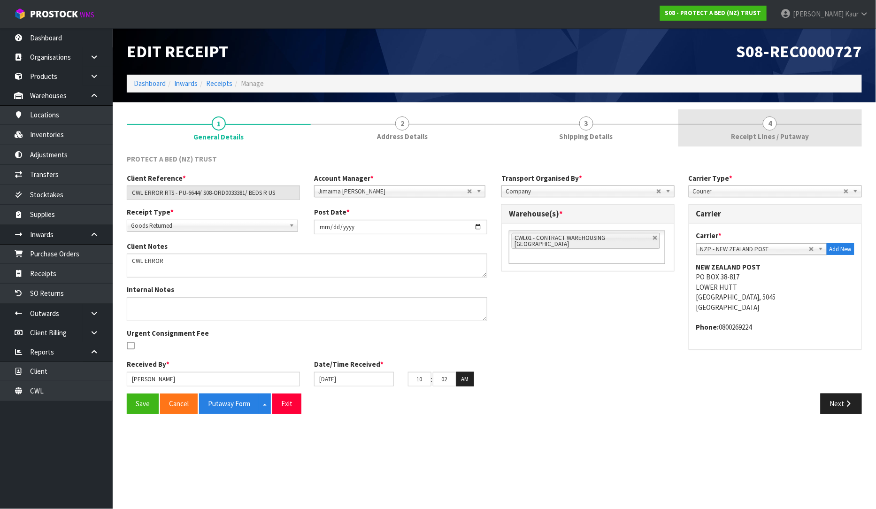
click at [771, 137] on span "Receipt Lines / Putaway" at bounding box center [770, 136] width 78 height 10
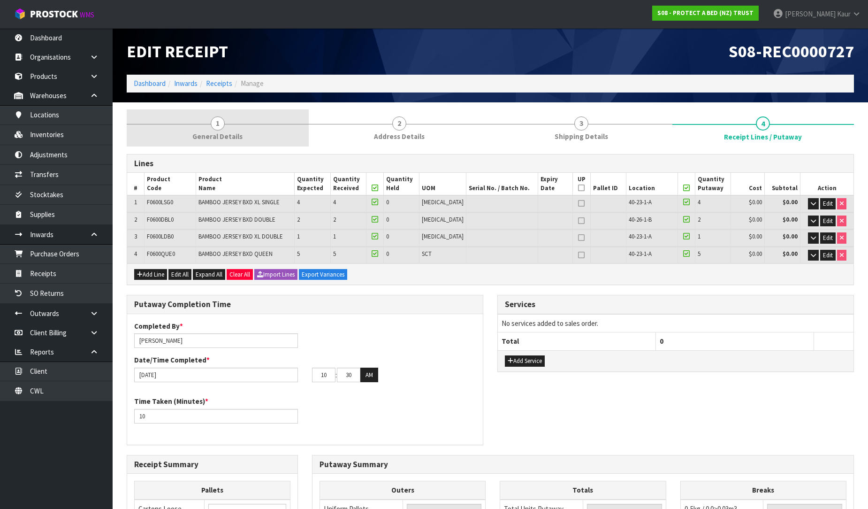
click at [213, 121] on span "1" at bounding box center [218, 123] width 14 height 14
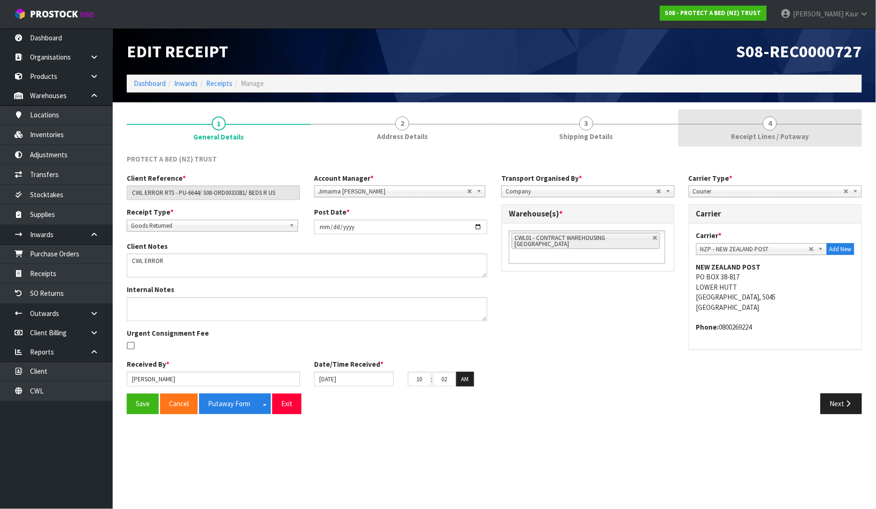
click at [761, 135] on span "Receipt Lines / Putaway" at bounding box center [770, 136] width 78 height 10
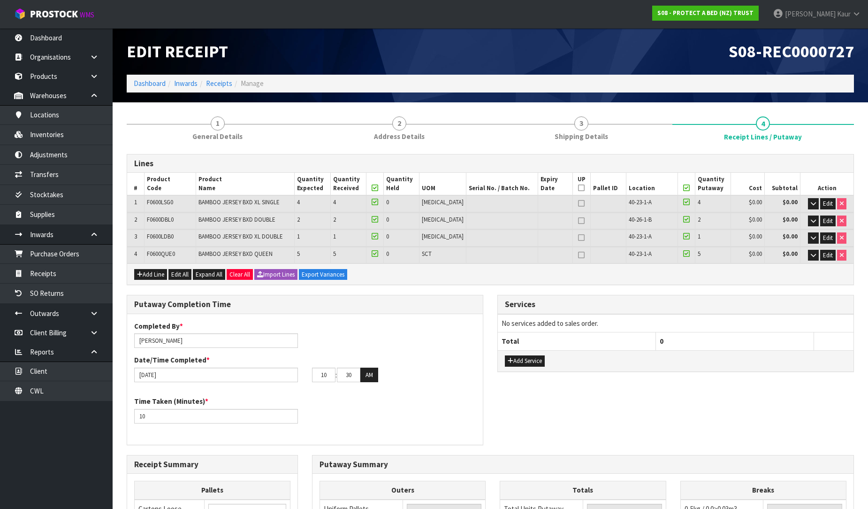
scroll to position [208, 0]
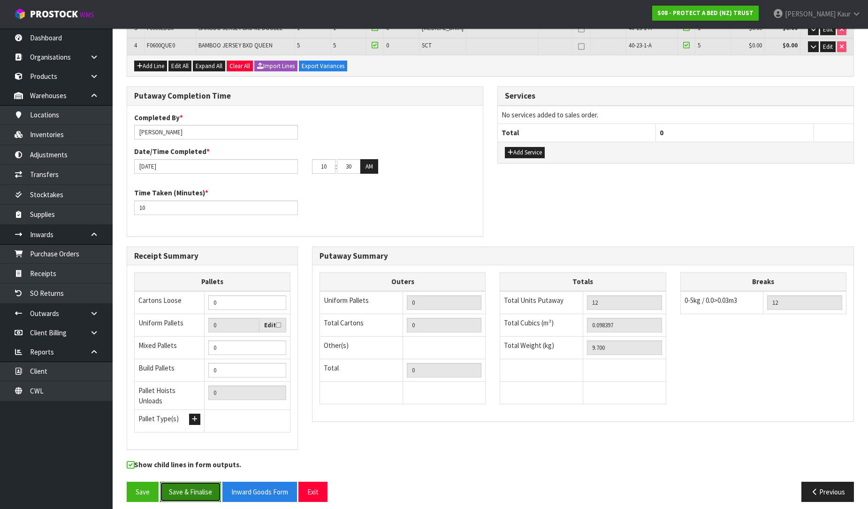
click at [198, 485] on button "Save & Finalise" at bounding box center [190, 492] width 61 height 20
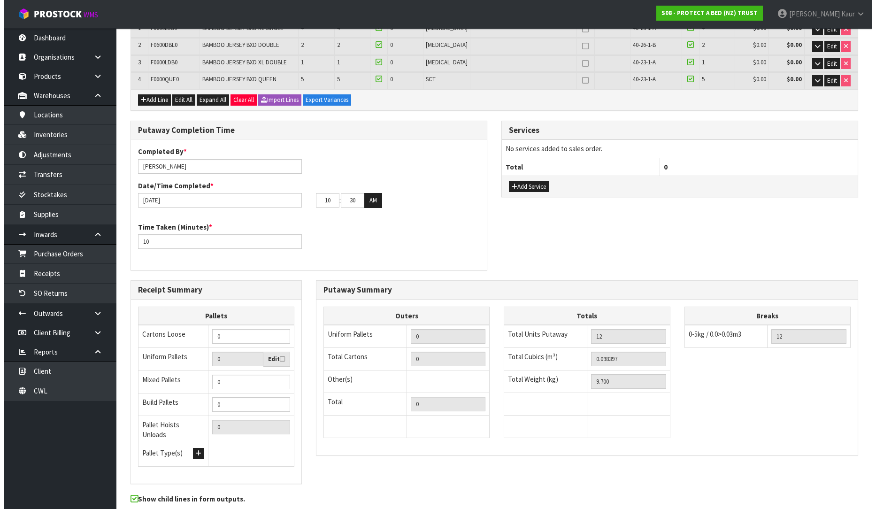
scroll to position [0, 0]
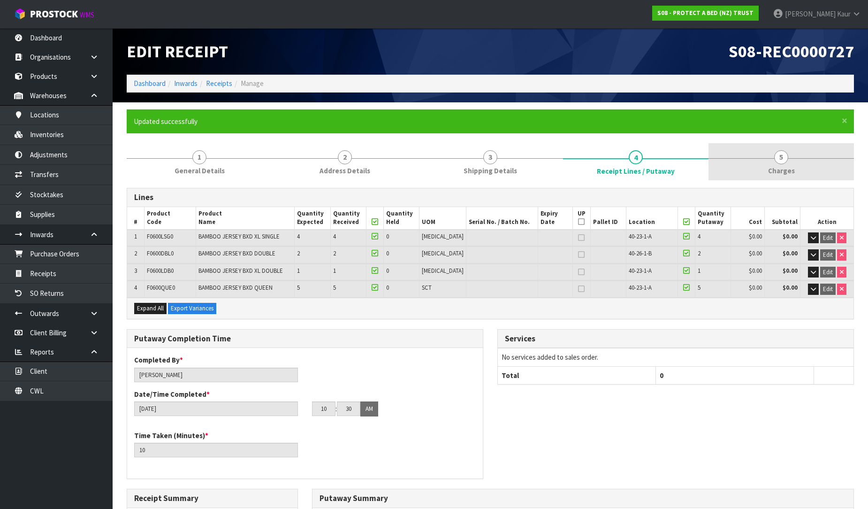
click at [781, 170] on span "Charges" at bounding box center [781, 171] width 27 height 10
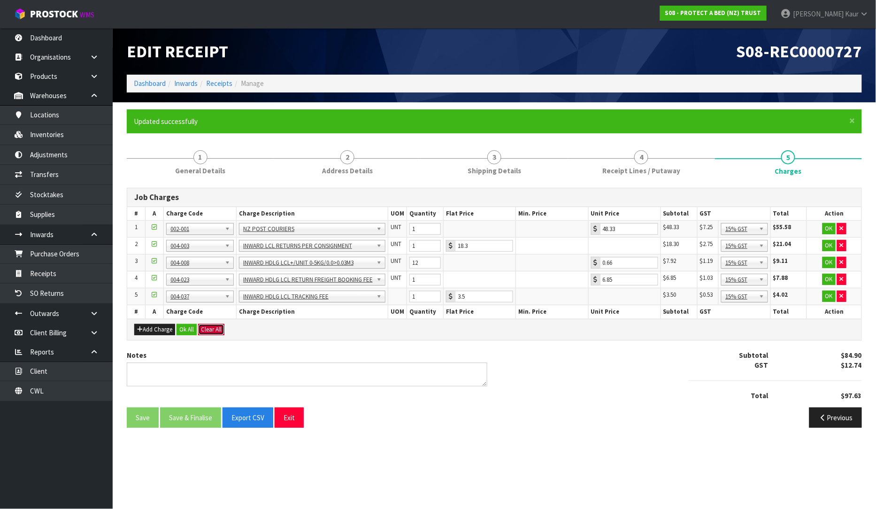
click at [214, 331] on button "Clear All" at bounding box center [211, 329] width 26 height 11
click at [238, 329] on button "Confirm Clear All" at bounding box center [221, 329] width 47 height 11
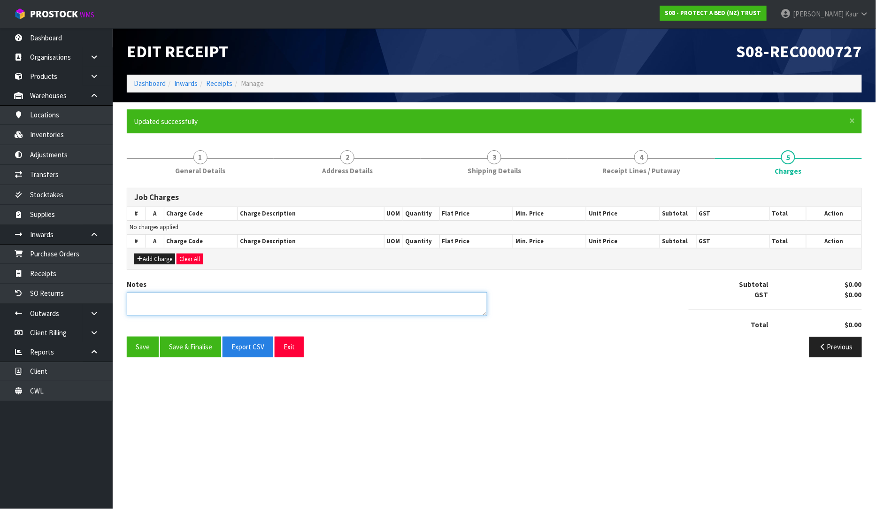
click at [175, 306] on textarea at bounding box center [307, 304] width 361 height 24
type textarea "NO CHARGES"
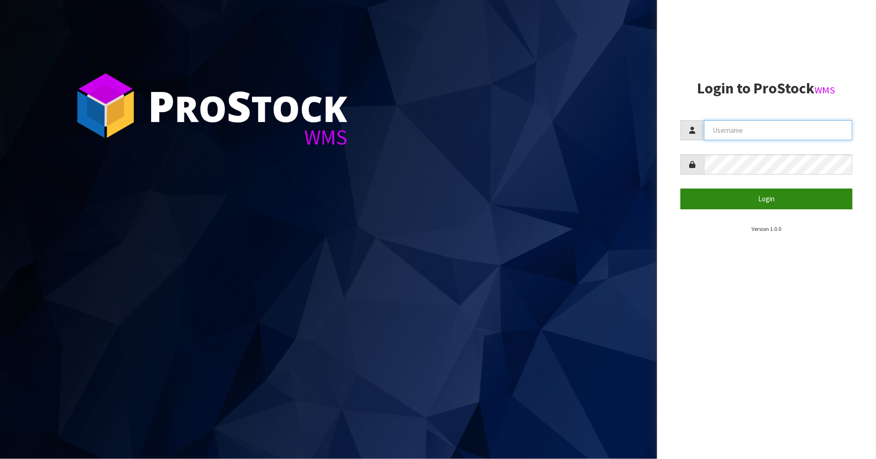
type input "[PERSON_NAME]"
click at [727, 196] on button "Login" at bounding box center [767, 199] width 172 height 20
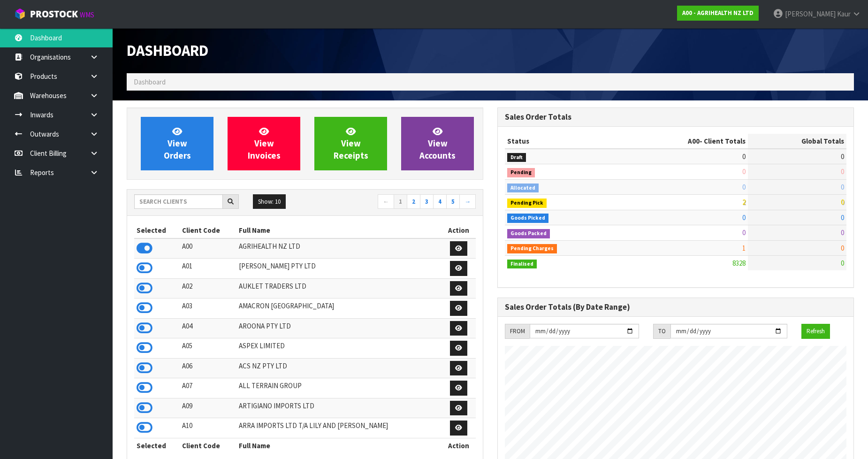
scroll to position [711, 371]
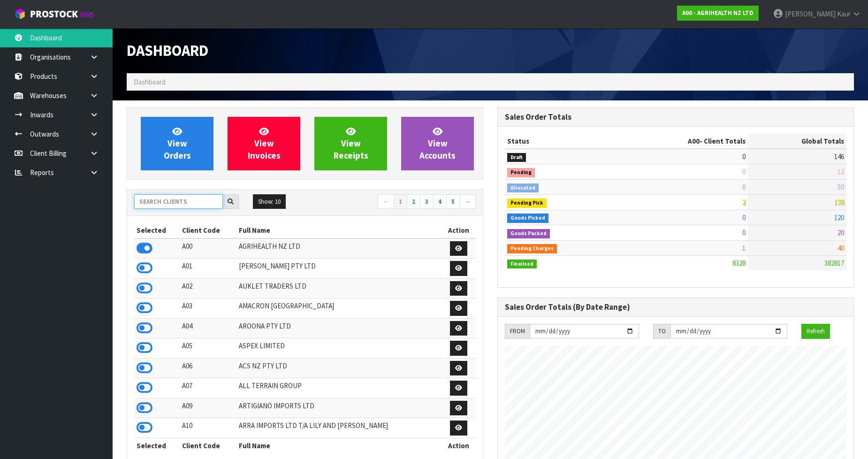
click at [182, 194] on input "text" at bounding box center [178, 201] width 89 height 15
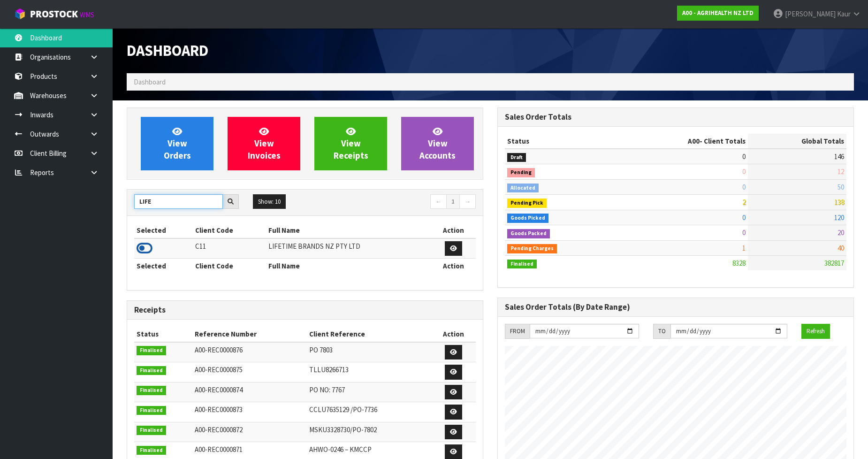
type input "LIFE"
click at [139, 254] on icon at bounding box center [145, 248] width 16 height 14
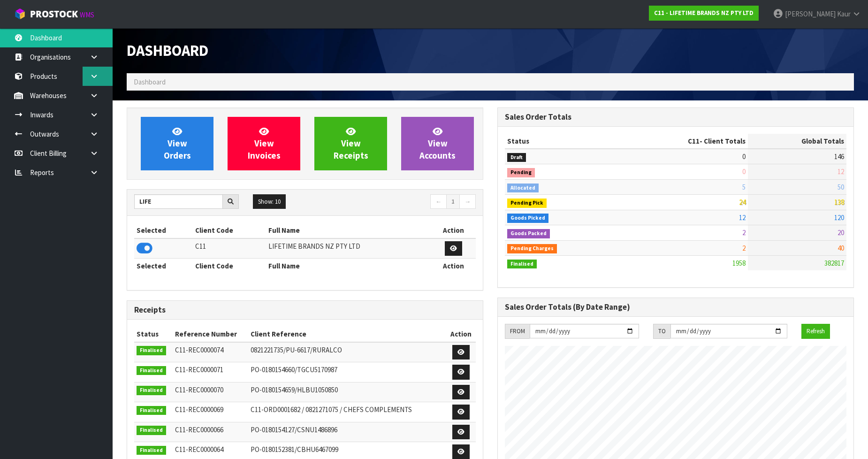
click at [89, 79] on link at bounding box center [98, 76] width 30 height 19
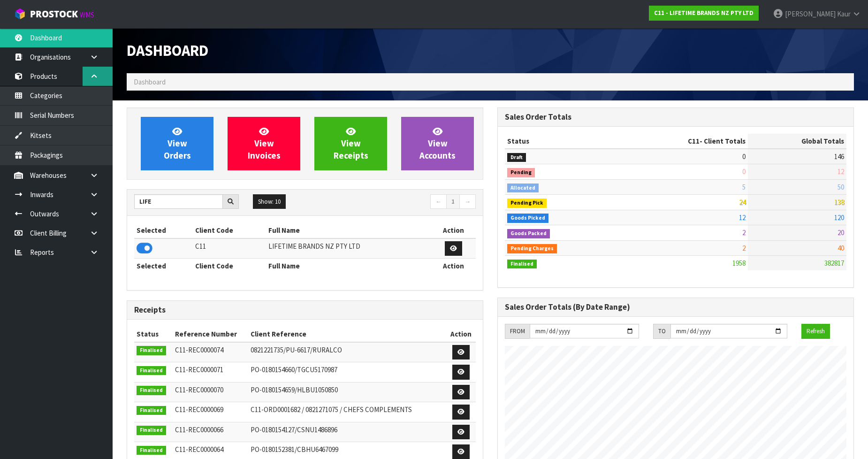
click at [95, 77] on icon at bounding box center [94, 76] width 9 height 7
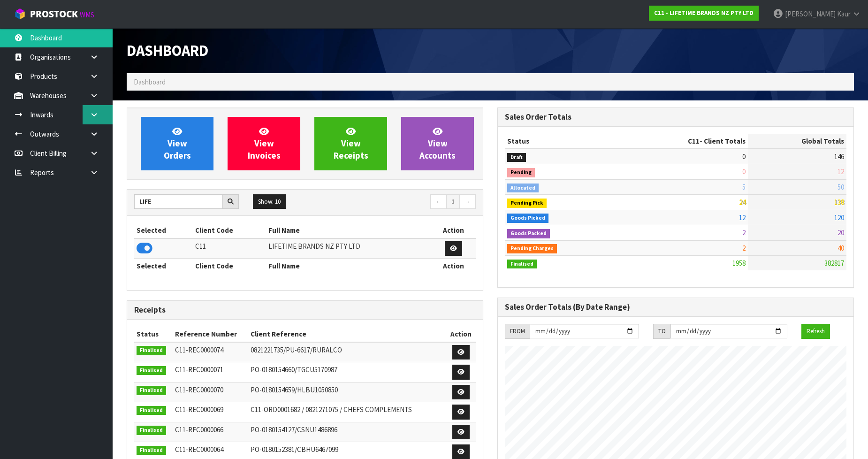
drag, startPoint x: 88, startPoint y: 123, endPoint x: 88, endPoint y: 108, distance: 15.0
click at [88, 123] on link at bounding box center [98, 114] width 30 height 19
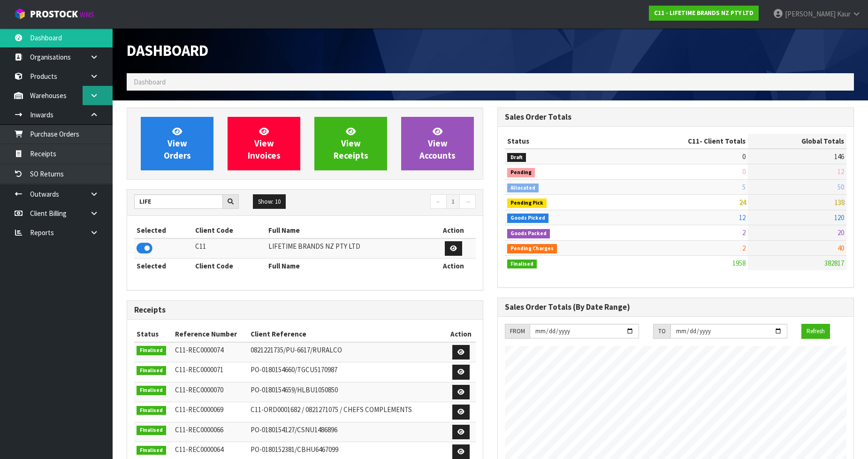
click at [89, 100] on link at bounding box center [98, 95] width 30 height 19
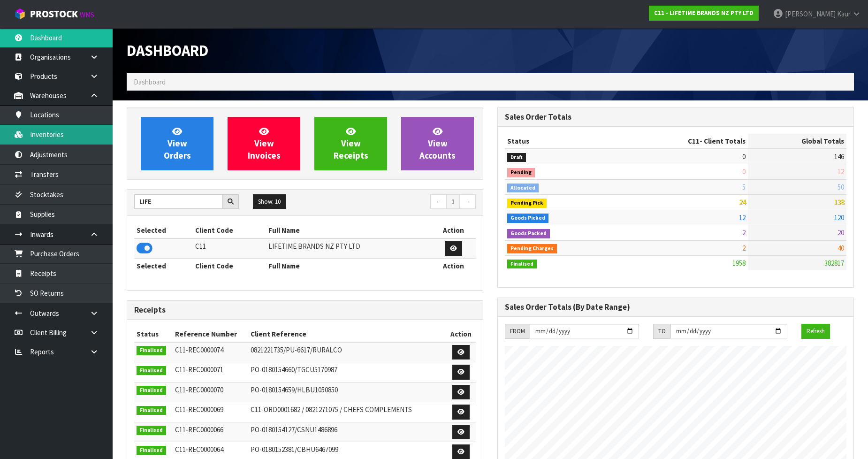
click at [57, 130] on link "Inventories" at bounding box center [56, 134] width 113 height 19
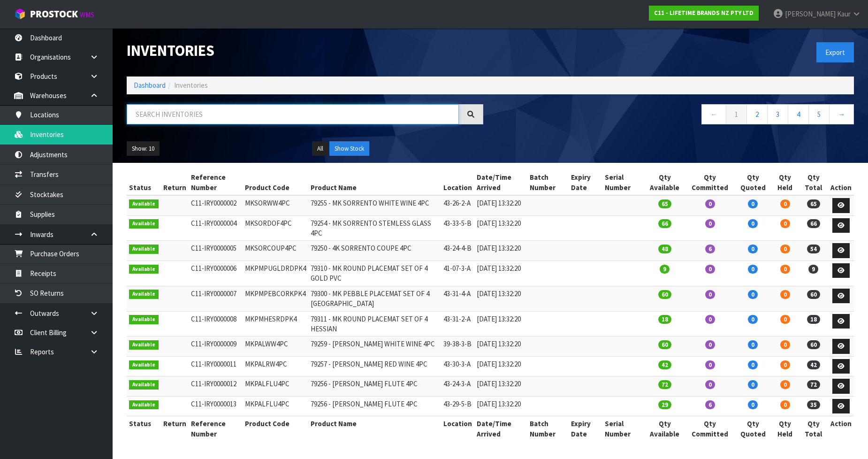
click at [179, 121] on input "text" at bounding box center [293, 114] width 332 height 20
type input "5200021"
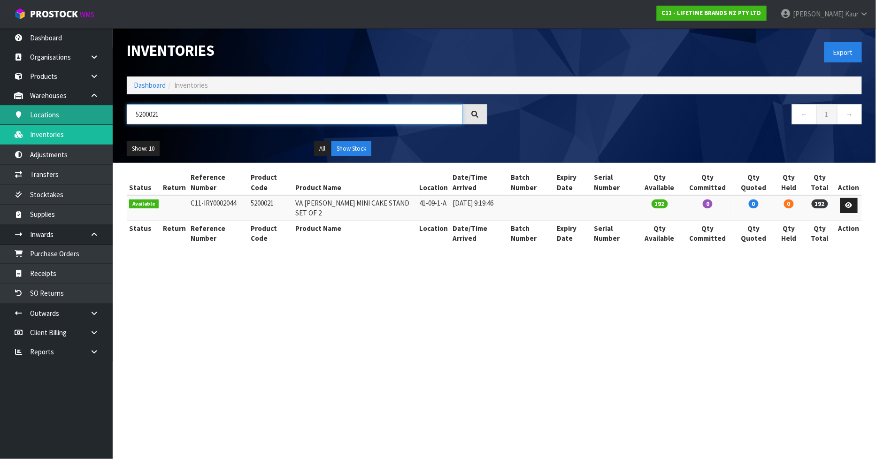
drag, startPoint x: 181, startPoint y: 110, endPoint x: 105, endPoint y: 114, distance: 76.2
click at [109, 114] on body "Toggle navigation ProStock WMS C11 - LIFETIME BRANDS NZ PTY LTD Prabhneet Kaur …" at bounding box center [438, 229] width 876 height 459
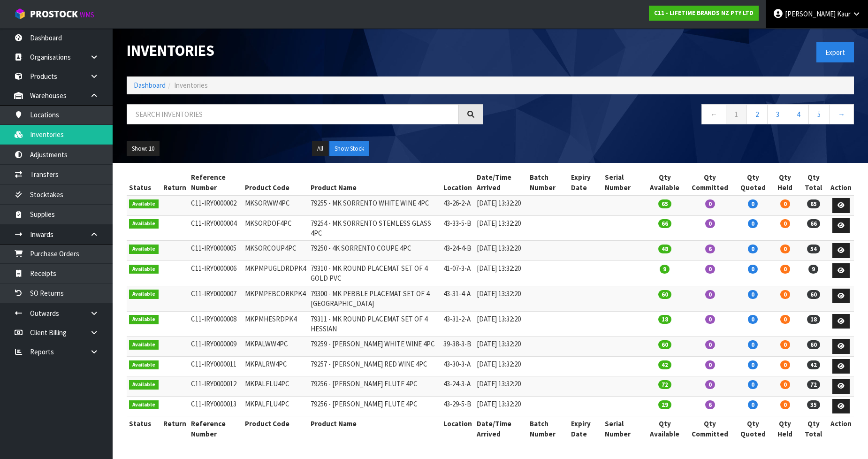
click at [835, 13] on span "[PERSON_NAME]" at bounding box center [810, 13] width 51 height 9
click at [818, 29] on ul "Logout" at bounding box center [830, 37] width 75 height 18
click at [804, 22] on link "Prabhneet Kaur" at bounding box center [817, 14] width 102 height 28
click at [807, 38] on icon at bounding box center [806, 38] width 6 height 0
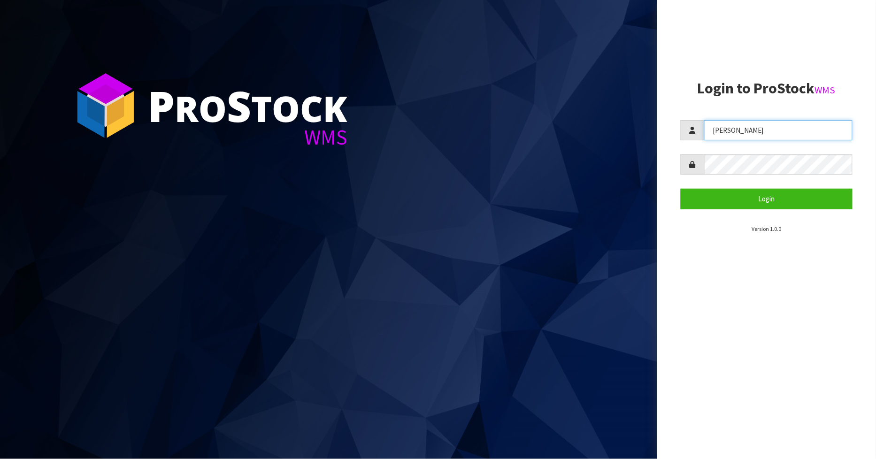
drag, startPoint x: 777, startPoint y: 125, endPoint x: 678, endPoint y: 138, distance: 99.9
click at [678, 138] on aside "Login to ProStock WMS PRABHNEET Login Version 1.0.0" at bounding box center [766, 229] width 219 height 459
type input "JAMES"
click at [681, 189] on button "Login" at bounding box center [767, 199] width 172 height 20
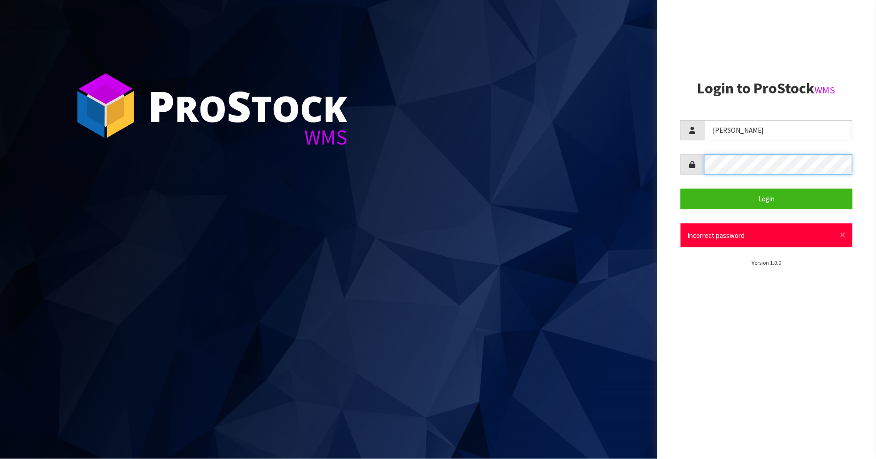
click at [673, 178] on aside "Login to ProStock WMS JAMES Login × Close Incorrect password Version 1.0.0" at bounding box center [766, 229] width 219 height 459
click at [681, 189] on button "Login" at bounding box center [767, 199] width 172 height 20
